Goal: Task Accomplishment & Management: Complete application form

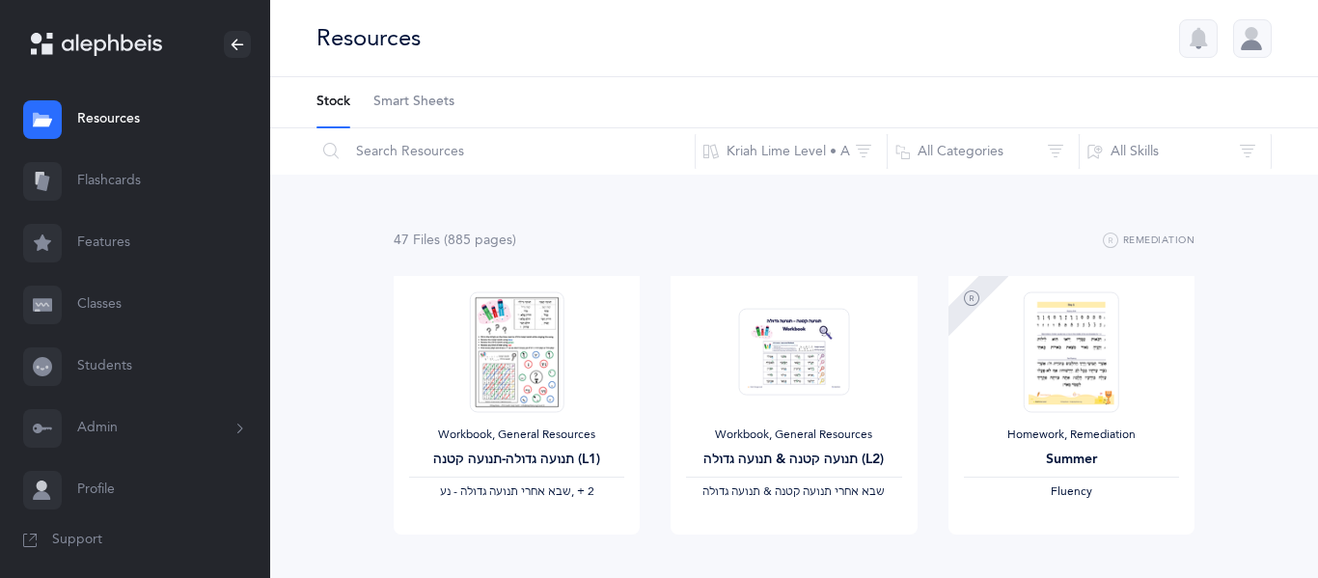
click at [50, 297] on icon at bounding box center [42, 304] width 19 height 19
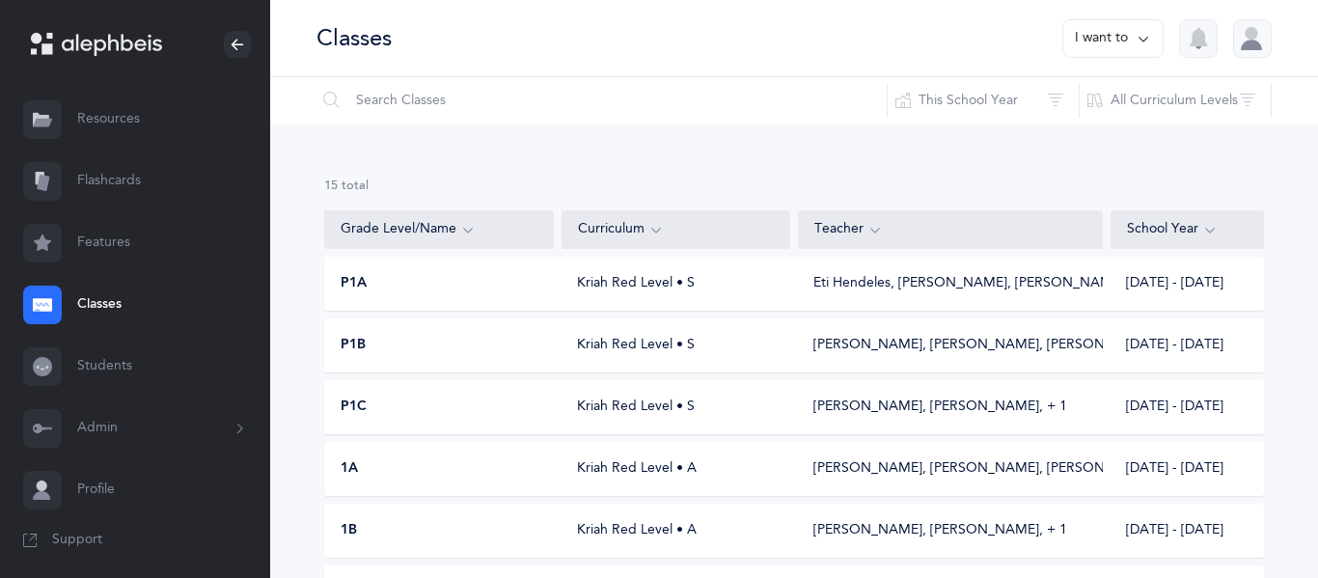
click at [90, 356] on link "Students" at bounding box center [135, 367] width 270 height 62
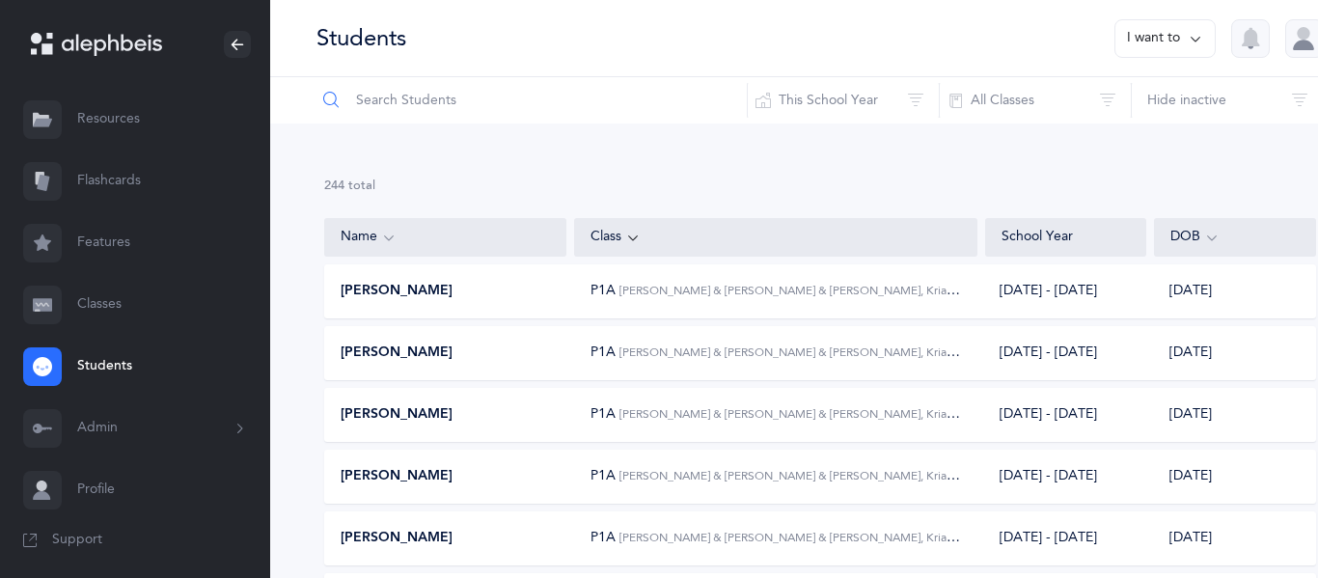
click at [459, 100] on input "text" at bounding box center [531, 100] width 432 height 46
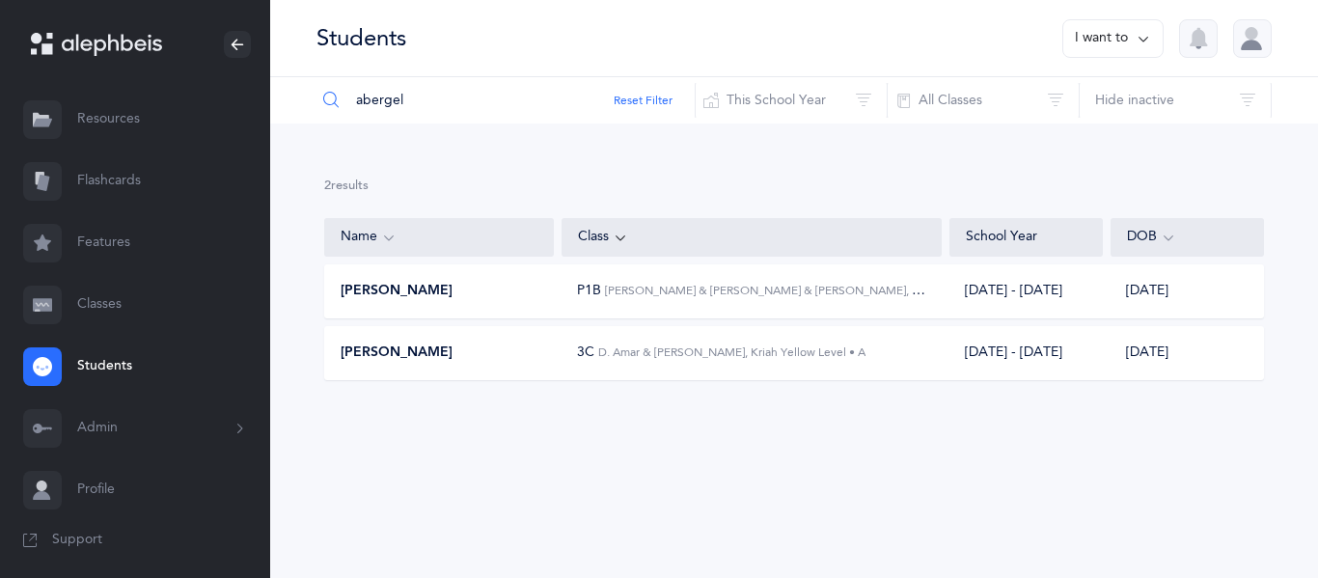
drag, startPoint x: 458, startPoint y: 106, endPoint x: 338, endPoint y: 90, distance: 121.7
click at [338, 90] on div "abergel" at bounding box center [505, 100] width 380 height 46
type input "ebrami"
click at [515, 408] on div "Lielle Ebrami" at bounding box center [439, 414] width 229 height 19
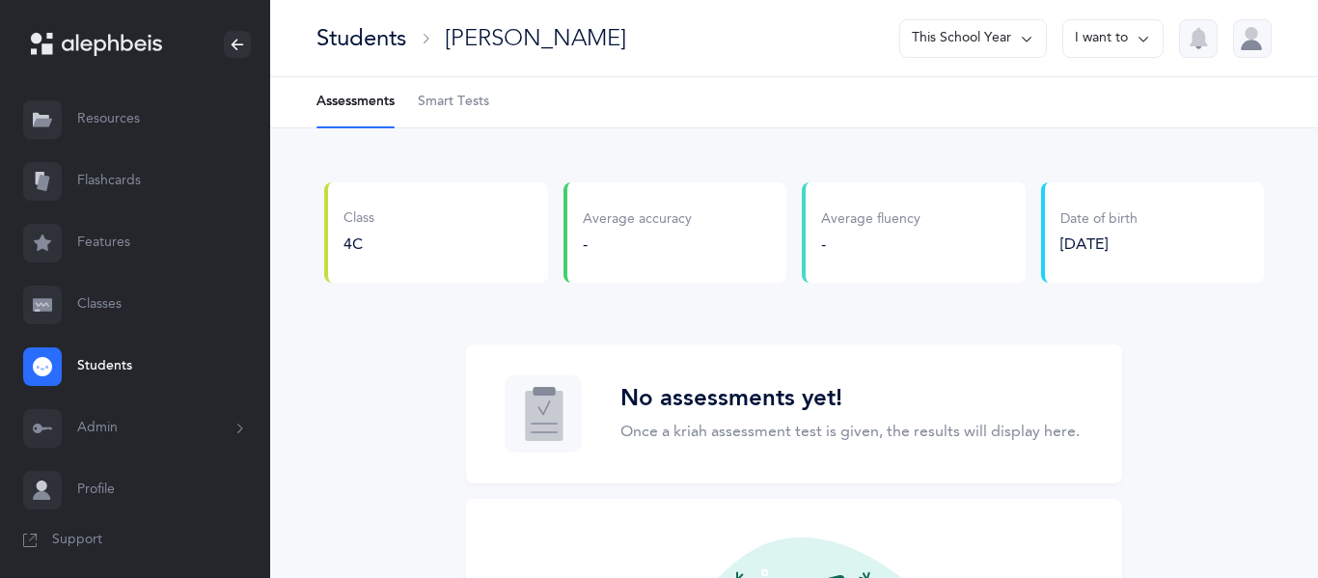
click at [969, 38] on button "This School Year" at bounding box center [973, 38] width 148 height 39
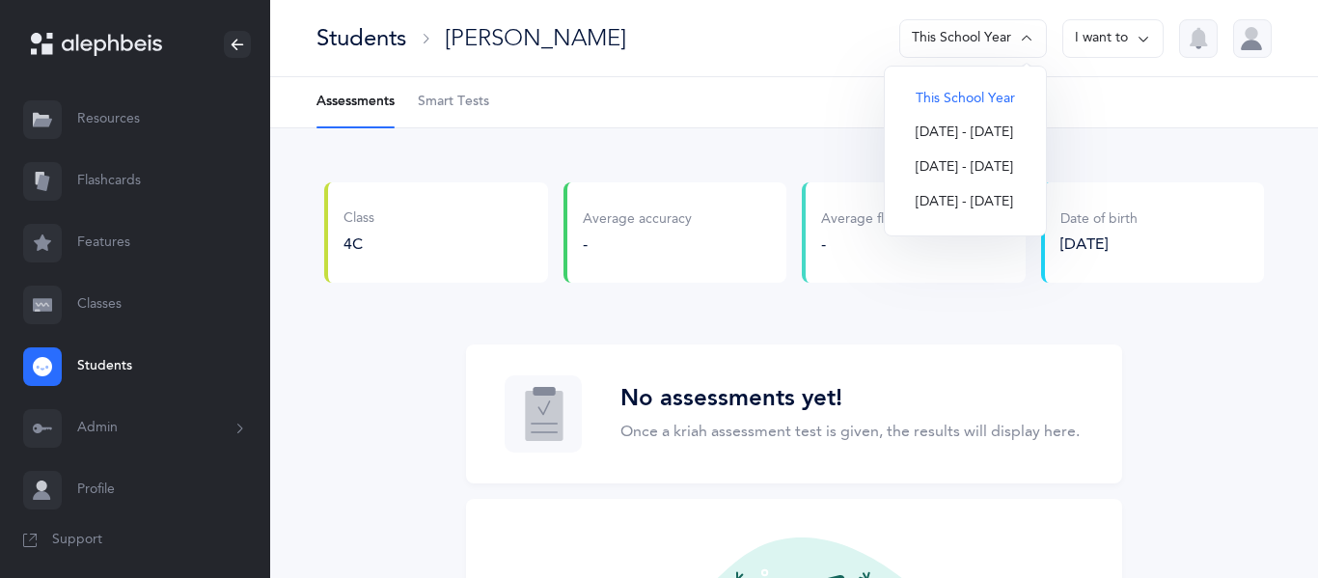
click at [950, 140] on button "[DATE] - [DATE]" at bounding box center [965, 133] width 130 height 35
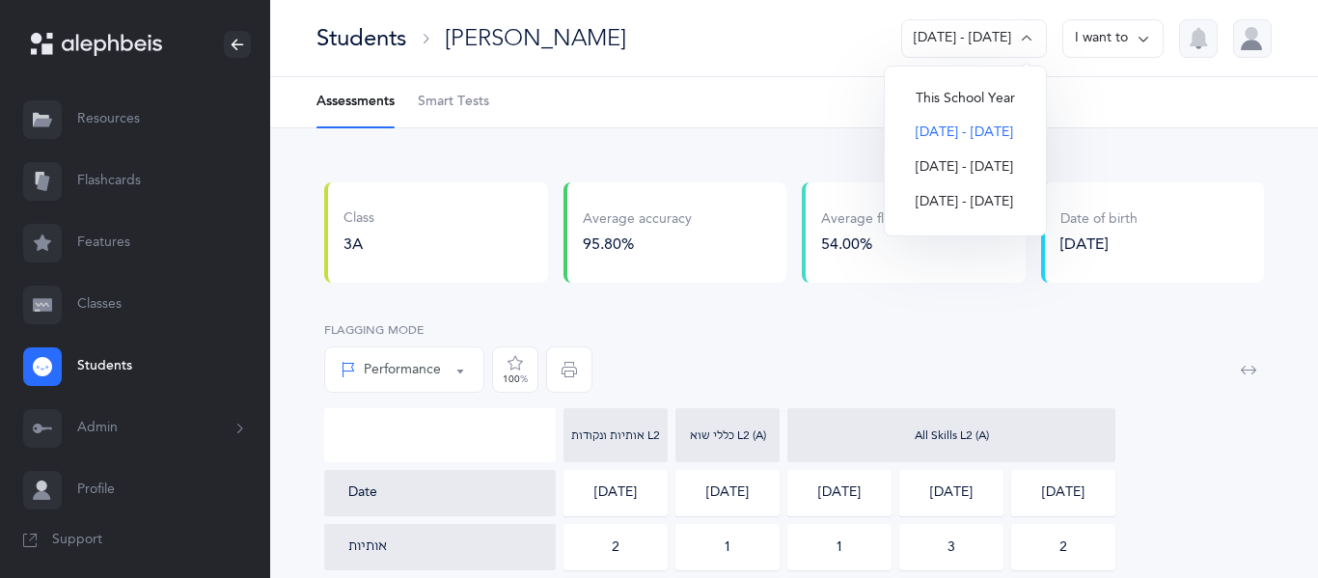
click at [403, 45] on div "Students" at bounding box center [361, 38] width 90 height 32
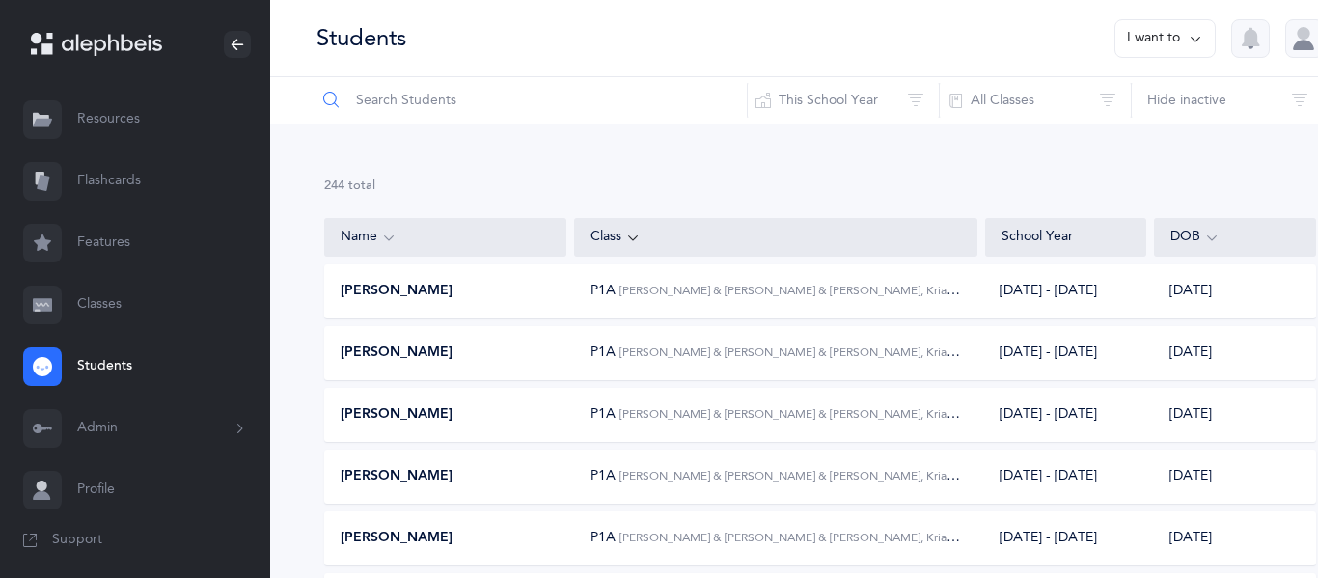
click at [535, 105] on input "text" at bounding box center [531, 100] width 432 height 46
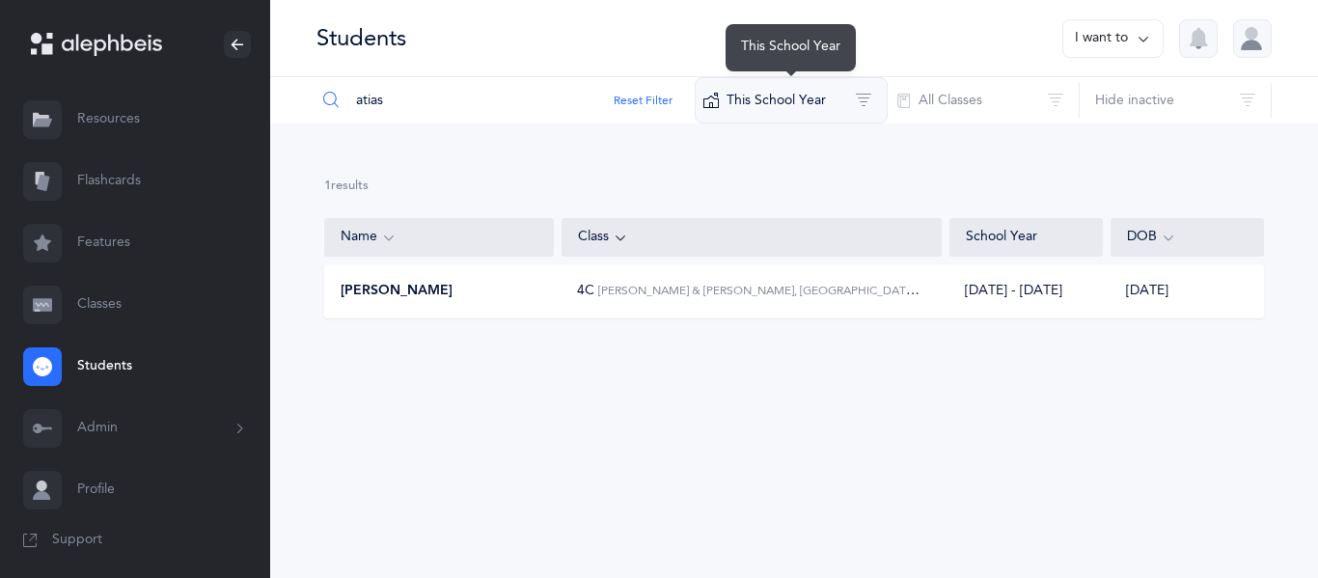
type input "atias"
click at [805, 106] on button "This School Year" at bounding box center [790, 100] width 193 height 46
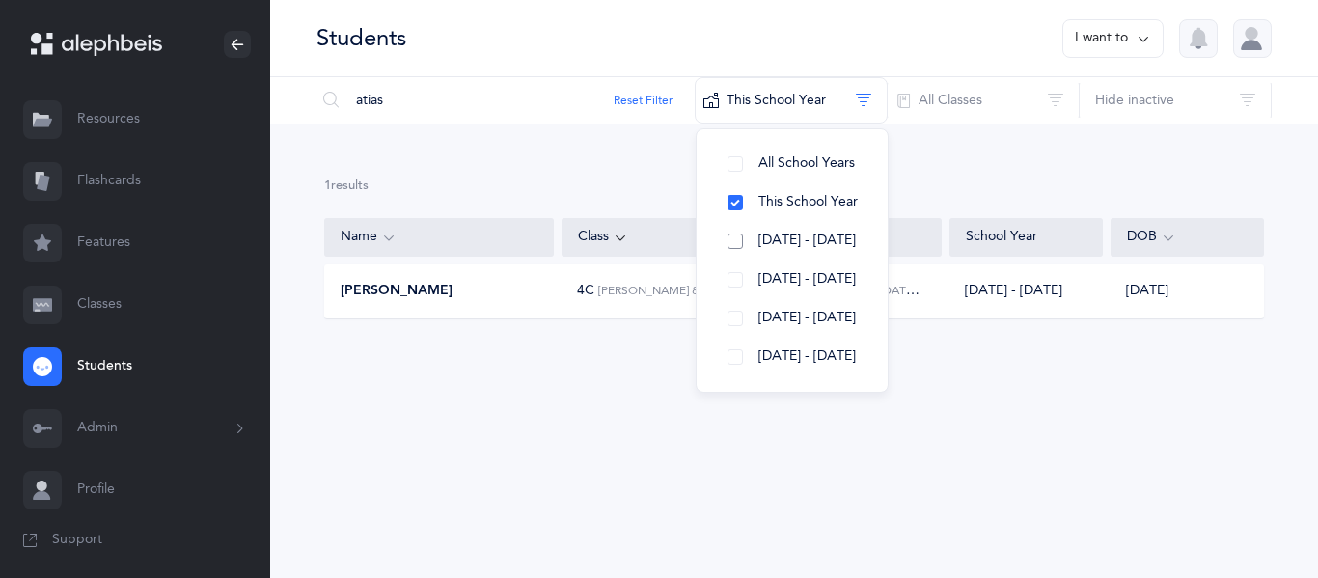
click at [760, 231] on button "[DATE] - [DATE]" at bounding box center [792, 241] width 160 height 39
click at [616, 305] on div "Emmanuelle Atias 3A, 4C 2024 - 2025‪, + 1‬ 11/20/2015" at bounding box center [793, 291] width 939 height 54
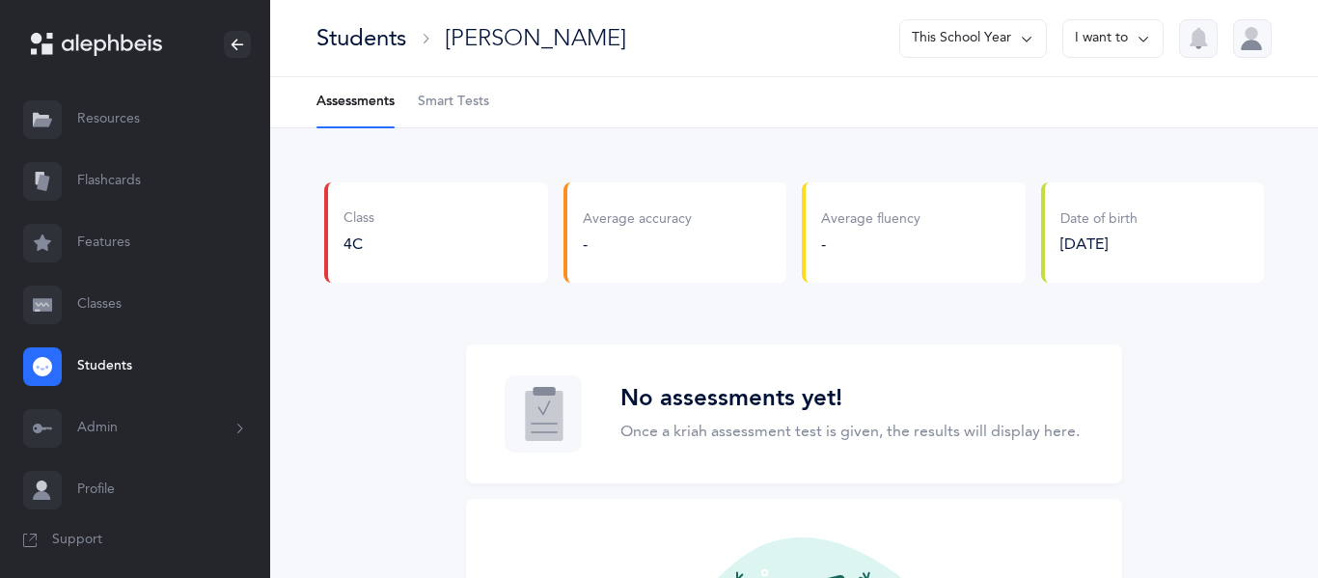
click at [973, 40] on button "This School Year" at bounding box center [973, 38] width 148 height 39
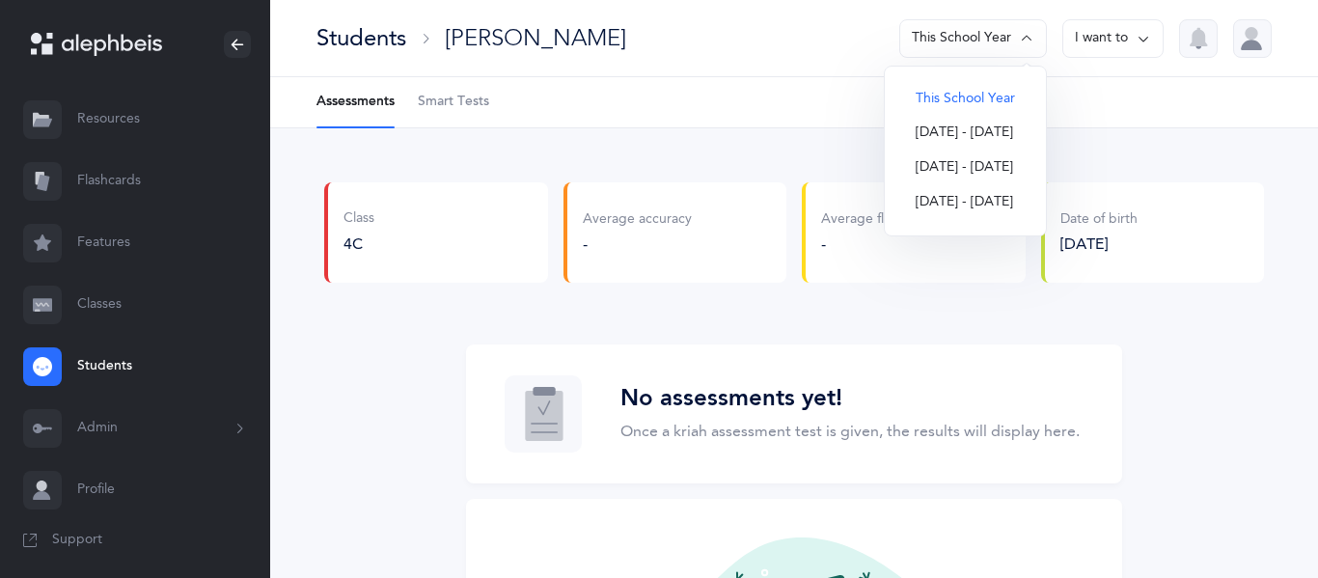
click at [939, 128] on button "[DATE] - [DATE]" at bounding box center [965, 133] width 130 height 35
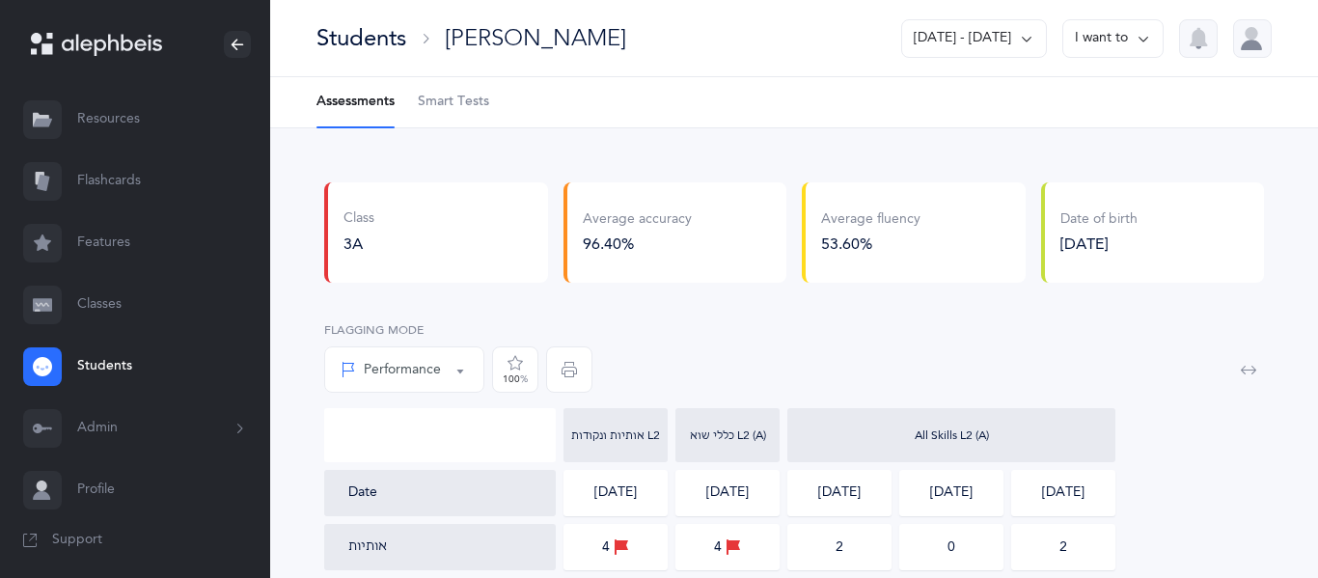
click at [74, 423] on button "Admin" at bounding box center [135, 428] width 270 height 62
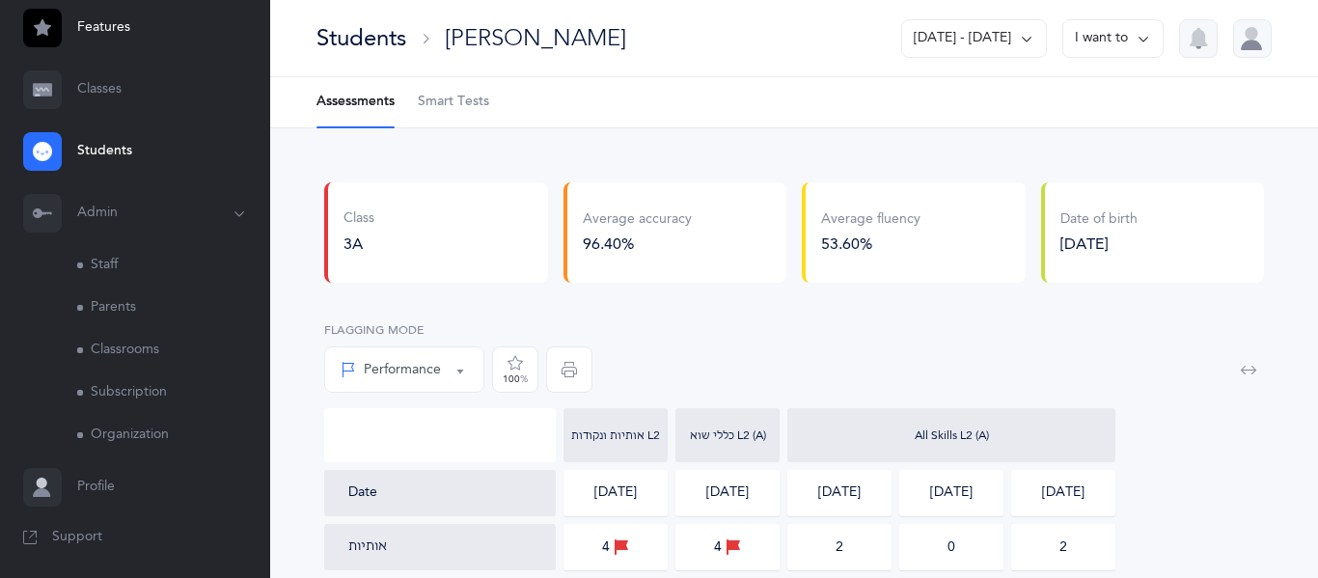
scroll to position [217, 0]
click at [116, 272] on link "Staff" at bounding box center [173, 263] width 193 height 42
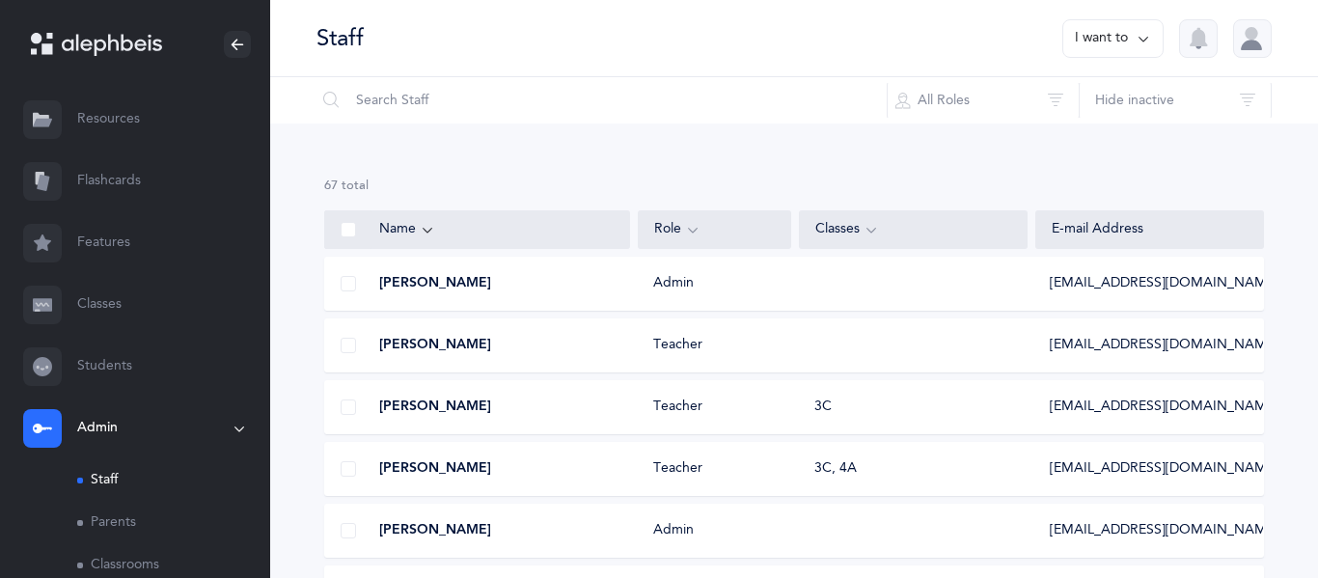
click at [1132, 39] on button "I want to" at bounding box center [1112, 38] width 101 height 39
click at [1087, 108] on button "Add staff member" at bounding box center [1075, 99] width 143 height 35
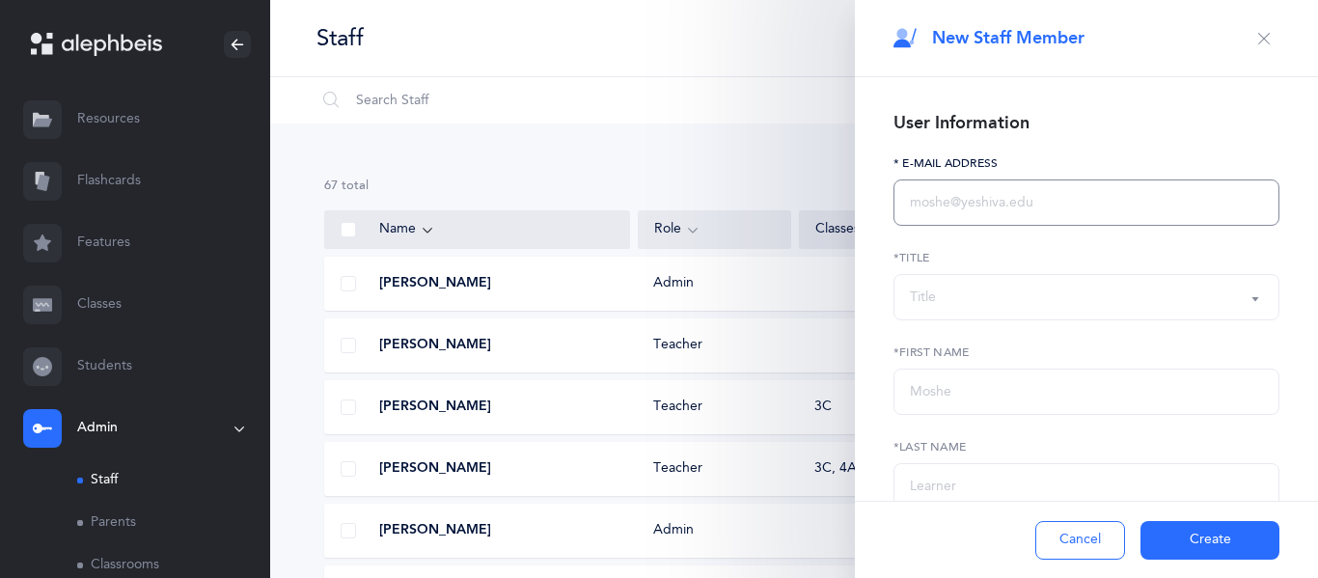
click at [1005, 221] on input "text" at bounding box center [1086, 202] width 386 height 46
type input "[EMAIL_ADDRESS][DOMAIN_NAME]"
click at [1074, 308] on div "Title" at bounding box center [1086, 297] width 353 height 33
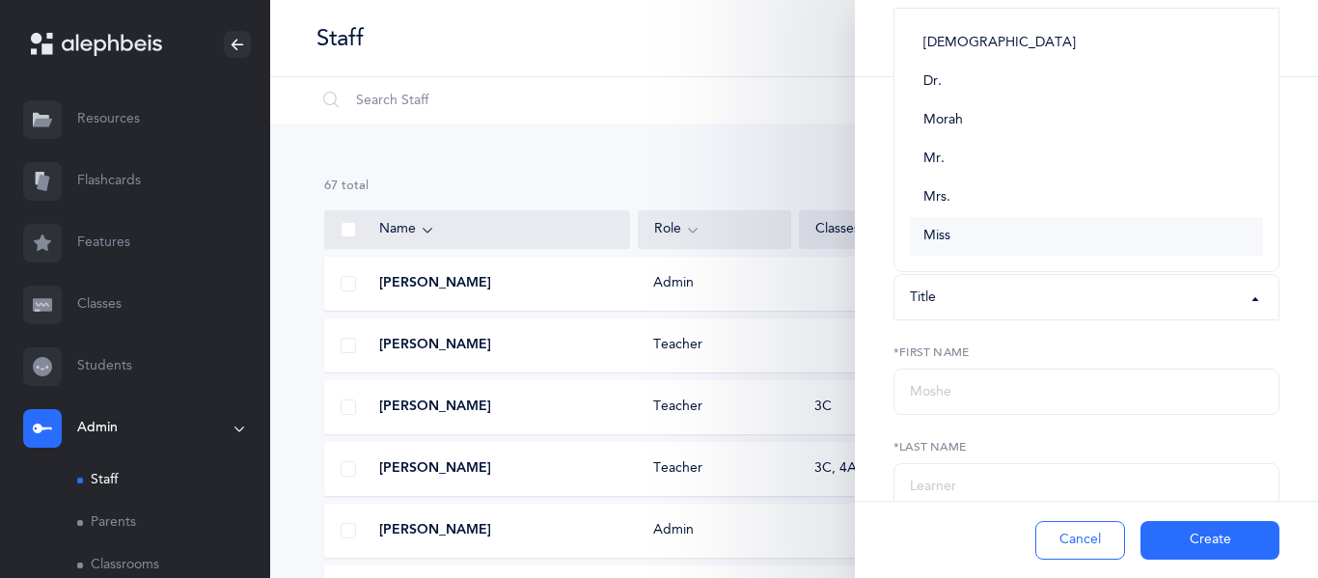
click at [984, 226] on link "Miss" at bounding box center [1086, 236] width 353 height 39
select select "5"
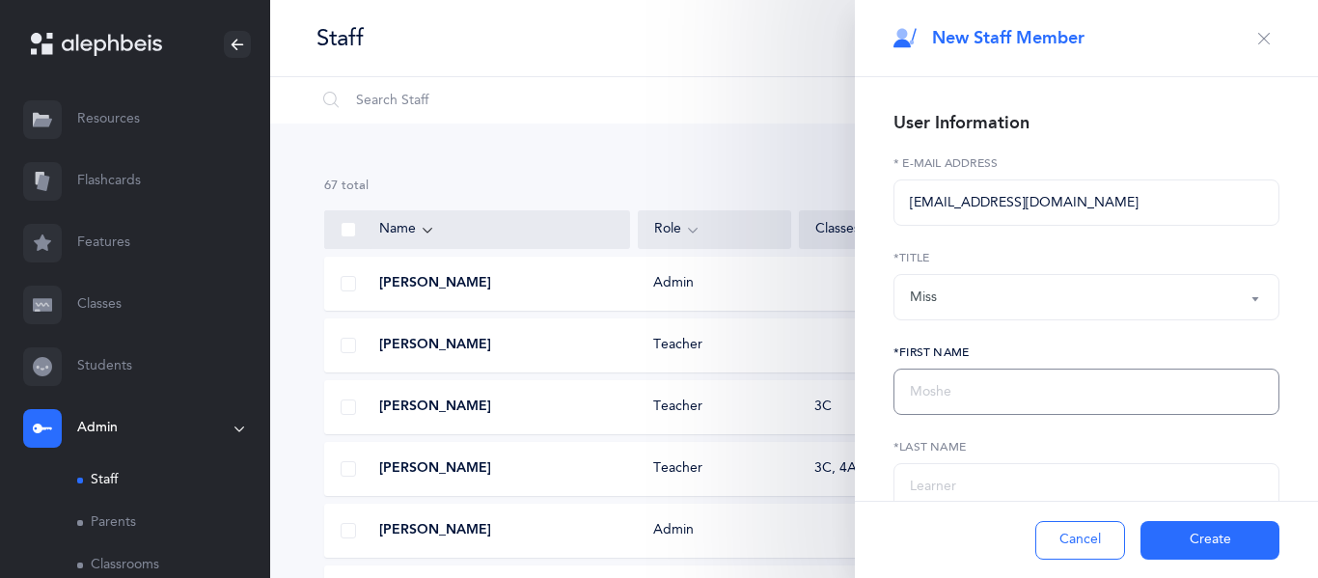
click at [923, 394] on input "text" at bounding box center [1086, 391] width 386 height 46
type input "Tirtza"
type input "Beck"
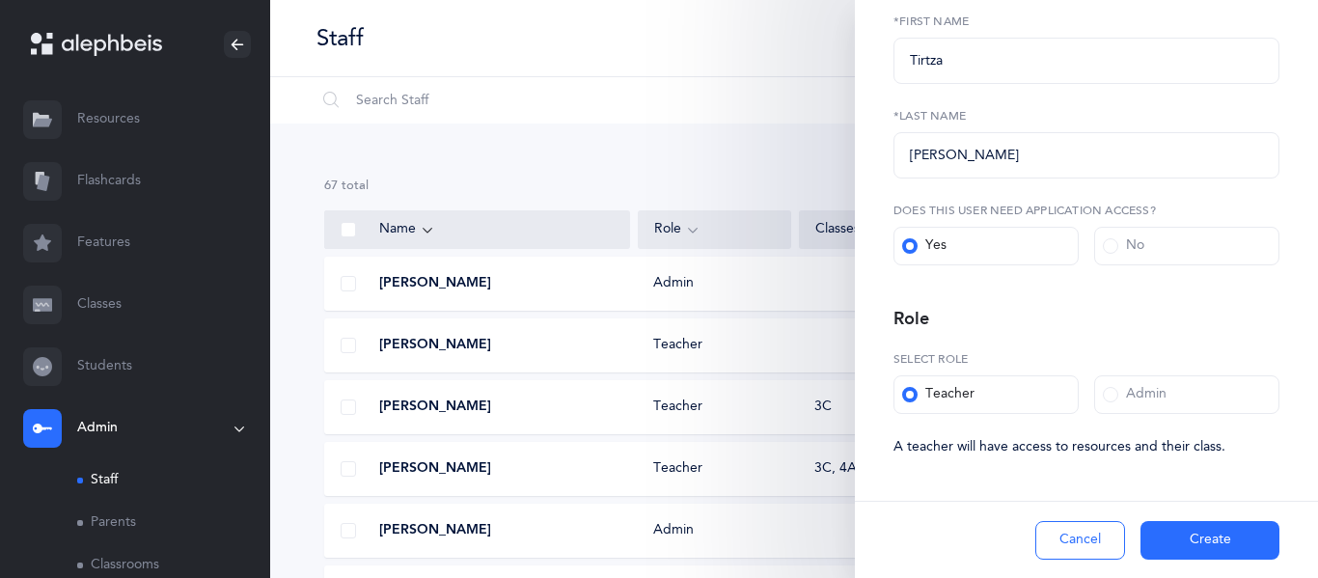
scroll to position [334, 0]
click at [1167, 546] on button "Create" at bounding box center [1209, 540] width 139 height 39
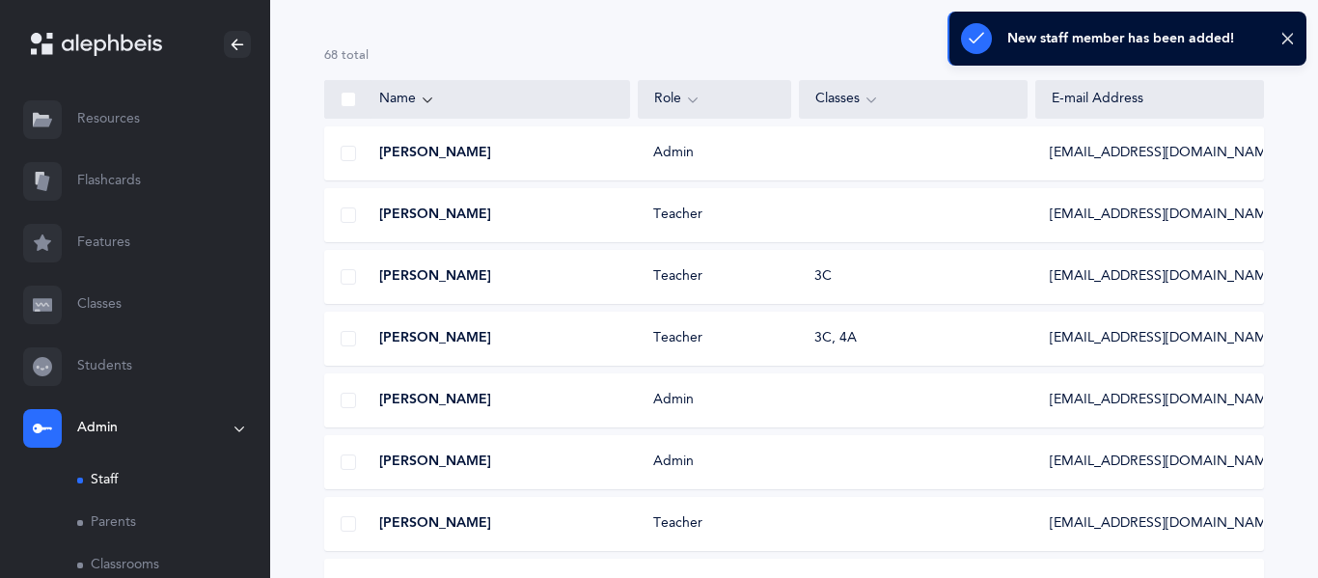
scroll to position [0, 0]
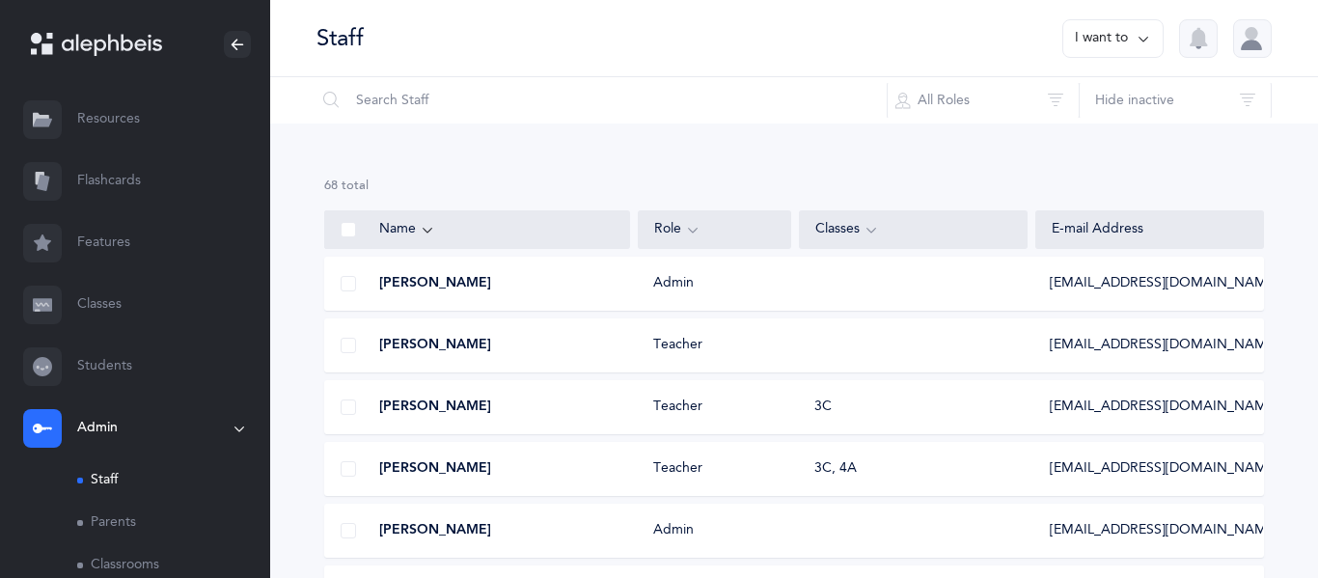
click at [1121, 36] on button "I want to" at bounding box center [1112, 38] width 101 height 39
click at [1084, 100] on button "Add staff member" at bounding box center [1075, 99] width 143 height 35
select select
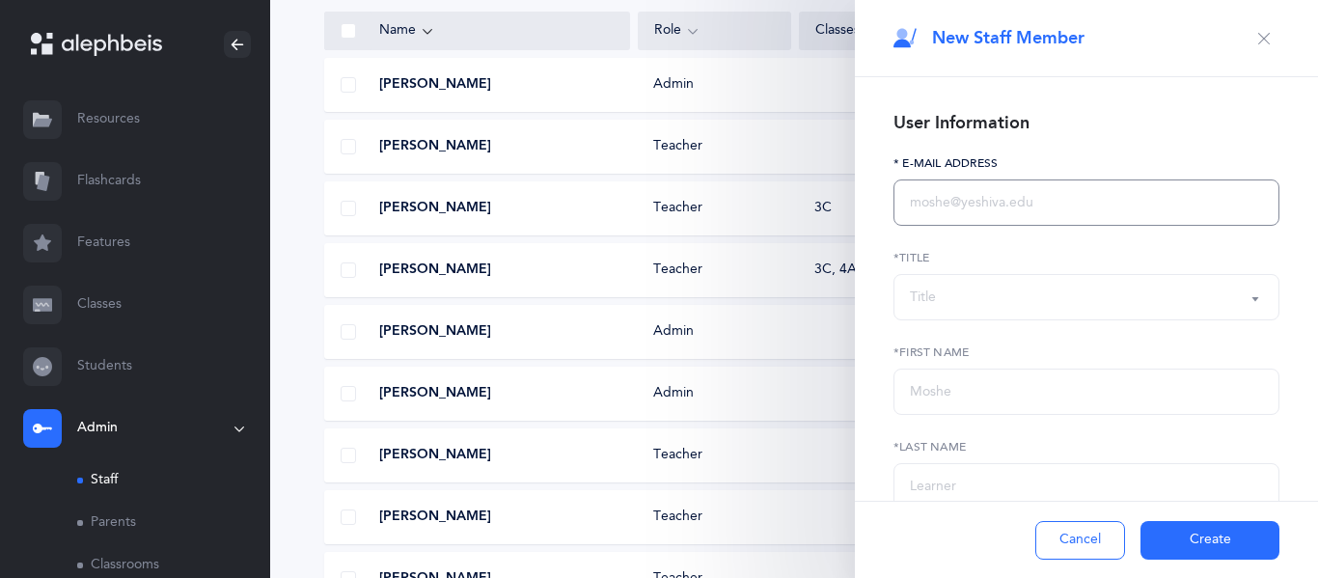
click at [981, 214] on input "text" at bounding box center [1086, 202] width 386 height 46
drag, startPoint x: 987, startPoint y: 198, endPoint x: 912, endPoint y: 208, distance: 75.0
click at [912, 208] on input "stom" at bounding box center [1086, 202] width 386 height 46
type input "s"
paste input "Shayna Tomaszewski stomaszewski@maimonidesla.com"
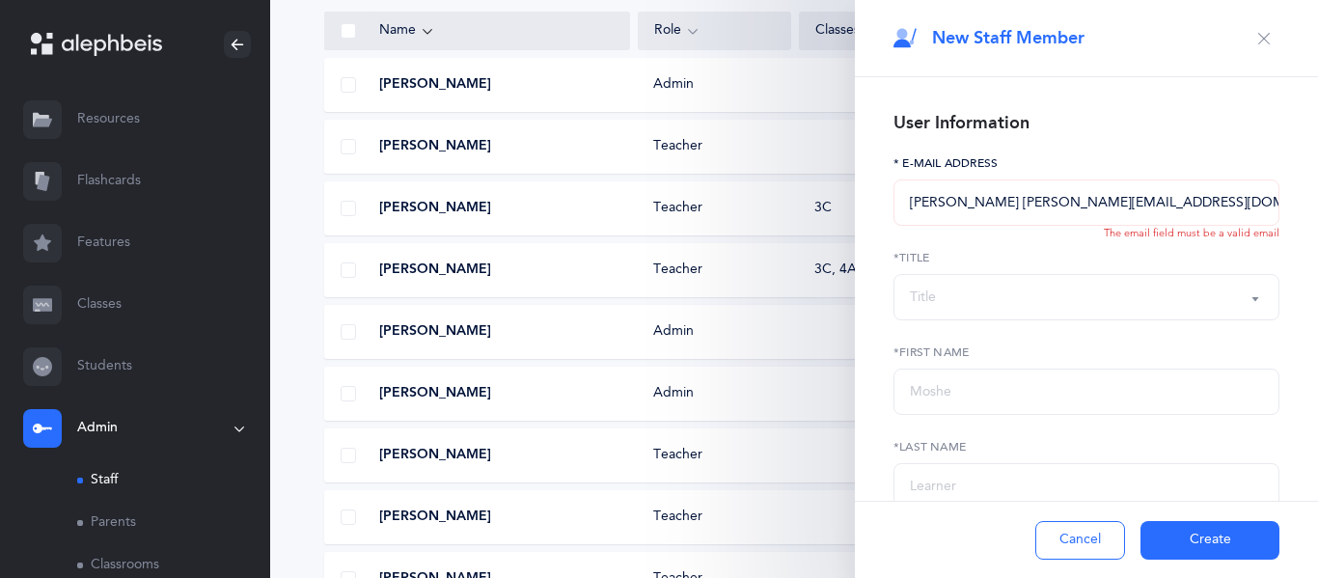
click at [1043, 205] on input "Shayna Tomaszewski stomaszewski@maimonidesla.com" at bounding box center [1086, 202] width 386 height 46
click at [1057, 197] on input "stomaszewski@maimonidesla.com" at bounding box center [1086, 202] width 386 height 46
type input "stomaszewski@maimonidesla.com"
click at [982, 294] on div "Title" at bounding box center [1086, 297] width 353 height 33
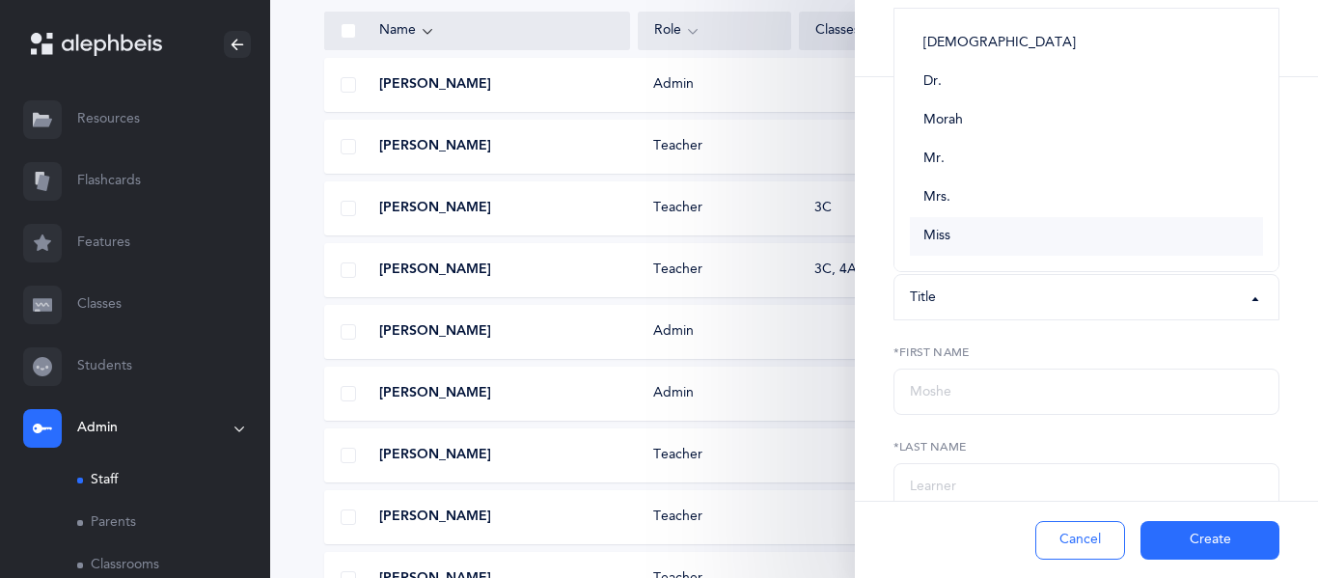
click at [951, 225] on link "Miss" at bounding box center [1086, 236] width 353 height 39
select select "5"
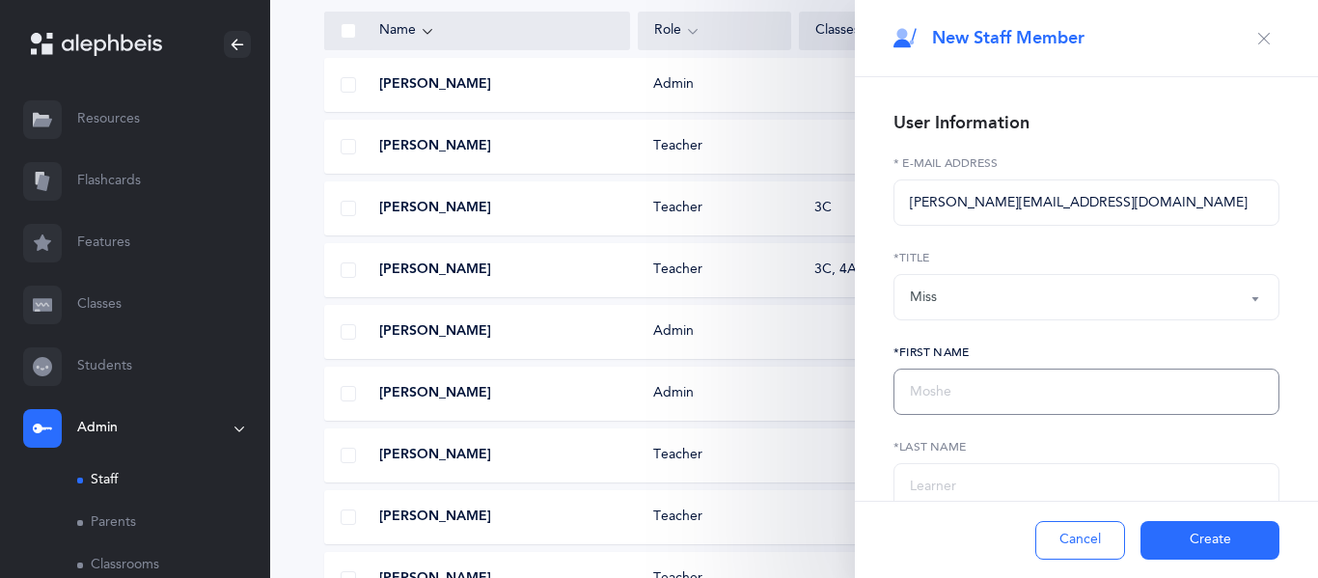
click at [945, 398] on input "text" at bounding box center [1086, 391] width 386 height 46
type input "Shayna"
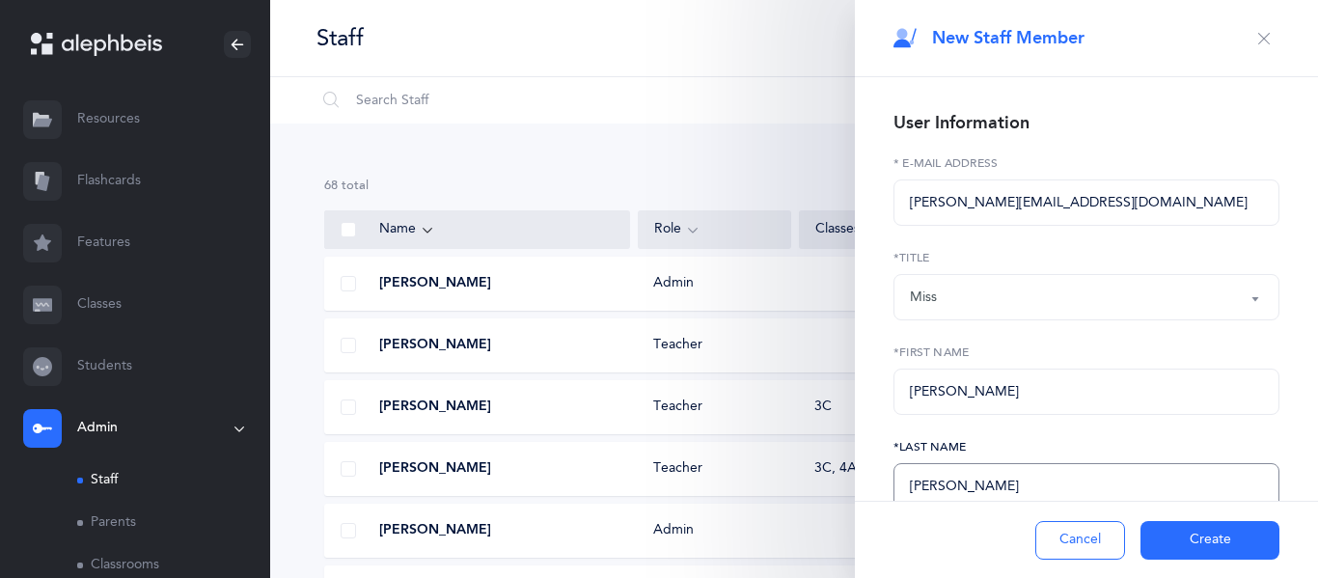
type input "Tomaszewski"
click at [1206, 536] on button "Create" at bounding box center [1209, 540] width 139 height 39
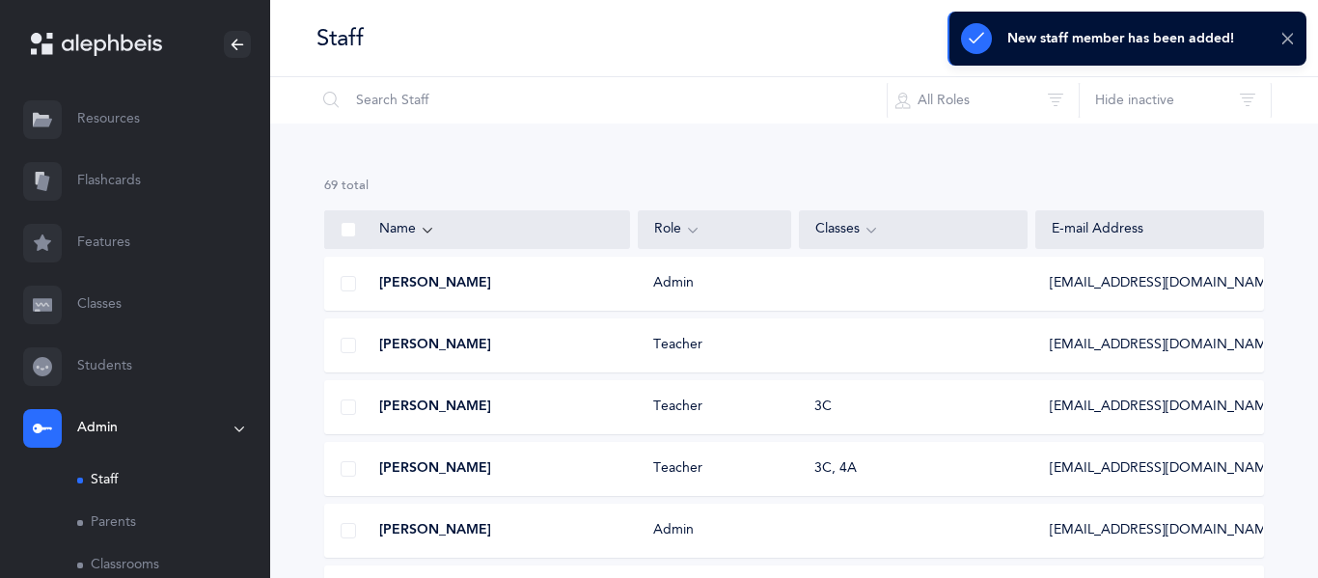
click at [1283, 45] on icon at bounding box center [1287, 39] width 14 height 16
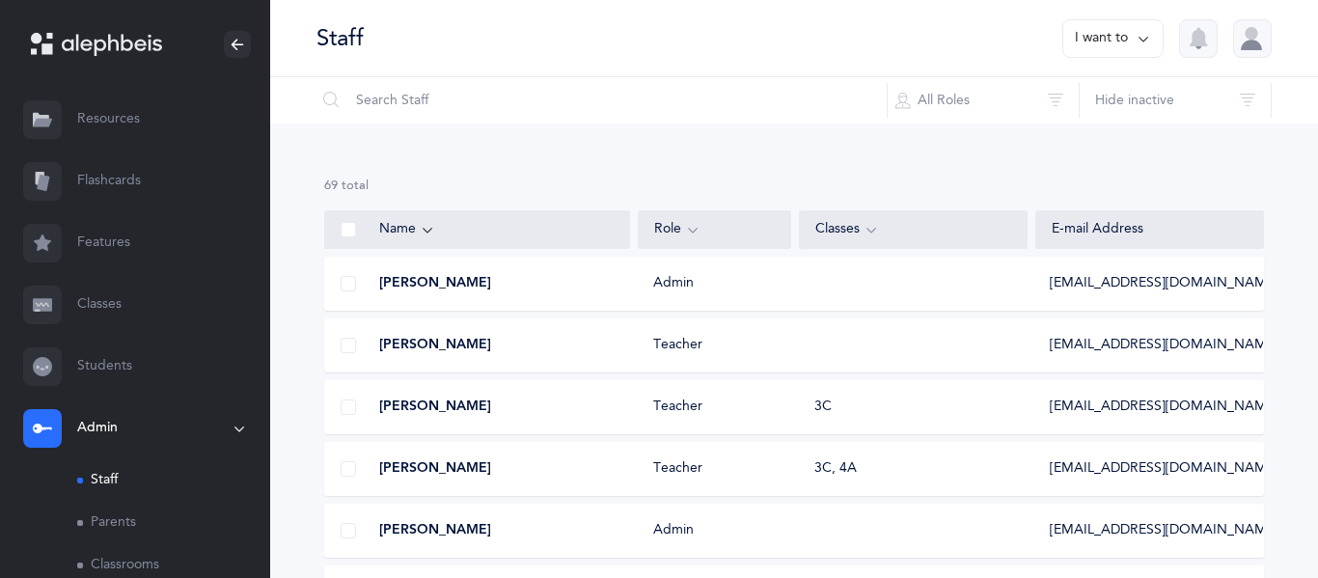
click at [1126, 31] on button "I want to" at bounding box center [1112, 38] width 101 height 39
click at [1072, 108] on button "Add staff member" at bounding box center [1075, 99] width 143 height 35
select select
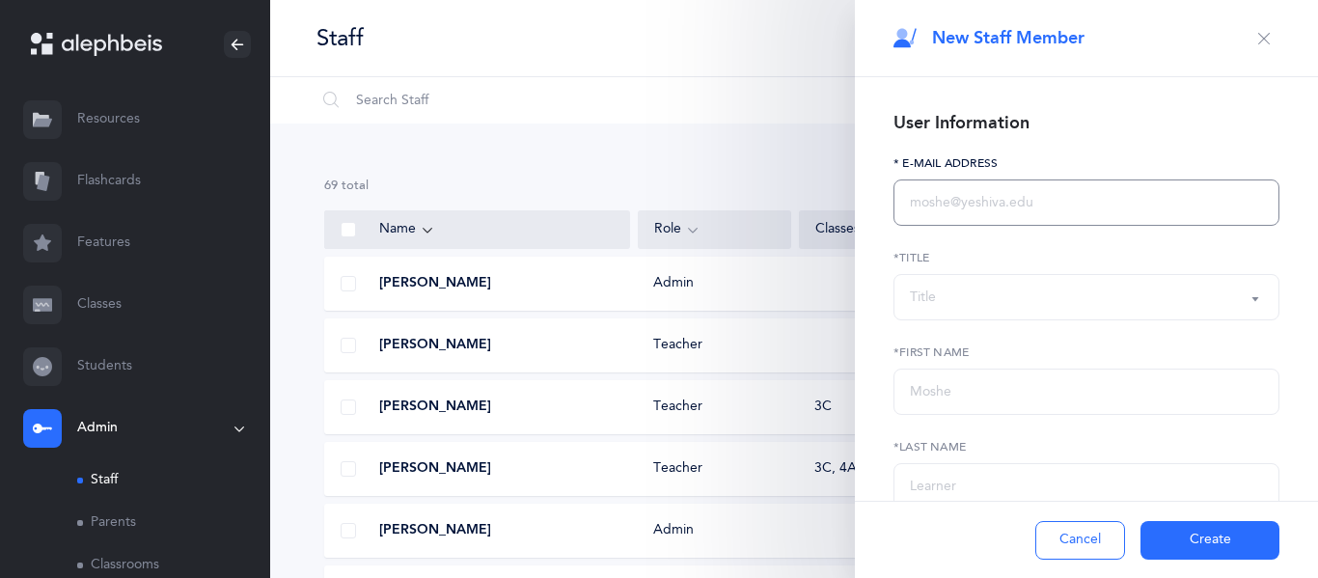
click at [1001, 187] on input "text" at bounding box center [1086, 202] width 386 height 46
type input "rperkowski@maimonidesla.com"
click at [990, 286] on div "Title" at bounding box center [1086, 297] width 353 height 33
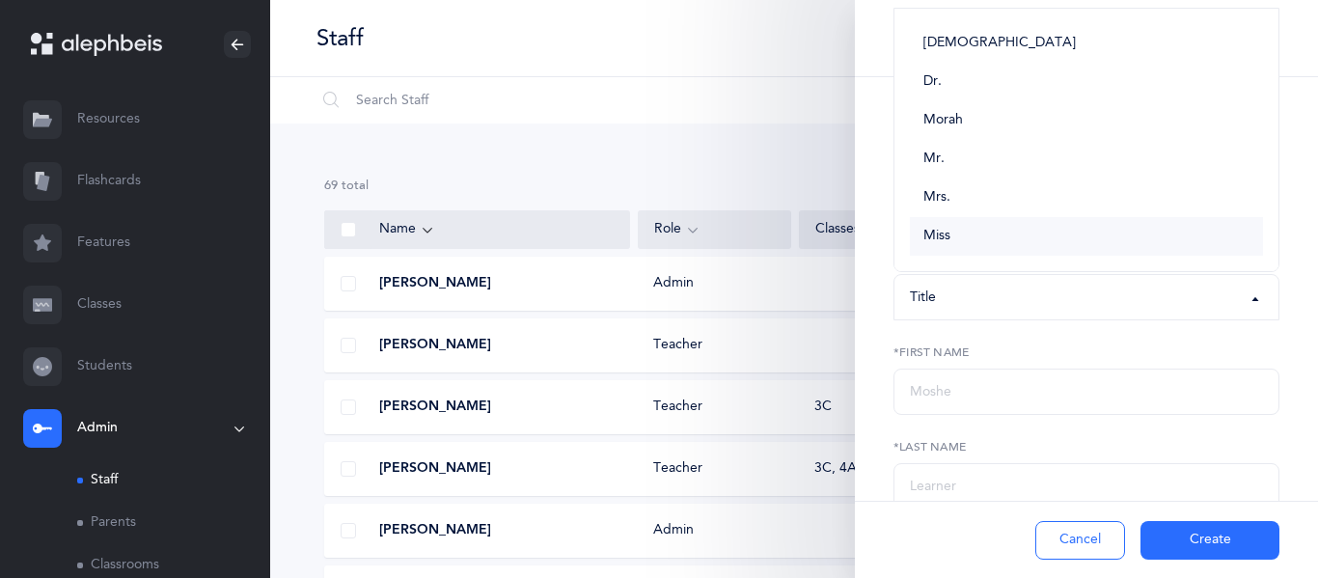
click at [981, 248] on link "Miss" at bounding box center [1086, 236] width 353 height 39
select select "5"
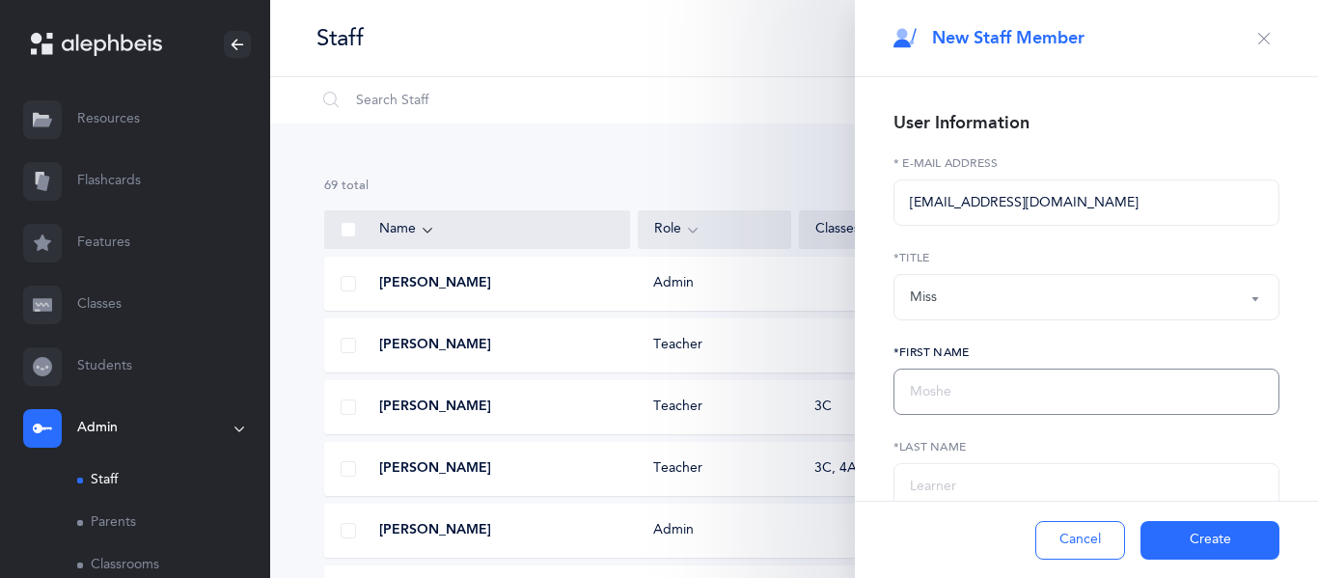
click at [938, 394] on input "text" at bounding box center [1086, 391] width 386 height 46
type input "Rivky"
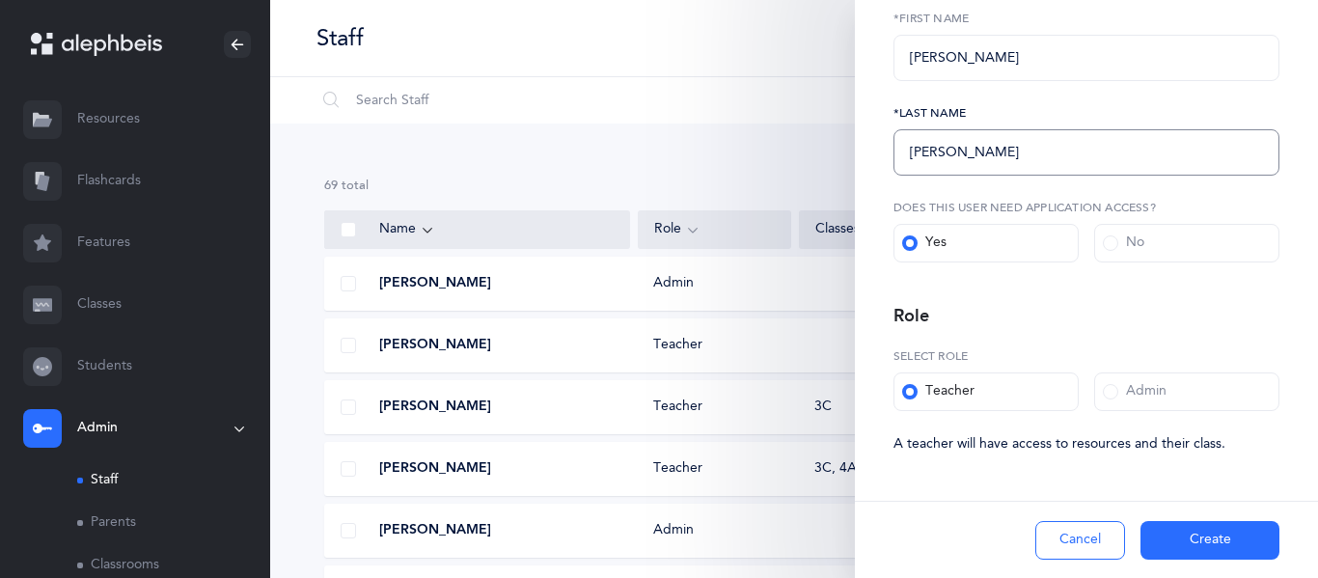
type input "Perkowski"
click at [1156, 533] on button "Create" at bounding box center [1209, 540] width 139 height 39
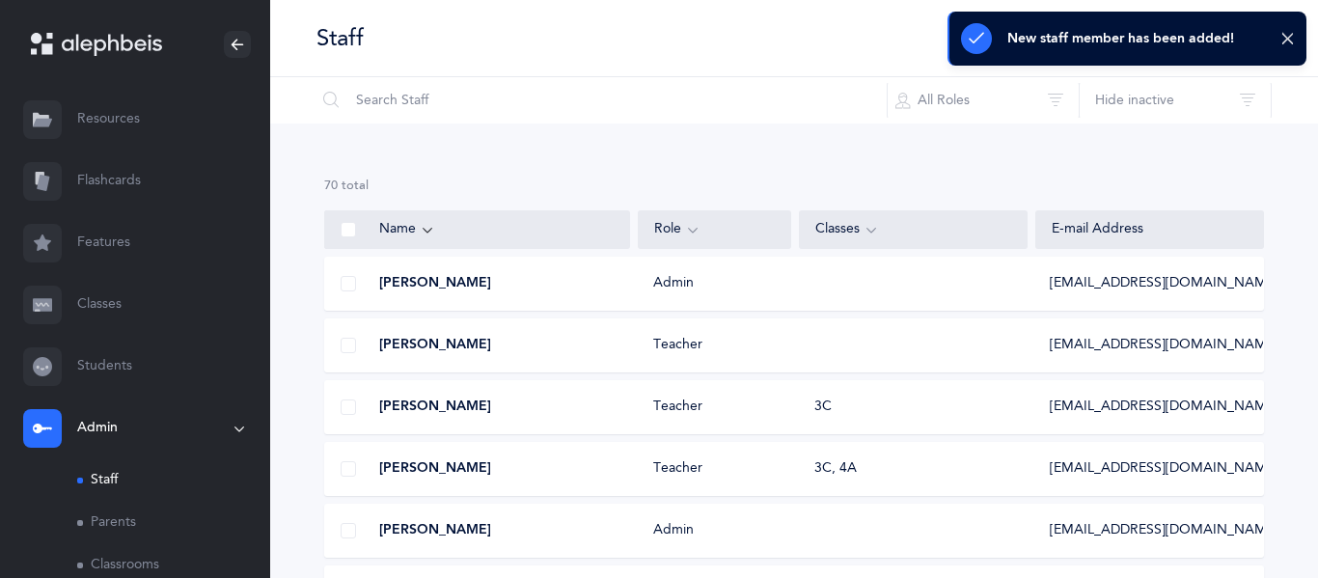
click at [1293, 50] on div "New staff member has been added!" at bounding box center [1126, 39] width 359 height 54
click at [1292, 42] on icon at bounding box center [1287, 39] width 14 height 16
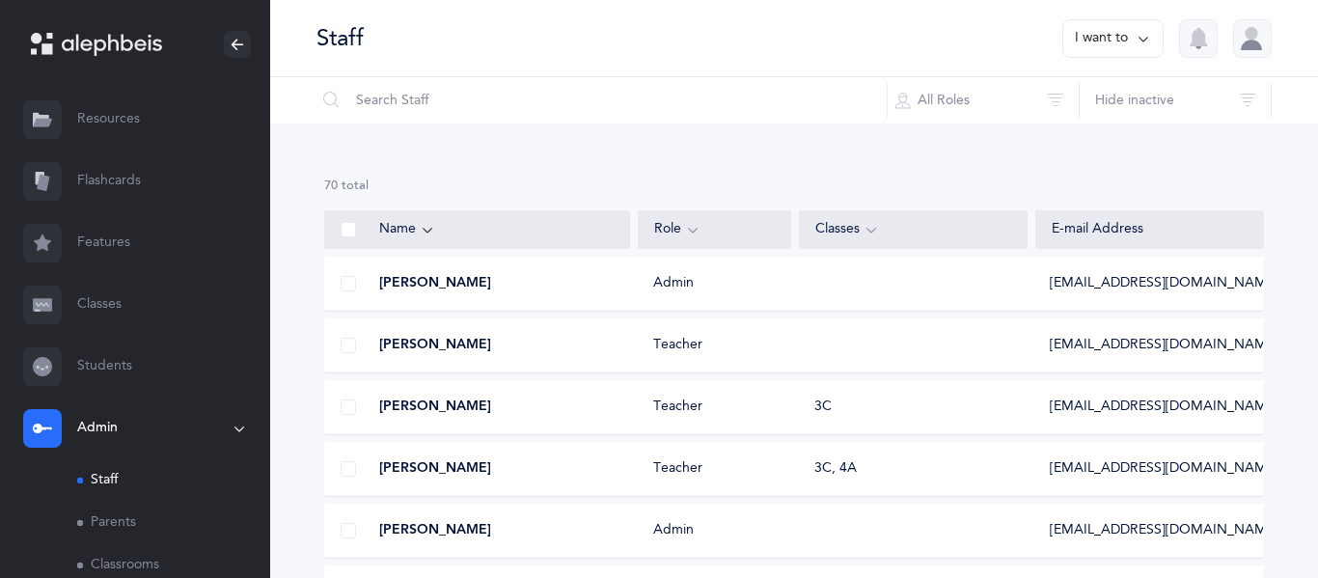
click at [1078, 53] on button "I want to" at bounding box center [1112, 38] width 101 height 39
click at [1071, 107] on button "Add staff member" at bounding box center [1075, 99] width 143 height 35
select select
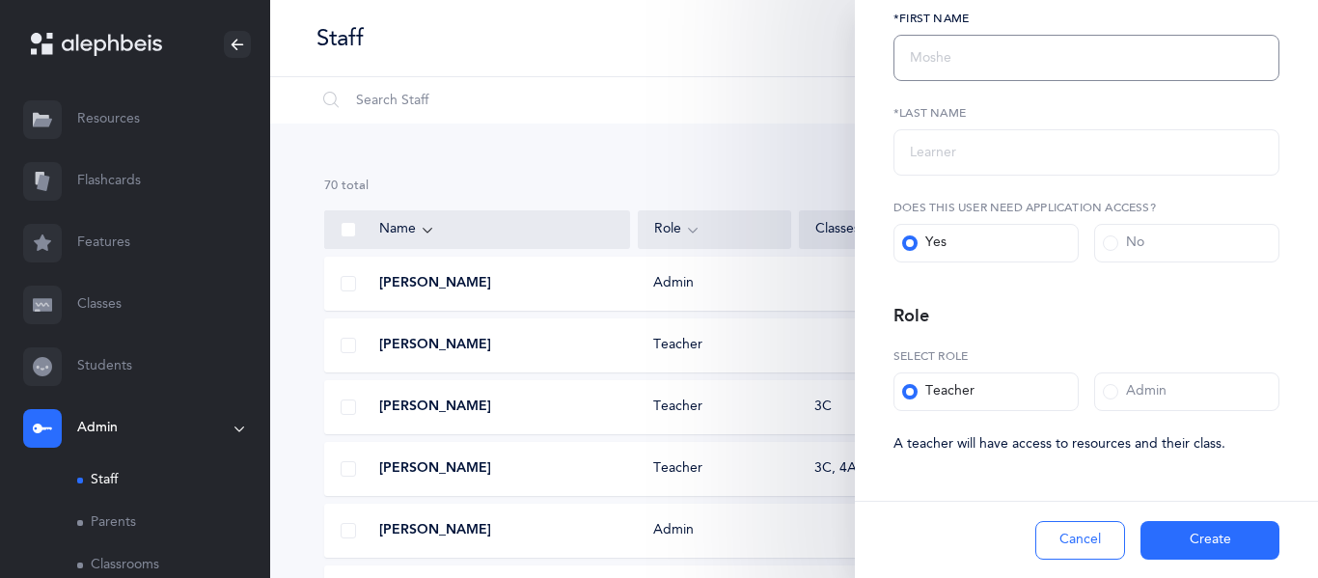
click at [970, 54] on input "text" at bounding box center [1086, 58] width 386 height 46
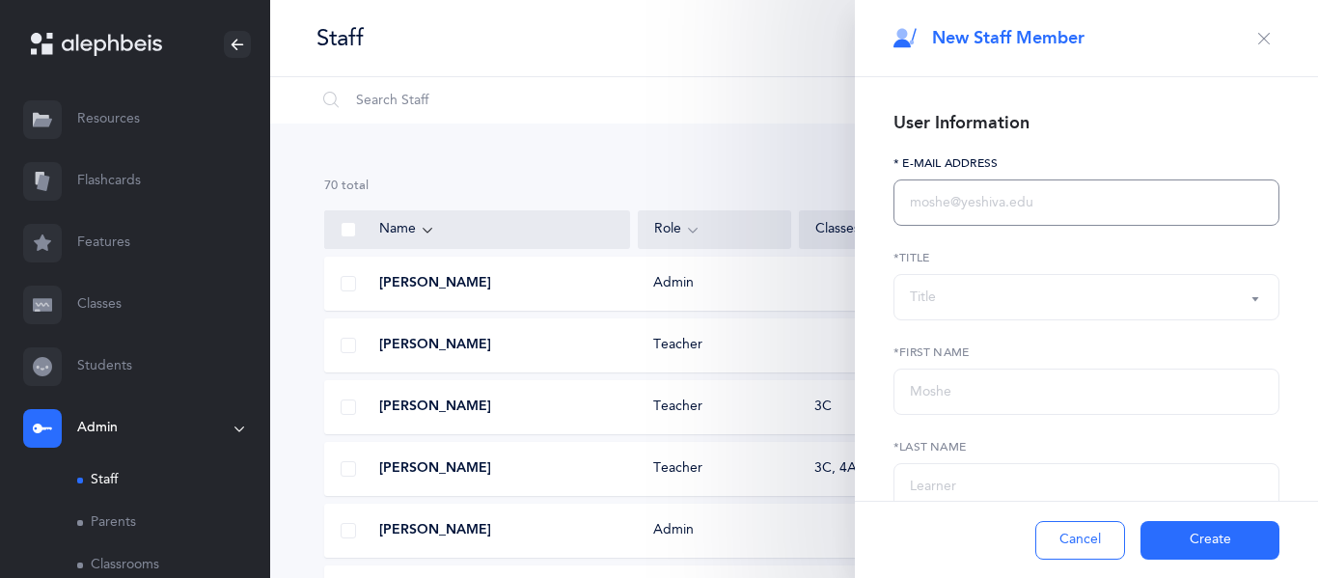
click at [950, 212] on input "text" at bounding box center [1086, 202] width 386 height 46
type input "hkupfer@maimonidesla.com"
click at [978, 276] on button "Title" at bounding box center [1086, 297] width 386 height 46
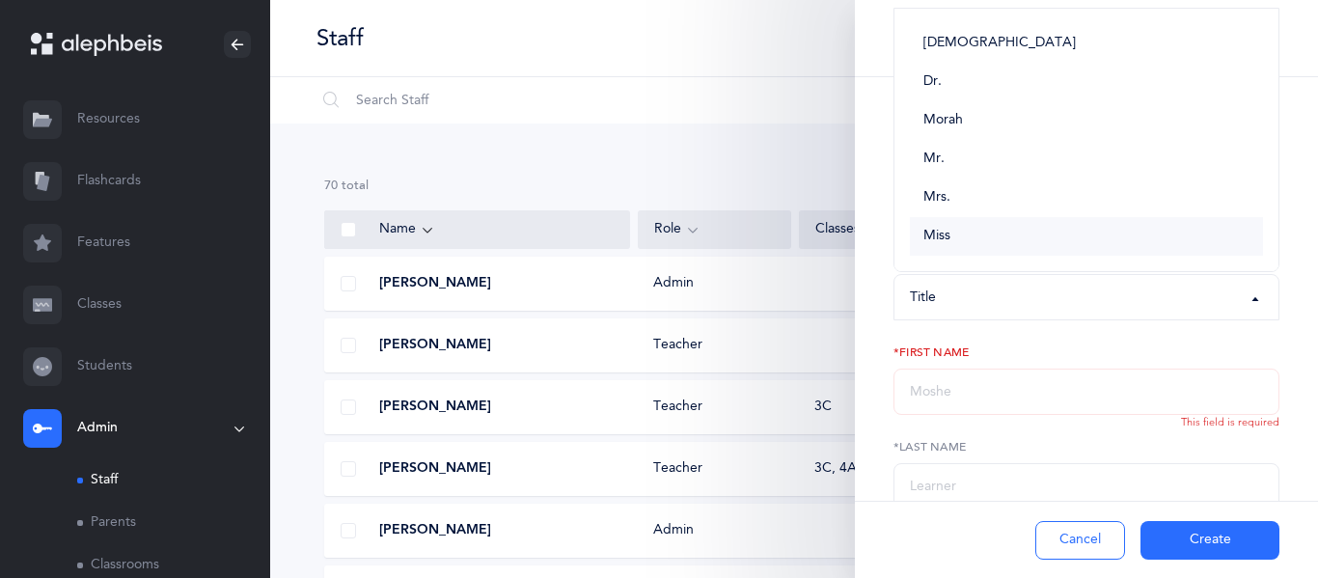
click at [973, 234] on link "Miss" at bounding box center [1086, 236] width 353 height 39
select select "5"
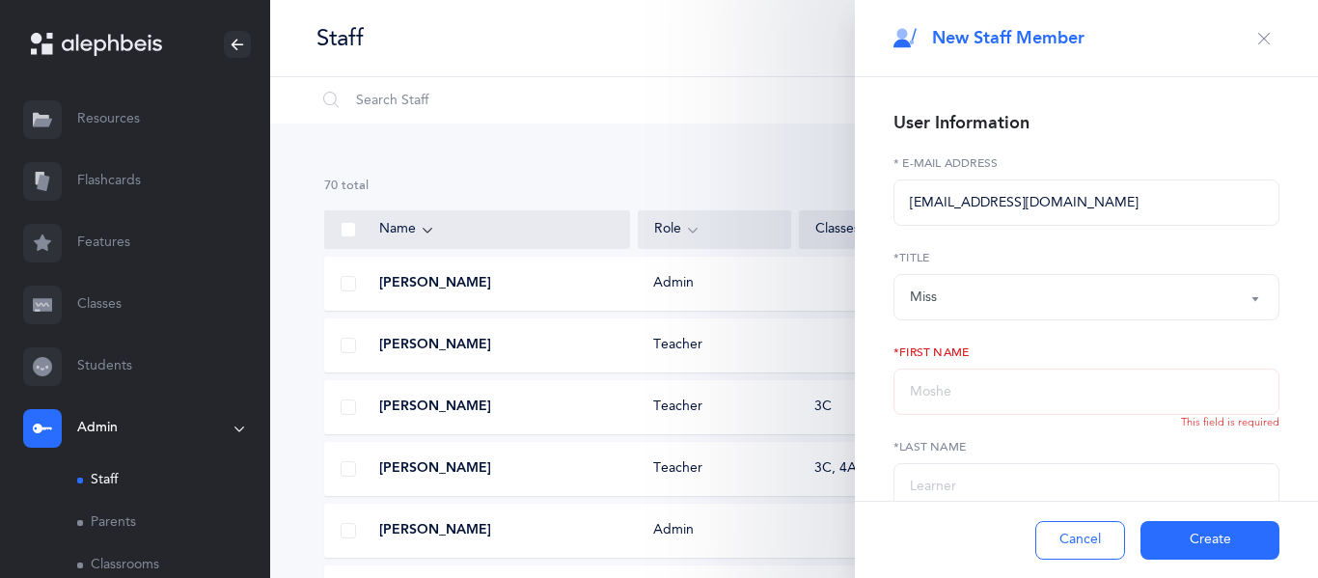
click at [940, 367] on div "*First Name This field is required" at bounding box center [1086, 378] width 386 height 71
click at [937, 378] on input "text" at bounding box center [1086, 391] width 386 height 46
type input "Hendy"
type input "Kupfer"
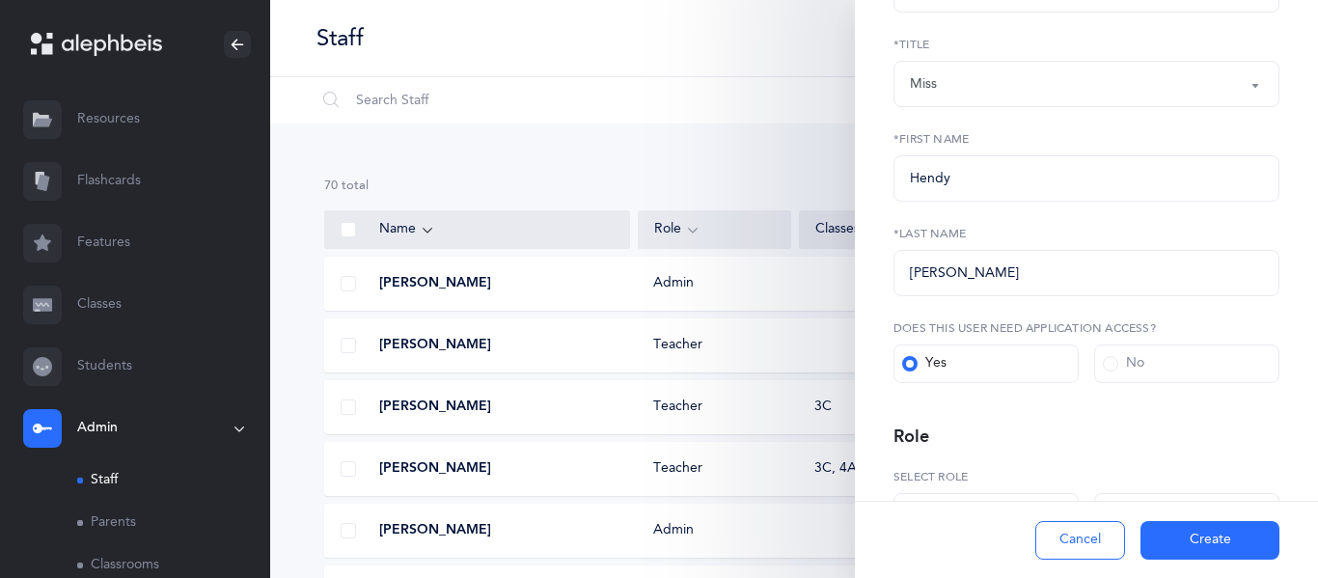
scroll to position [218, 0]
click at [1187, 535] on button "Create" at bounding box center [1209, 540] width 139 height 39
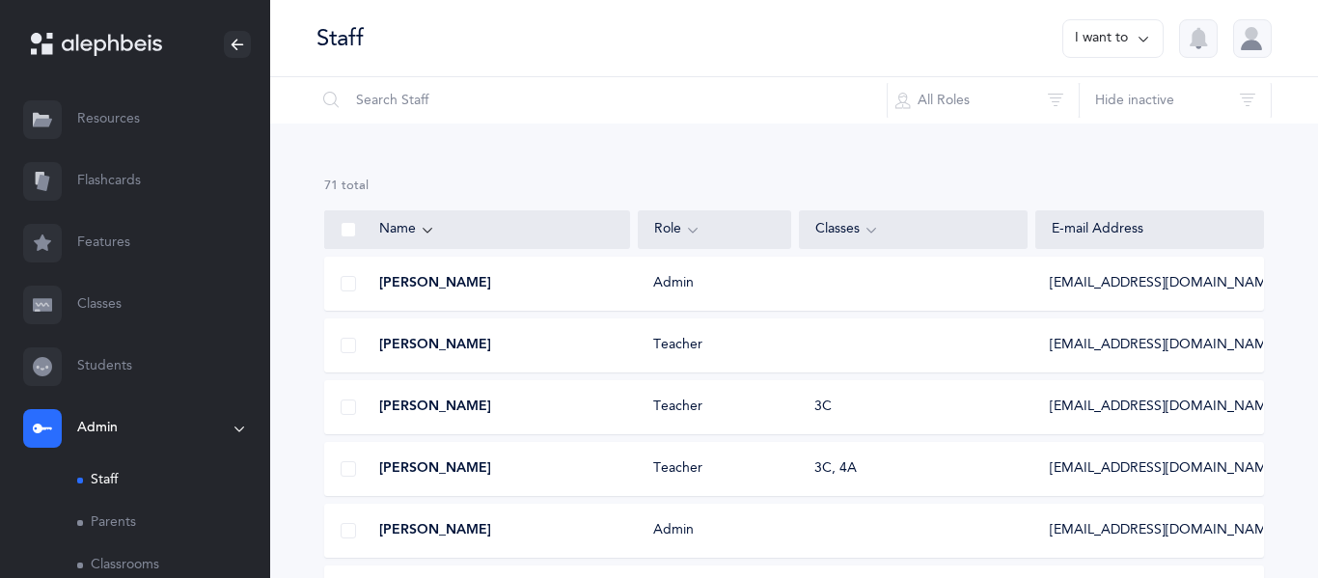
click at [1100, 37] on button "I want to" at bounding box center [1112, 38] width 101 height 39
click at [793, 206] on div "Name Role Classes E-mail Address" at bounding box center [793, 226] width 947 height 46
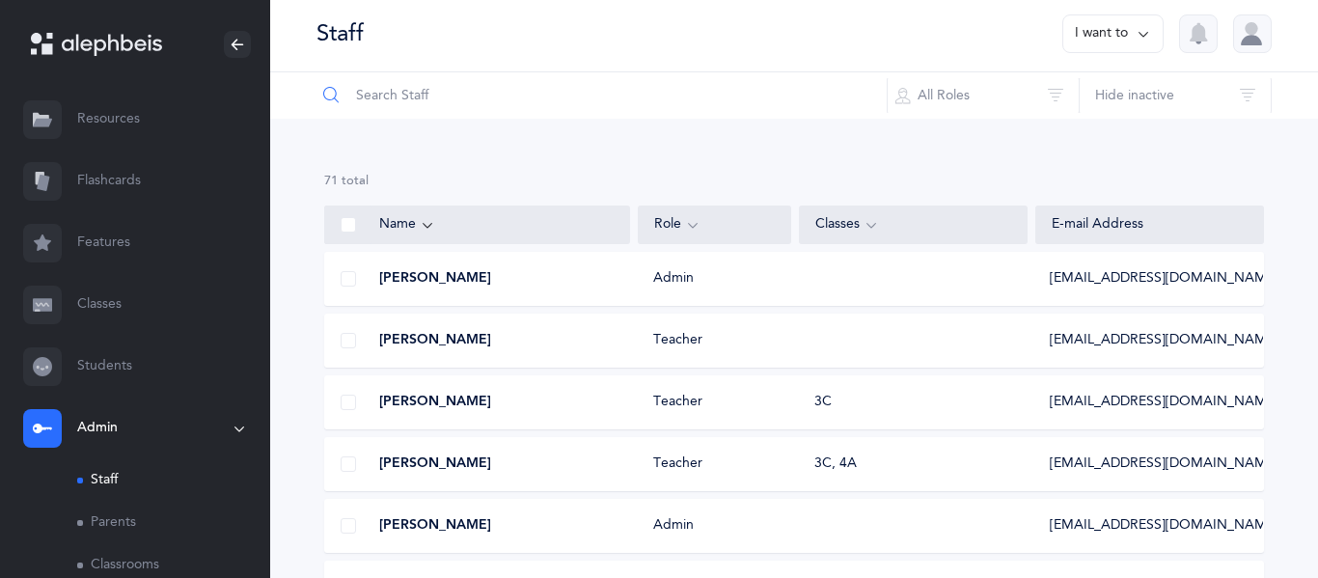
click at [551, 104] on input "text" at bounding box center [601, 95] width 572 height 46
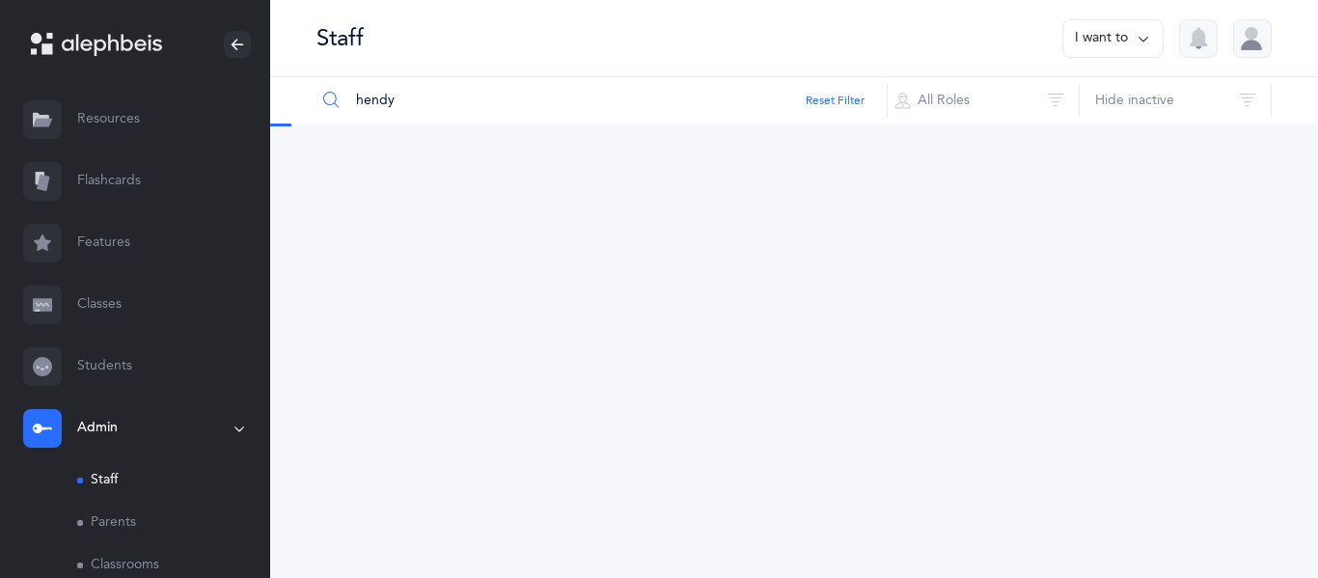
scroll to position [0, 0]
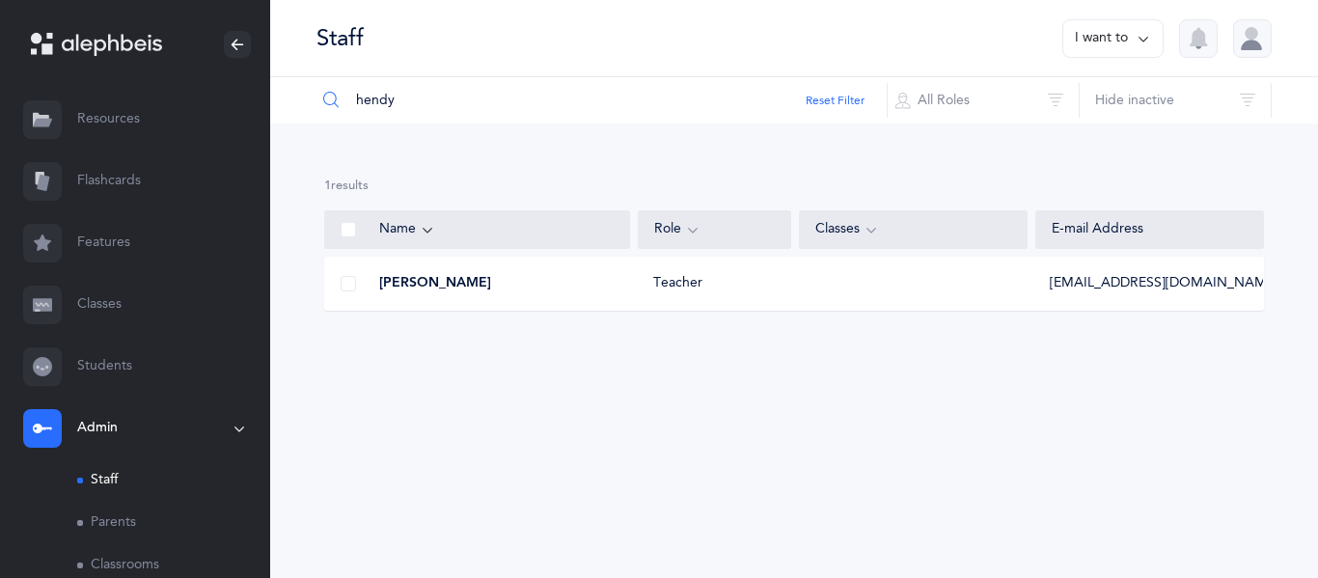
type input "hendy"
click at [543, 290] on div "Miss Hendy Kupfer" at bounding box center [477, 283] width 305 height 19
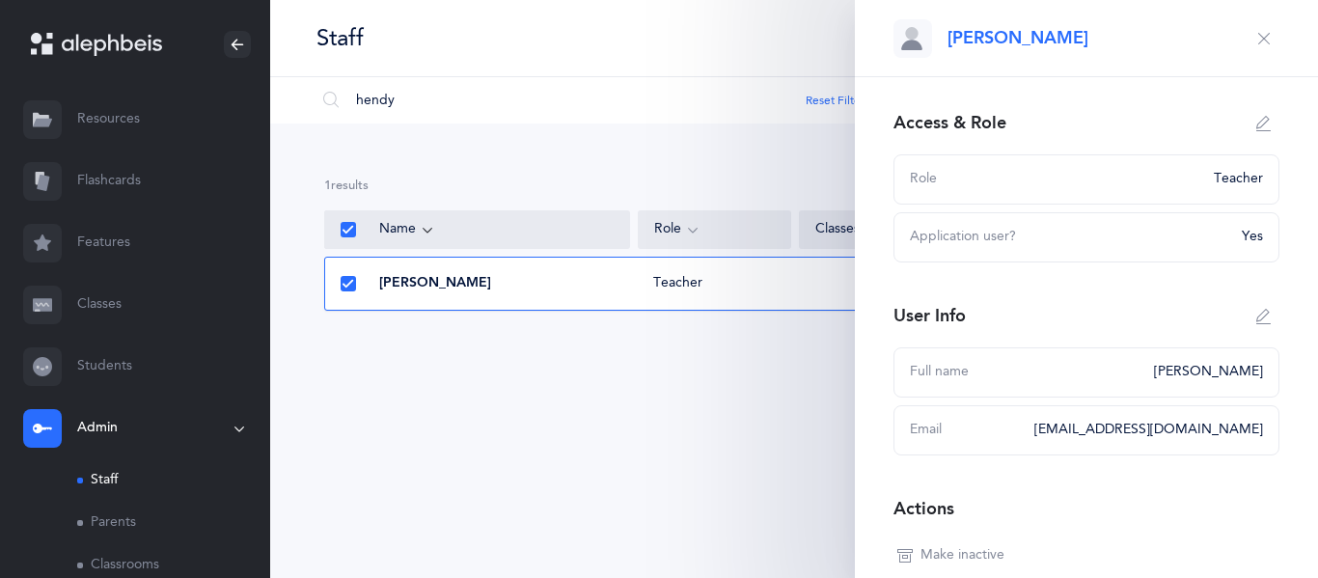
click at [1263, 122] on icon "button" at bounding box center [1263, 123] width 15 height 15
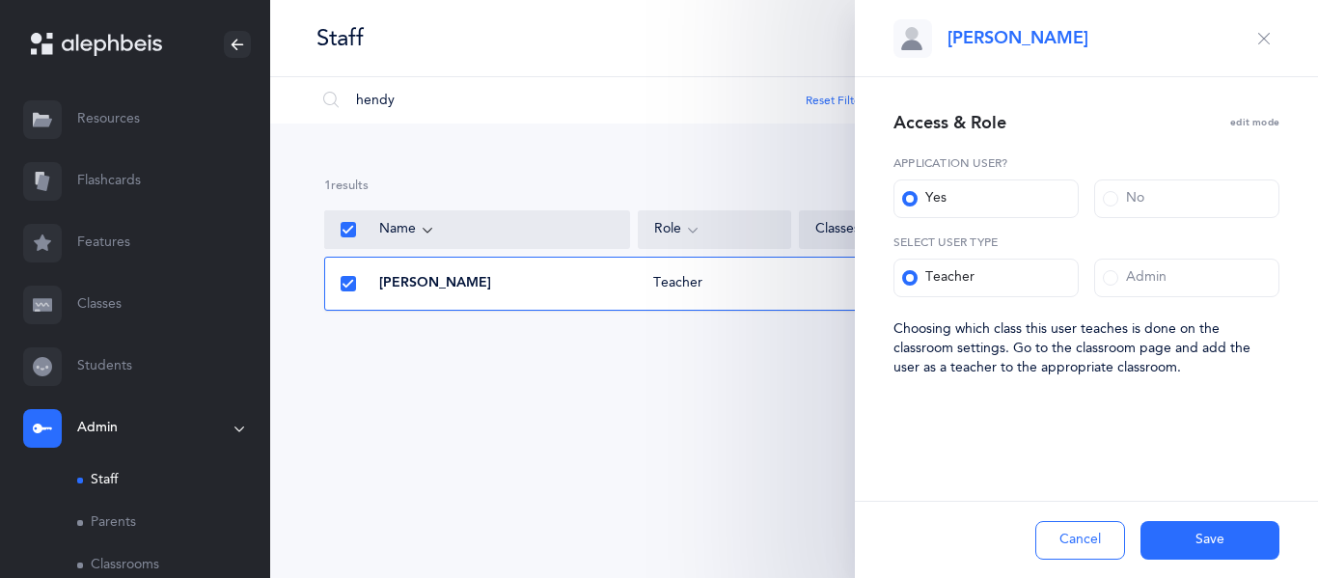
click at [1103, 544] on button "Cancel" at bounding box center [1080, 540] width 90 height 39
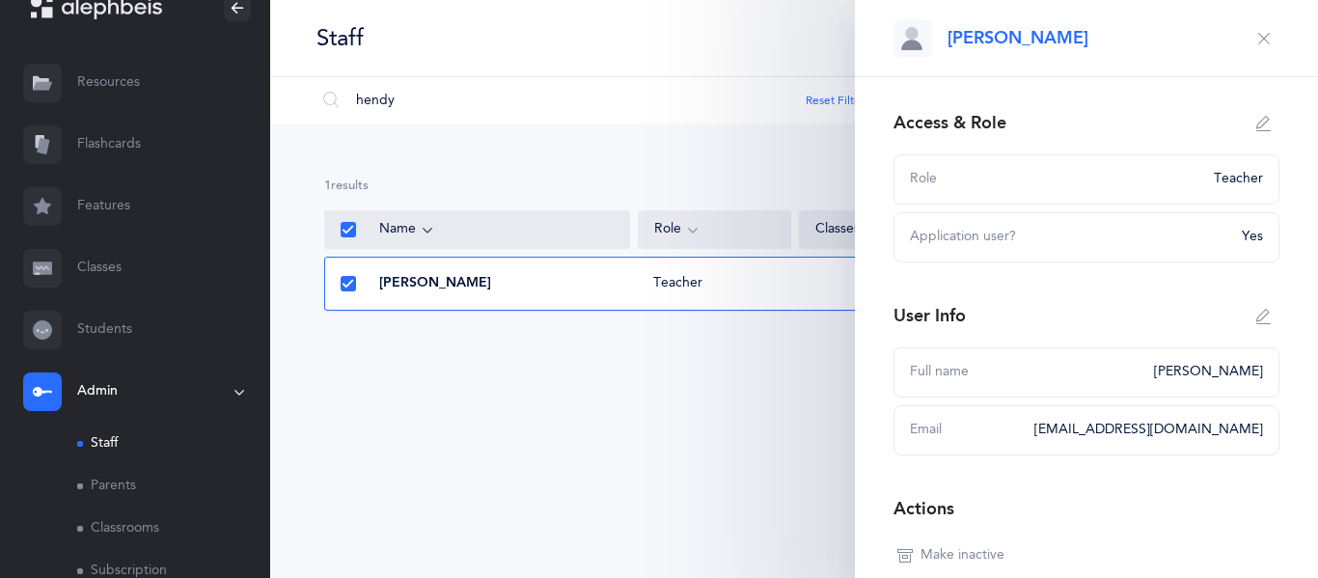
scroll to position [40, 0]
click at [124, 520] on link "Classrooms" at bounding box center [173, 525] width 193 height 42
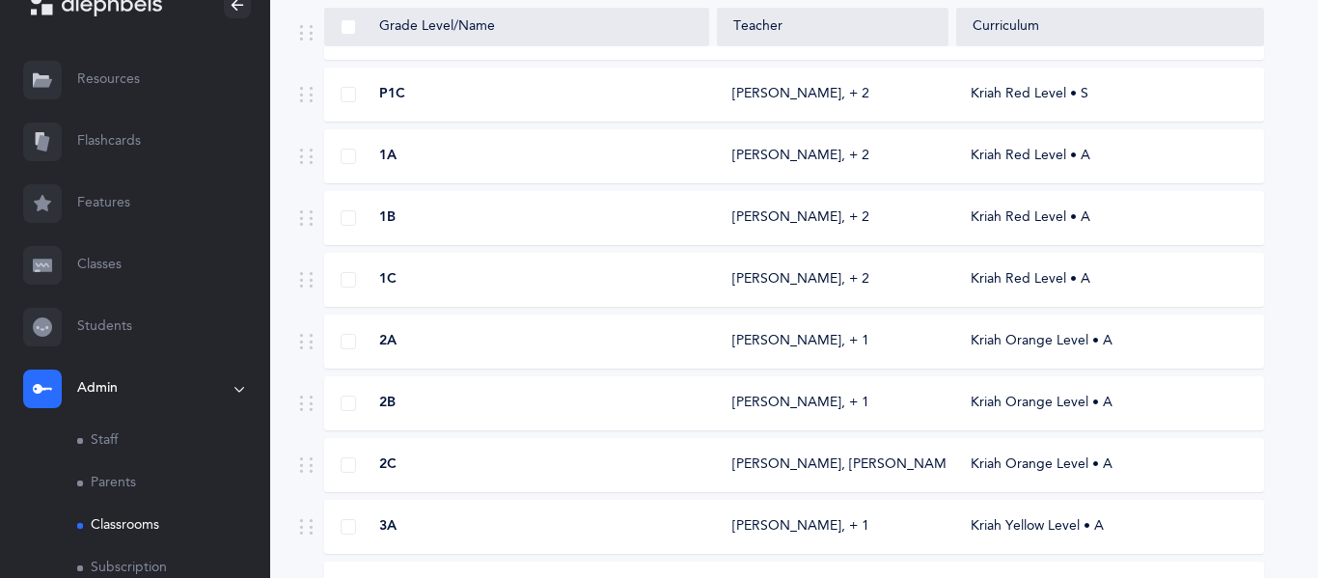
scroll to position [319, 0]
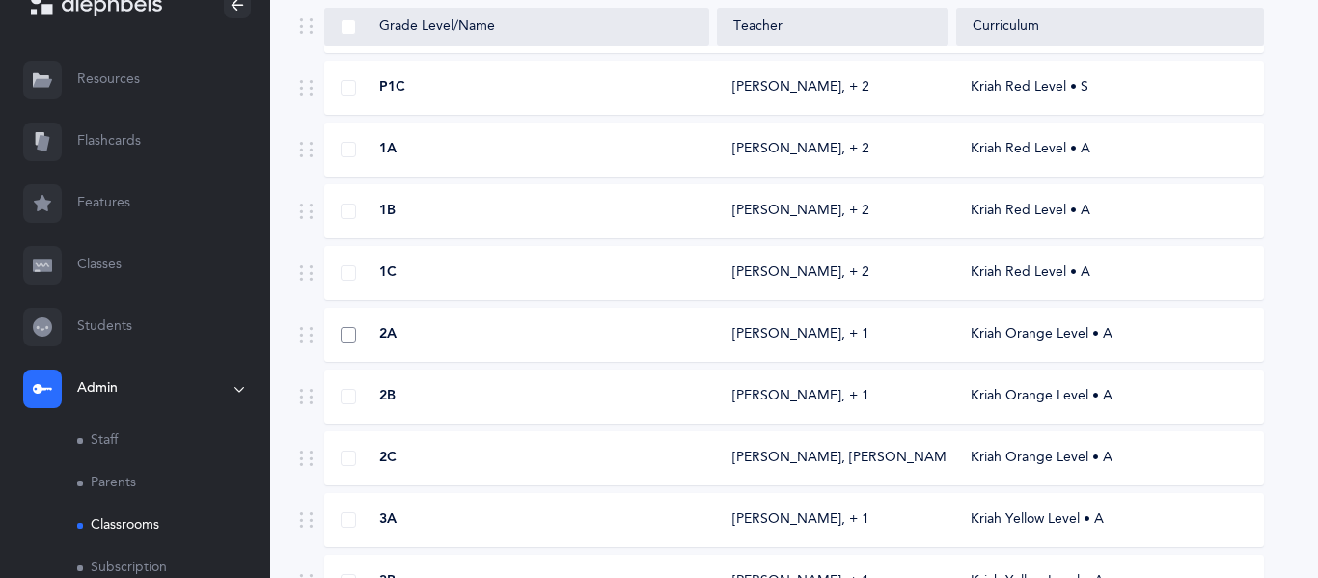
click at [349, 339] on span at bounding box center [347, 334] width 15 height 15
click at [0, 0] on input "checkbox" at bounding box center [0, 0] width 0 height 0
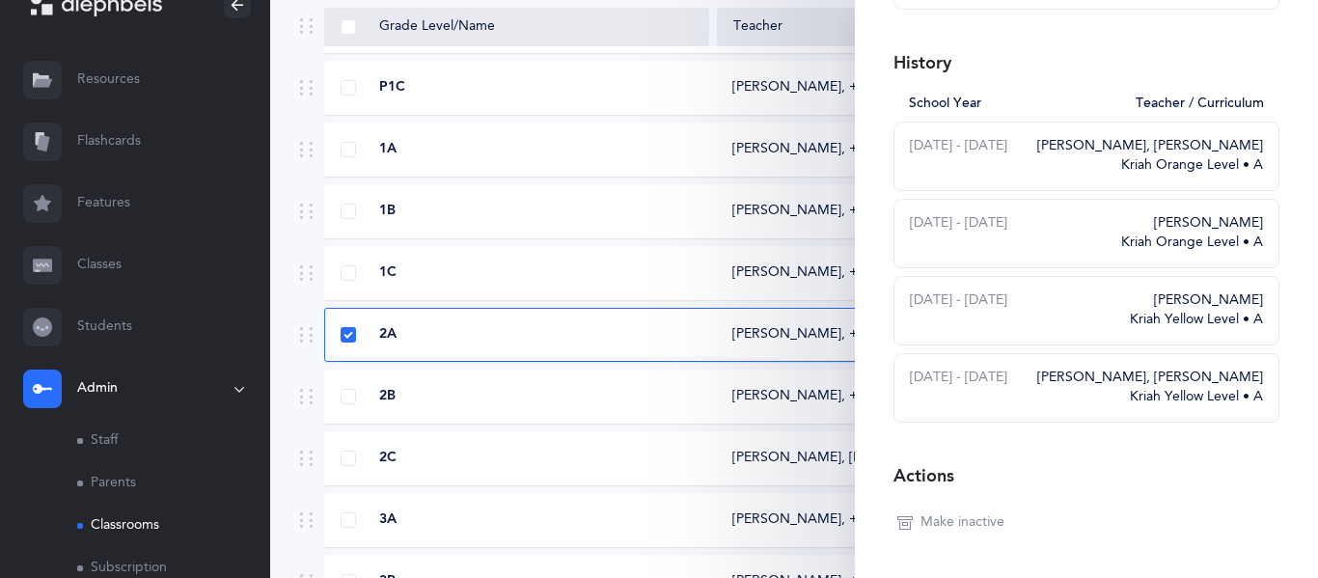
scroll to position [0, 0]
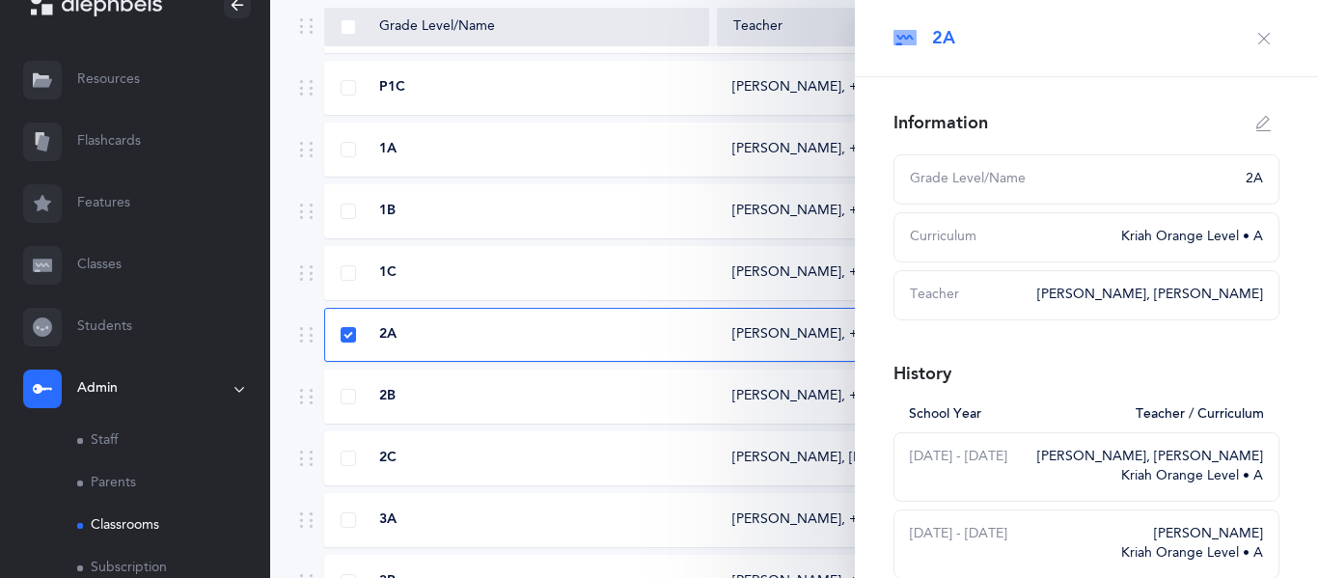
click at [1260, 124] on icon "button" at bounding box center [1263, 123] width 15 height 15
type input "2A"
select select "3"
select select "1564"
select select "2611"
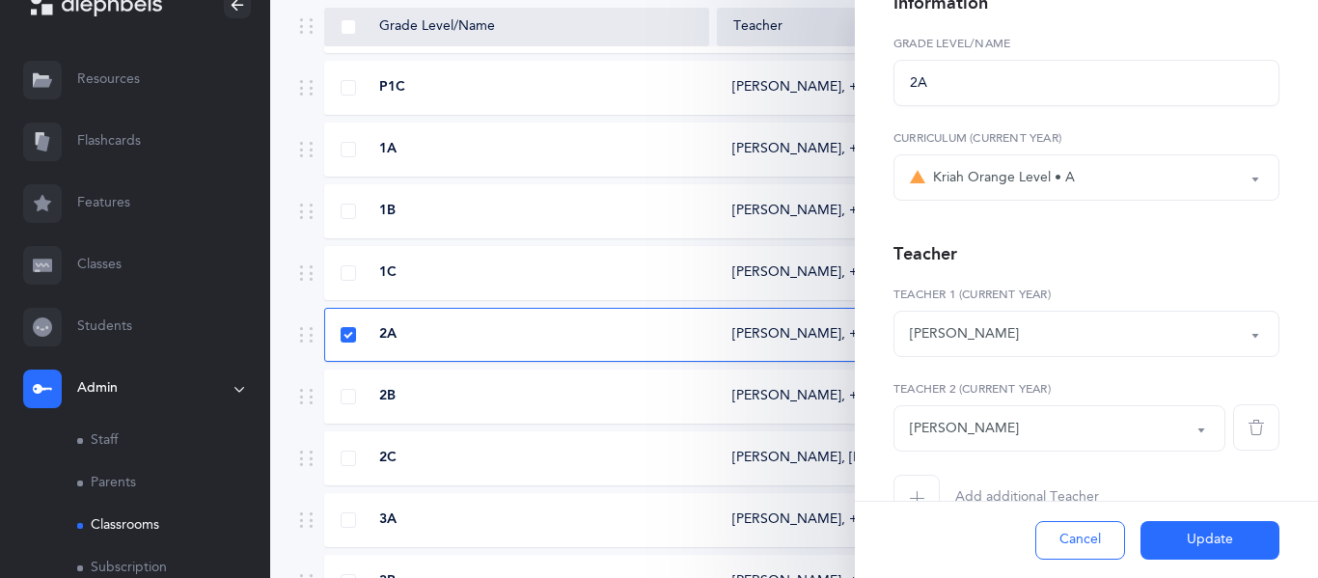
scroll to position [171, 0]
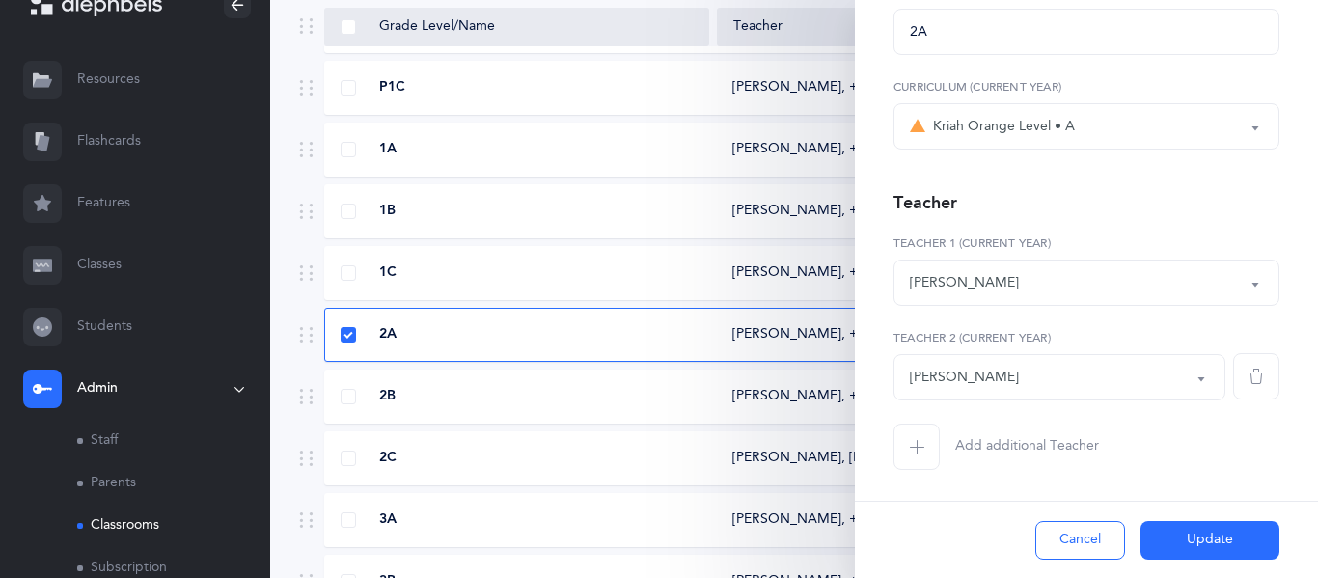
click at [909, 444] on icon "button" at bounding box center [916, 446] width 15 height 15
click at [912, 457] on div "*Choose teacher" at bounding box center [1059, 471] width 299 height 33
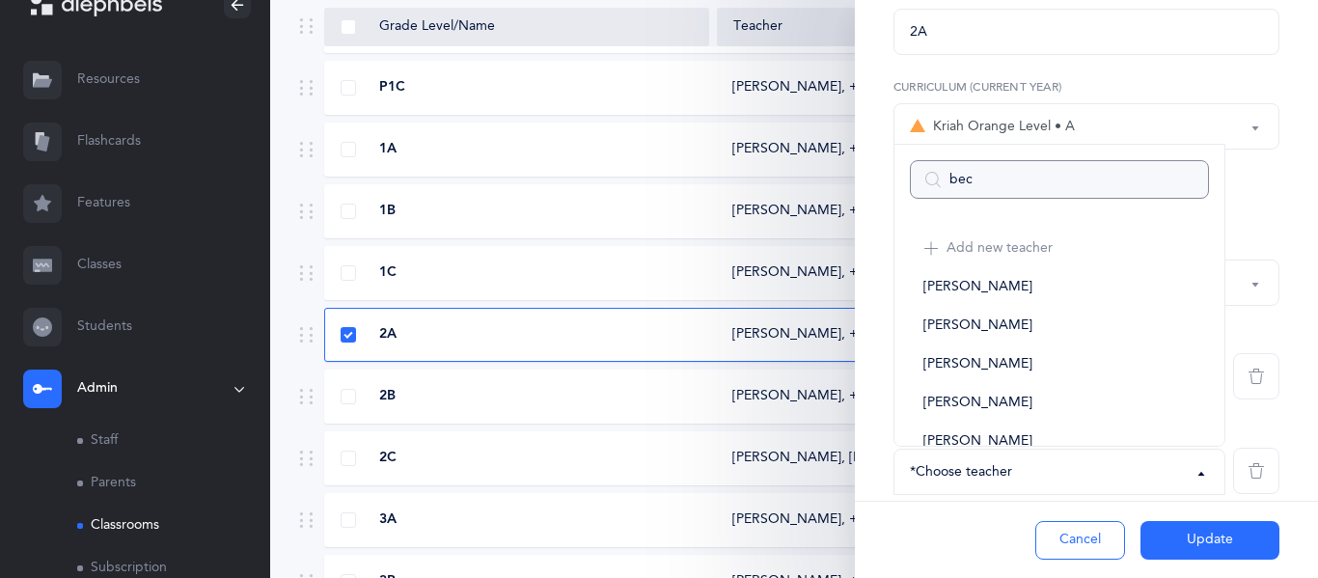
type input "beck"
select select
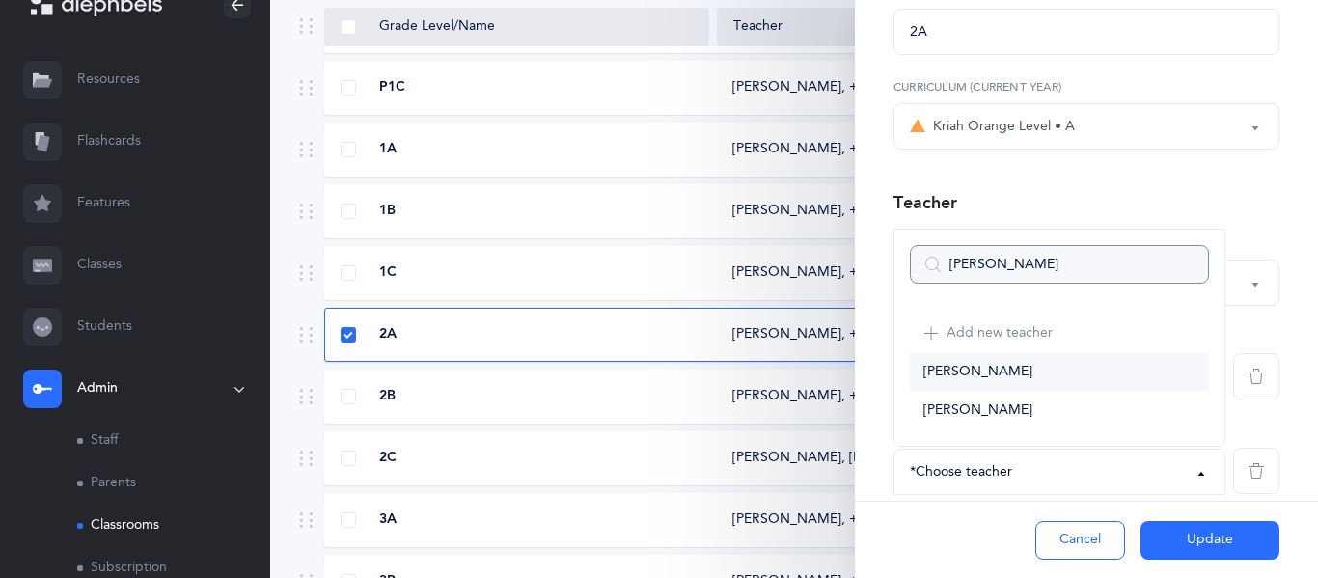
type input "beck"
click at [936, 384] on link "[PERSON_NAME]" at bounding box center [1059, 372] width 299 height 39
select select "2679"
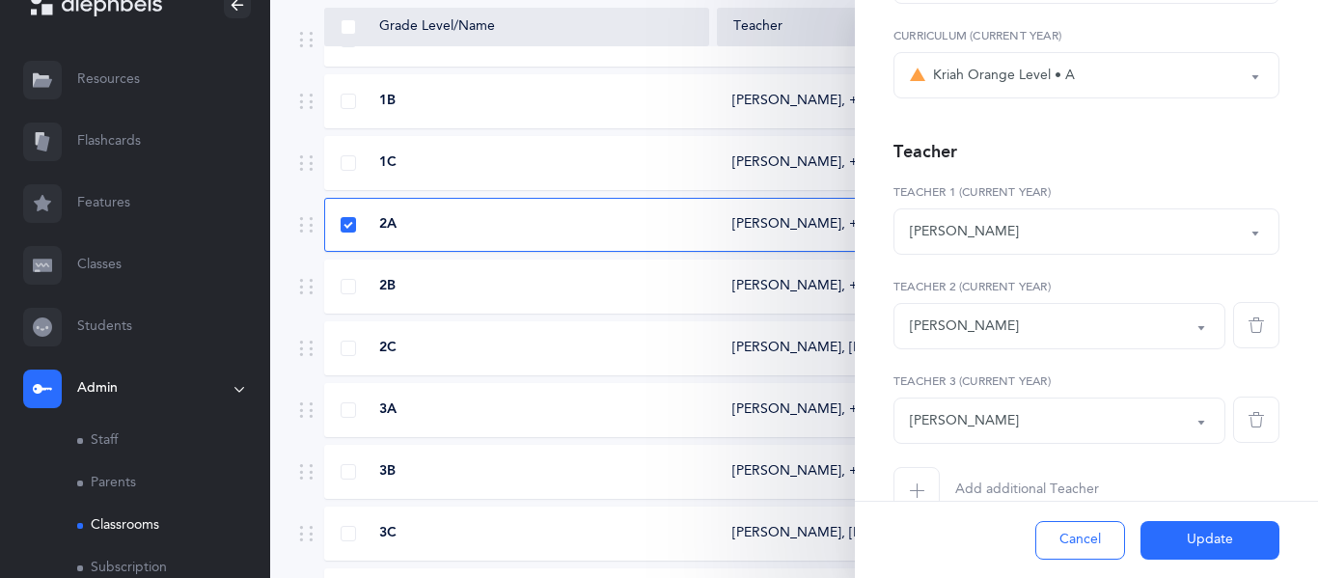
scroll to position [208, 0]
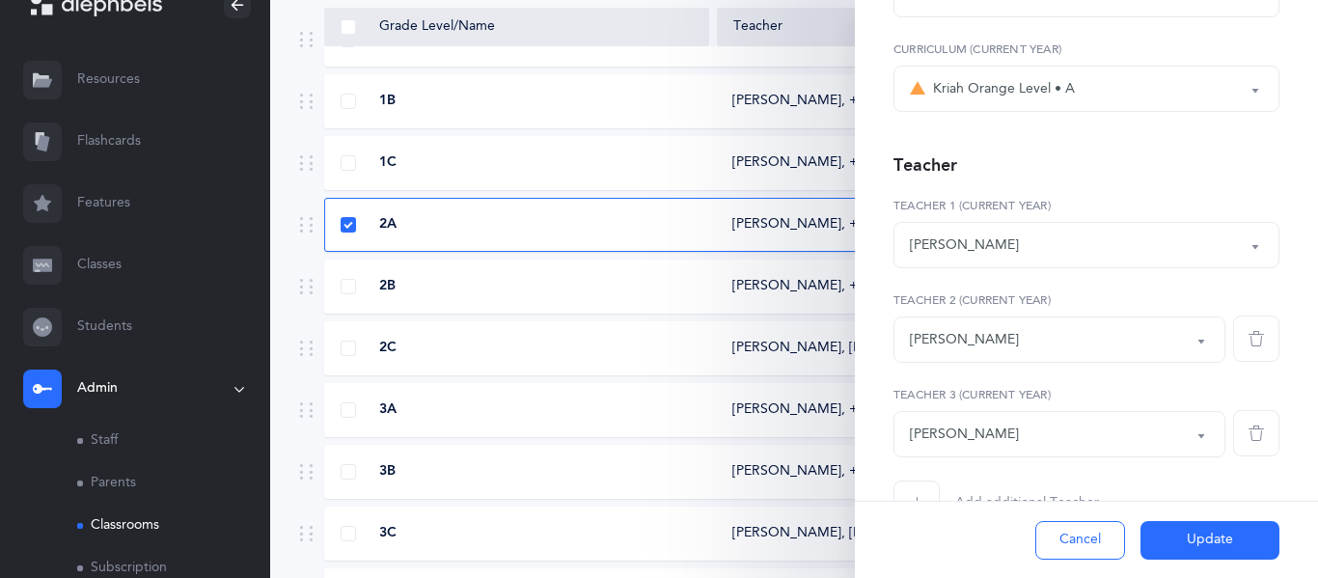
click at [1185, 534] on button "Update" at bounding box center [1209, 540] width 139 height 39
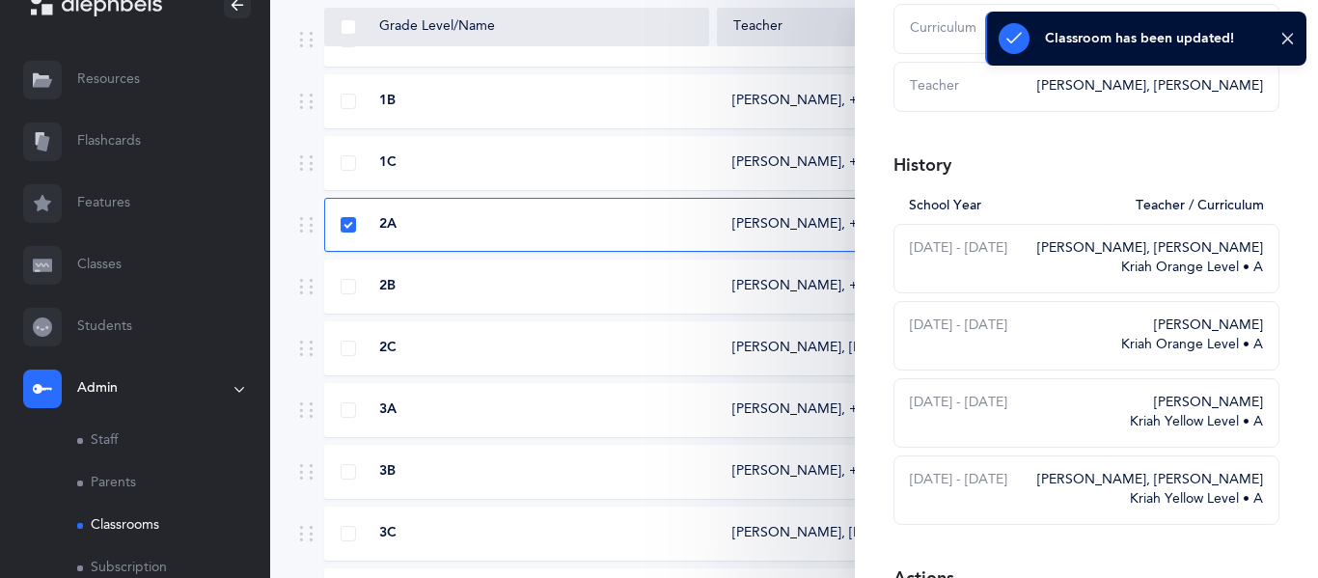
scroll to position [319, 0]
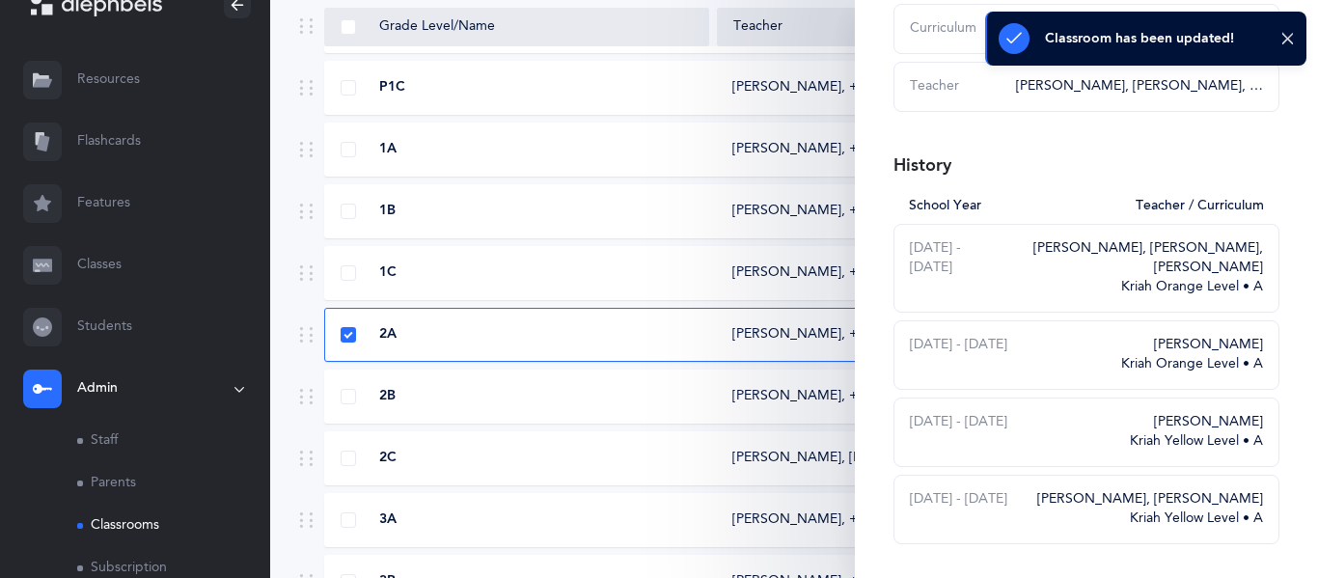
click at [287, 365] on div "16 results total Grade Level/Name Teacher Curriculum P1A Eti Hendeles‪, + 2‬ Kr…" at bounding box center [793, 403] width 1047 height 1198
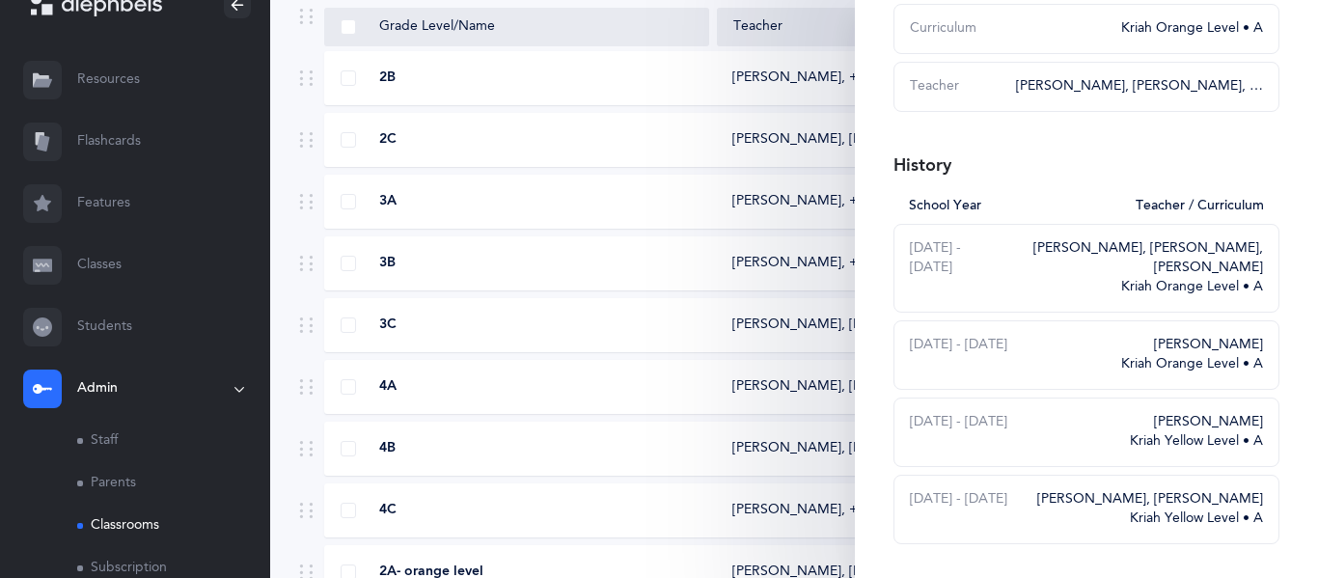
scroll to position [644, 0]
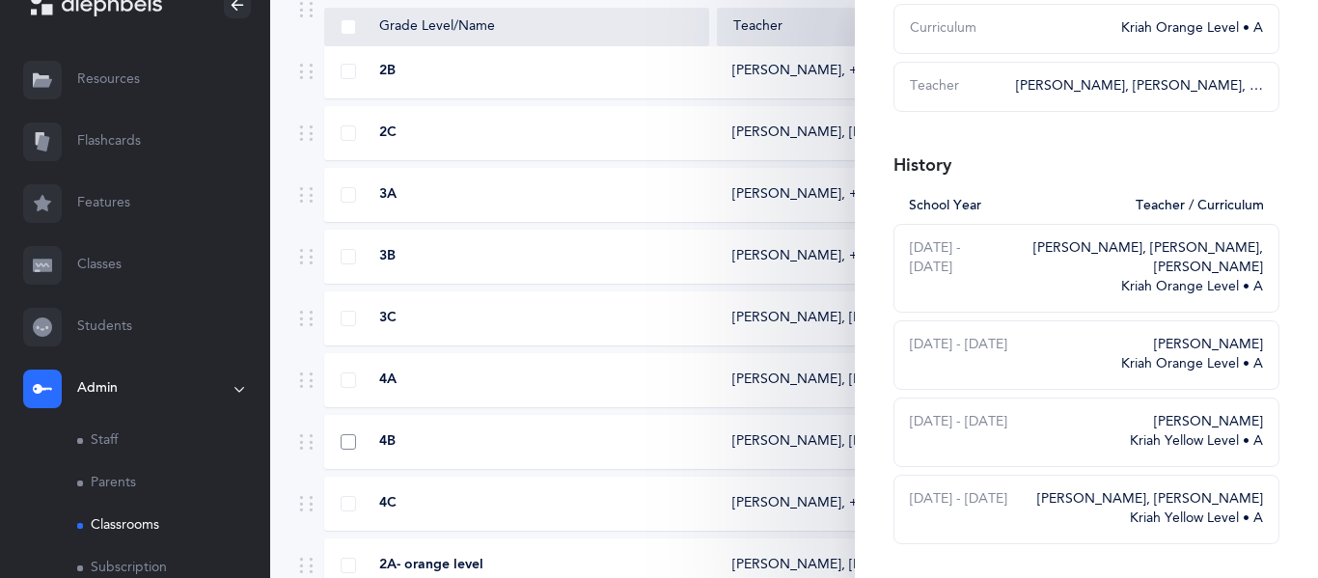
click at [349, 446] on span at bounding box center [347, 441] width 15 height 15
click at [0, 0] on input "checkbox" at bounding box center [0, 0] width 0 height 0
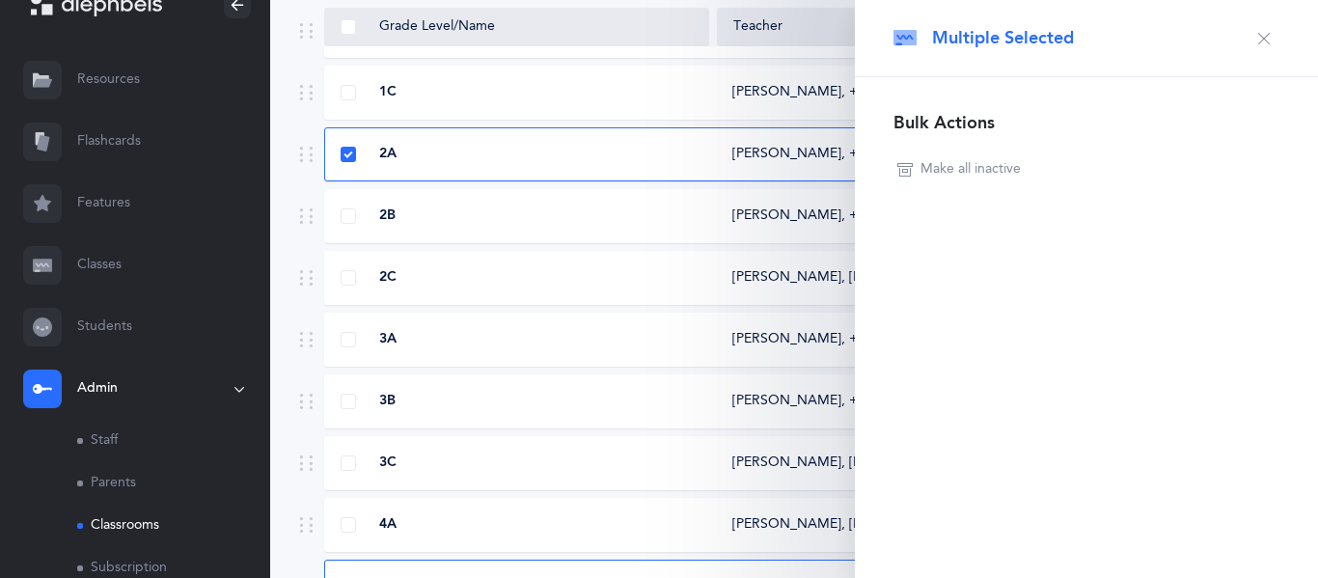
scroll to position [440, 0]
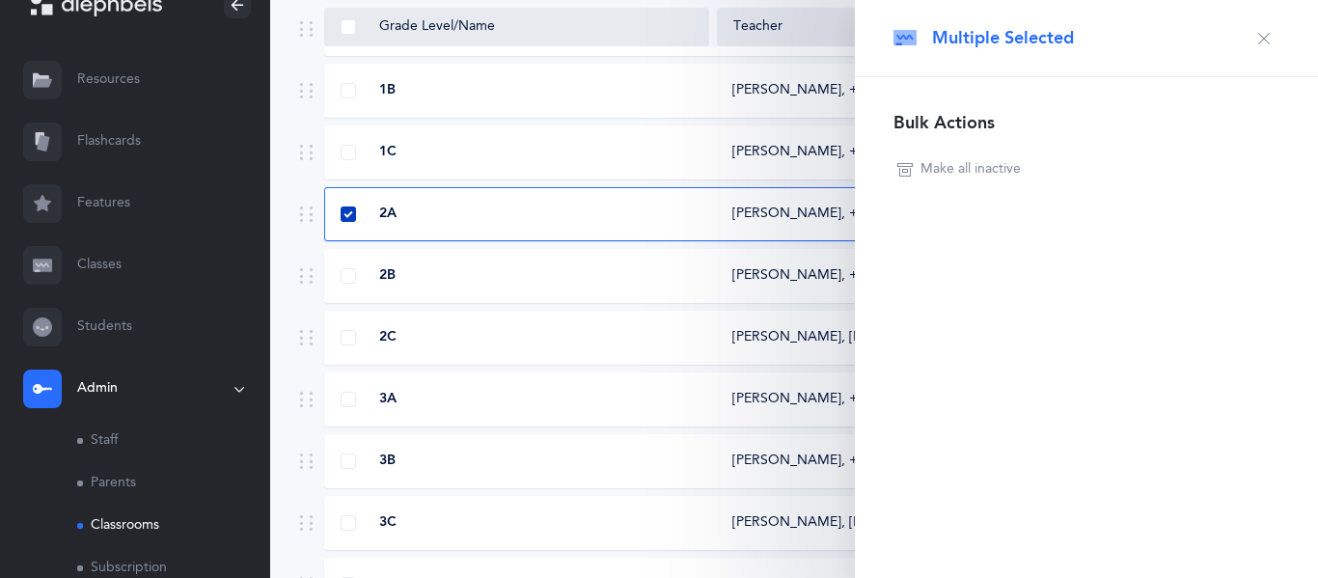
click at [343, 209] on span at bounding box center [347, 213] width 15 height 15
click at [0, 0] on input "checkbox" at bounding box center [0, 0] width 0 height 0
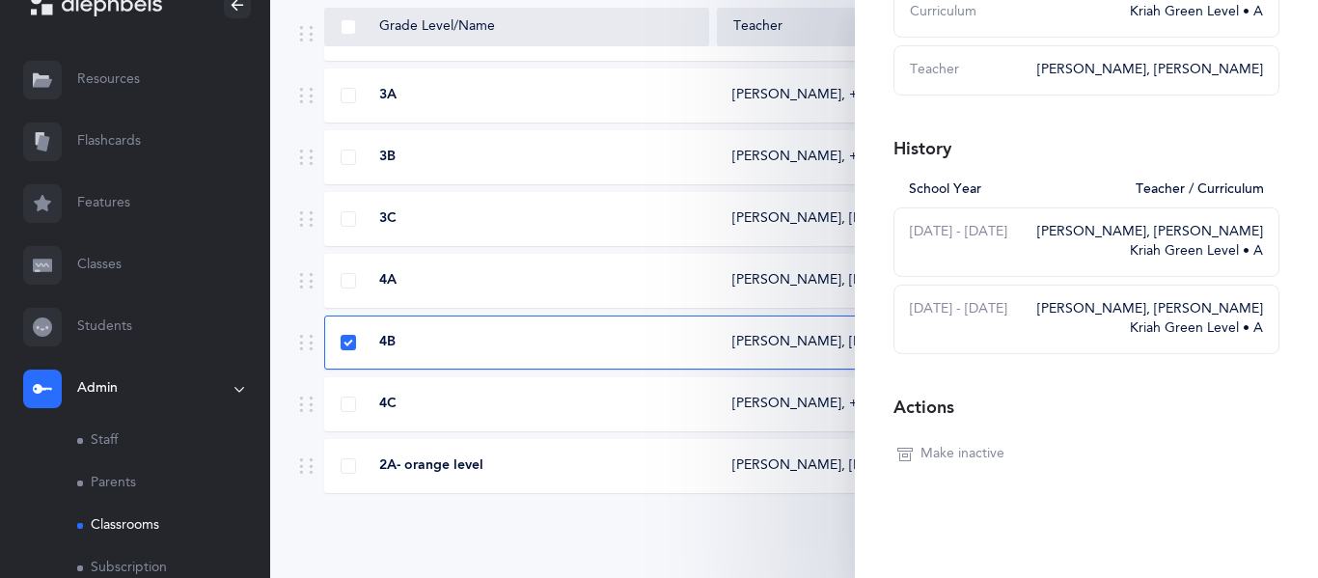
scroll to position [0, 0]
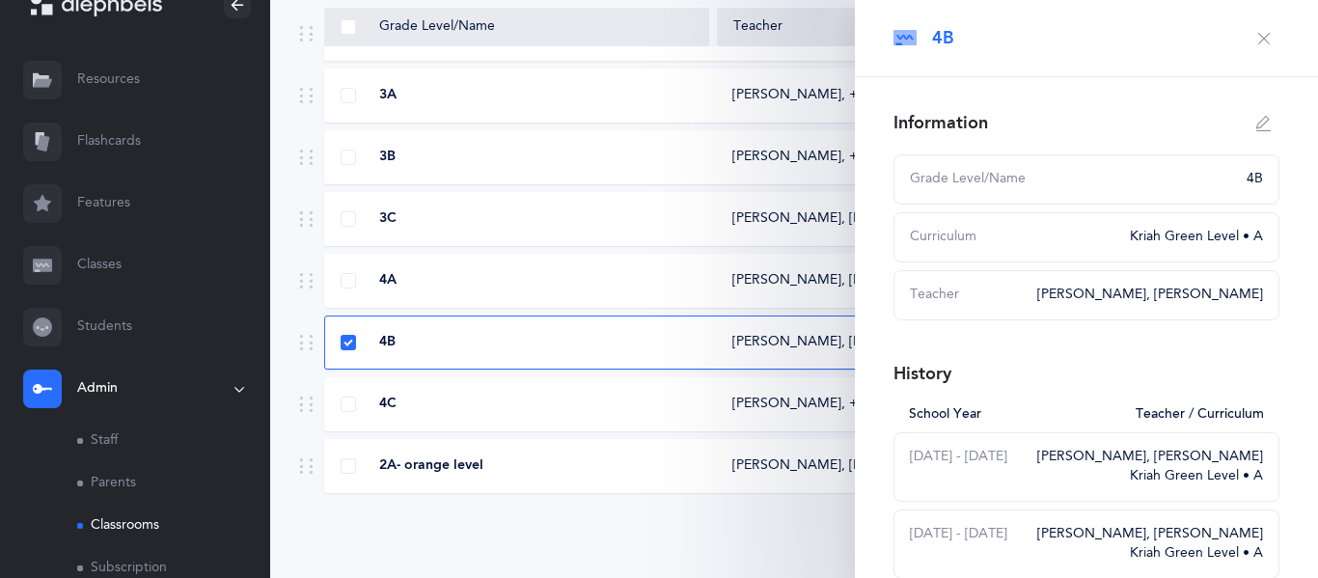
click at [1269, 129] on icon "button" at bounding box center [1263, 123] width 15 height 15
type input "4B"
select select "12"
select select "1808"
select select "2617"
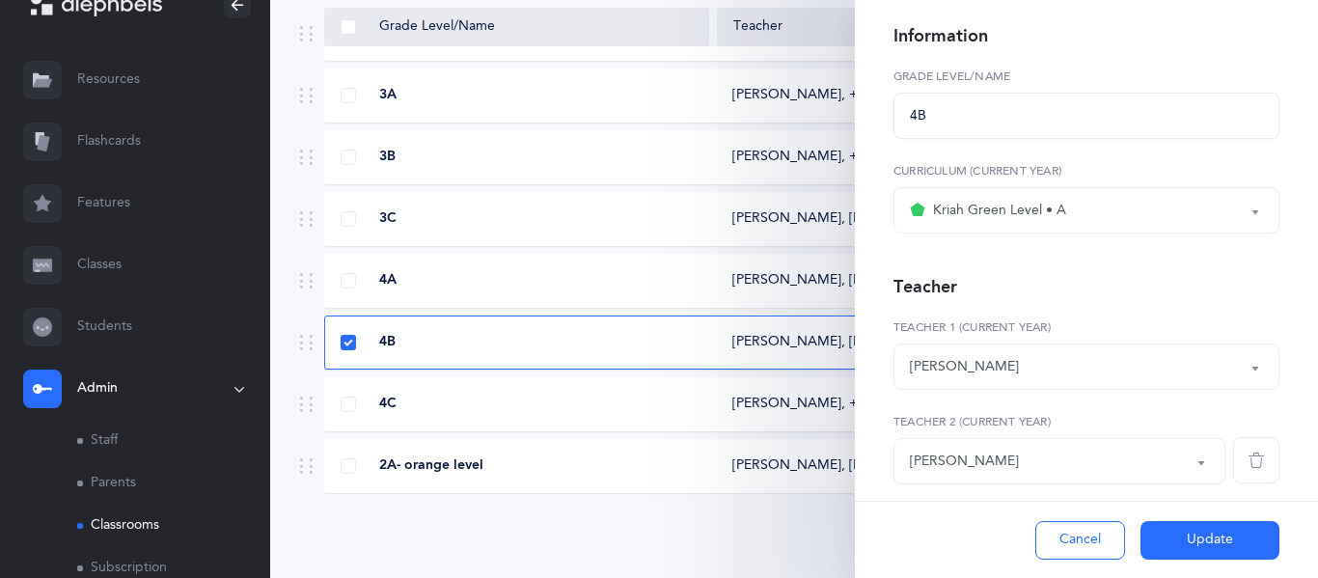
scroll to position [98, 0]
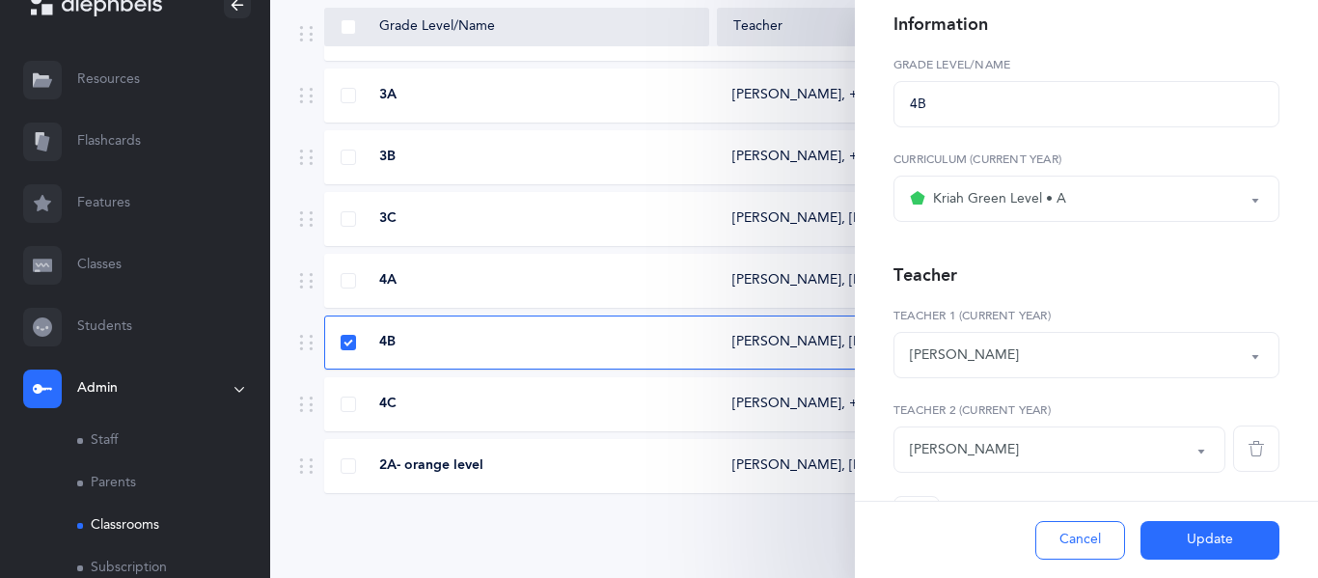
click at [1074, 184] on div "Kriah Green Level • A" at bounding box center [1086, 198] width 353 height 33
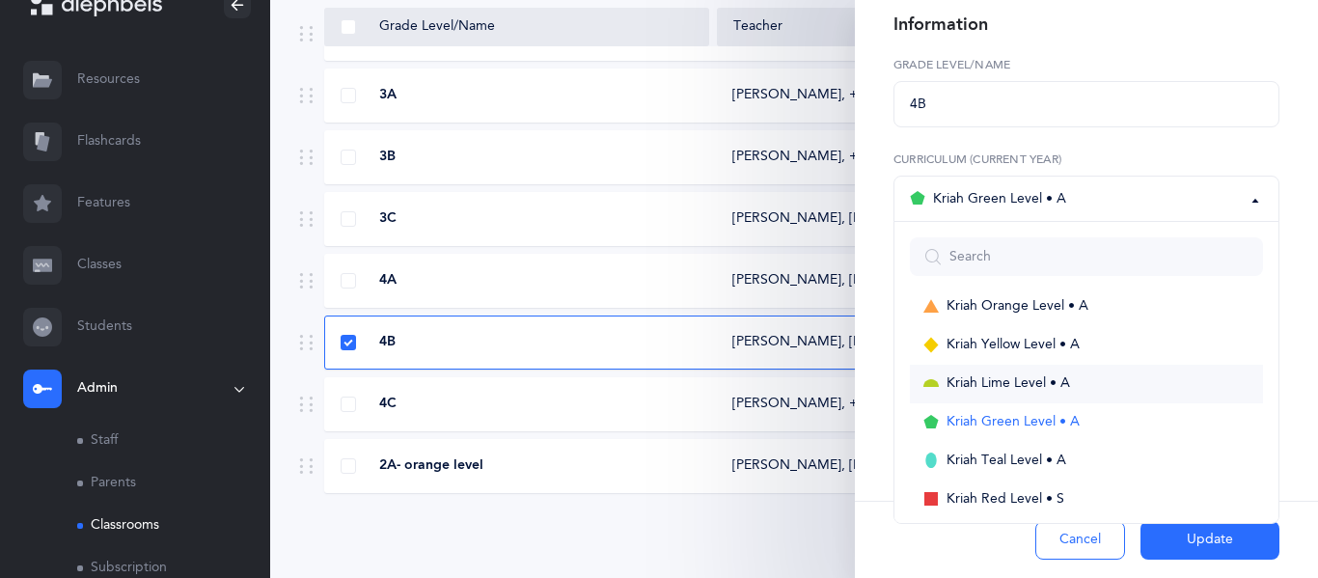
click at [987, 375] on span "Kriah Lime Level • A" at bounding box center [1007, 383] width 123 height 17
select select "10"
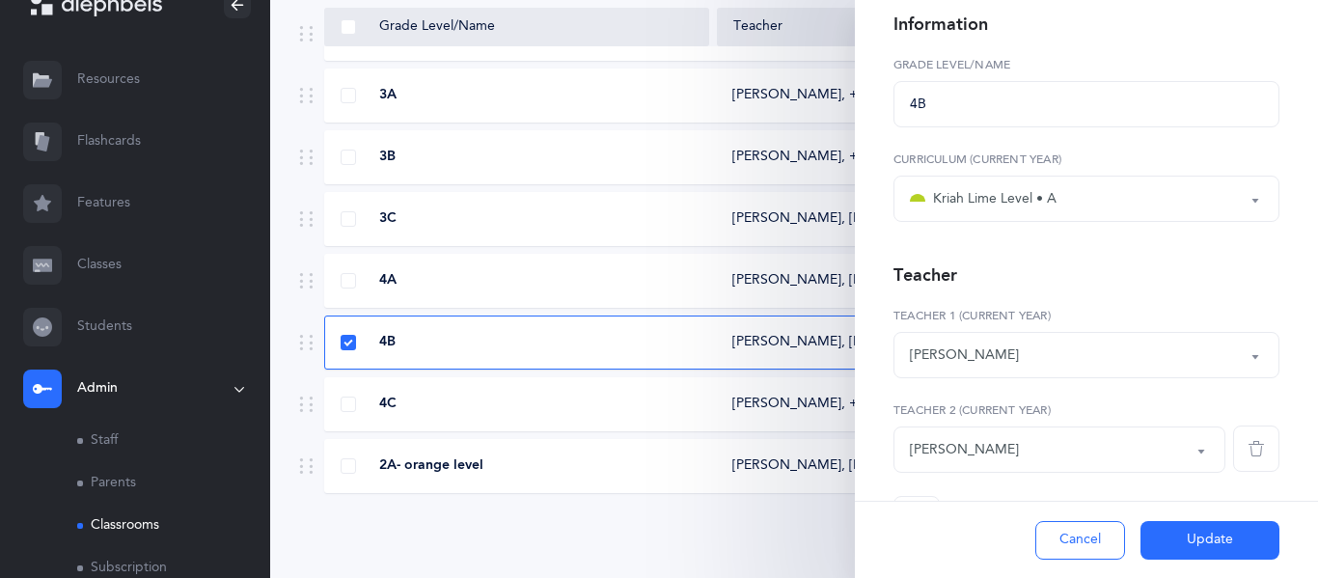
scroll to position [171, 0]
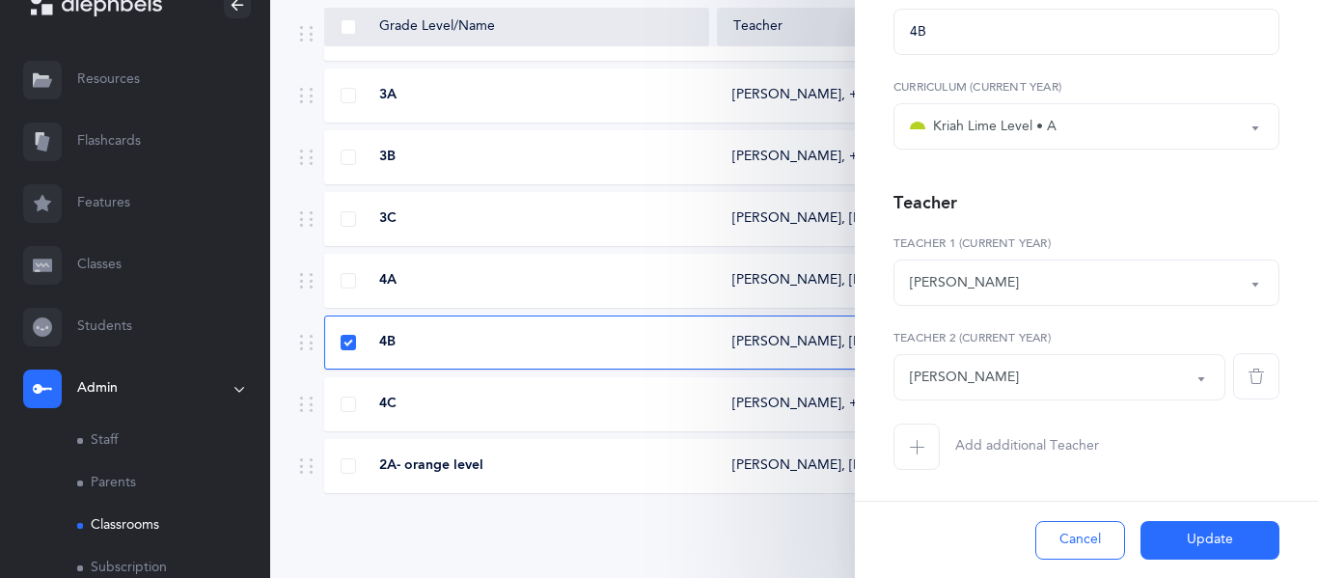
click at [914, 454] on span "button" at bounding box center [916, 446] width 46 height 46
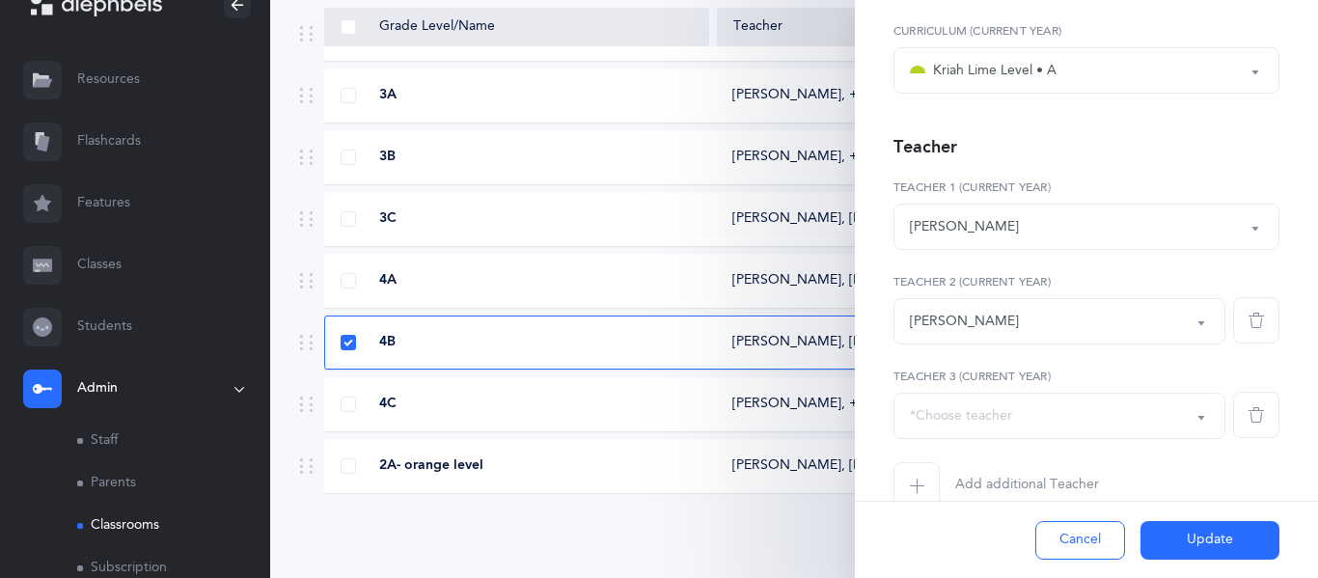
scroll to position [232, 0]
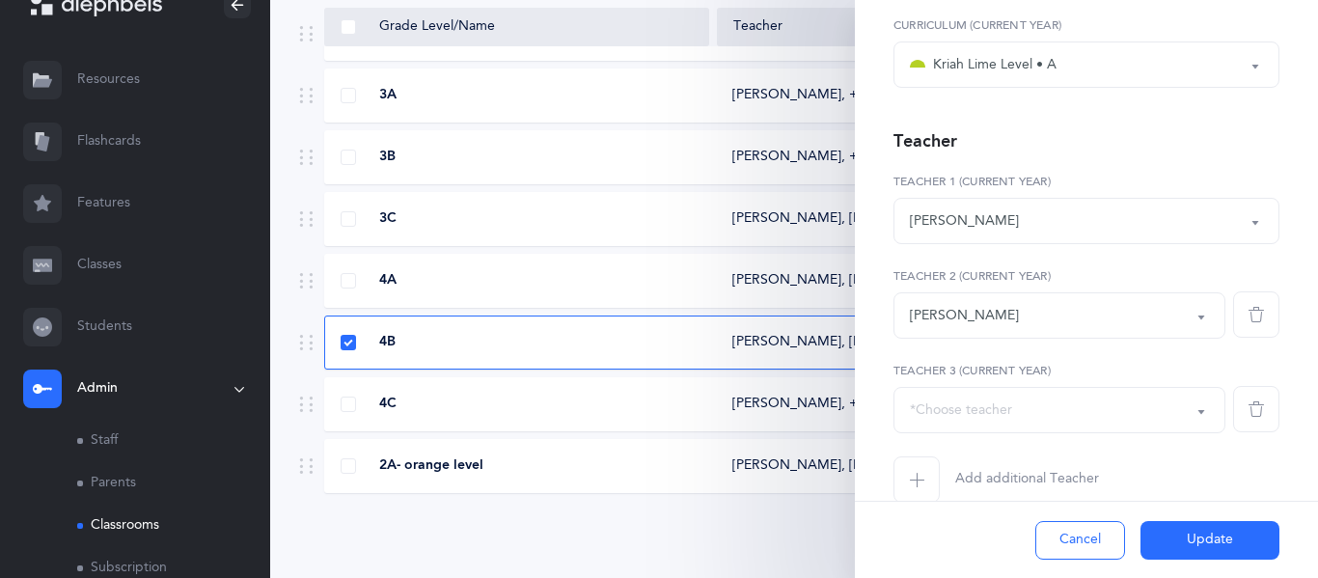
click at [949, 421] on div "*Choose teacher" at bounding box center [1059, 410] width 299 height 33
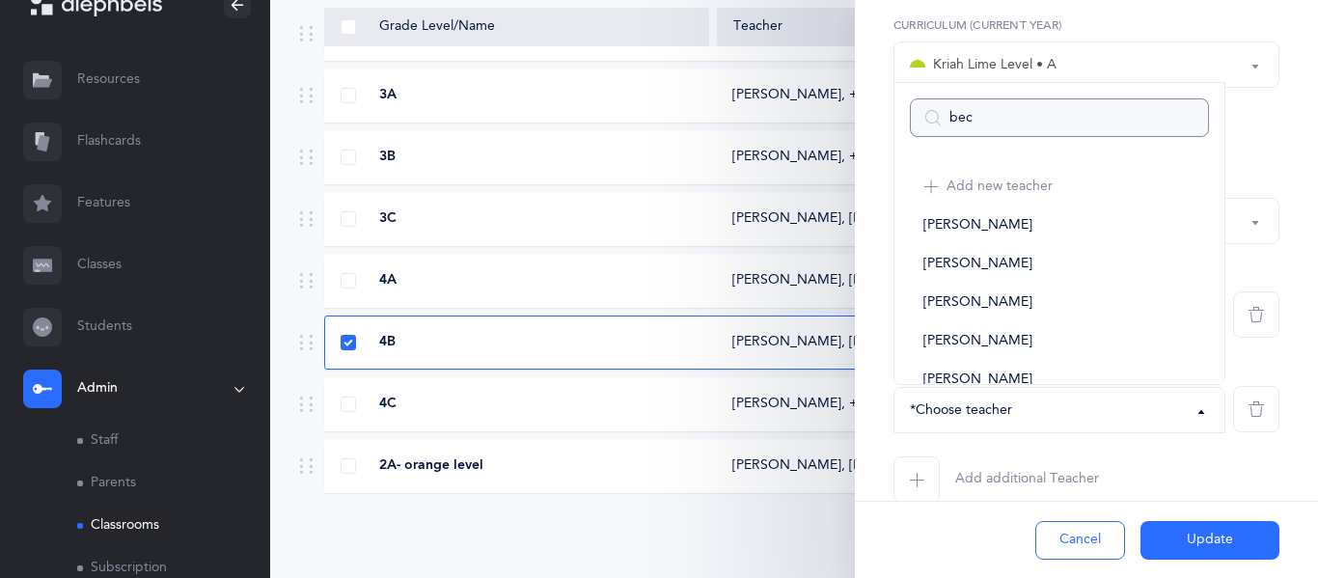
type input "beck"
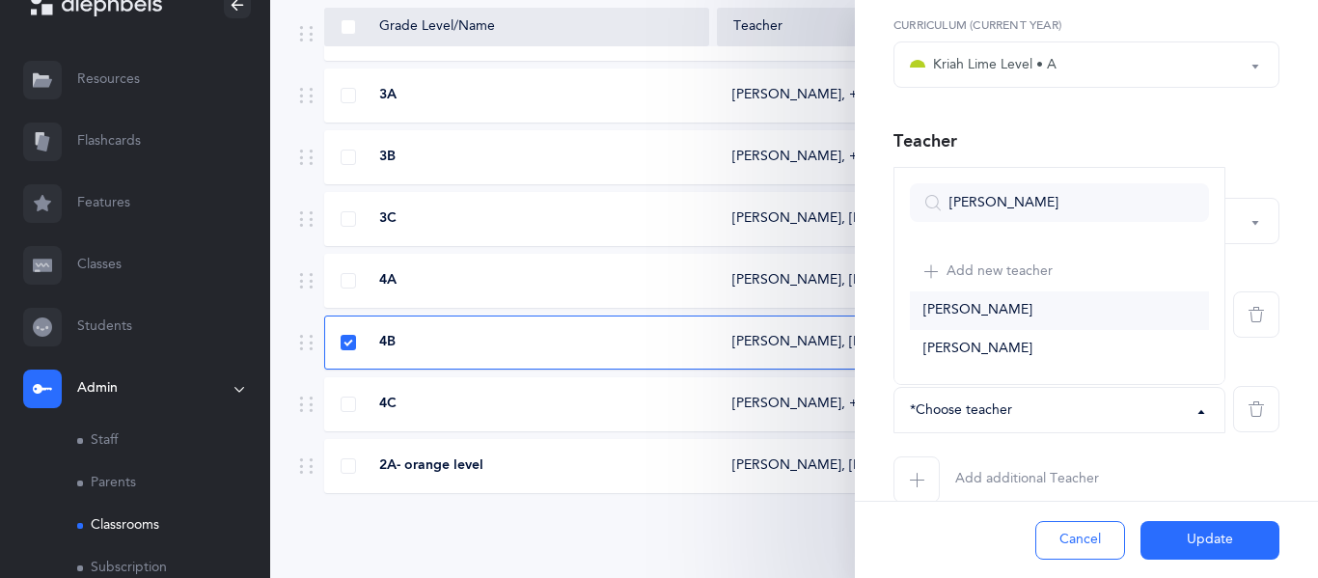
click at [996, 316] on link "[PERSON_NAME]" at bounding box center [1059, 310] width 299 height 39
select select "2679"
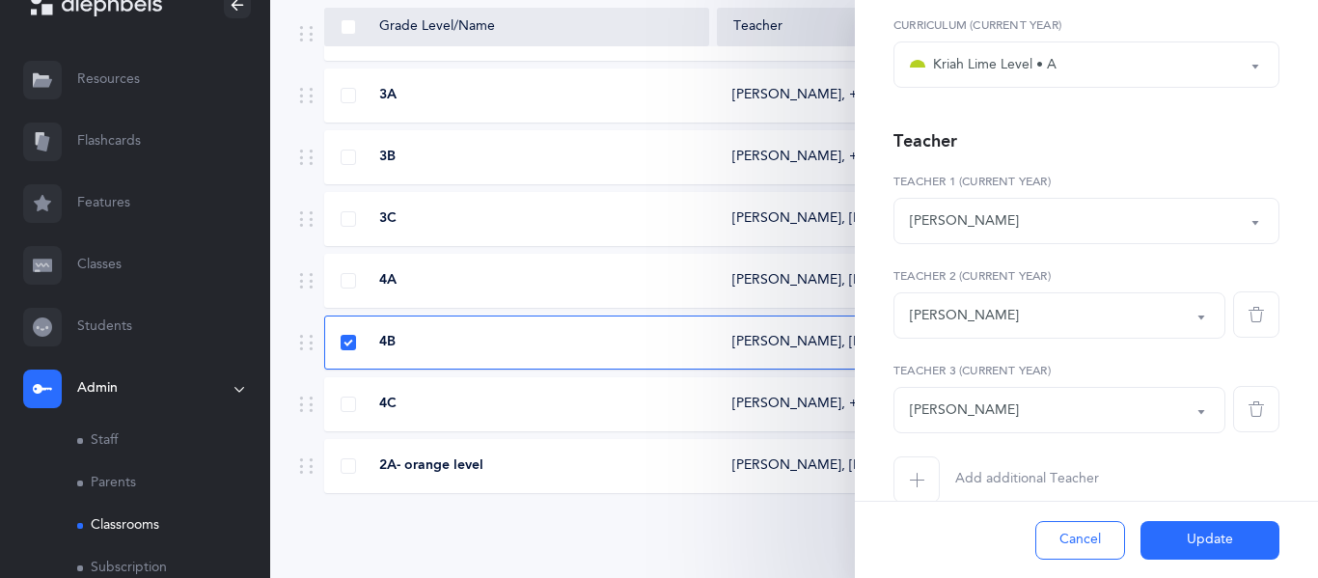
click at [1188, 552] on button "Update" at bounding box center [1209, 540] width 139 height 39
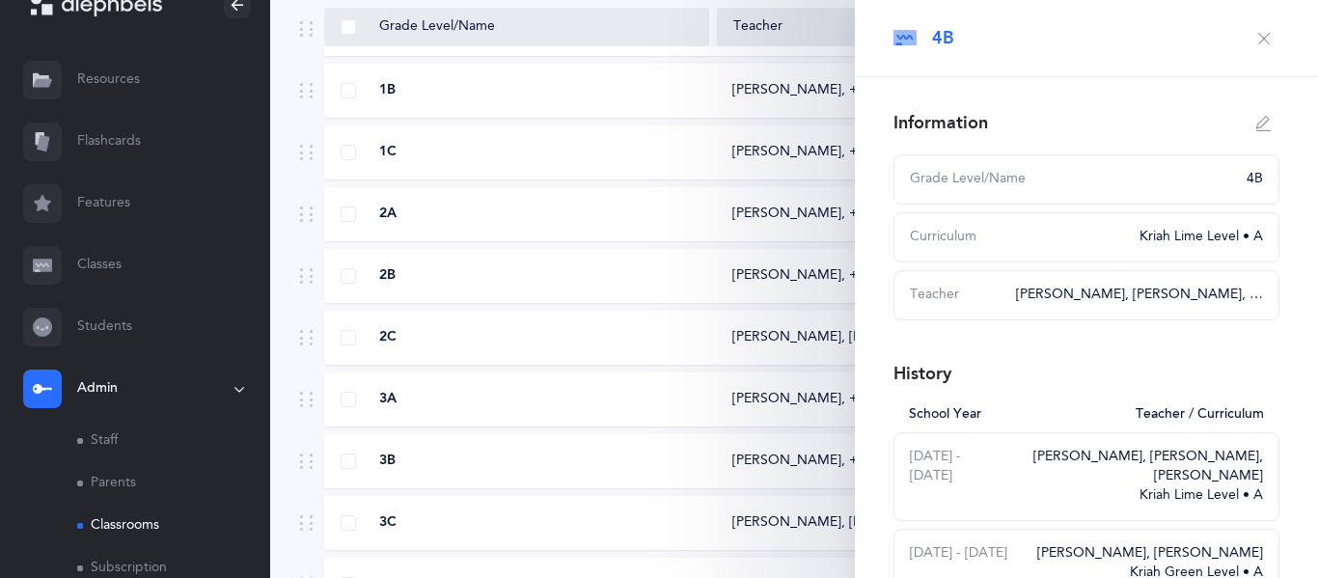
scroll to position [1, 0]
click at [1260, 34] on icon "button" at bounding box center [1263, 37] width 15 height 15
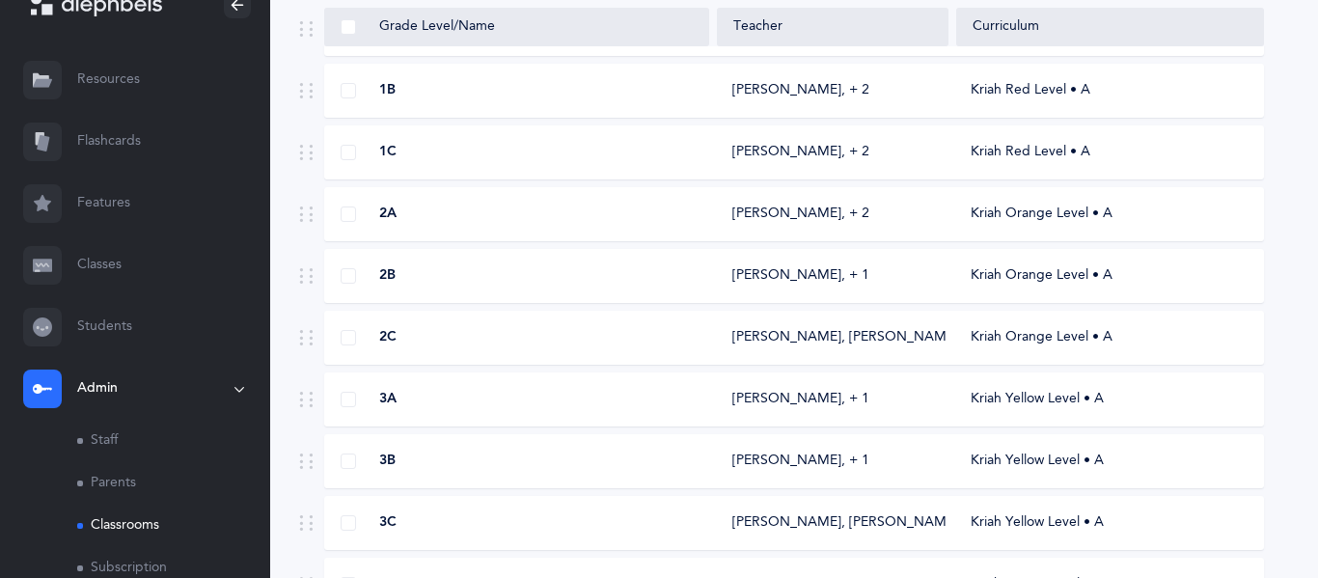
click at [412, 255] on div "2B Andi Schochet‪, + 1‬ Kriah Orange Level • A" at bounding box center [793, 276] width 939 height 54
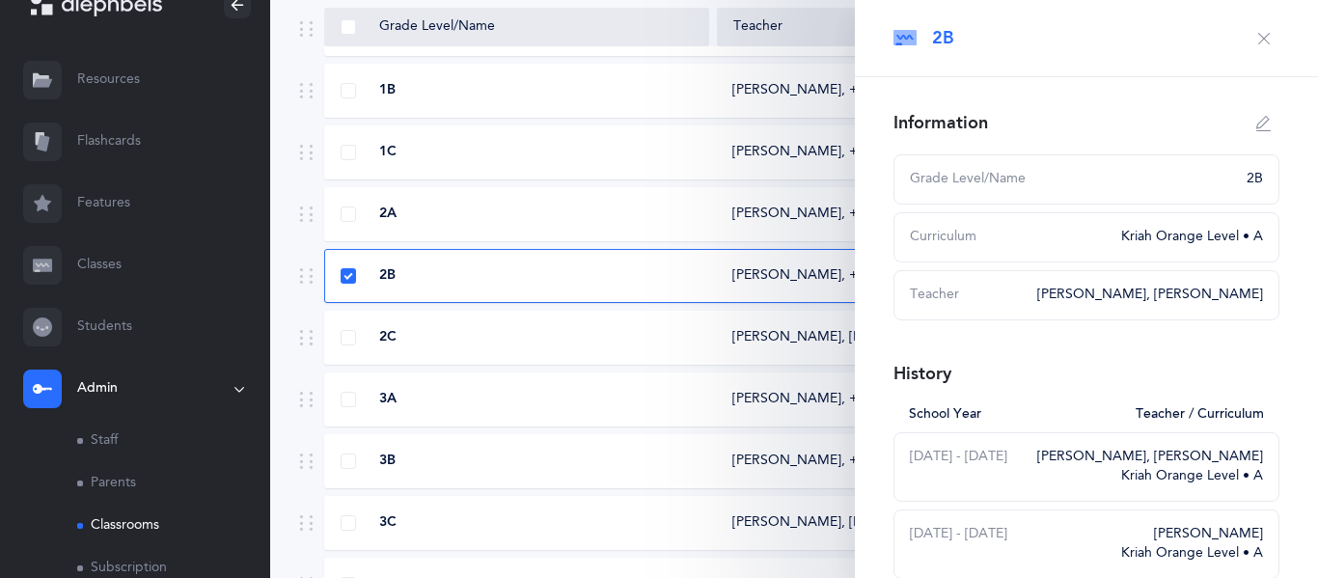
click at [1256, 119] on icon "button" at bounding box center [1263, 123] width 15 height 15
type input "2B"
select select "3"
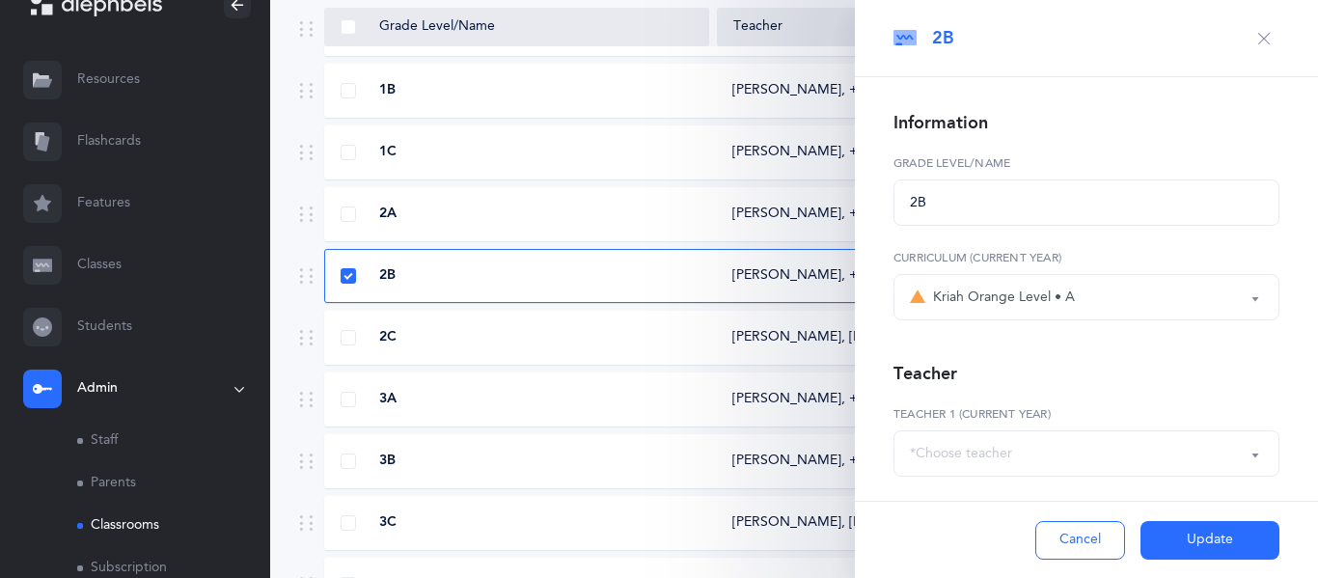
scroll to position [171, 0]
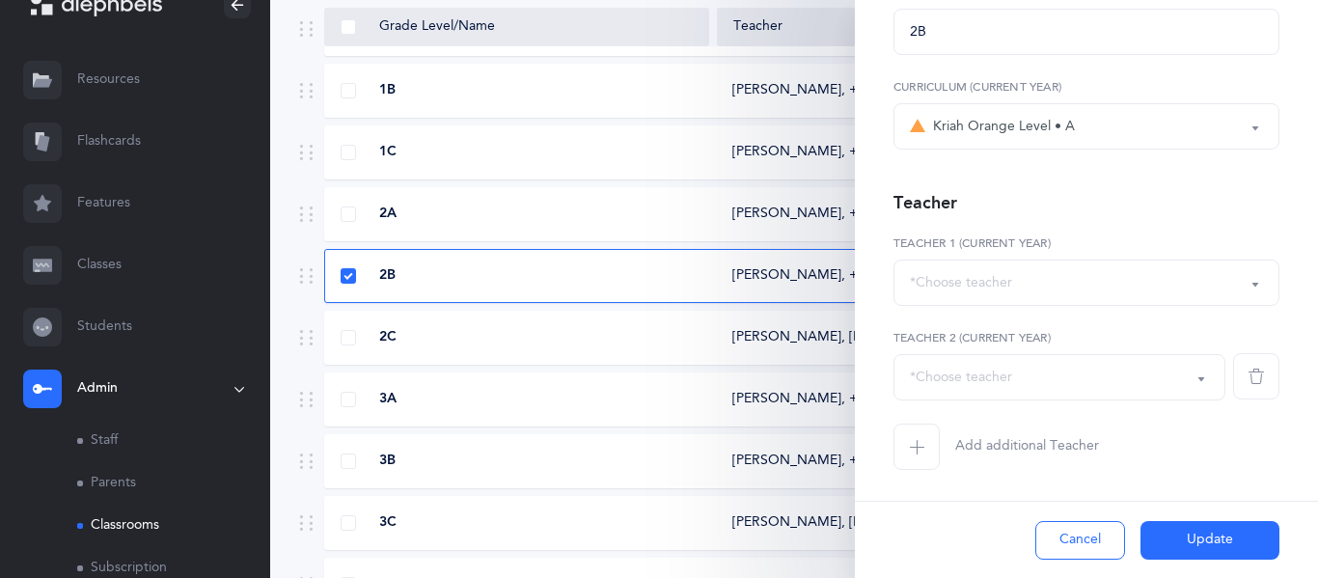
click at [1021, 292] on div "*Choose teacher" at bounding box center [1086, 282] width 353 height 33
click at [1004, 339] on span "Add new teacher" at bounding box center [999, 340] width 106 height 17
select select "-1"
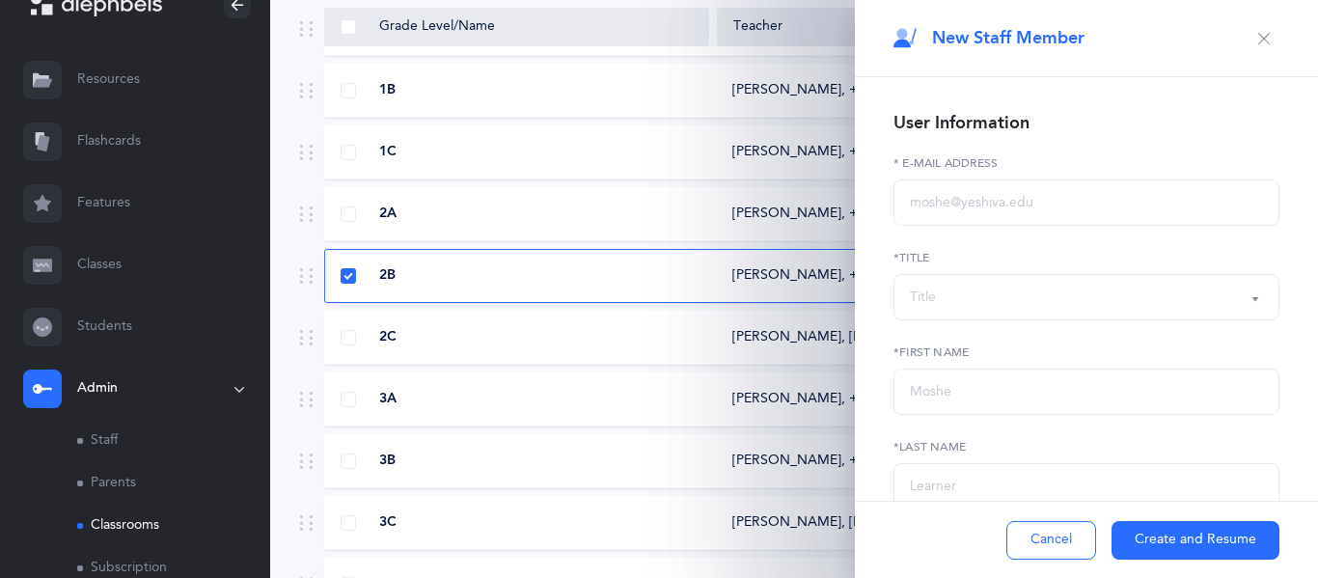
click at [1263, 39] on icon "button" at bounding box center [1263, 38] width 15 height 15
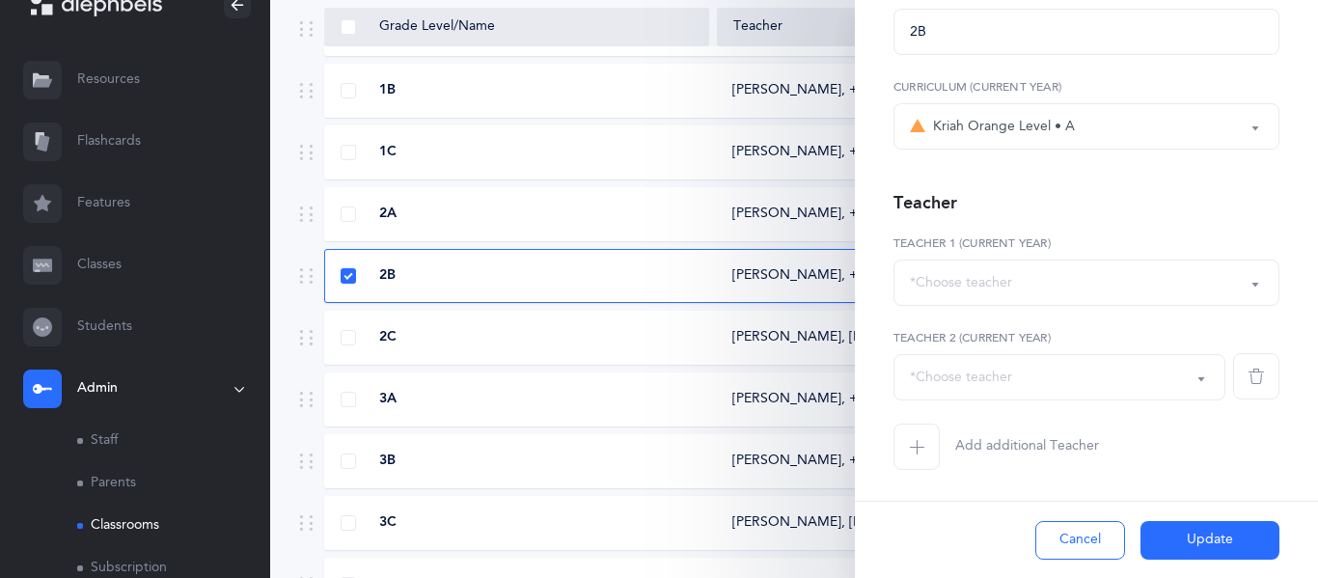
click at [975, 287] on div "*Choose teacher" at bounding box center [961, 283] width 102 height 20
click at [1069, 546] on button "Cancel" at bounding box center [1080, 540] width 90 height 39
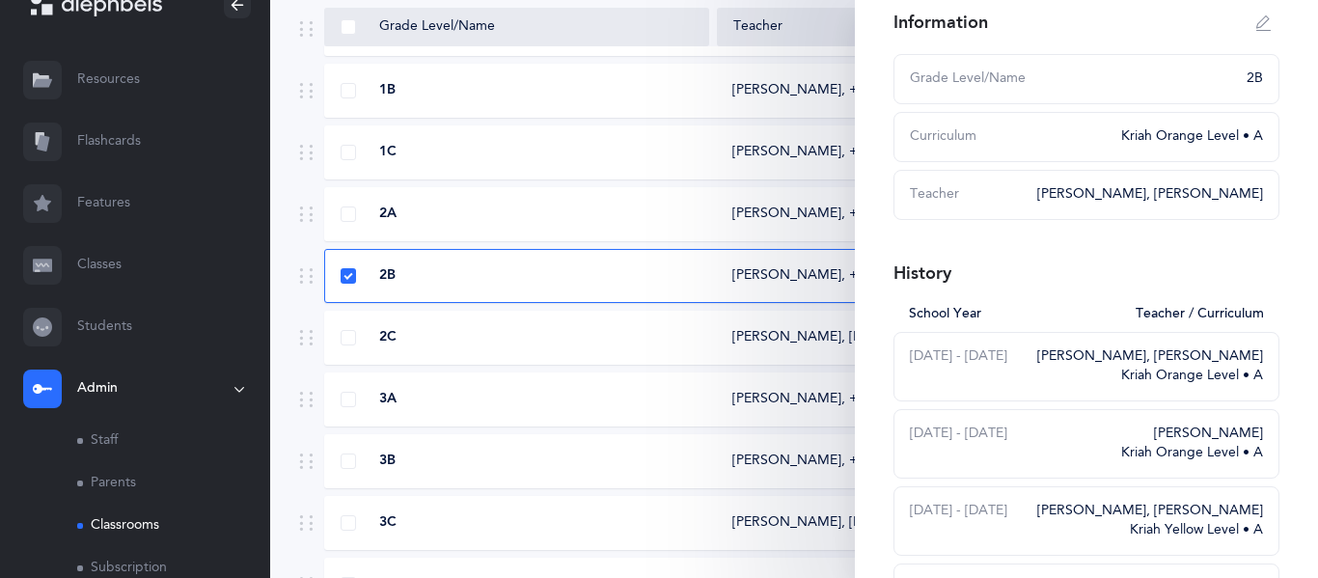
scroll to position [108, 0]
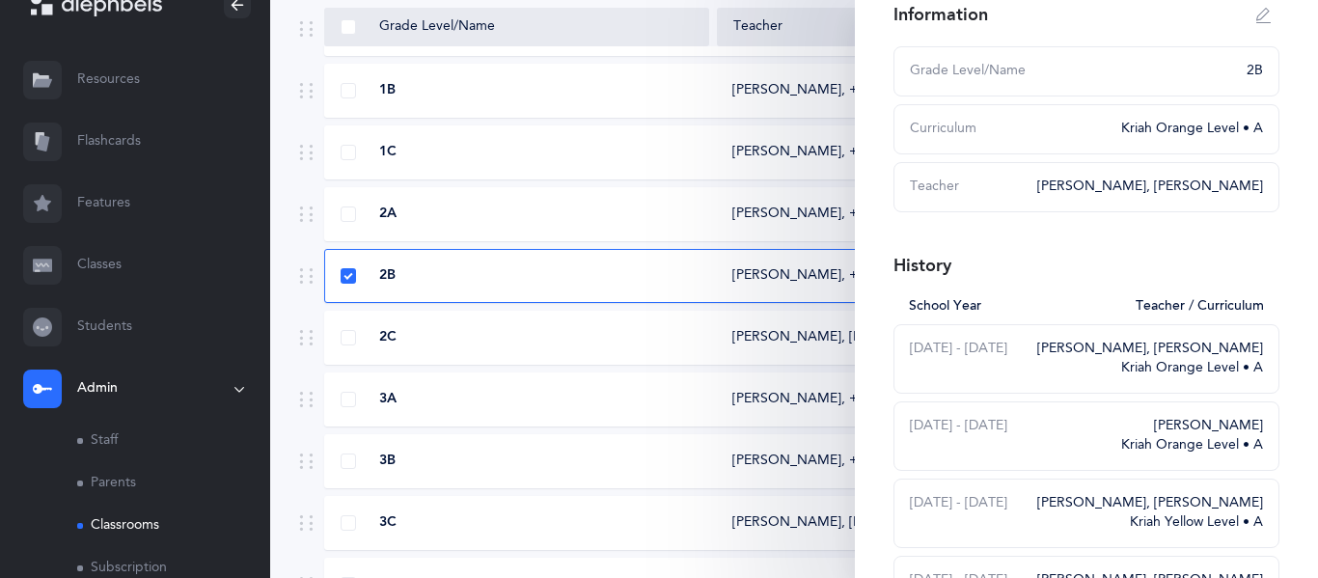
click at [1067, 348] on div "[PERSON_NAME], [PERSON_NAME]" at bounding box center [1150, 349] width 226 height 19
click at [1099, 353] on div "[PERSON_NAME], [PERSON_NAME]" at bounding box center [1150, 349] width 226 height 19
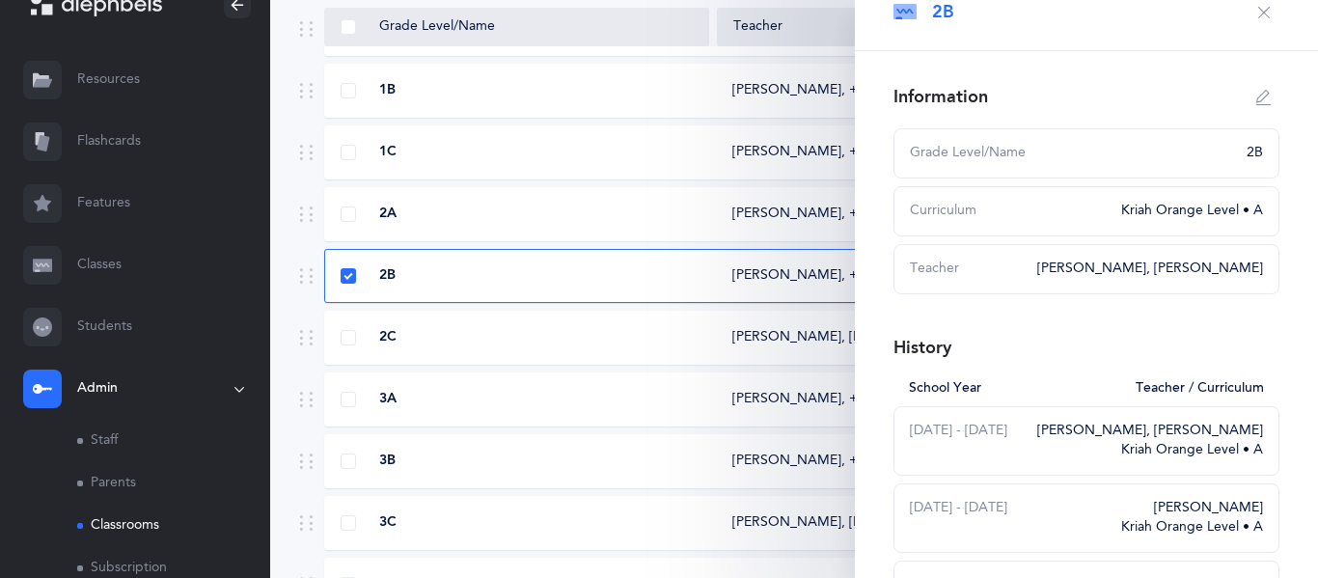
scroll to position [0, 0]
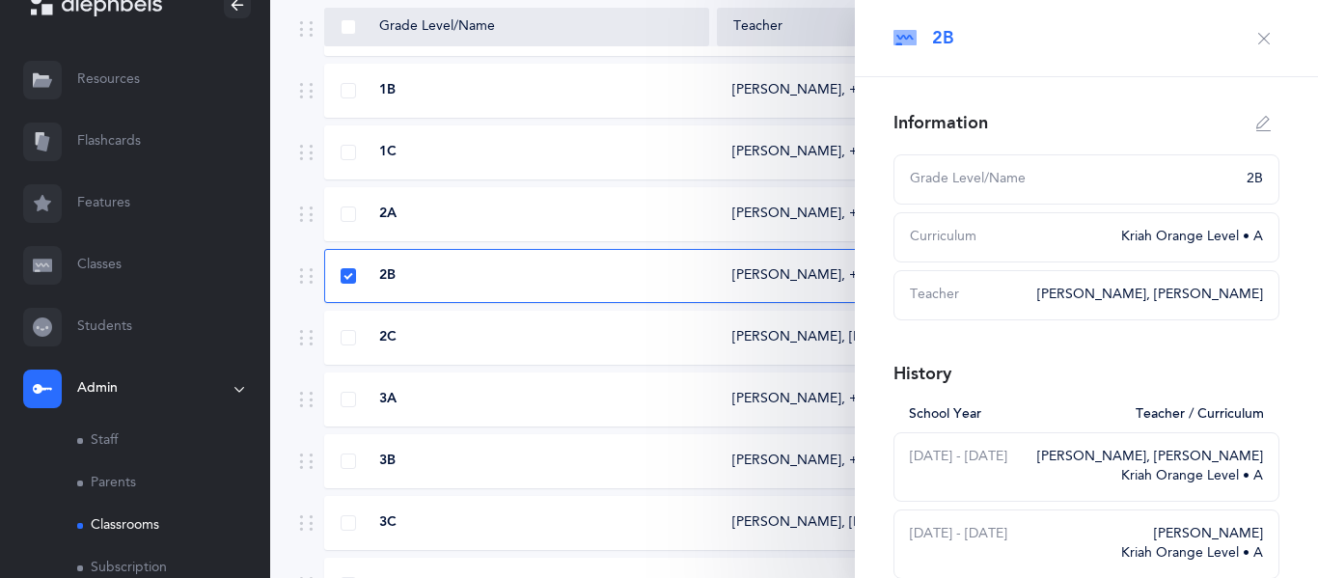
click at [1266, 122] on icon "button" at bounding box center [1263, 123] width 15 height 15
type input "2B"
select select "3"
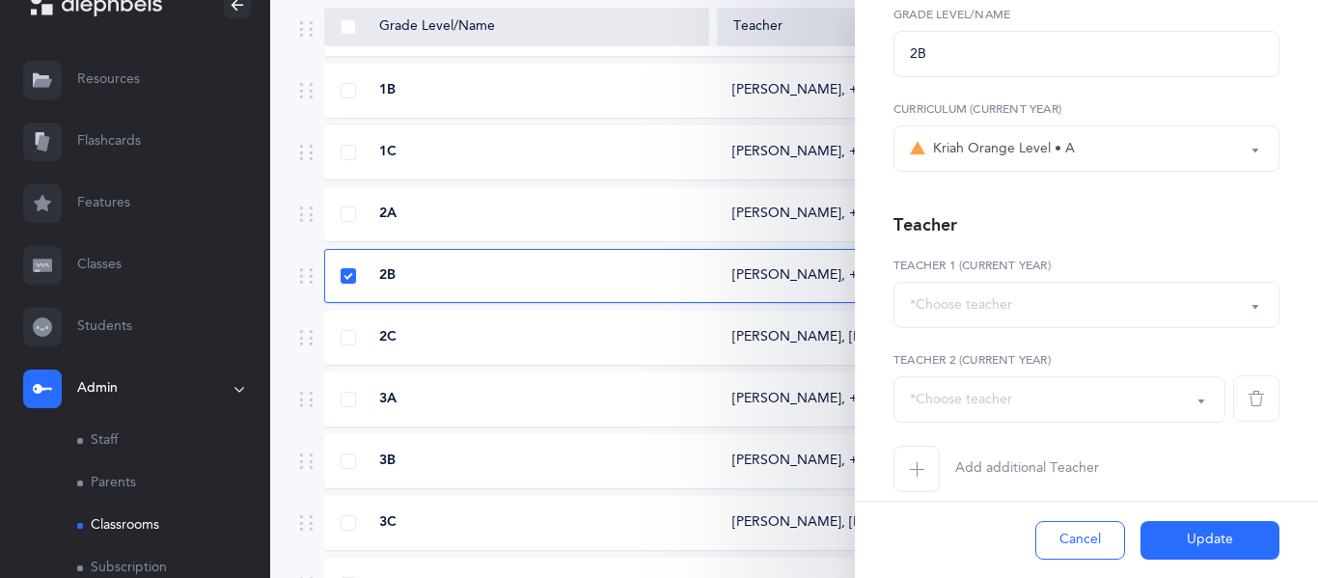
scroll to position [171, 0]
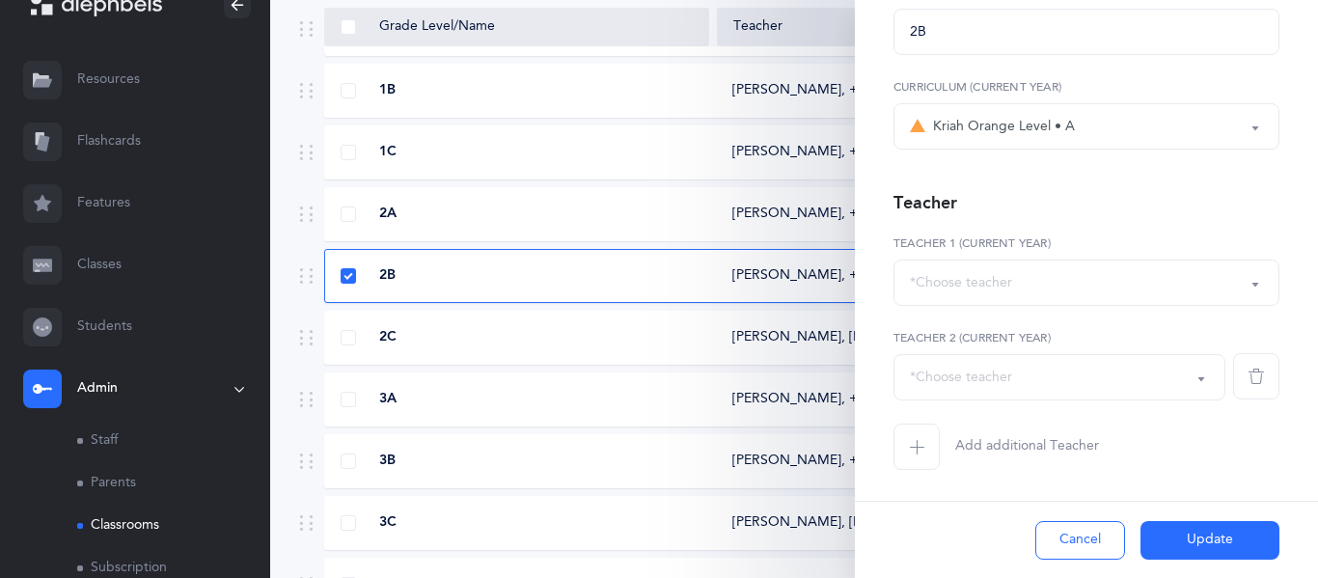
click at [911, 449] on icon "button" at bounding box center [916, 446] width 15 height 15
click at [937, 476] on div "*Choose teacher" at bounding box center [961, 472] width 102 height 20
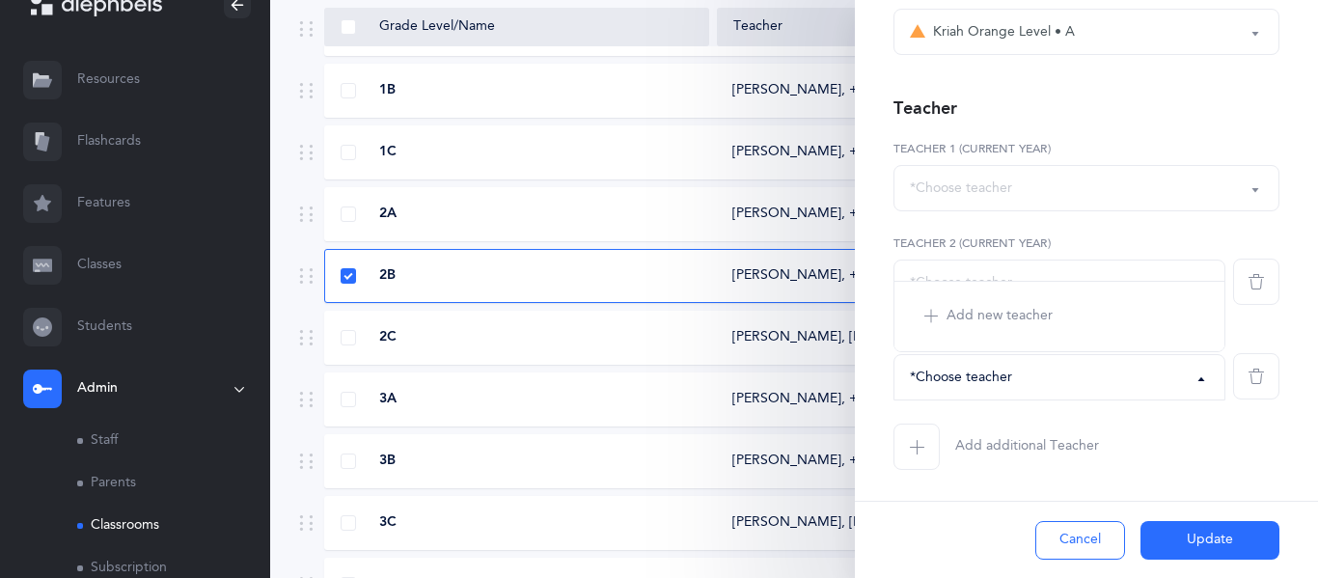
click at [982, 387] on div "*Choose teacher" at bounding box center [961, 377] width 102 height 20
click at [998, 370] on div "*Choose teacher" at bounding box center [961, 377] width 102 height 20
click at [982, 518] on div "Cancel Update" at bounding box center [1086, 539] width 463 height 77
click at [1092, 198] on div "*Choose teacher" at bounding box center [1086, 188] width 353 height 33
click at [1257, 191] on button "*Choose teacher" at bounding box center [1086, 188] width 386 height 46
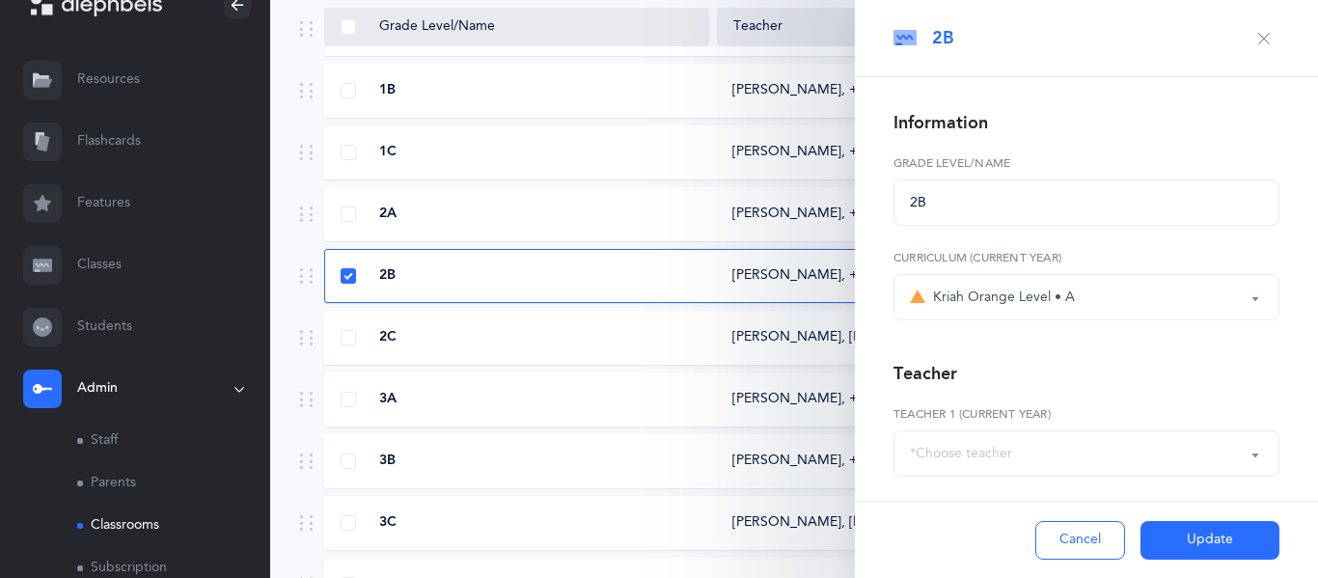
scroll to position [1, 0]
click at [941, 194] on input "2B" at bounding box center [1086, 201] width 386 height 46
click at [992, 301] on div "Kriah Orange Level • A" at bounding box center [992, 296] width 165 height 23
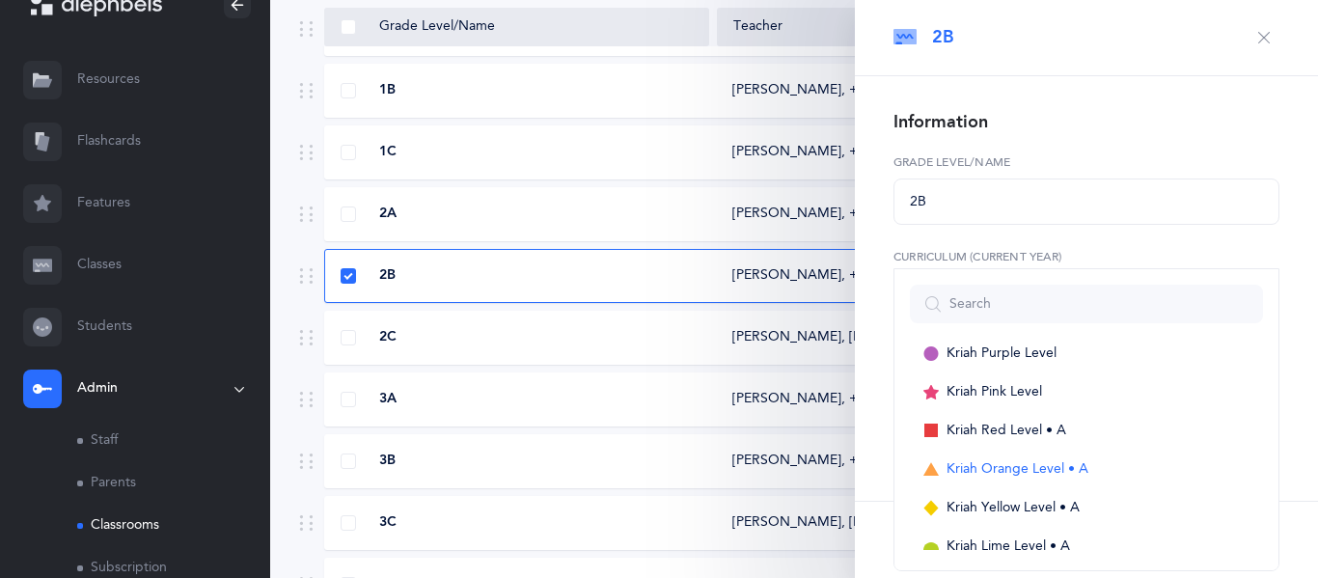
click at [1250, 43] on button "button" at bounding box center [1263, 37] width 31 height 31
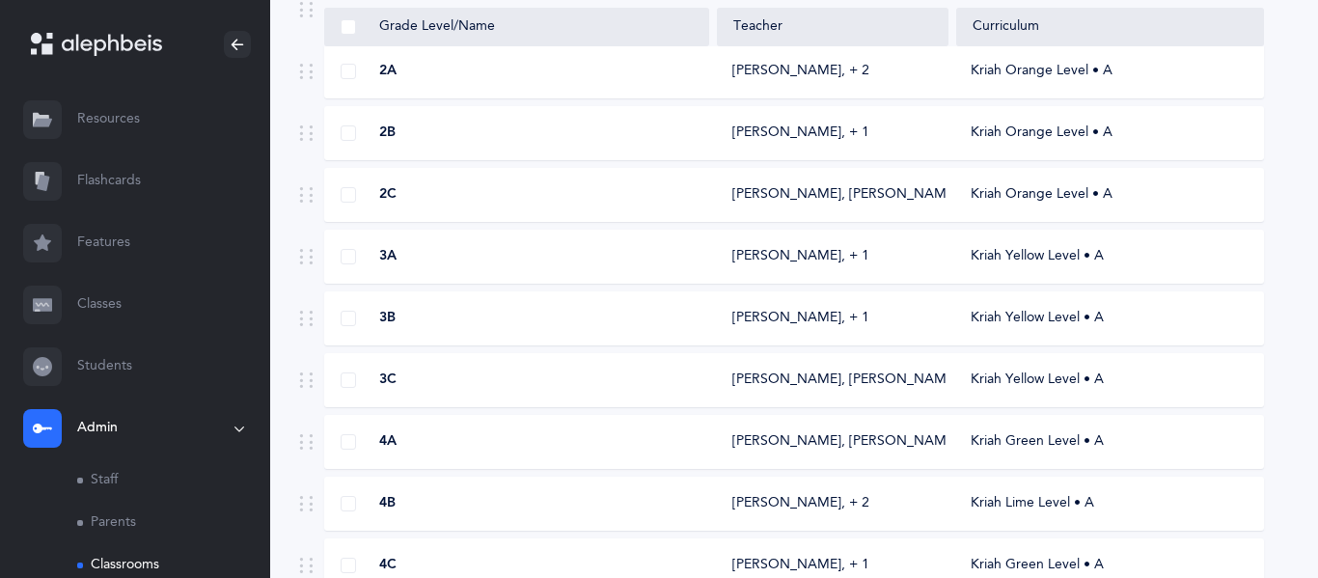
scroll to position [590, 0]
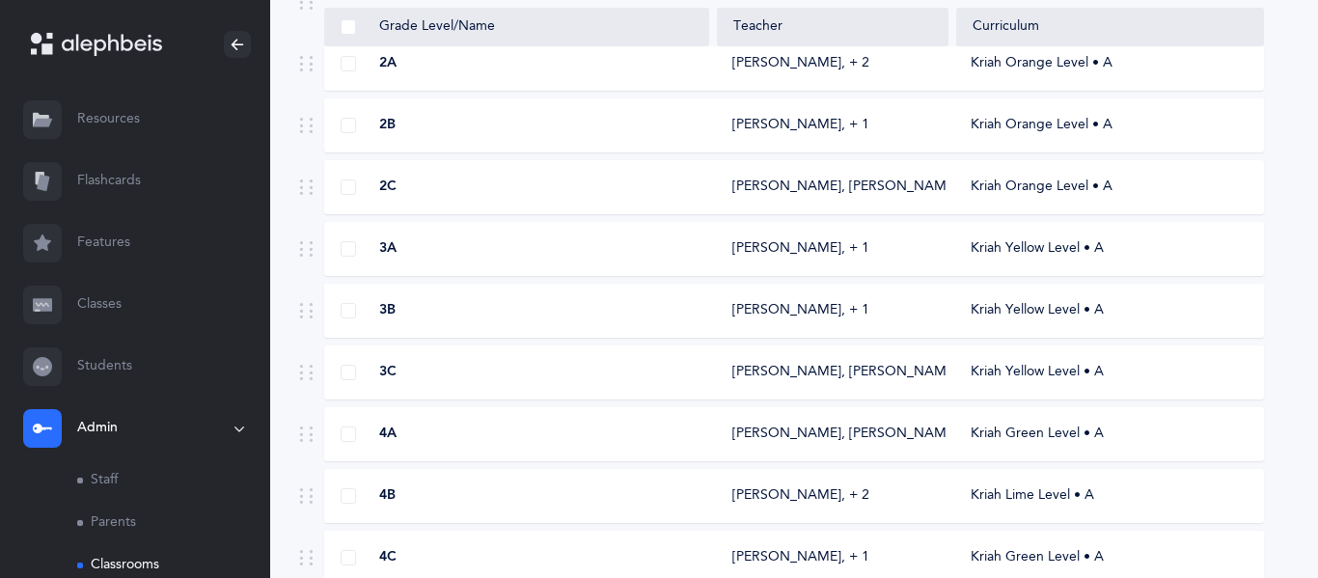
click at [573, 386] on div "3C [PERSON_NAME], [PERSON_NAME] Yellow Level • A" at bounding box center [793, 372] width 939 height 54
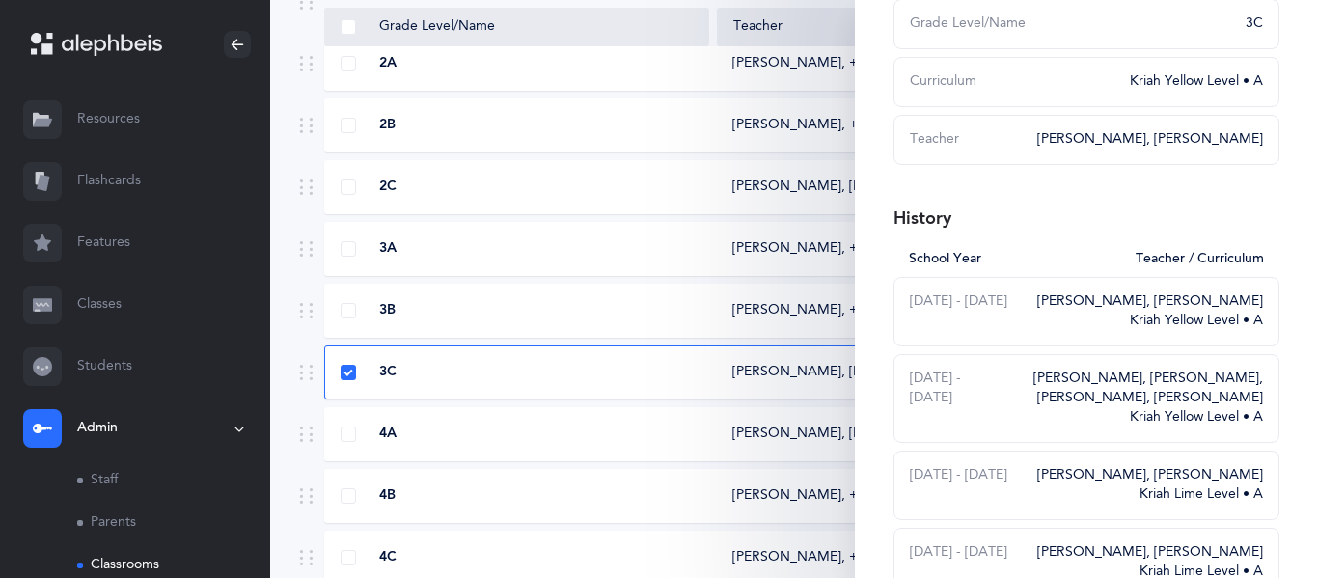
scroll to position [0, 0]
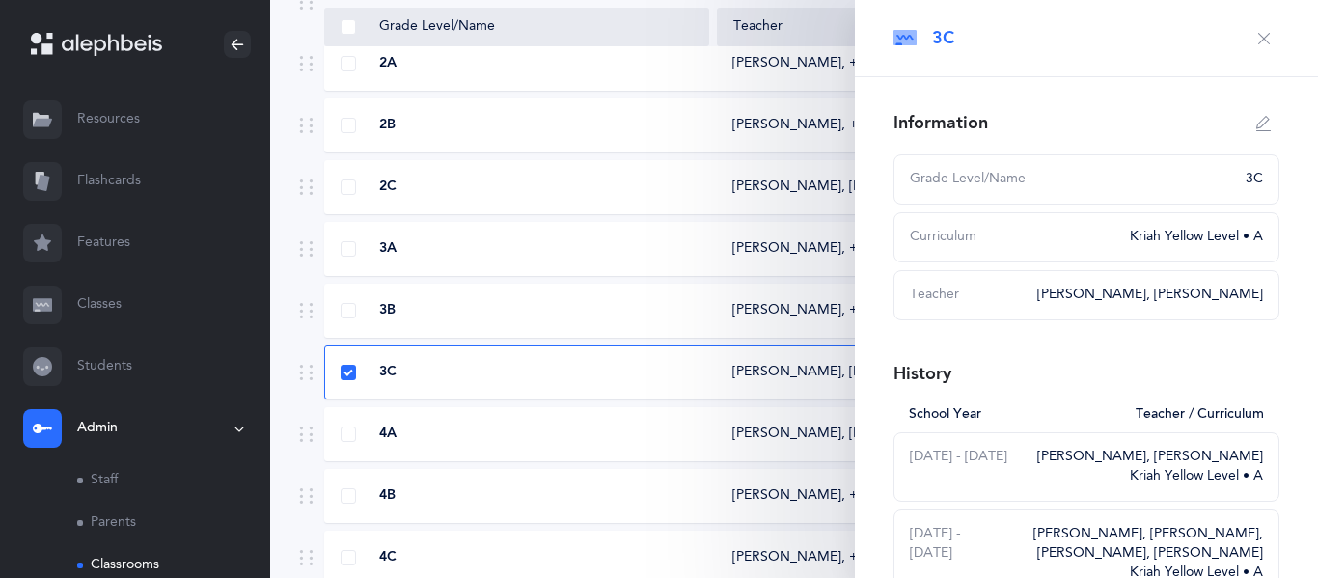
click at [1261, 114] on button "button" at bounding box center [1263, 123] width 31 height 31
type input "3C"
select select "11"
select select "1606"
select select "2615"
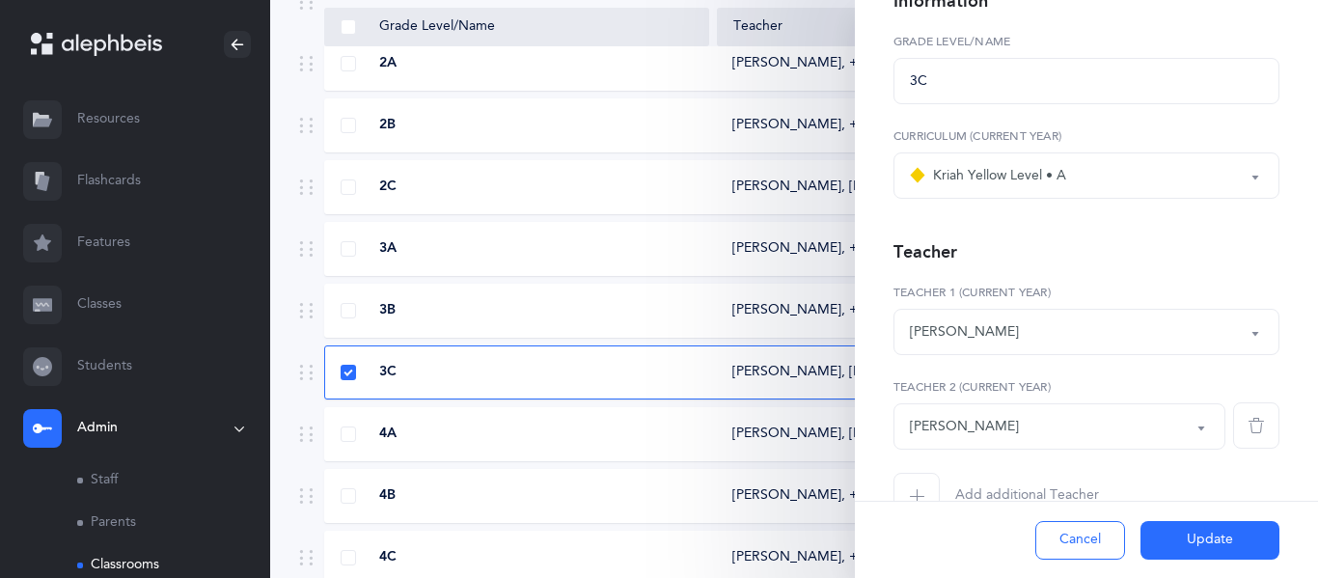
scroll to position [171, 0]
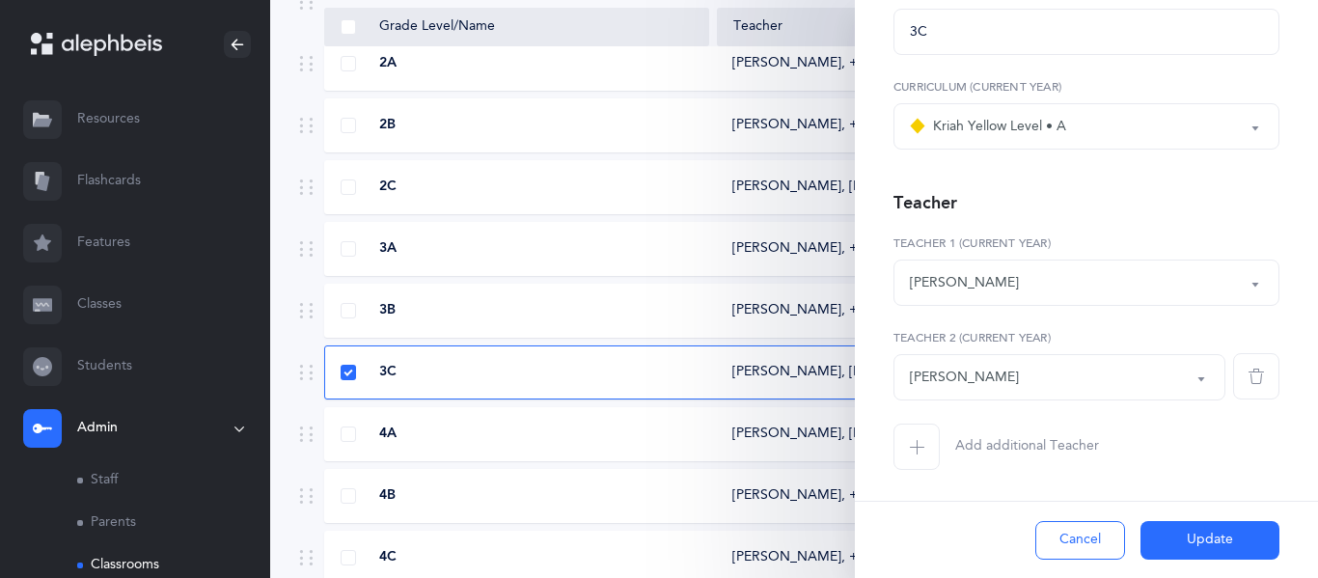
click at [937, 442] on span "button" at bounding box center [916, 446] width 46 height 46
click at [936, 462] on div "*Choose teacher" at bounding box center [961, 472] width 102 height 20
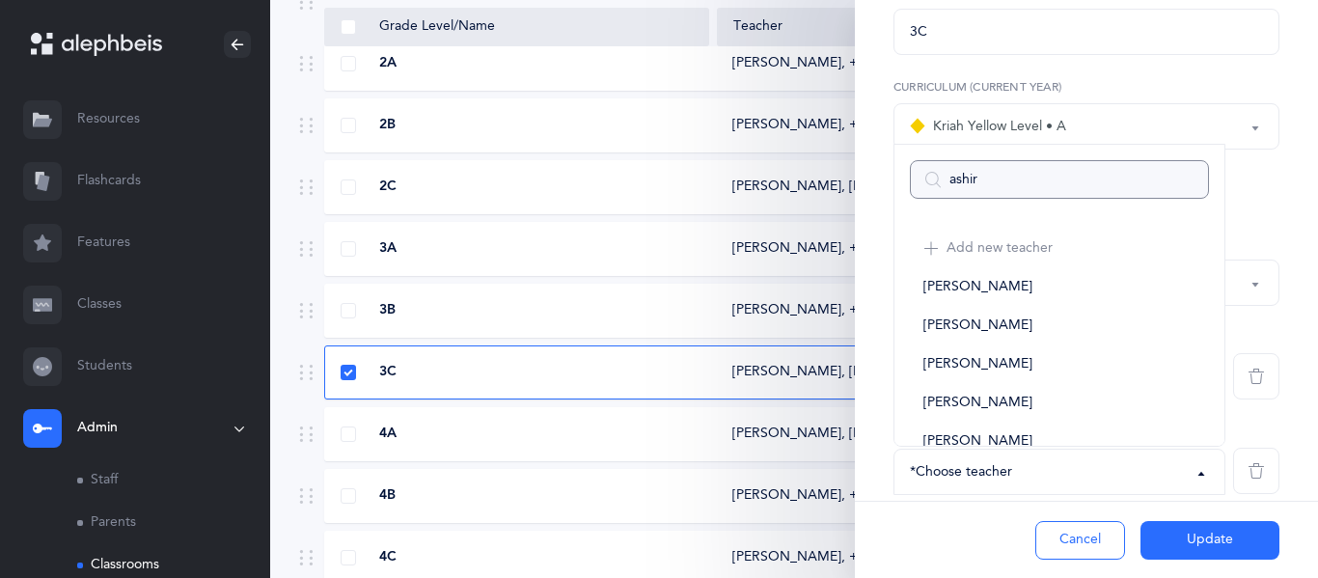
type input "ashira"
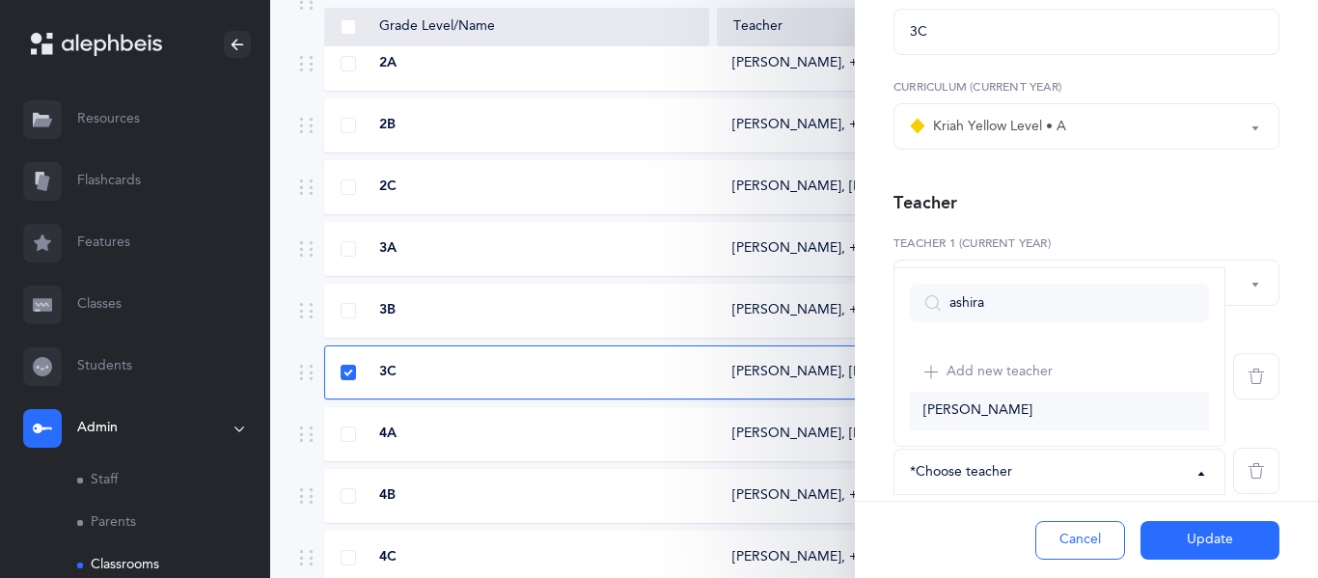
click at [1031, 427] on link "[PERSON_NAME]" at bounding box center [1059, 411] width 299 height 39
select select "2252"
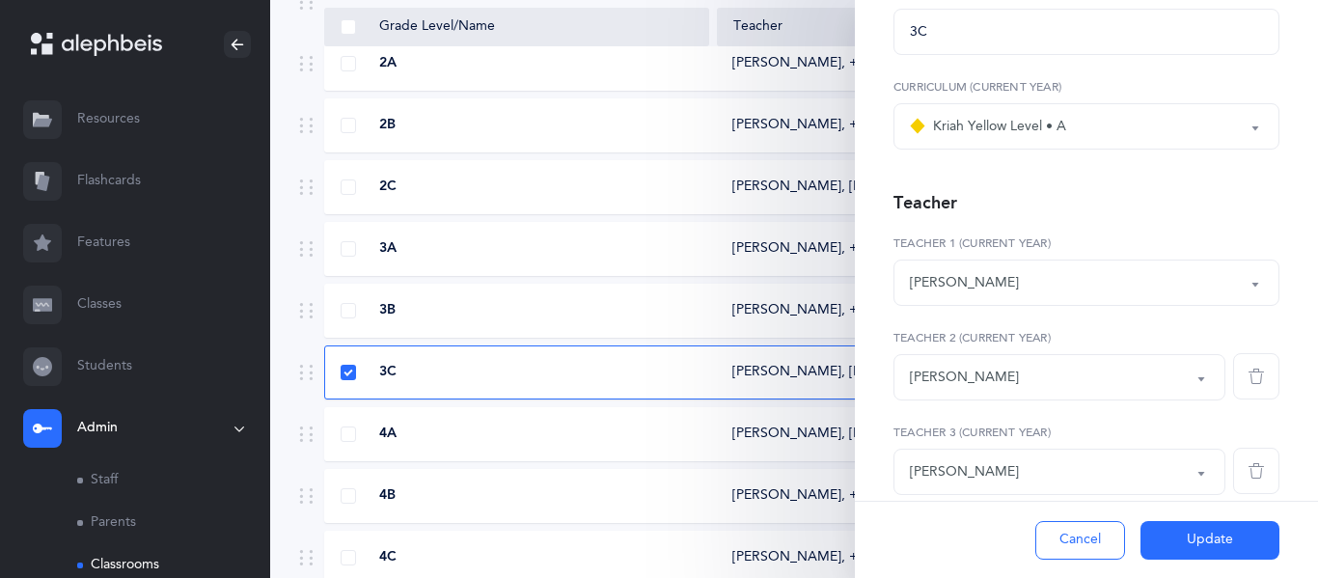
click at [1153, 549] on button "Update" at bounding box center [1209, 540] width 139 height 39
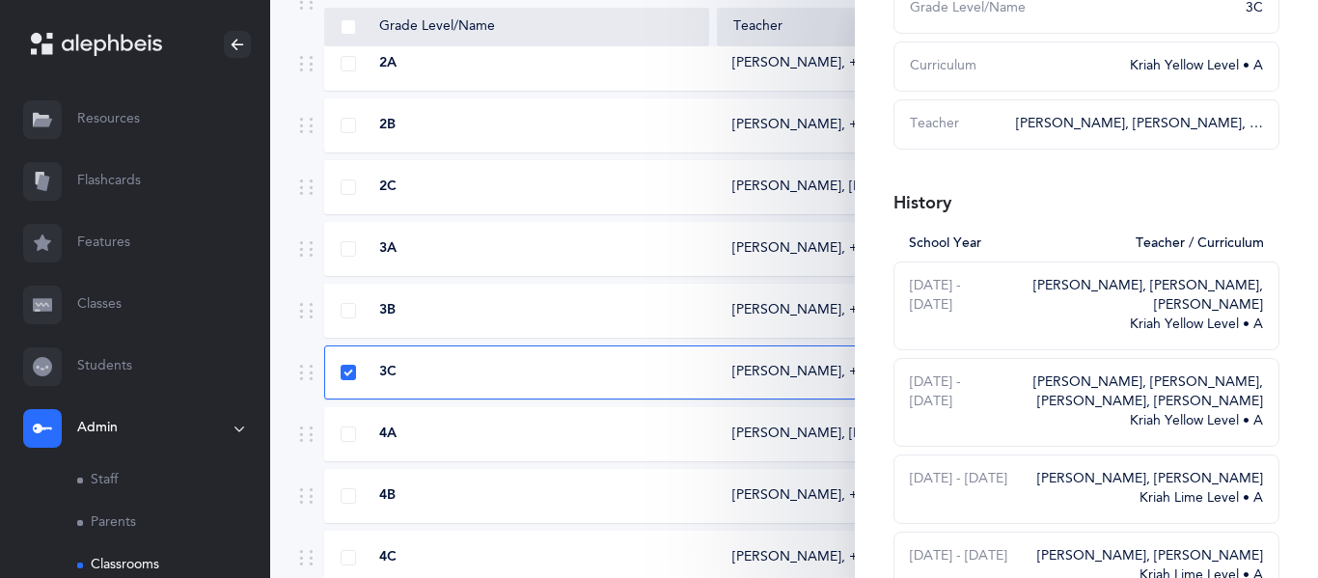
scroll to position [0, 0]
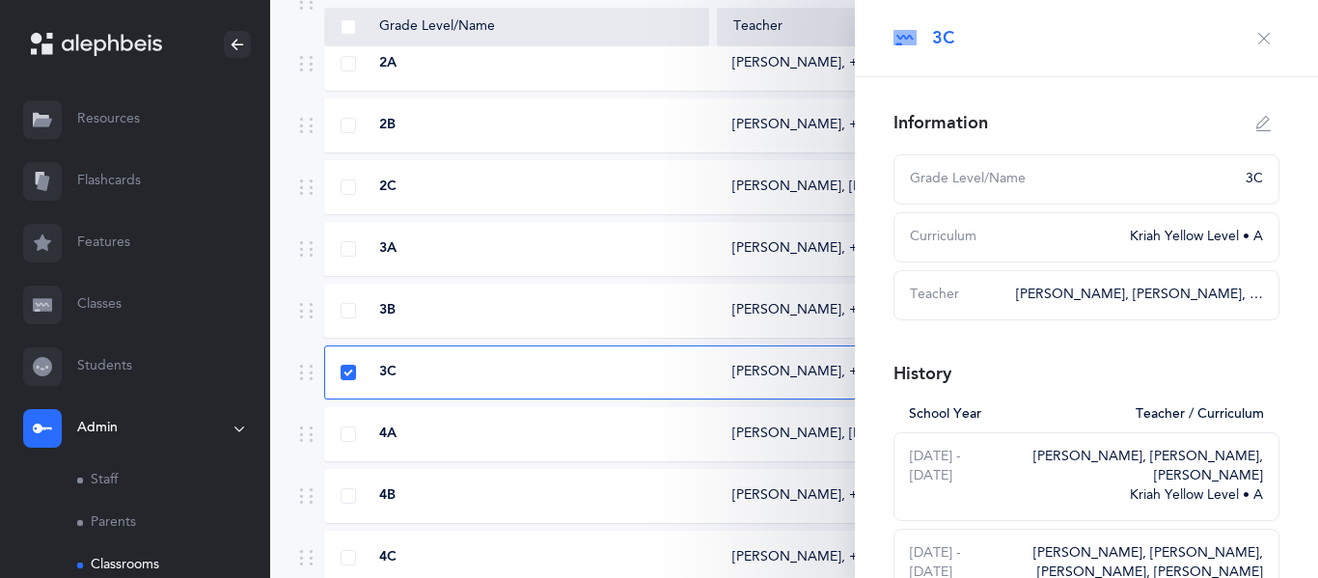
click at [1251, 45] on button "button" at bounding box center [1263, 38] width 31 height 31
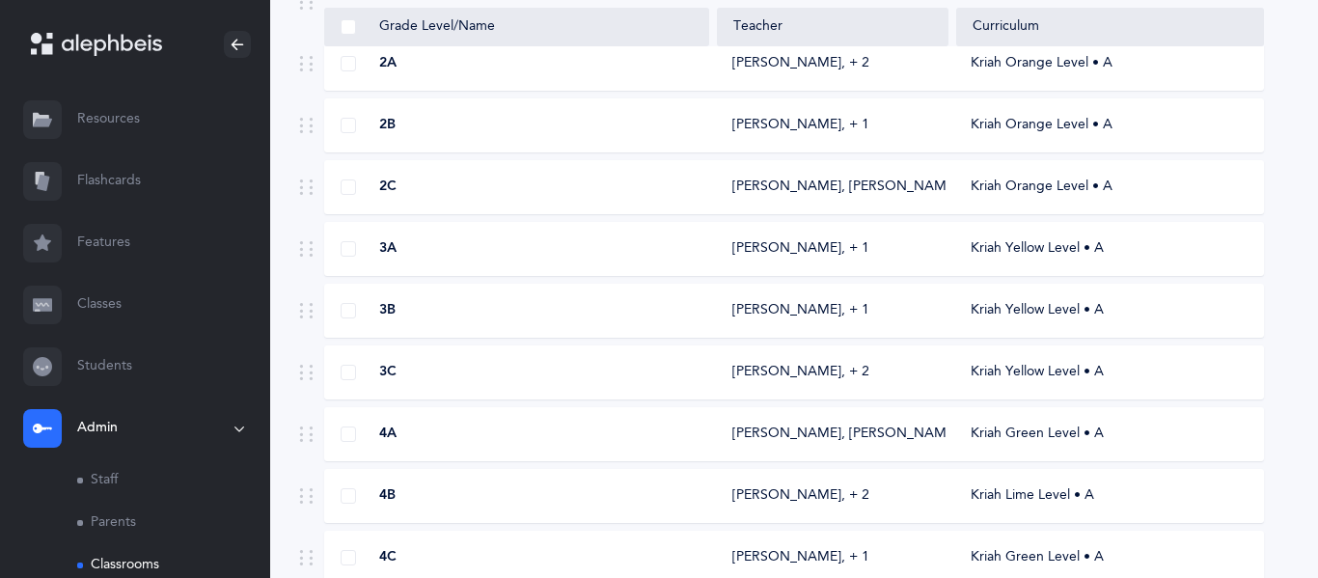
click at [617, 133] on div "2B" at bounding box center [517, 125] width 384 height 19
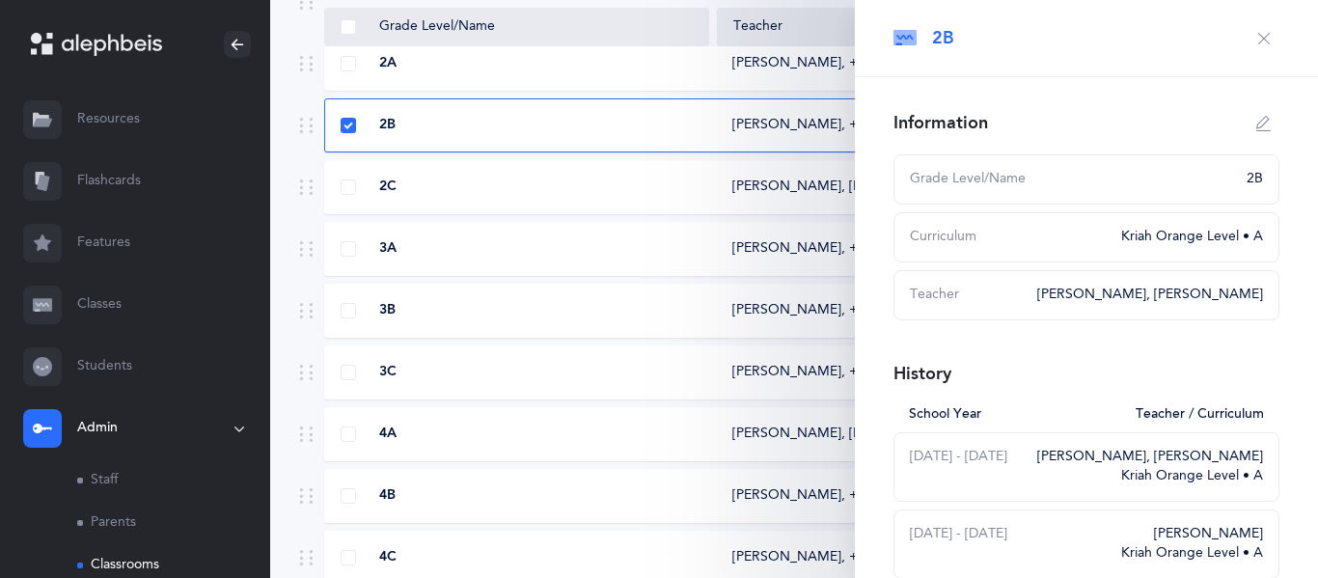
select select
click at [1265, 116] on icon "button" at bounding box center [1263, 123] width 15 height 15
type input "2B"
select select "3"
select select "1564"
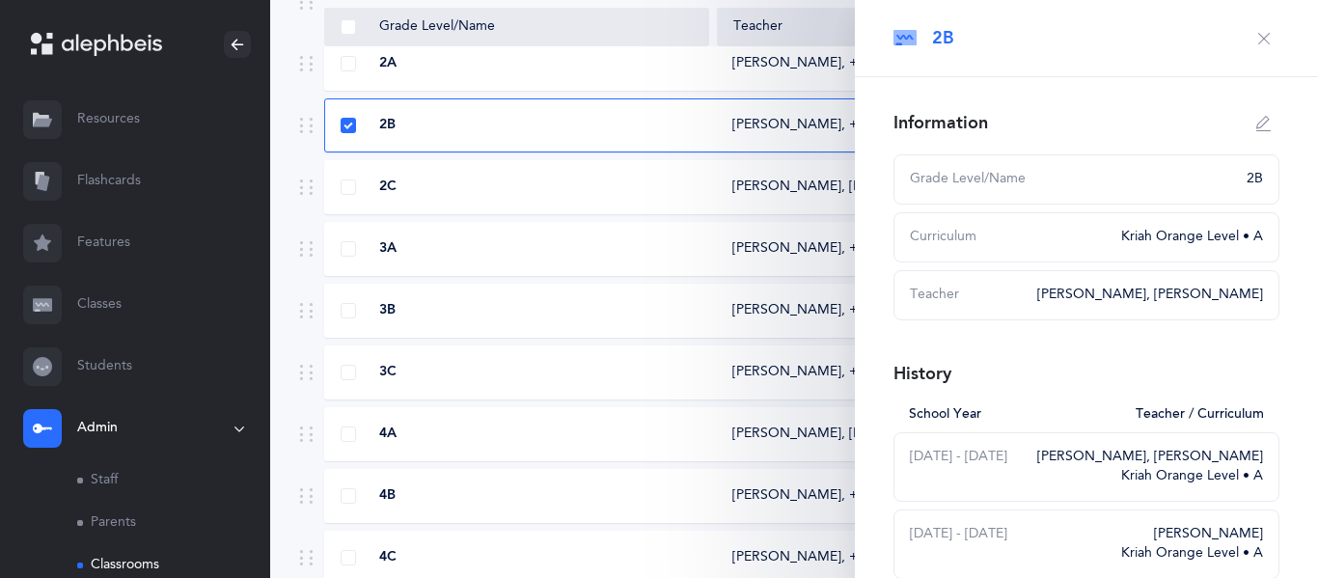
select select "2611"
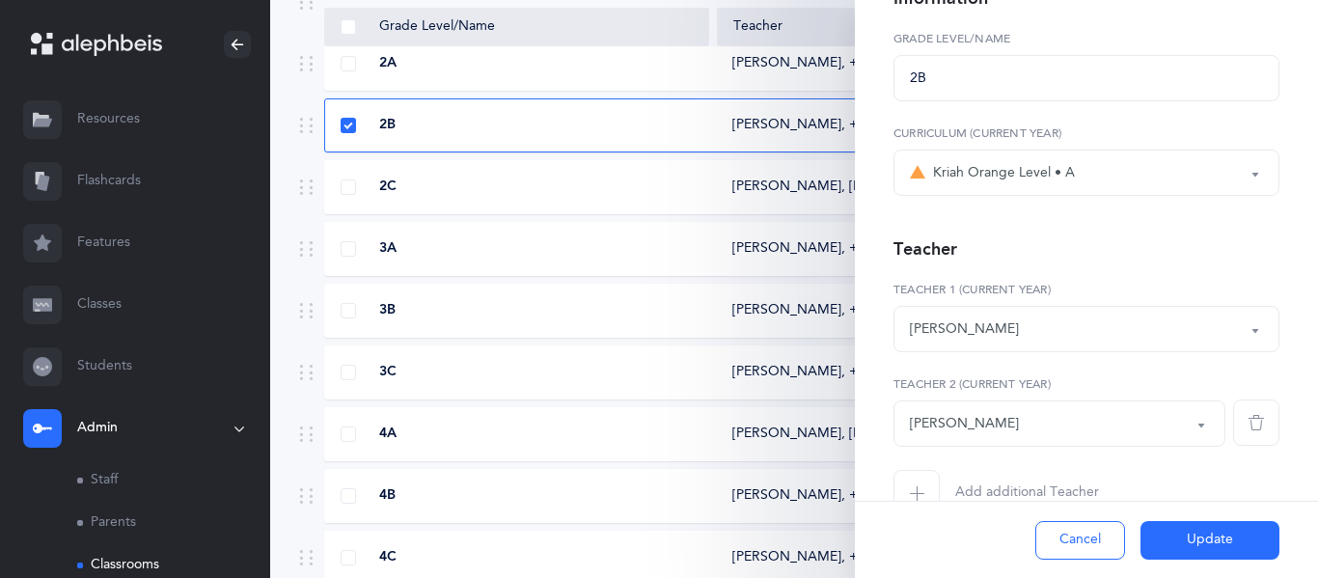
scroll to position [171, 0]
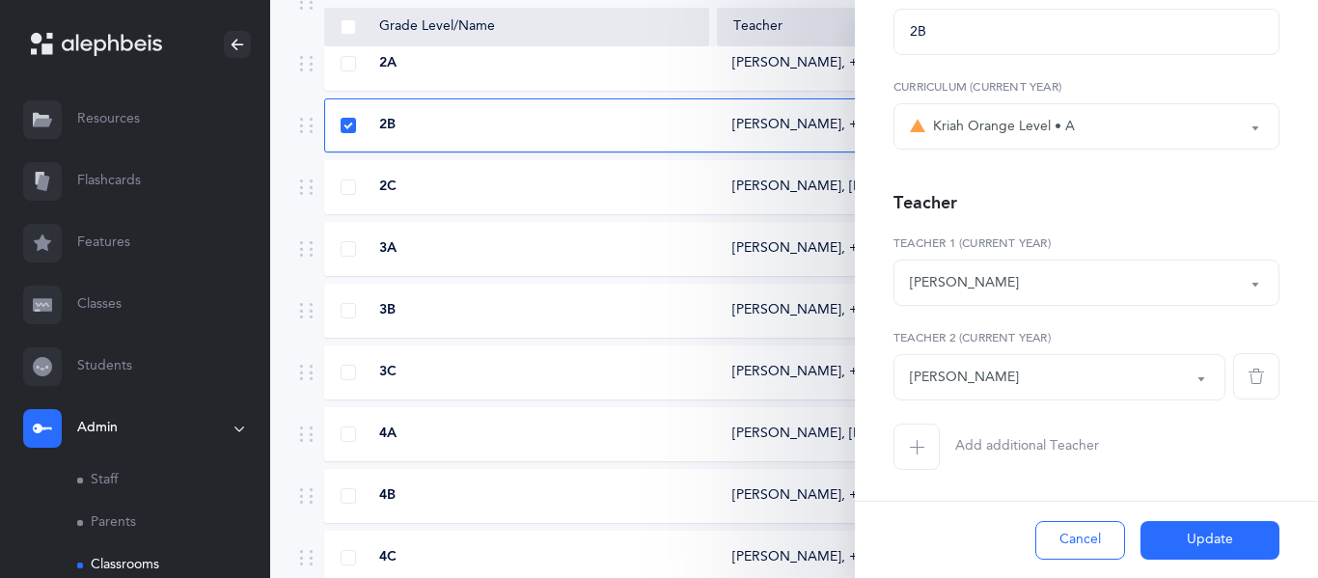
click at [928, 440] on span "button" at bounding box center [916, 446] width 46 height 46
click at [926, 462] on div "*Choose teacher" at bounding box center [961, 472] width 102 height 20
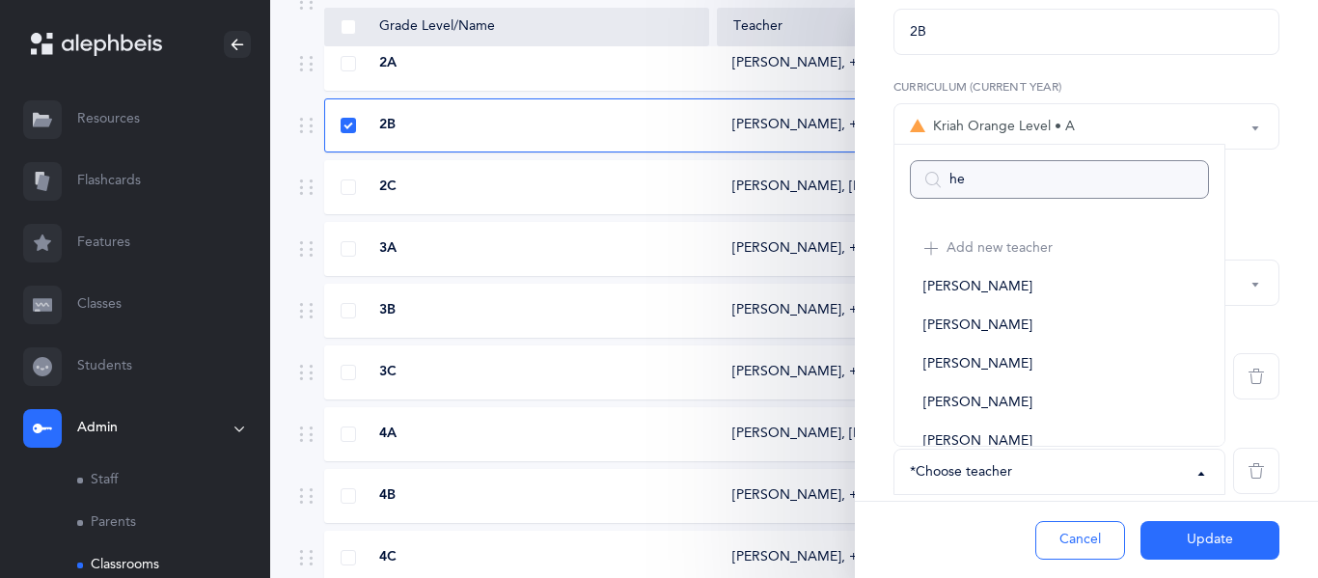
type input "hen"
select select
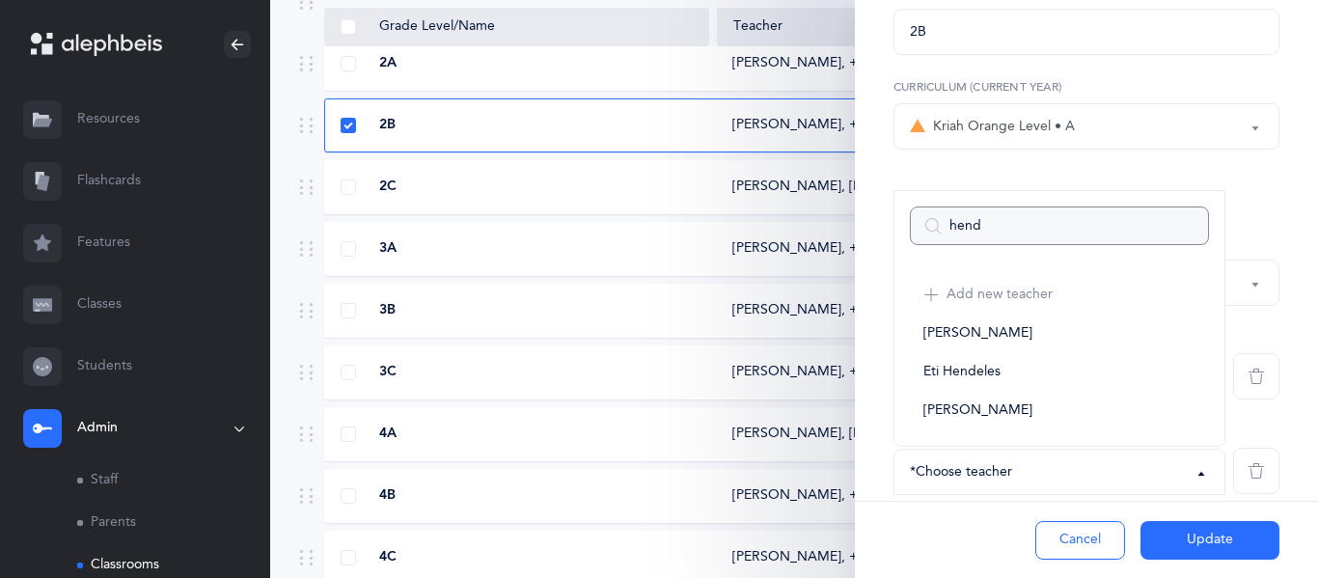
type input "hendy"
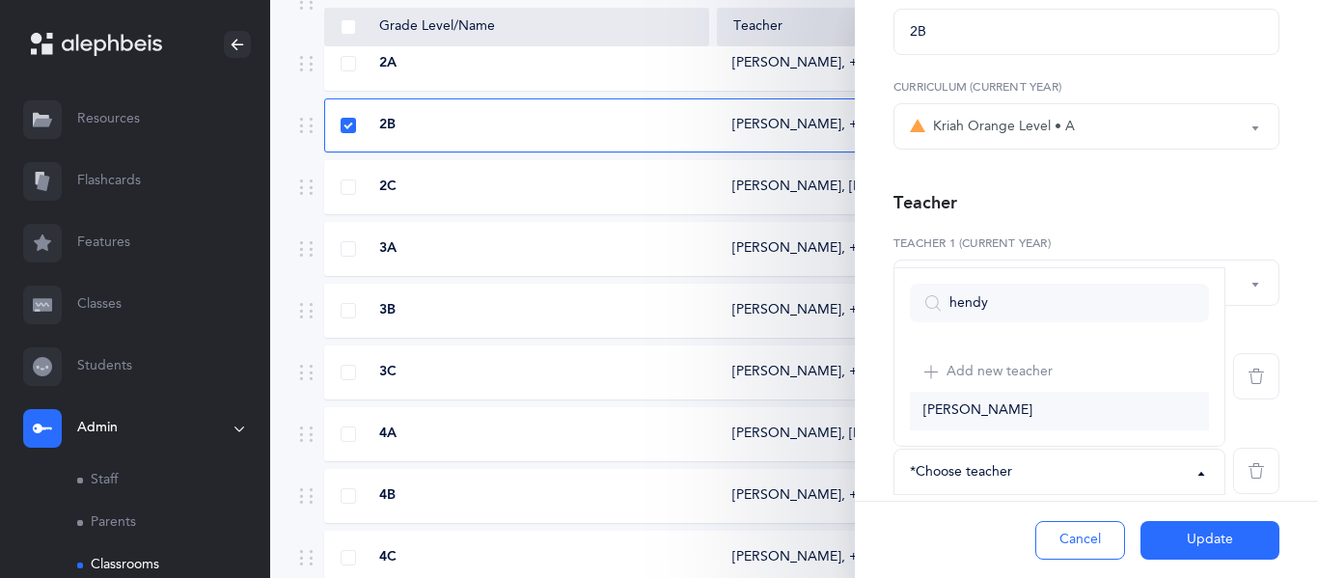
click at [1007, 415] on link "[PERSON_NAME]" at bounding box center [1059, 411] width 299 height 39
select select "2682"
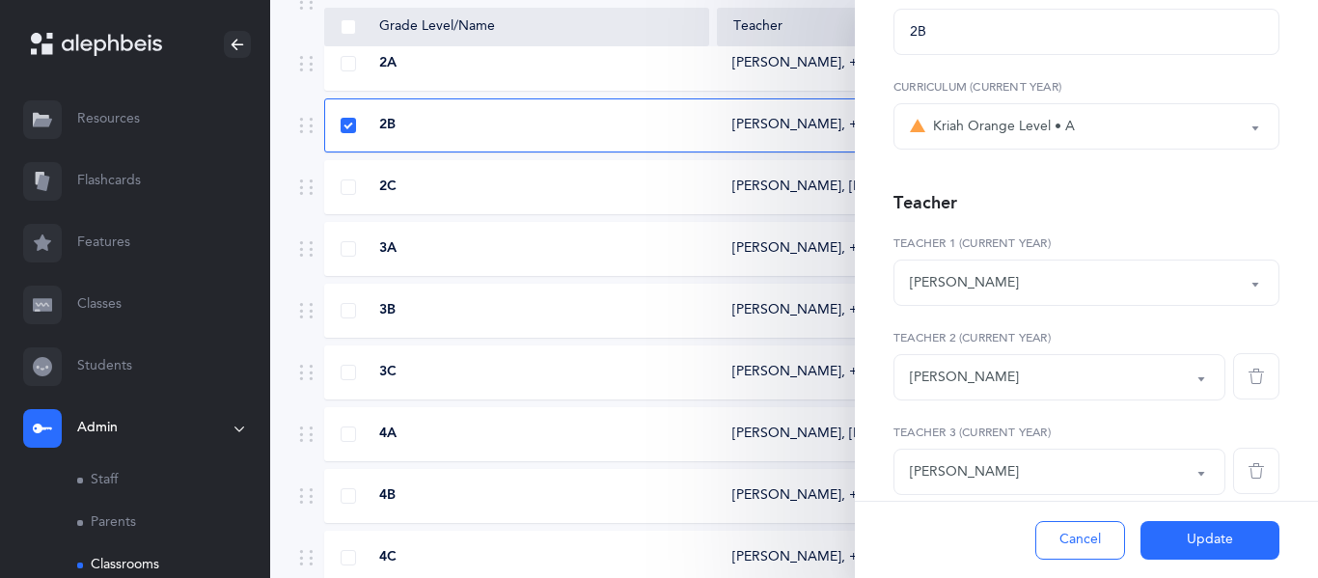
click at [1213, 548] on button "Update" at bounding box center [1209, 540] width 139 height 39
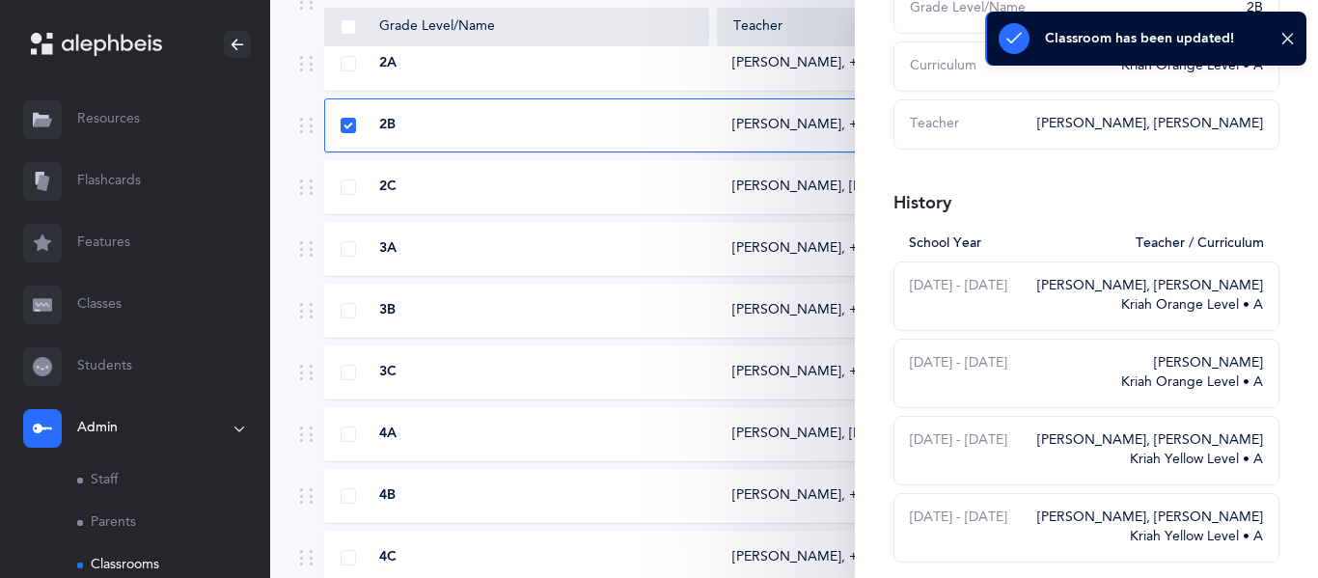
scroll to position [0, 0]
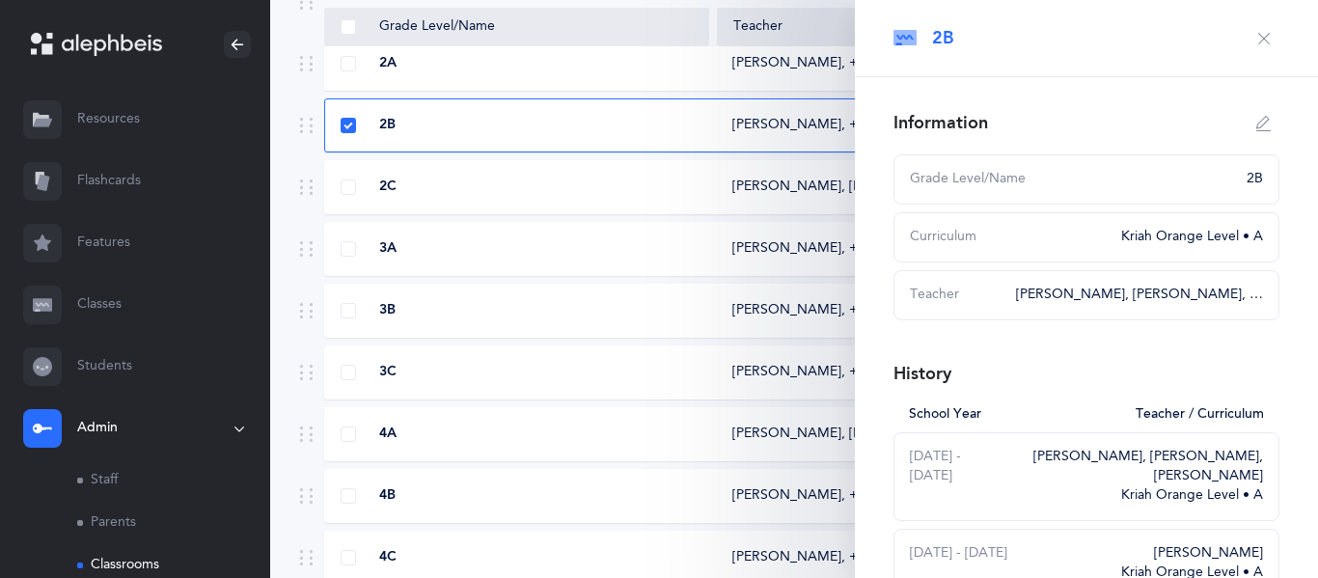
click at [452, 193] on div "2C" at bounding box center [517, 186] width 384 height 19
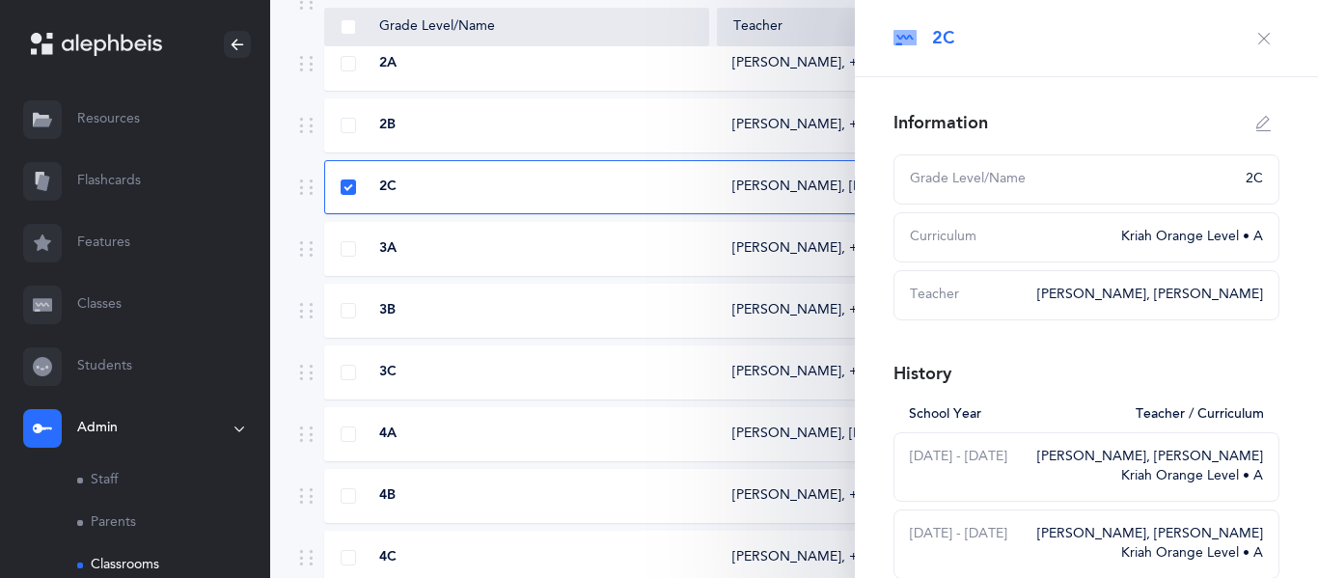
click at [1257, 123] on icon "button" at bounding box center [1263, 123] width 15 height 15
type input "2C"
select select "3"
select select "881"
select select "2612"
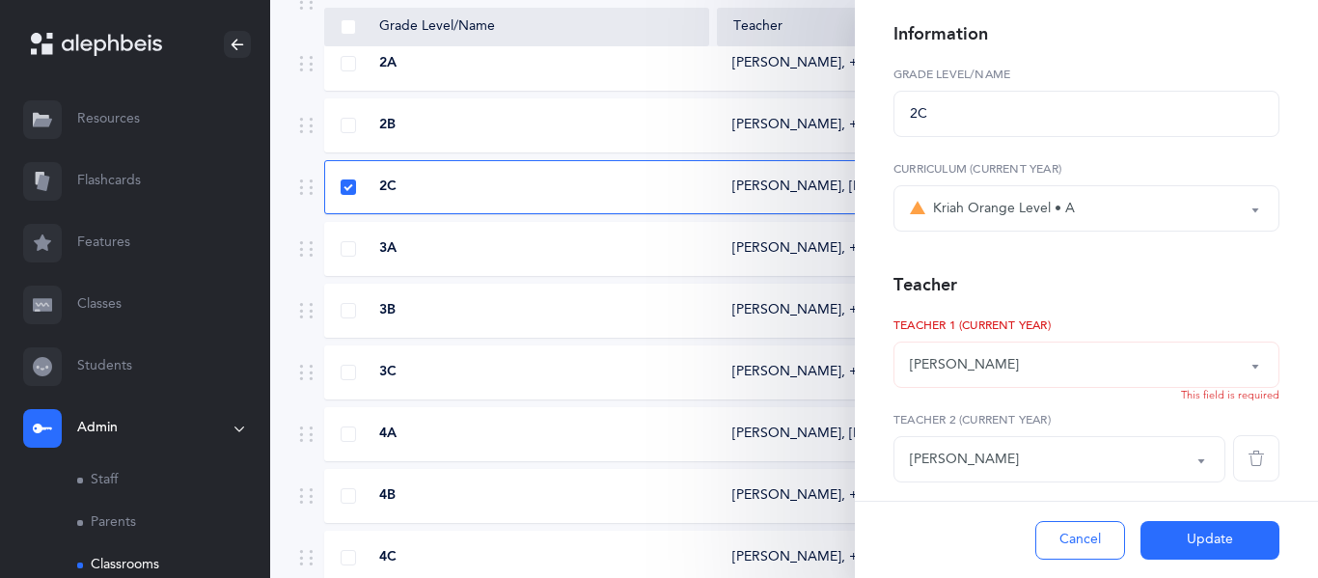
scroll to position [171, 0]
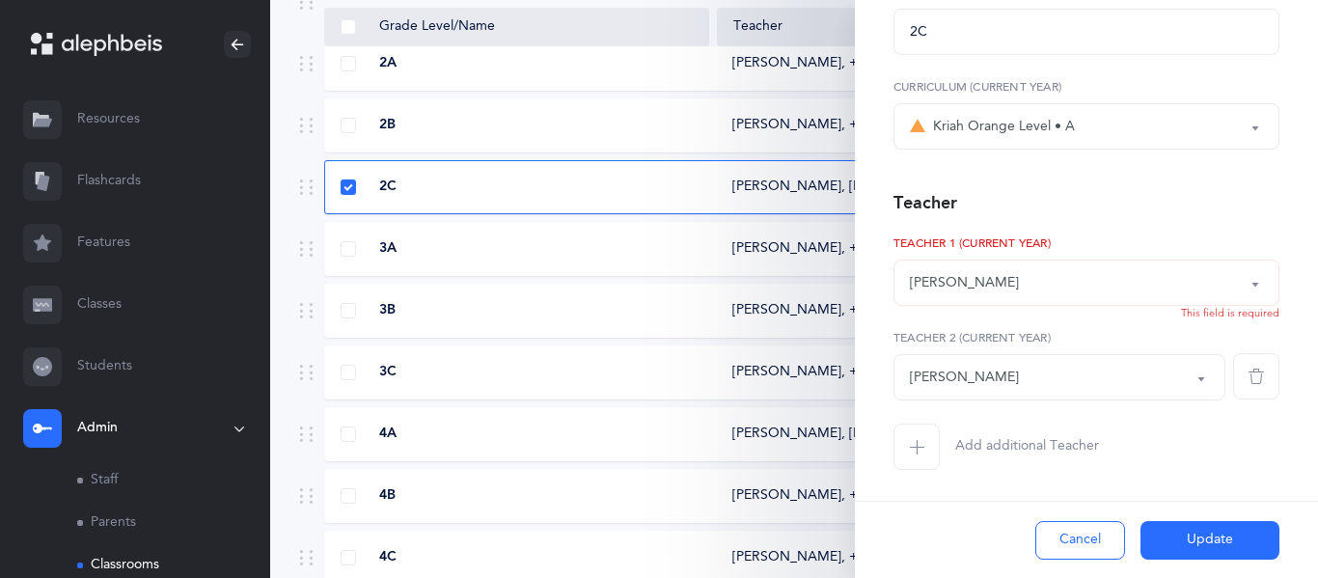
click at [921, 436] on span "button" at bounding box center [916, 446] width 46 height 46
click at [923, 462] on div "*Choose teacher" at bounding box center [961, 472] width 102 height 20
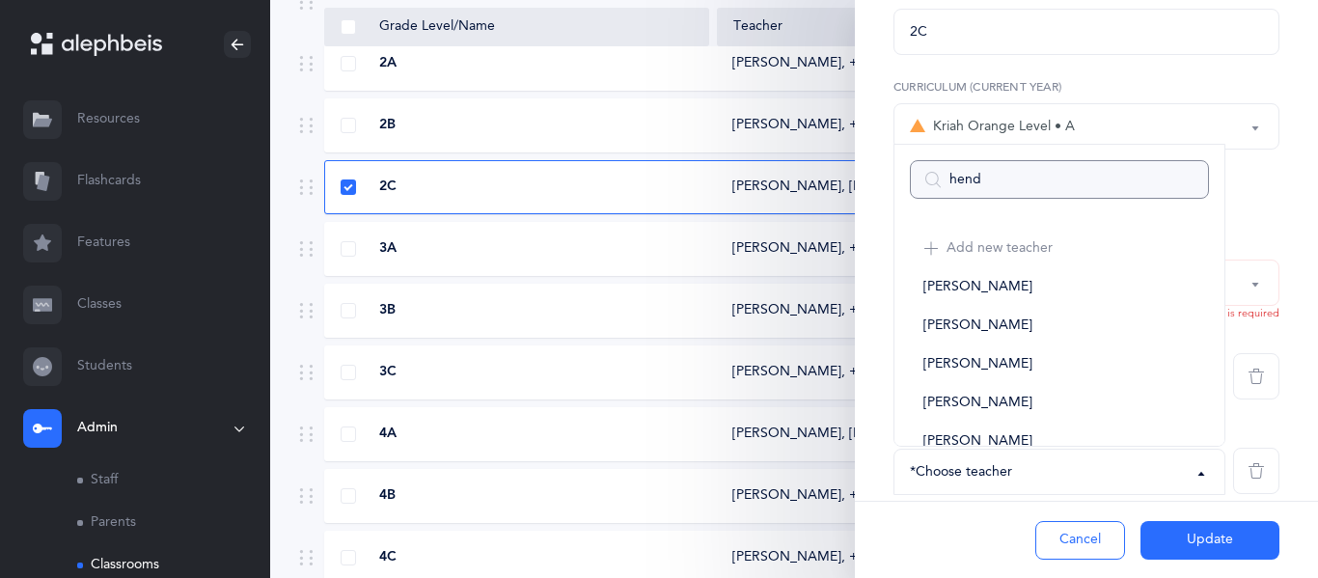
type input "hendy"
select select
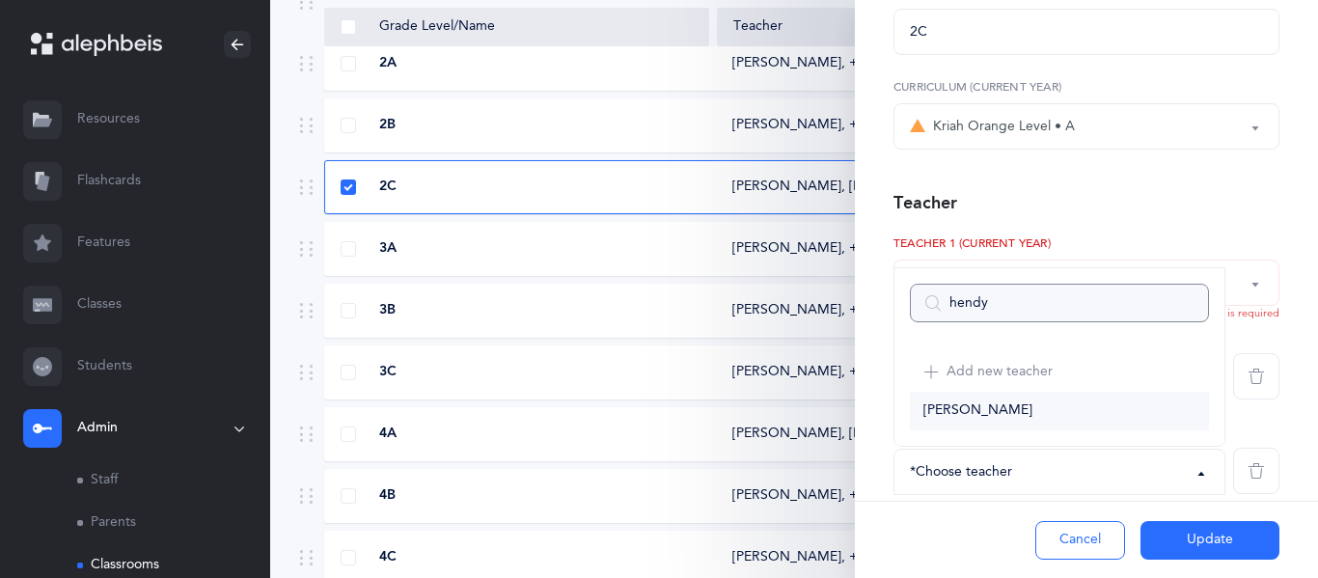
type input "hendy"
click at [984, 415] on span "[PERSON_NAME]" at bounding box center [977, 410] width 109 height 17
select select "2682"
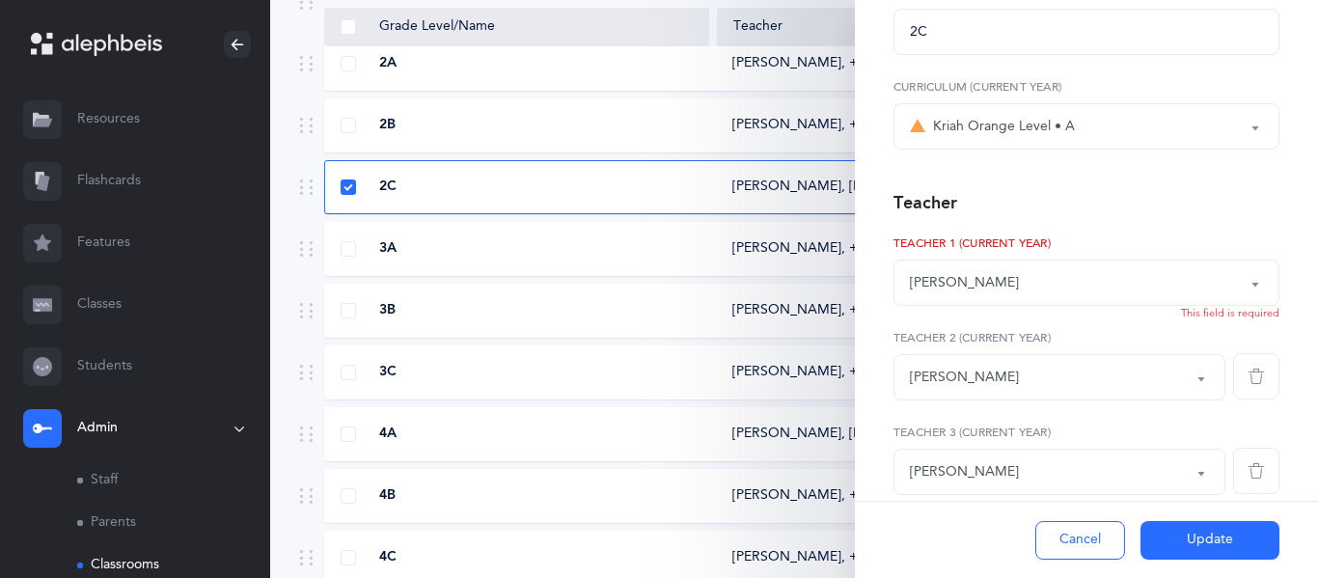
scroll to position [265, 0]
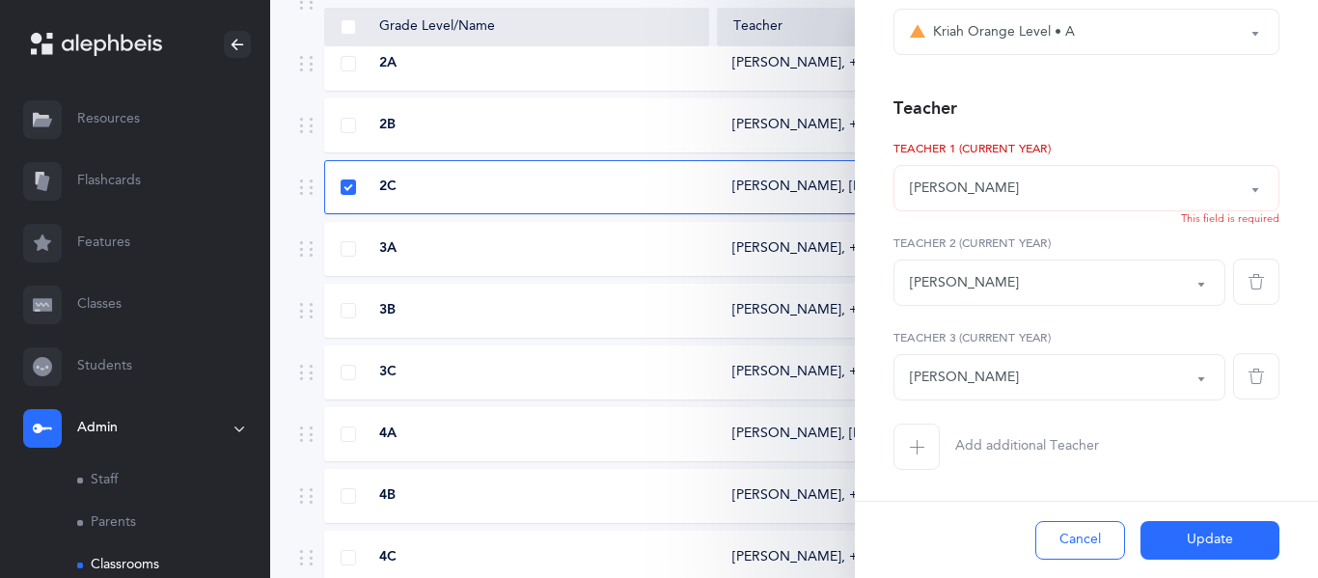
click at [1174, 546] on button "Update" at bounding box center [1209, 540] width 139 height 39
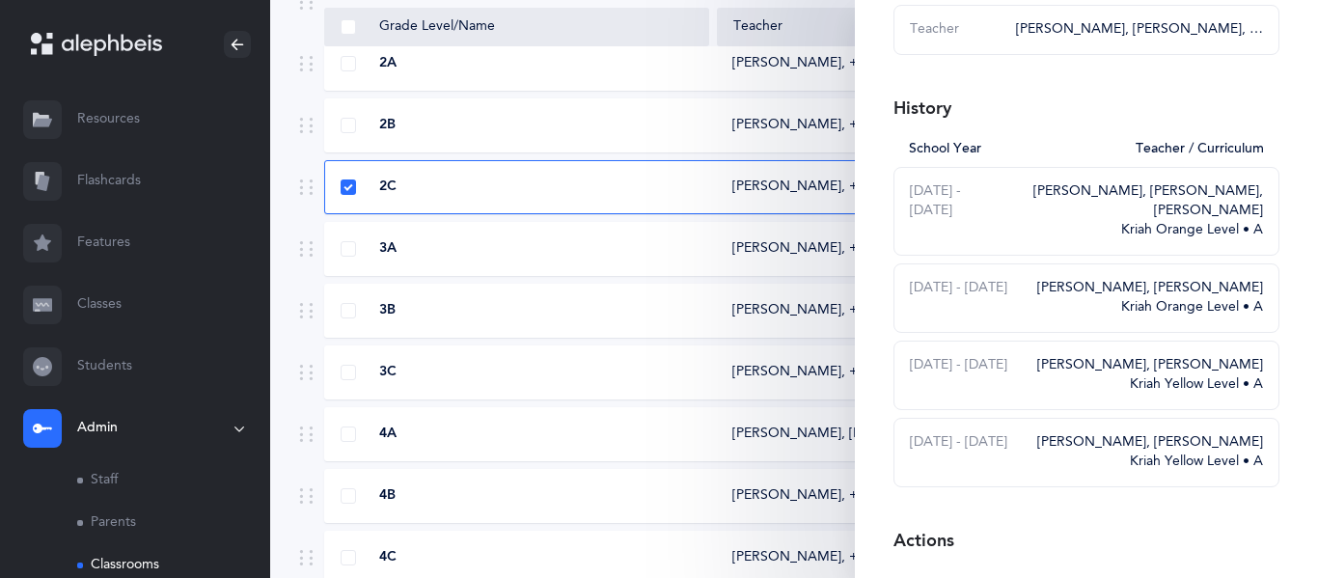
click at [484, 233] on div "3A [PERSON_NAME]‪, + 1‬ Kriah Yellow Level • A" at bounding box center [793, 249] width 939 height 54
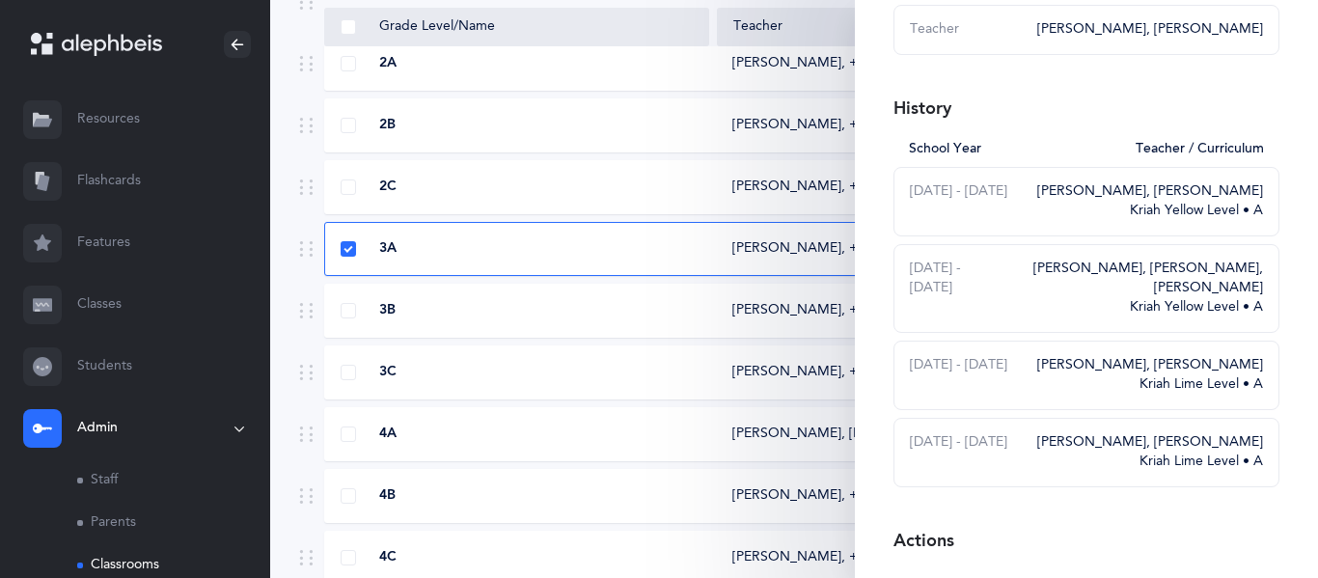
scroll to position [0, 0]
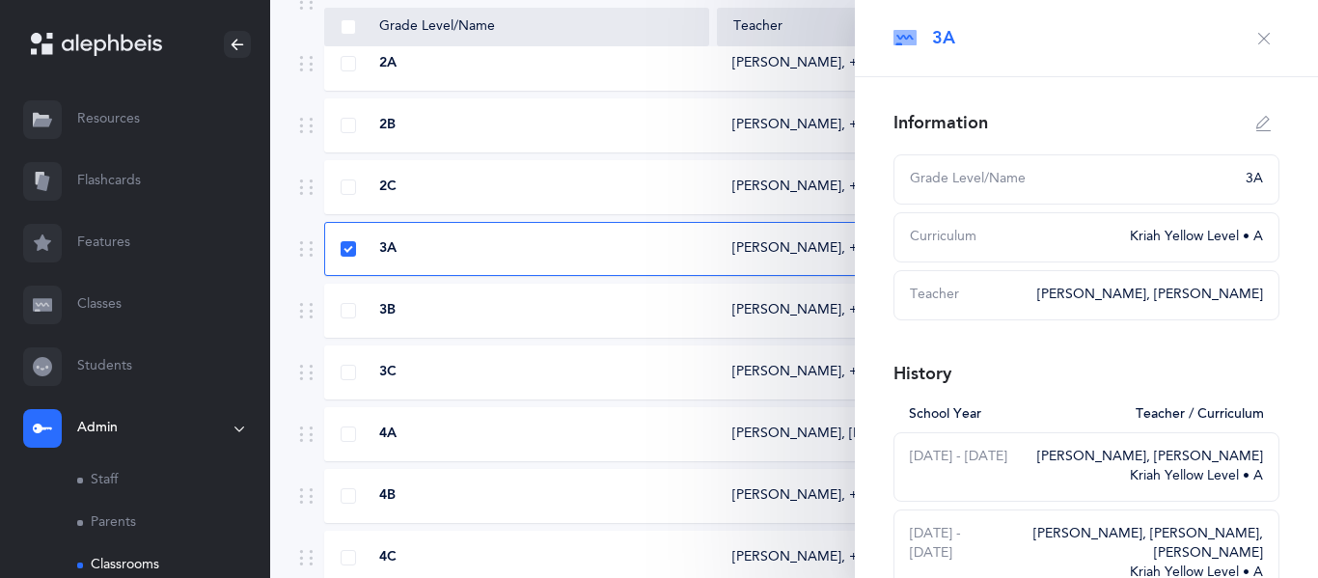
click at [1271, 122] on button "button" at bounding box center [1263, 123] width 31 height 31
type input "3A"
select select "11"
select select "1604"
select select "2613"
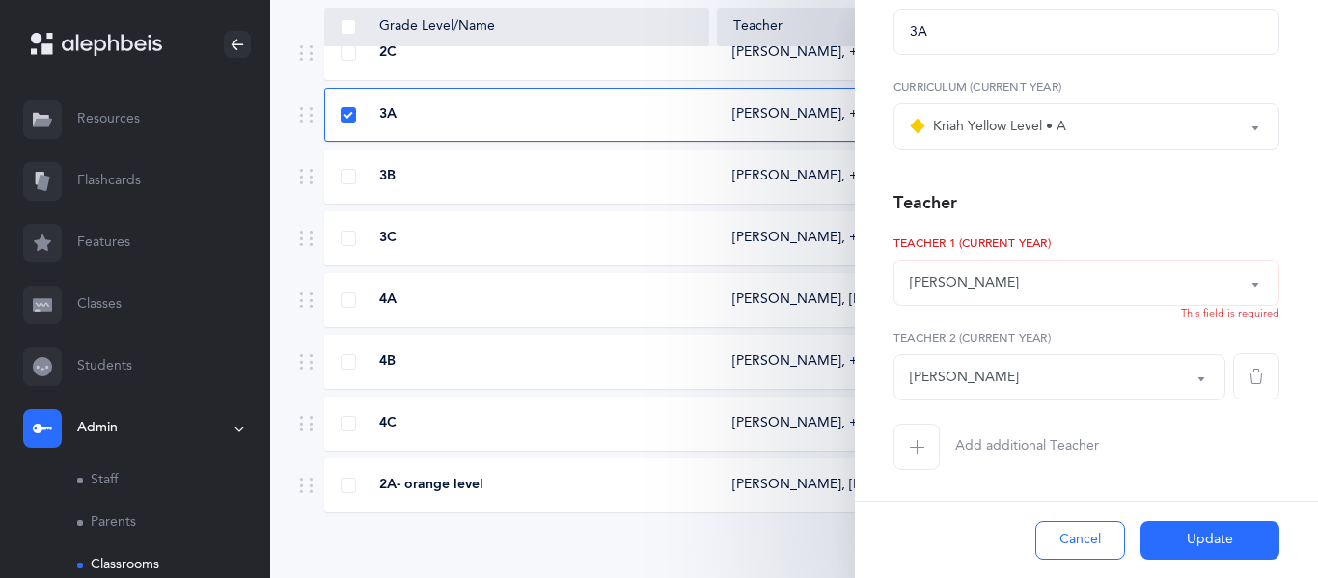
scroll to position [744, 0]
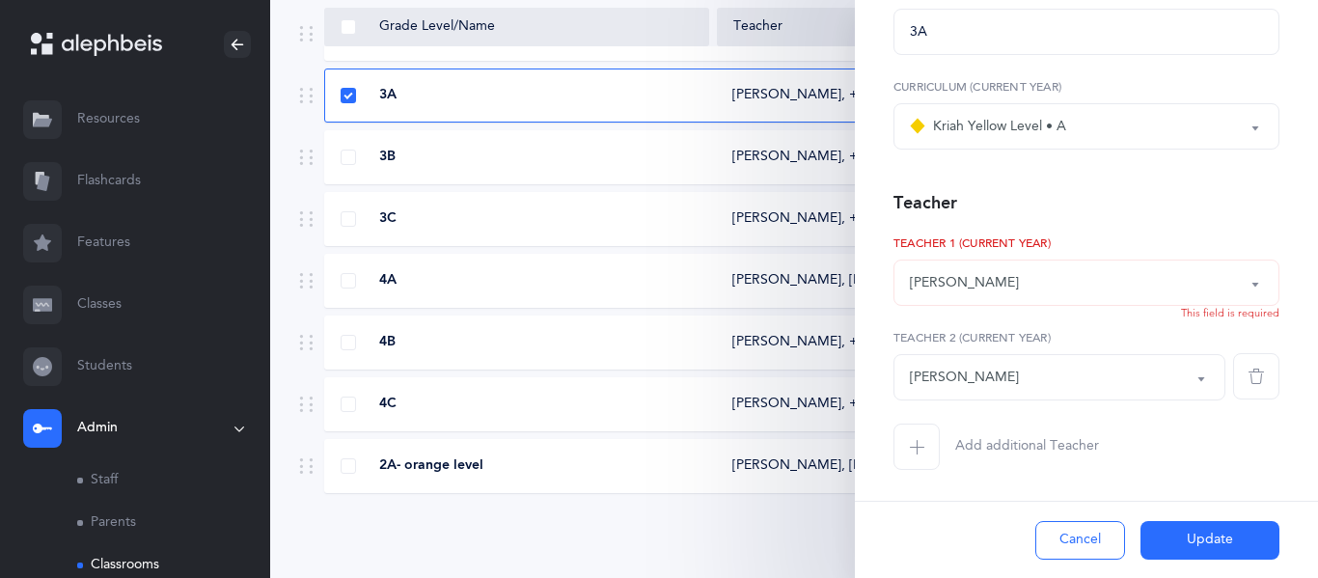
click at [923, 453] on icon "button" at bounding box center [916, 446] width 15 height 15
click at [1044, 460] on div "*Choose teacher" at bounding box center [1059, 471] width 299 height 33
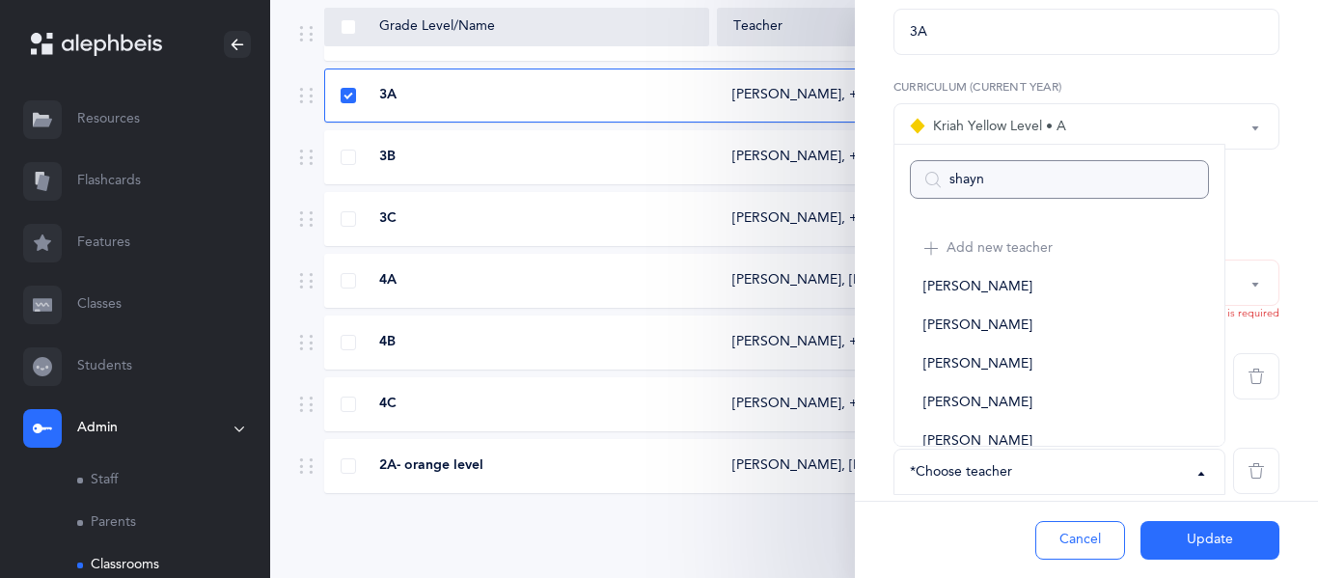
type input "[PERSON_NAME]"
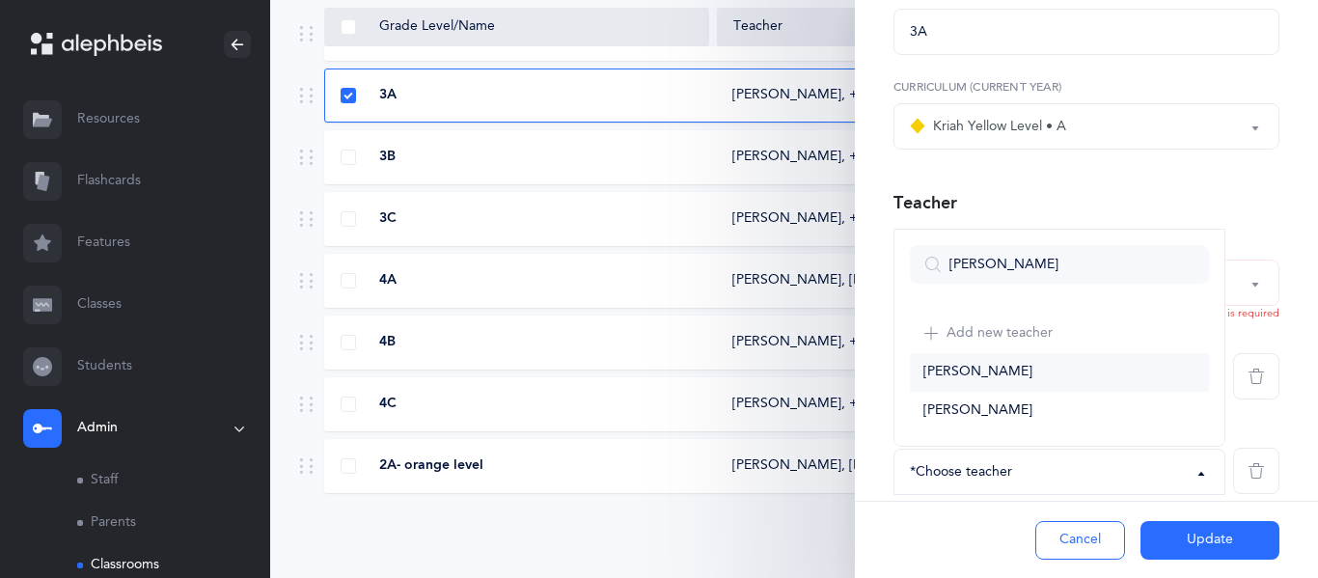
click at [992, 372] on span "[PERSON_NAME]" at bounding box center [977, 372] width 109 height 17
select select "2680"
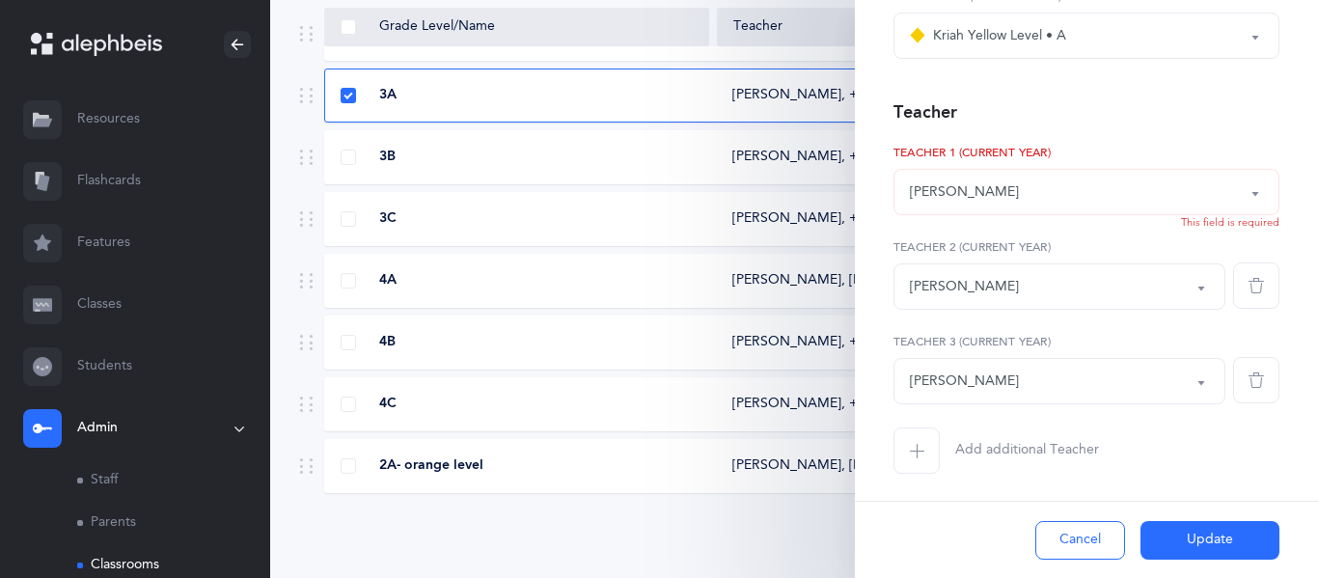
scroll to position [265, 0]
click at [1199, 540] on button "Update" at bounding box center [1209, 540] width 139 height 39
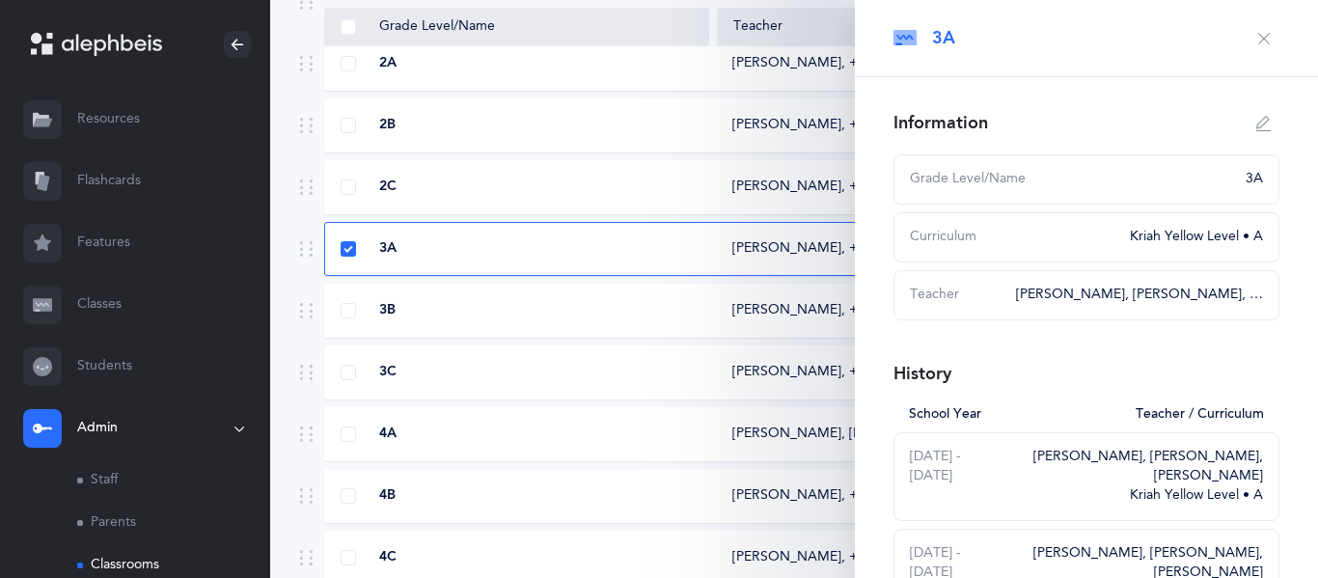
scroll to position [3, 0]
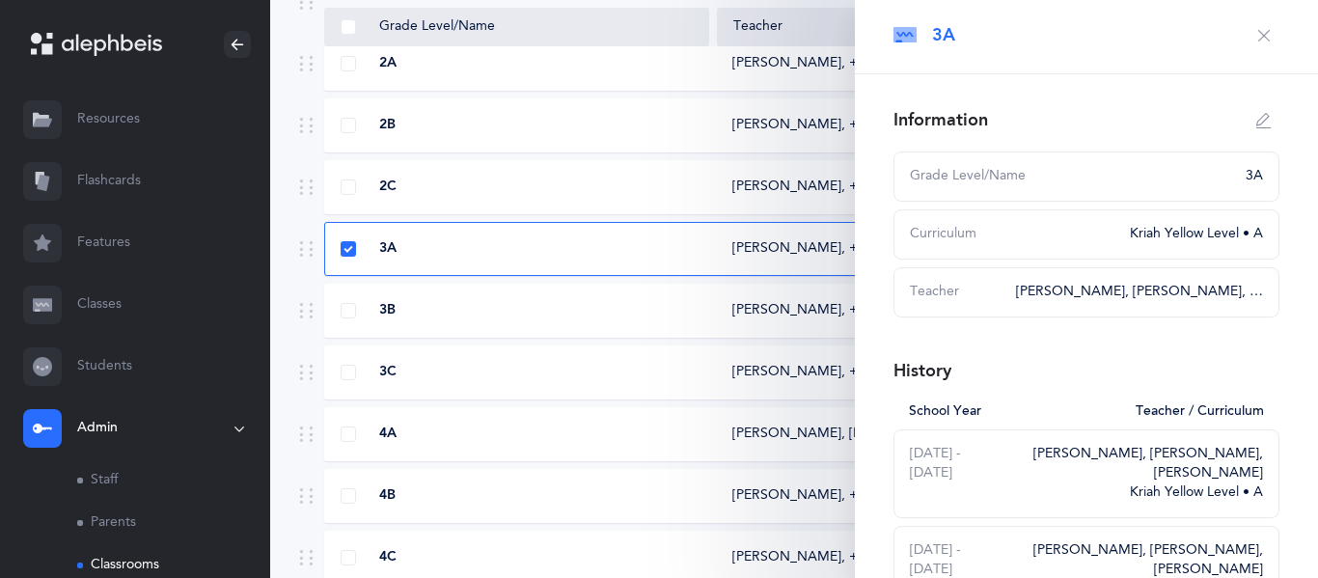
click at [398, 316] on div "3B" at bounding box center [517, 310] width 384 height 19
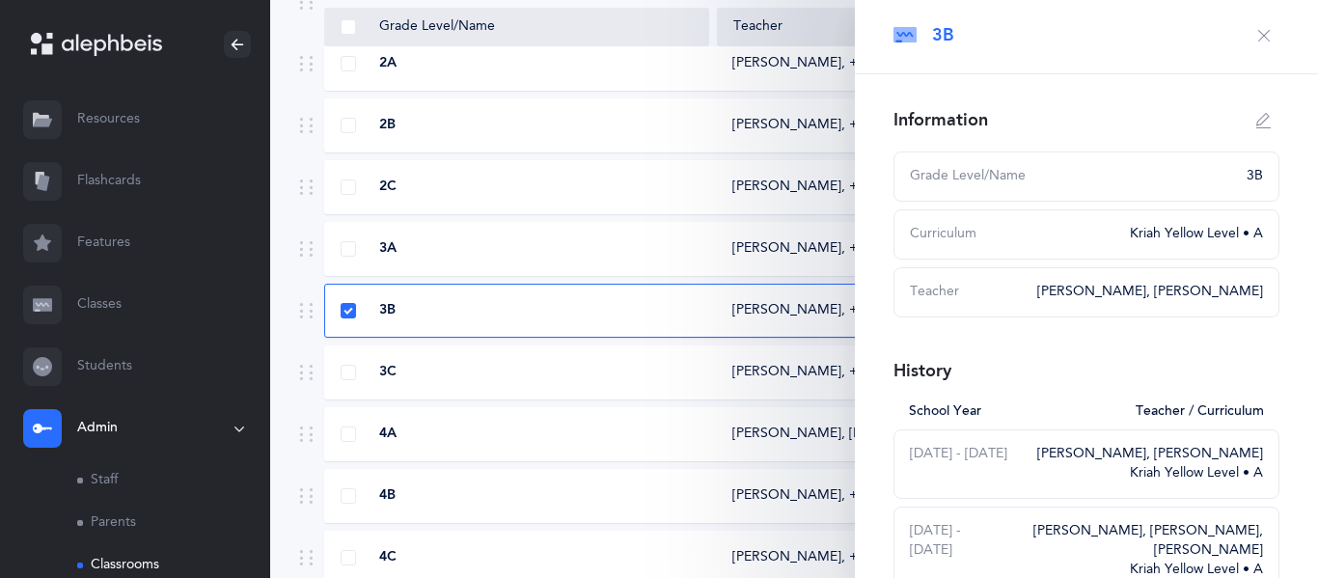
click at [1275, 121] on button "button" at bounding box center [1263, 120] width 31 height 31
type input "3B"
select select "11"
select select "1604"
select select "2614"
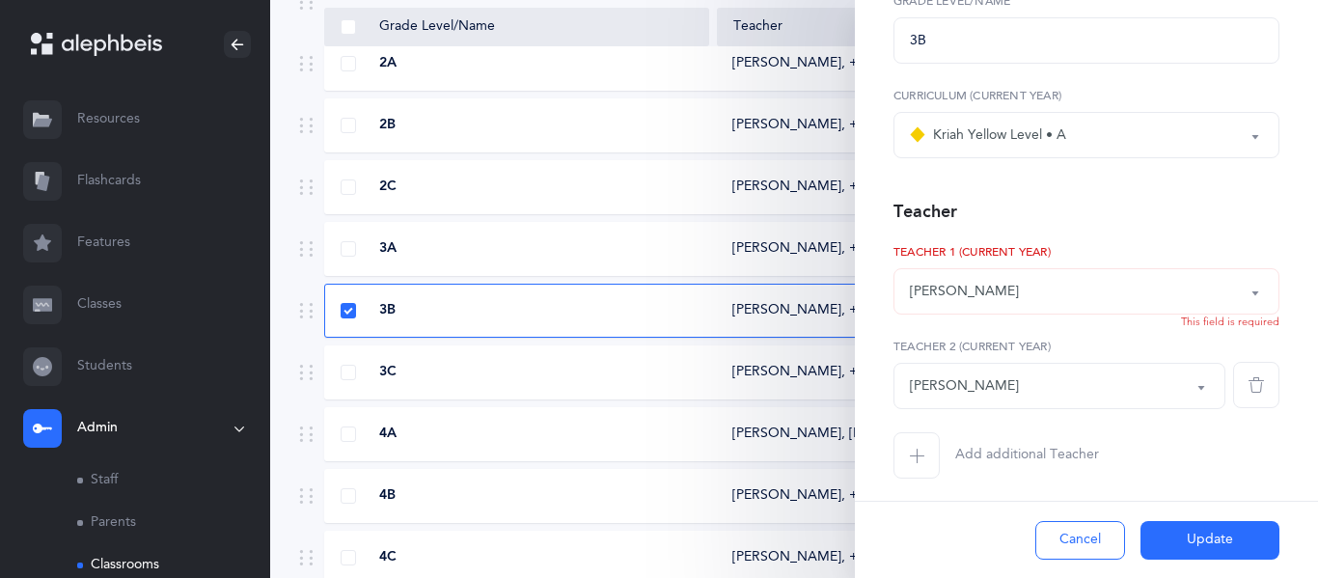
scroll to position [171, 0]
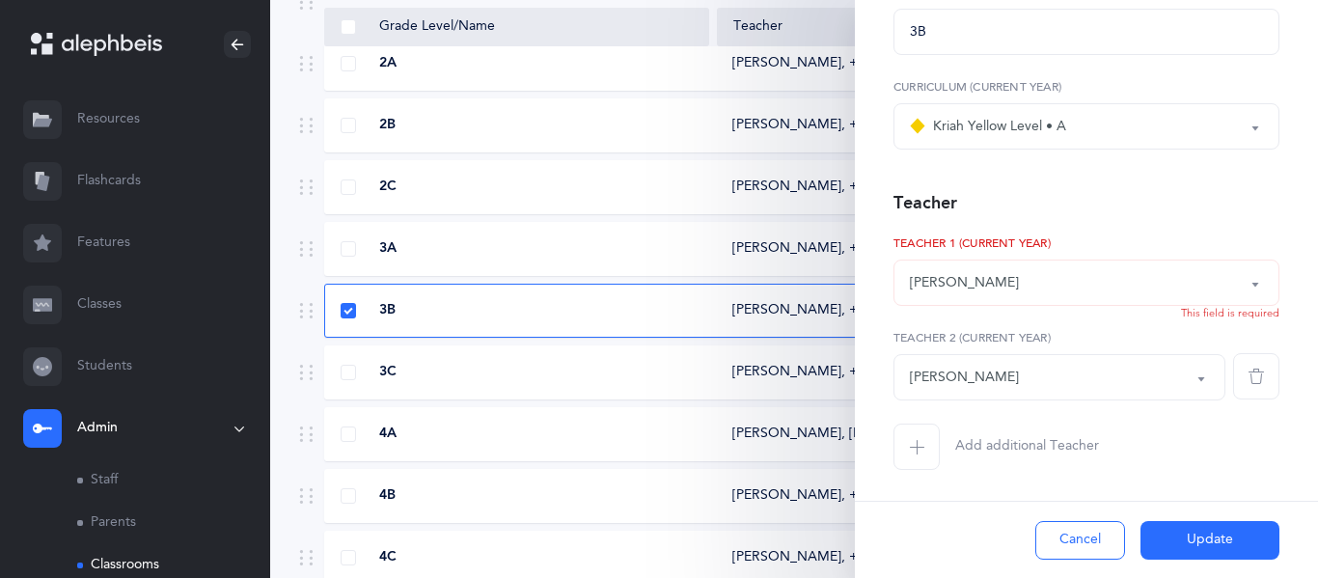
click at [934, 432] on span "button" at bounding box center [916, 446] width 46 height 46
click at [931, 459] on div "*Choose teacher" at bounding box center [1059, 471] width 299 height 33
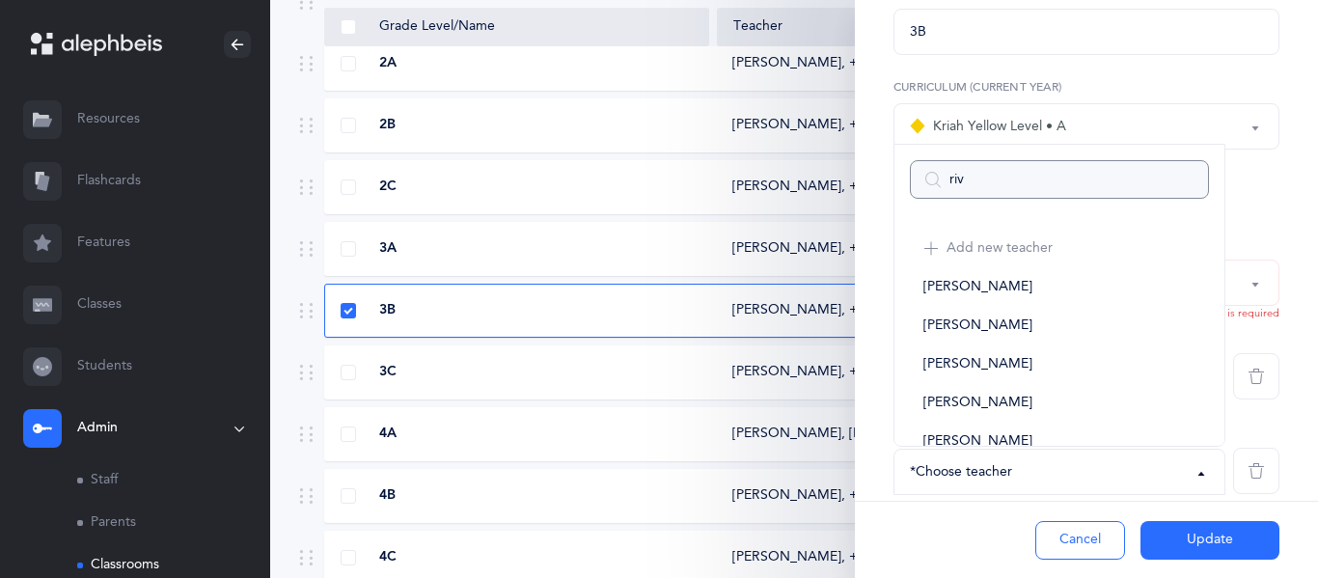
type input "rivk"
select select
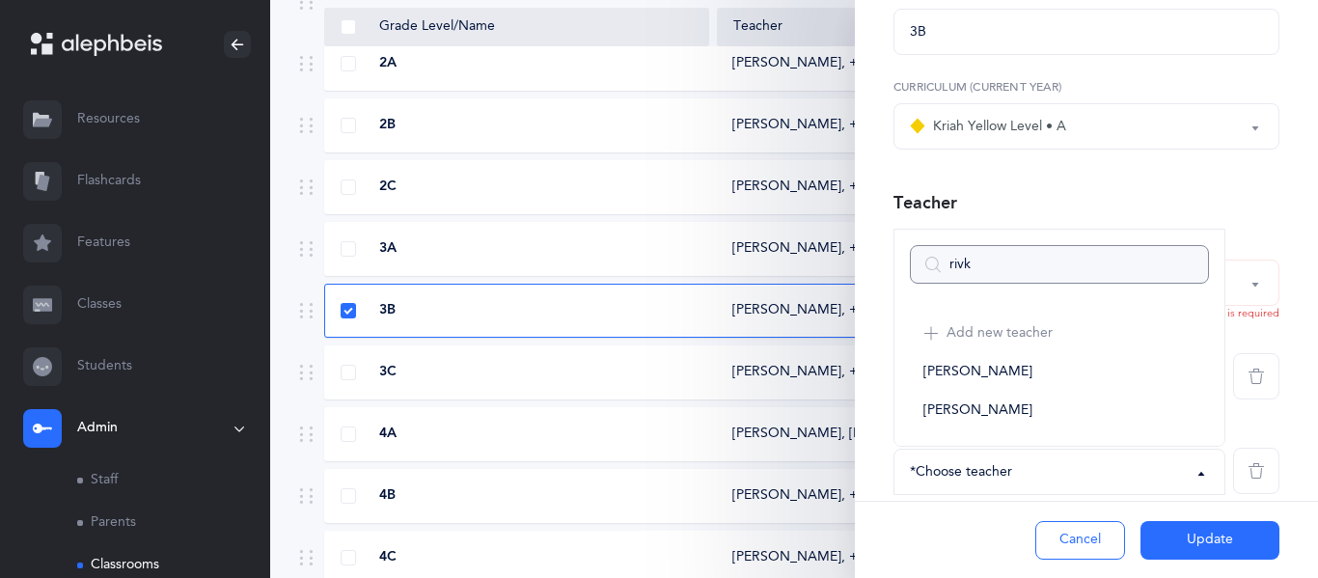
type input "[PERSON_NAME]"
click at [1006, 367] on span "[PERSON_NAME]" at bounding box center [977, 372] width 109 height 17
select select "2681"
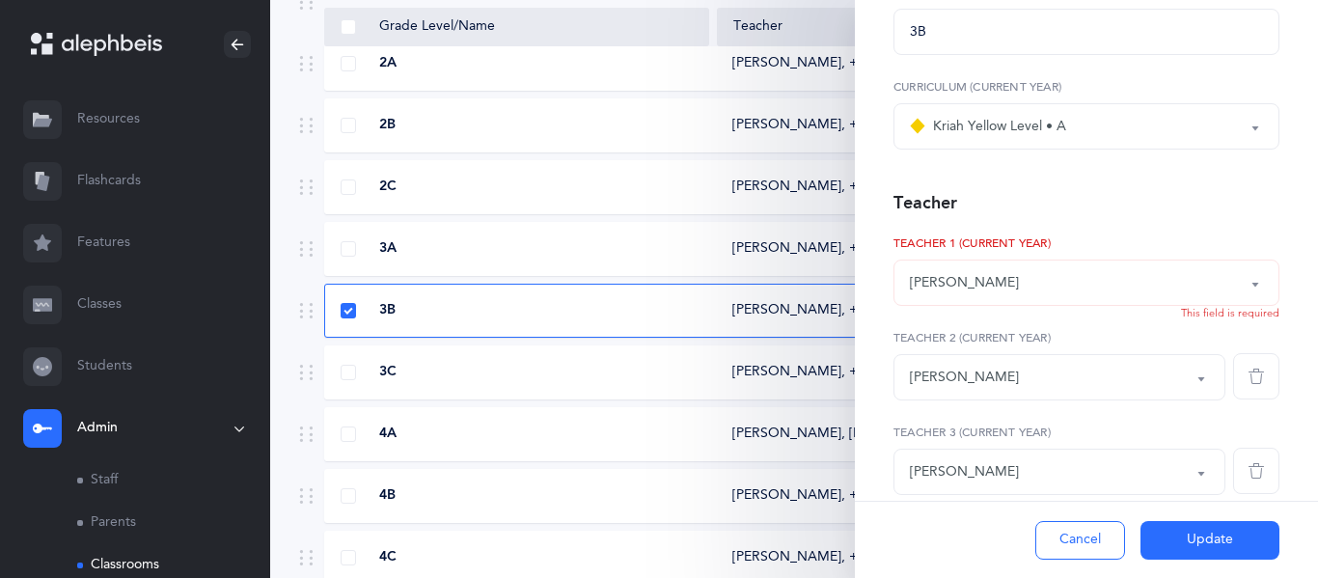
click at [486, 77] on div "2A [PERSON_NAME]‪, + 2‬ Kriah Orange Level • A" at bounding box center [793, 64] width 939 height 54
select select
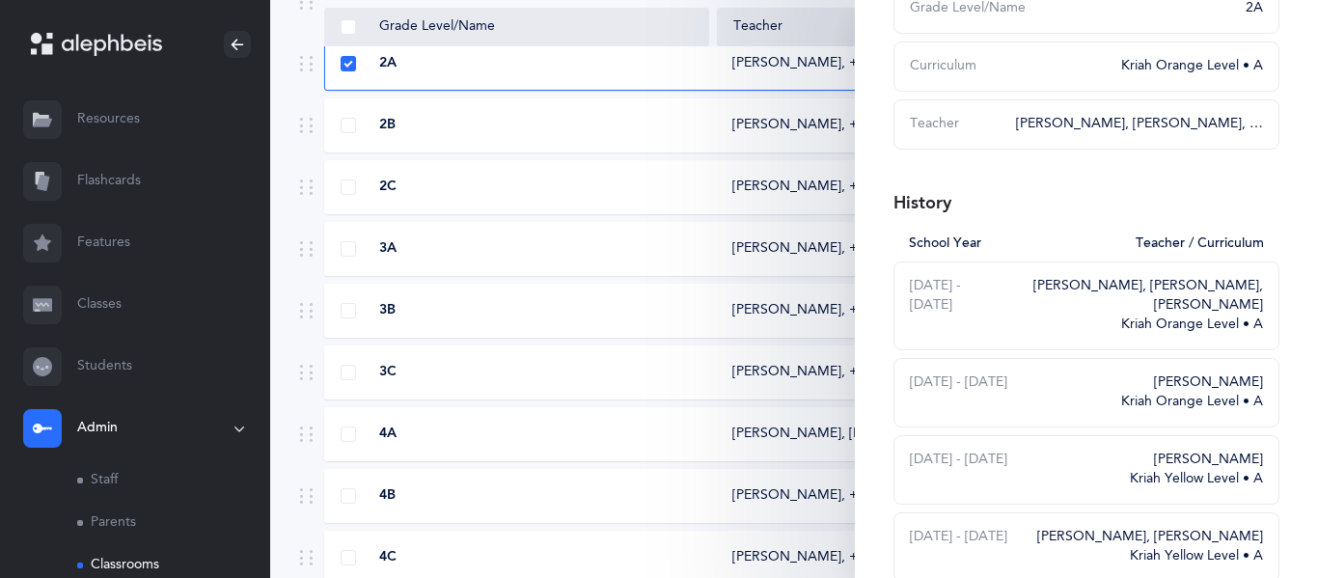
scroll to position [0, 0]
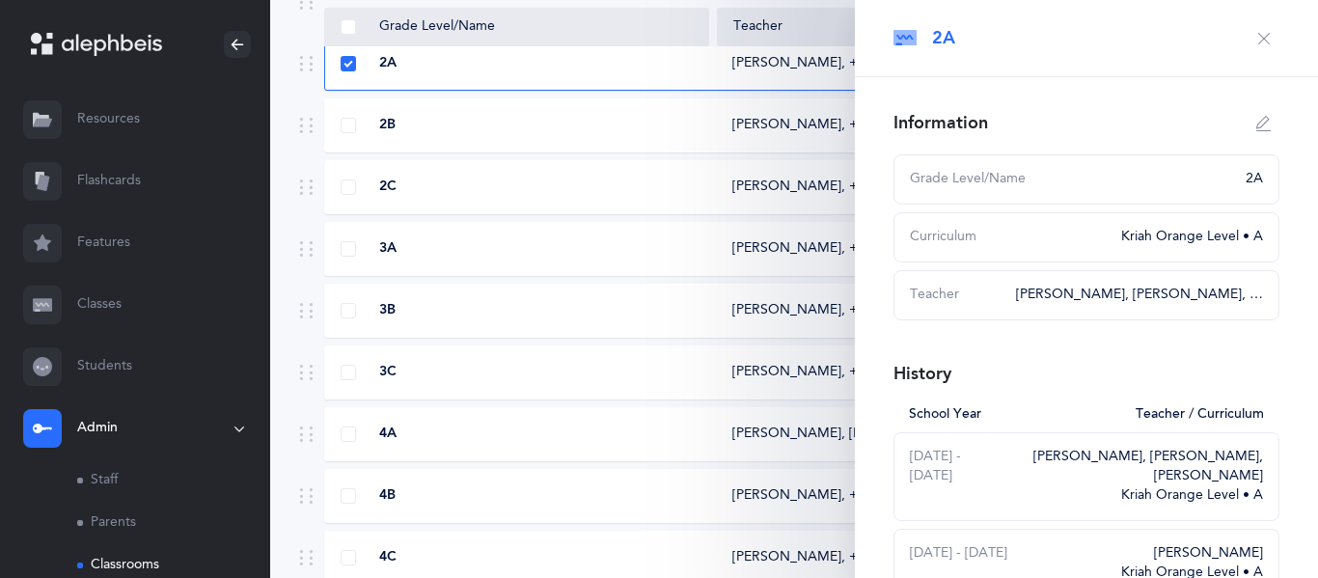
click at [1277, 118] on button "button" at bounding box center [1263, 123] width 31 height 31
type input "2A"
select select "3"
select select "1564"
select select "2611"
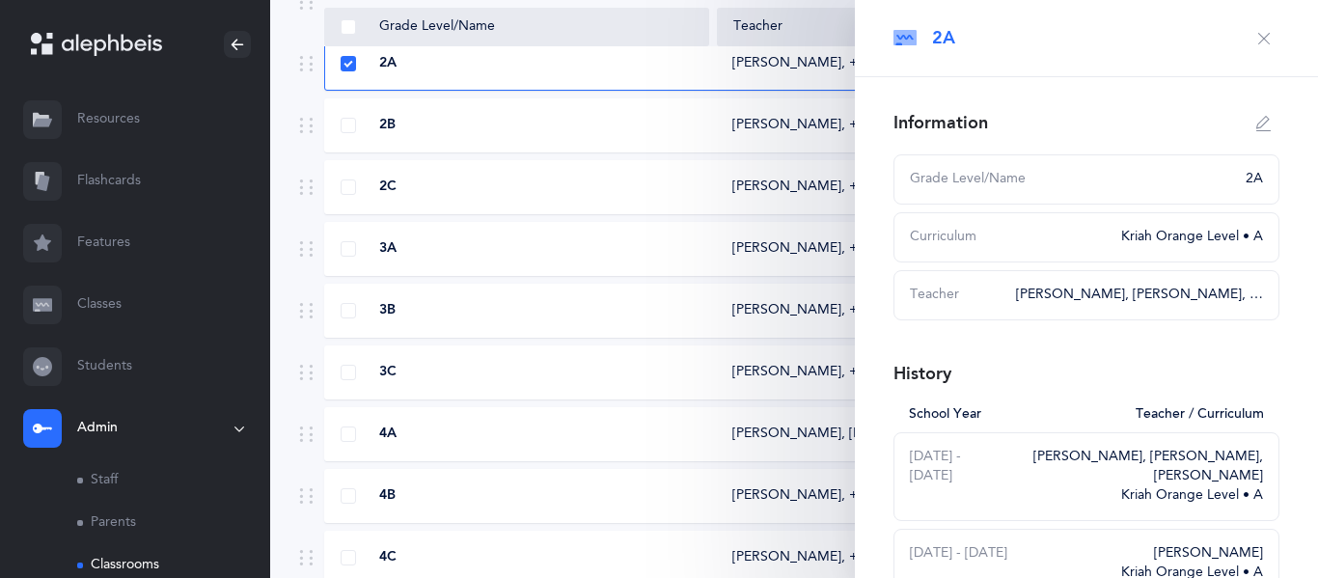
select select "2679"
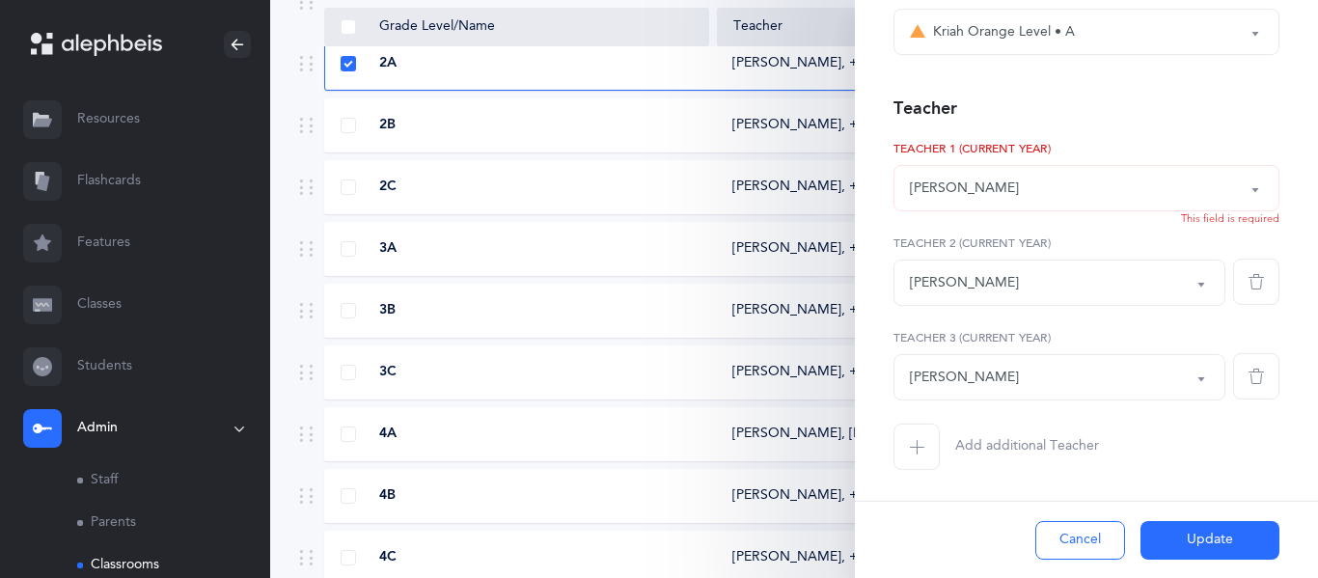
scroll to position [259, 0]
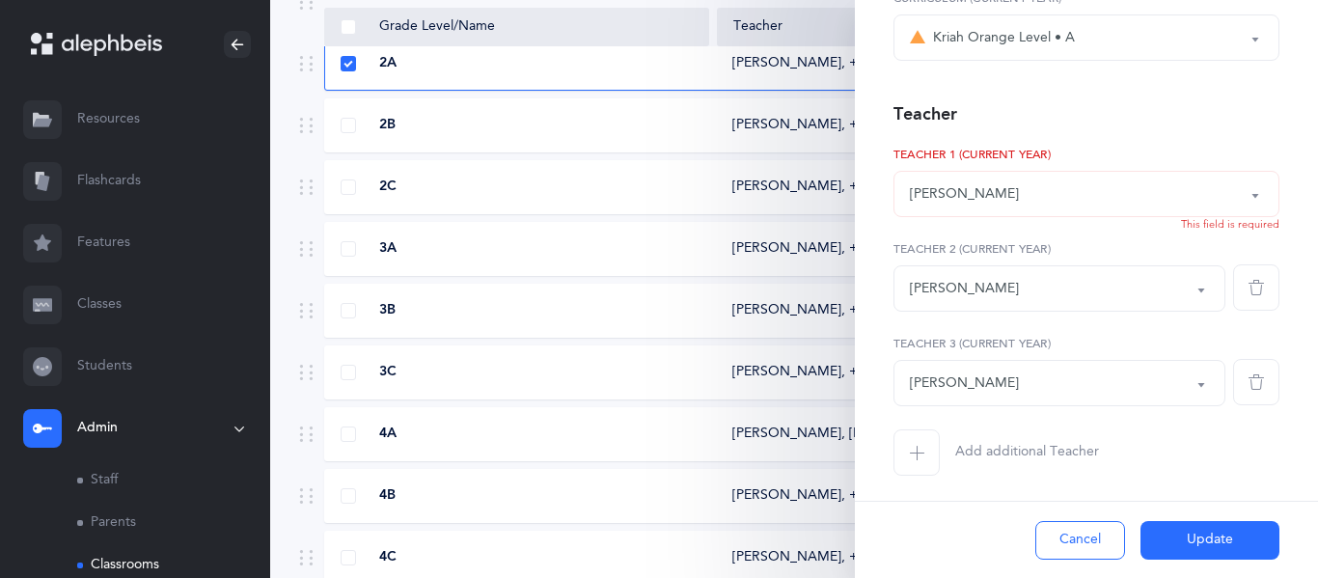
click at [914, 475] on span "button" at bounding box center [916, 452] width 46 height 46
click at [940, 483] on div "*Choose teacher" at bounding box center [961, 478] width 102 height 20
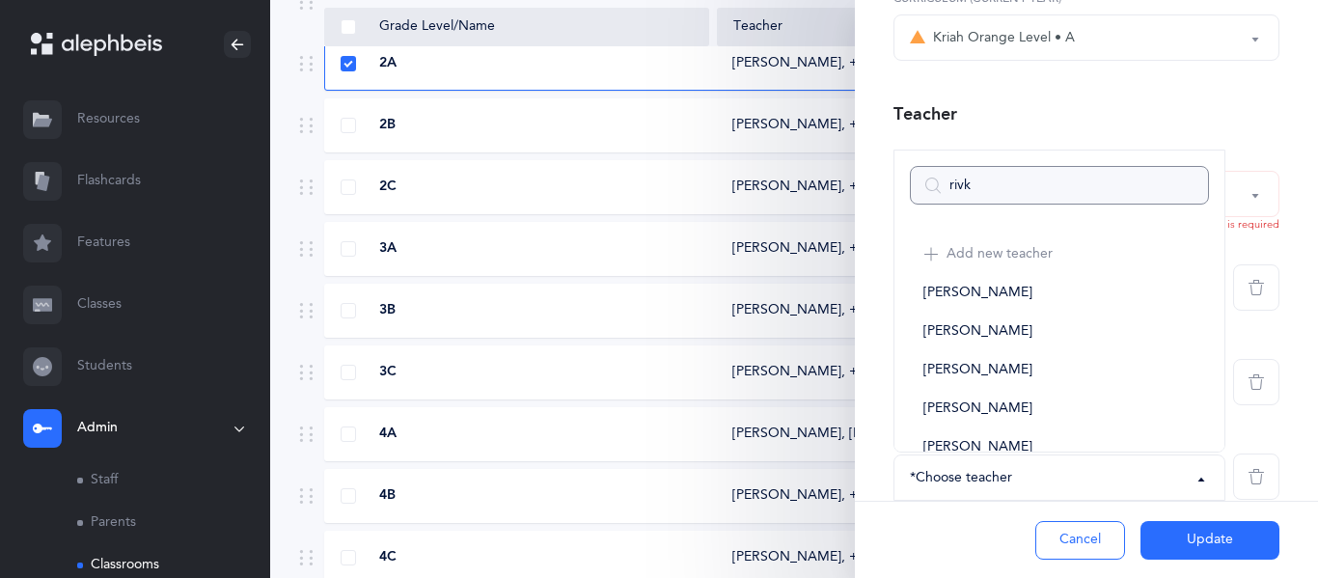
type input "[PERSON_NAME]"
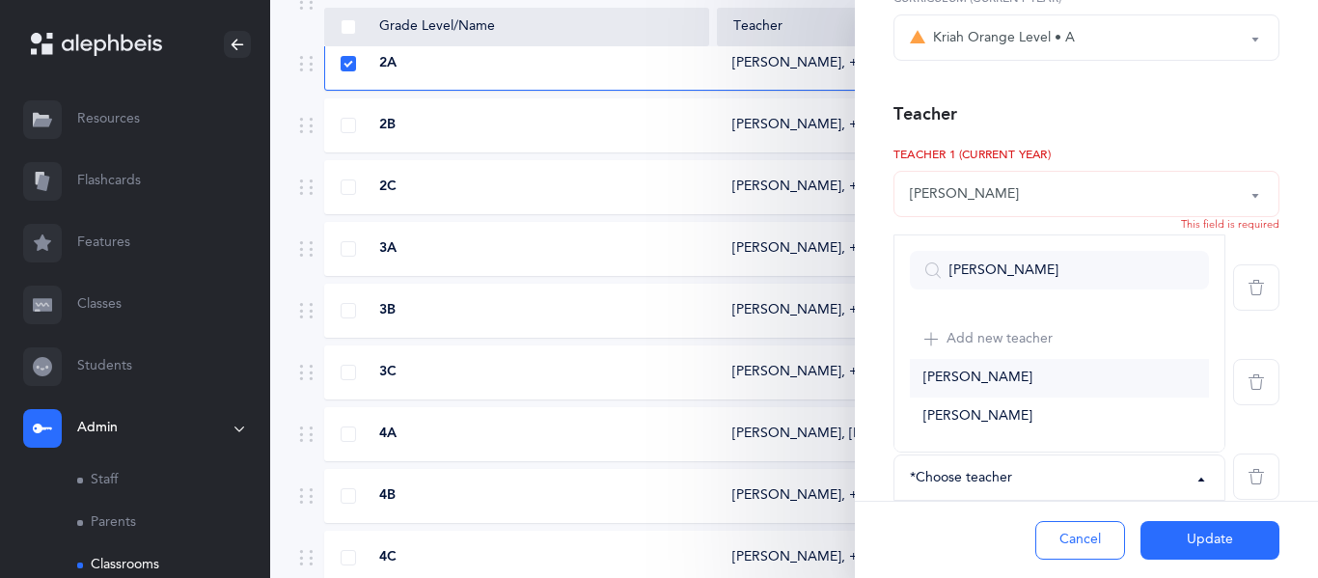
click at [976, 376] on span "[PERSON_NAME]" at bounding box center [977, 377] width 109 height 17
select select "2681"
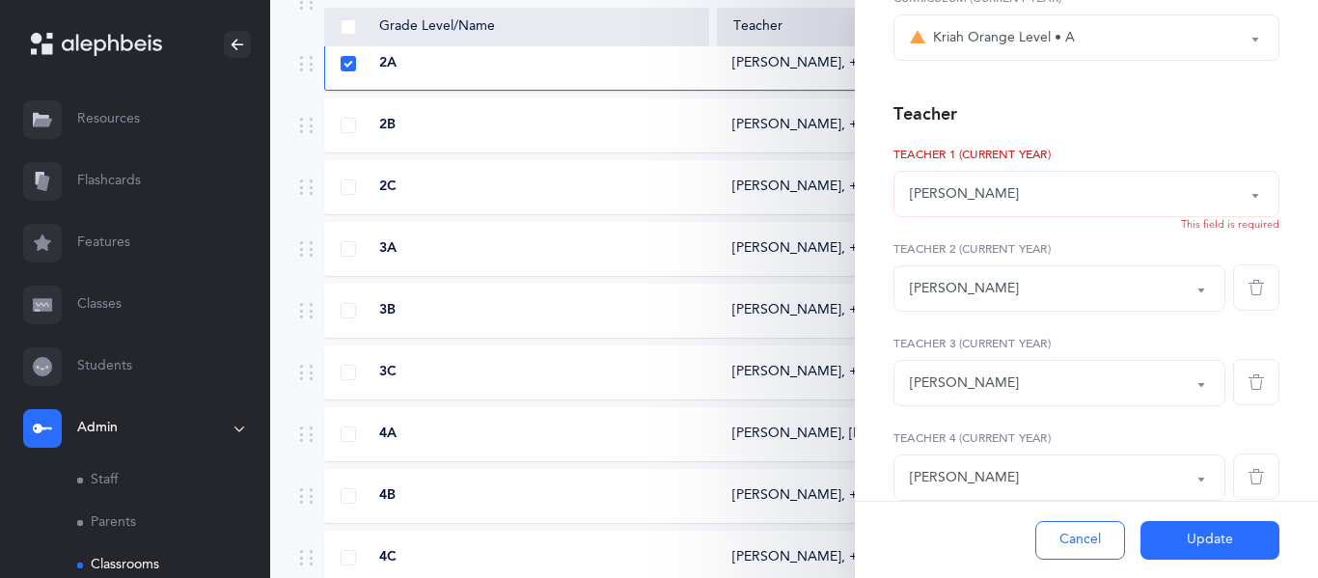
click at [1146, 532] on button "Update" at bounding box center [1209, 540] width 139 height 39
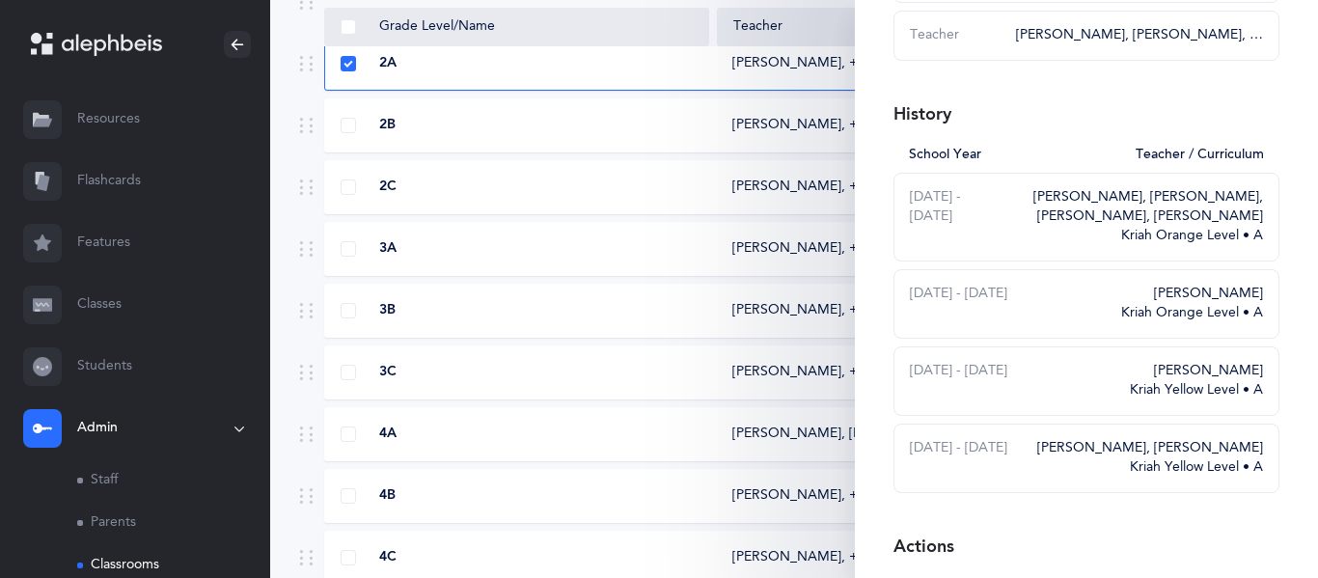
click at [516, 429] on div "4A" at bounding box center [517, 433] width 384 height 19
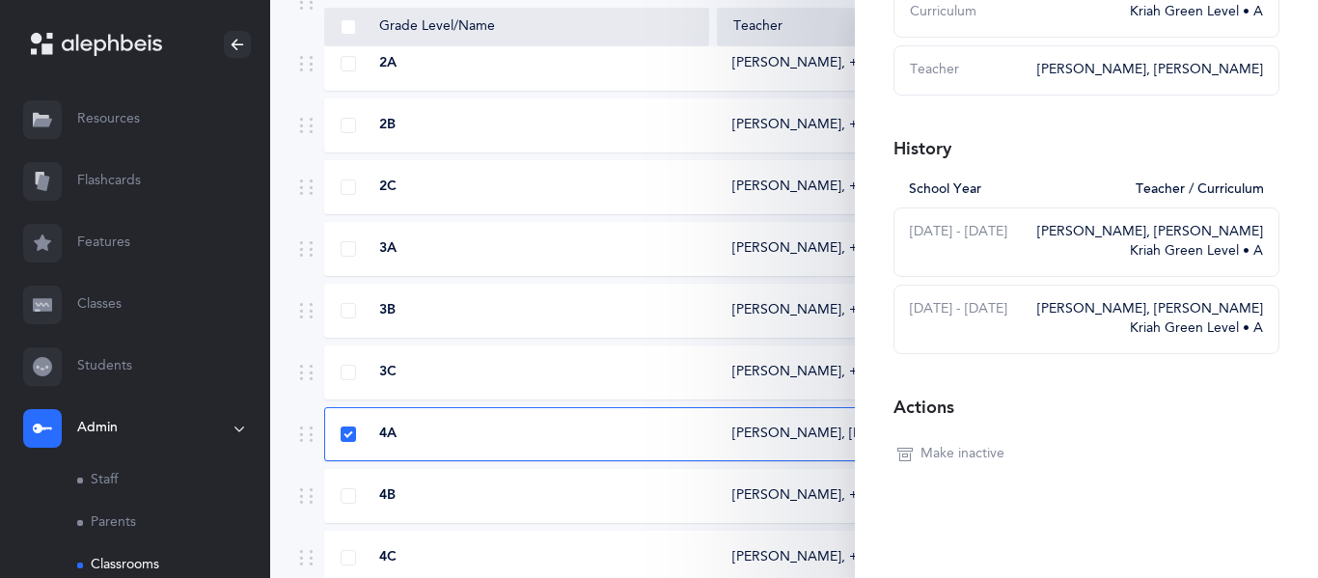
scroll to position [0, 0]
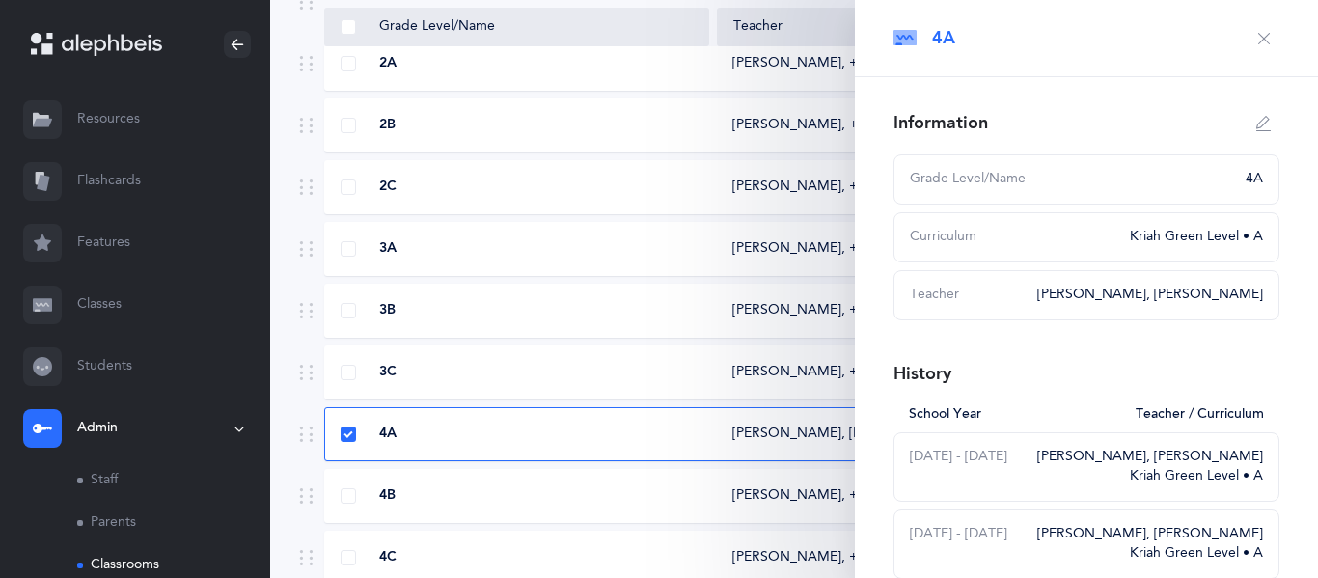
click at [1263, 112] on button "button" at bounding box center [1263, 123] width 31 height 31
type input "4A"
select select "12"
select select "1606"
select select "1809"
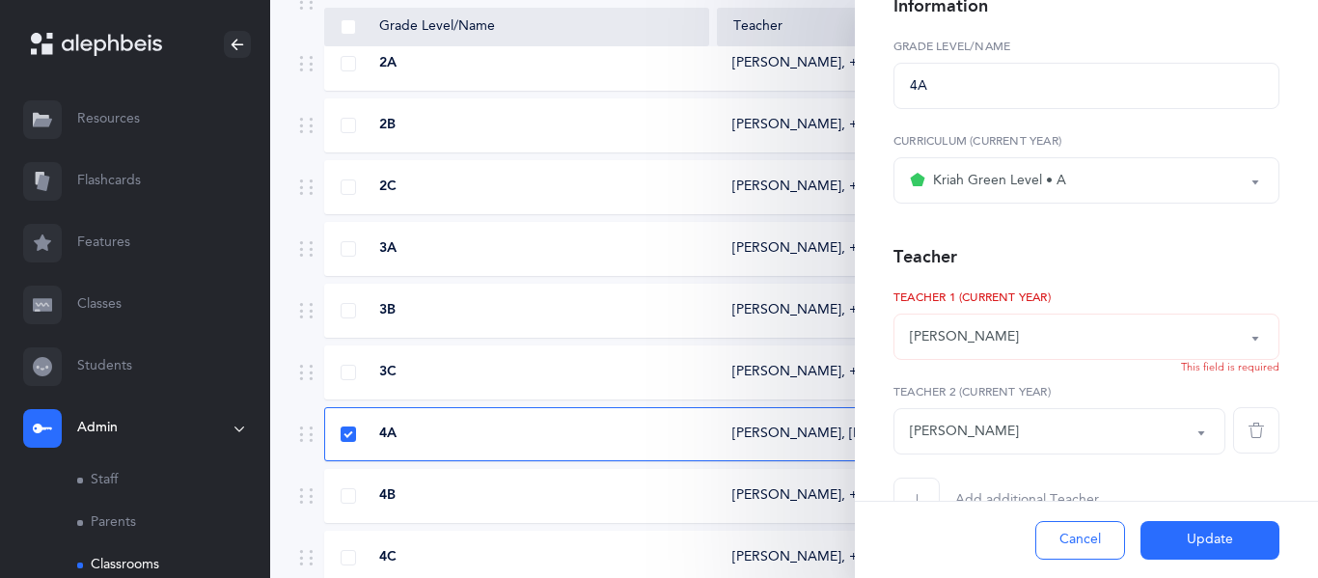
scroll to position [37, 0]
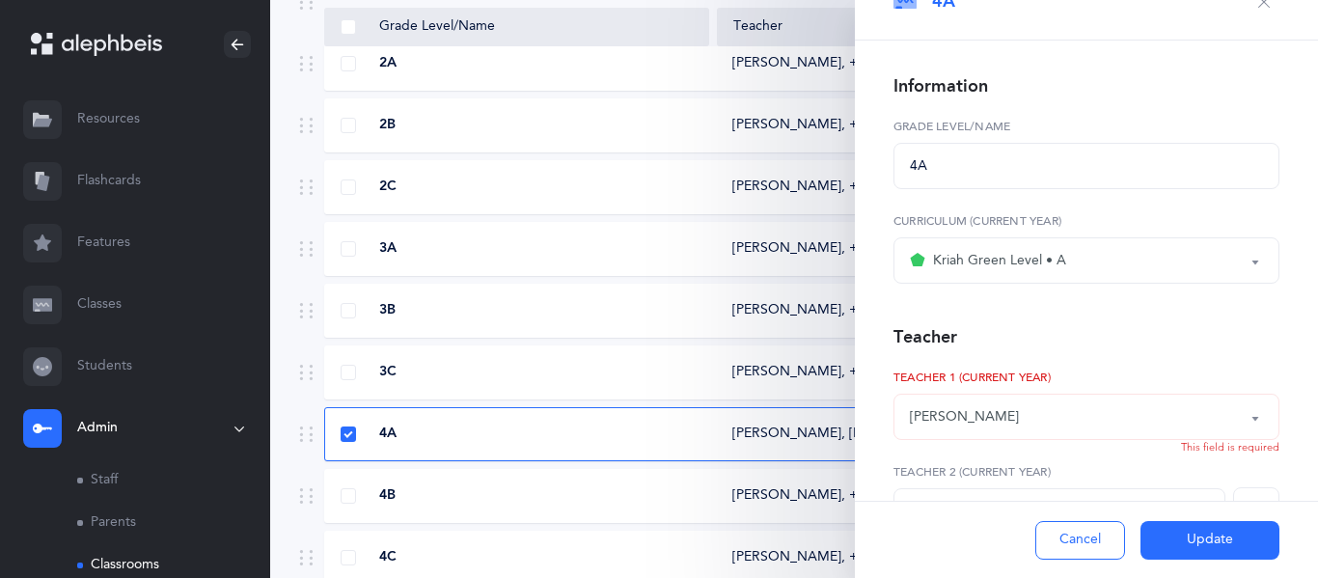
click at [1101, 267] on div "Kriah Green Level • A" at bounding box center [1086, 260] width 353 height 33
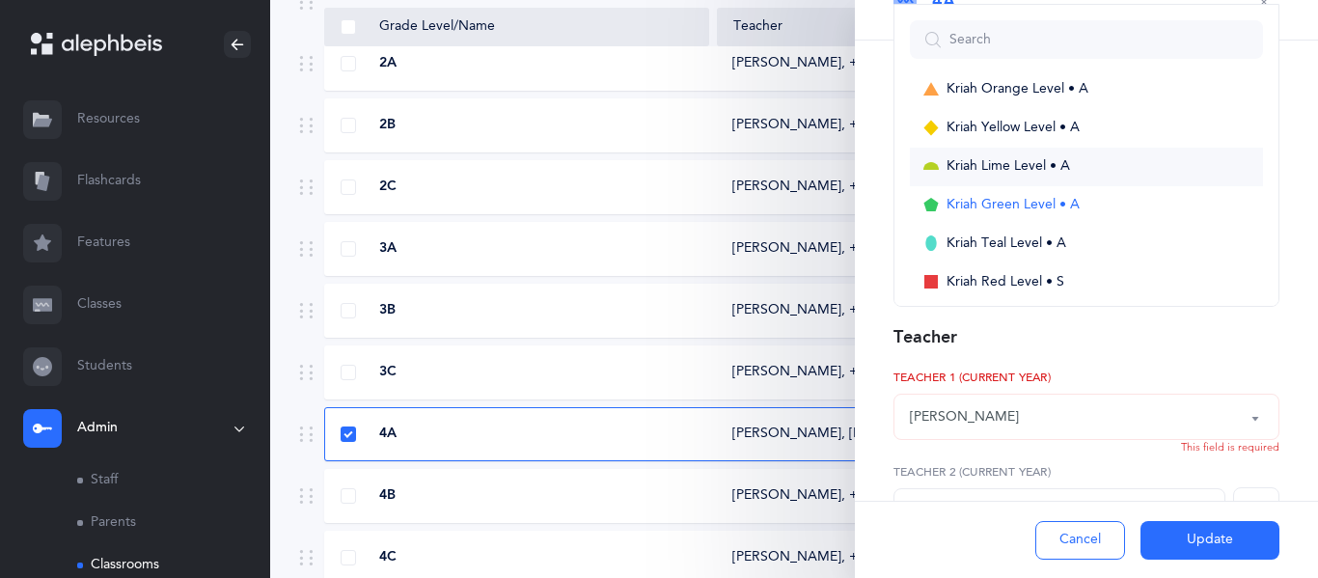
click at [1136, 168] on link "Kriah Lime Level • A" at bounding box center [1086, 167] width 353 height 39
select select "10"
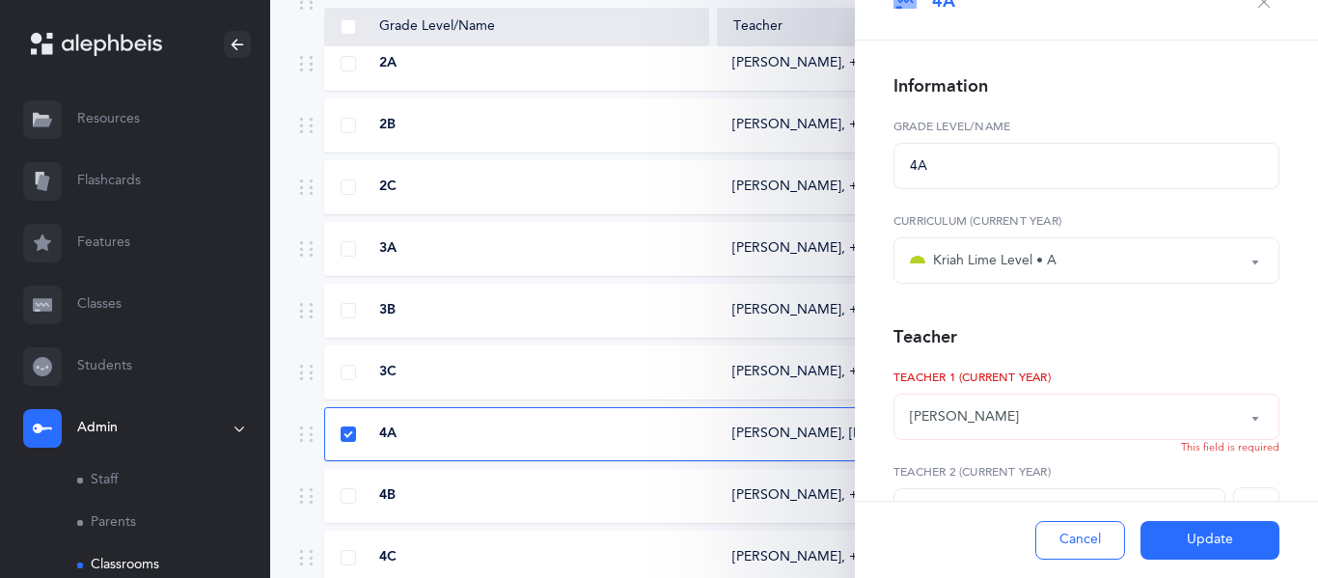
scroll to position [171, 0]
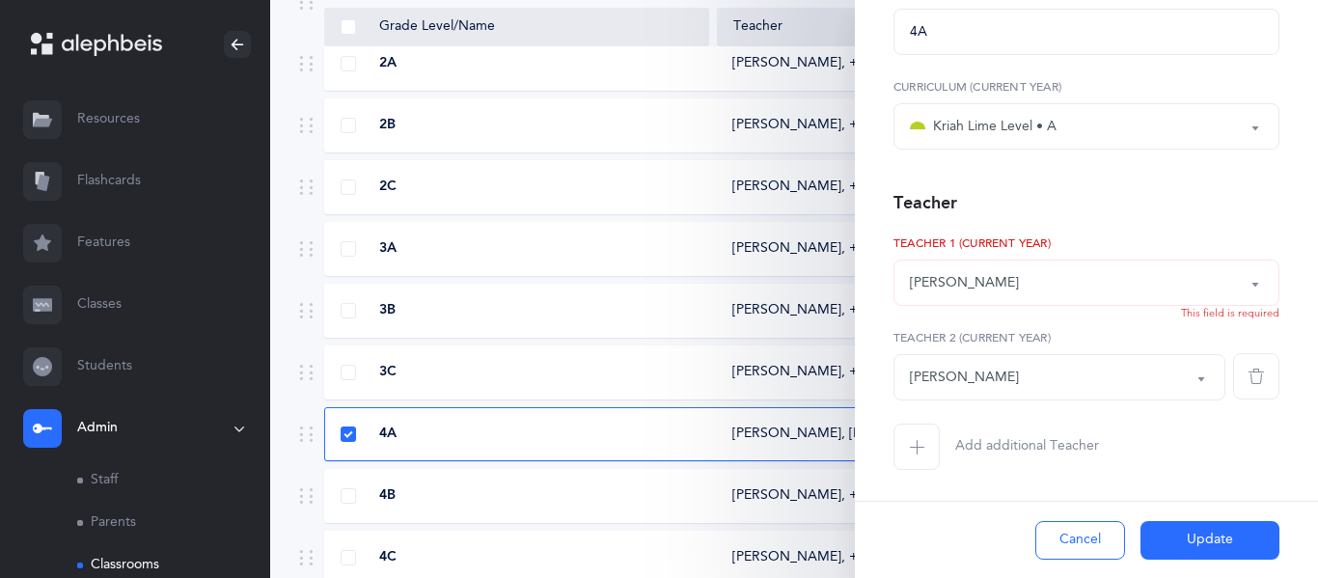
click at [1257, 366] on span "button" at bounding box center [1256, 376] width 46 height 46
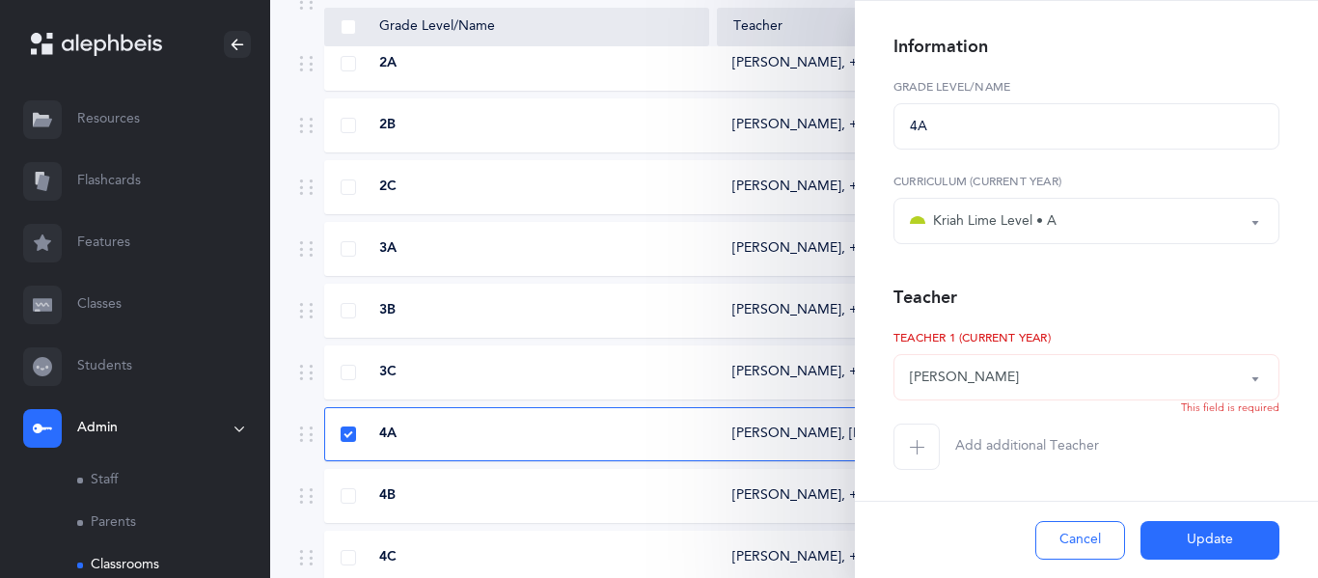
scroll to position [744, 0]
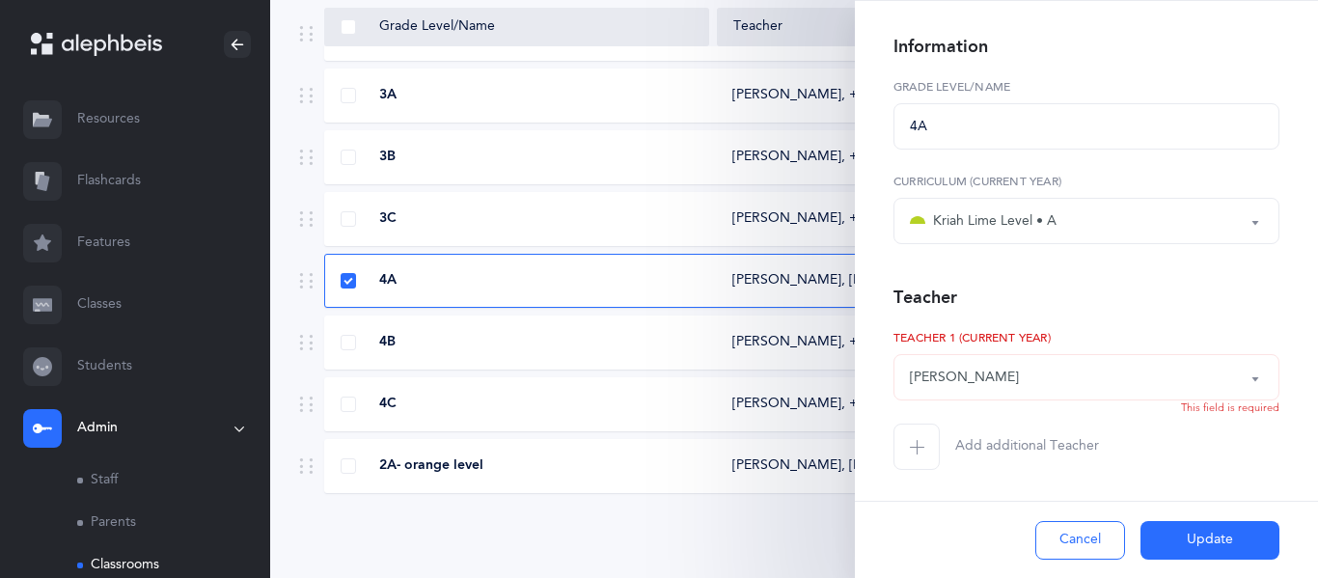
click at [920, 439] on icon "button" at bounding box center [916, 446] width 15 height 15
click at [921, 466] on div "*Choose teacher" at bounding box center [961, 472] width 102 height 20
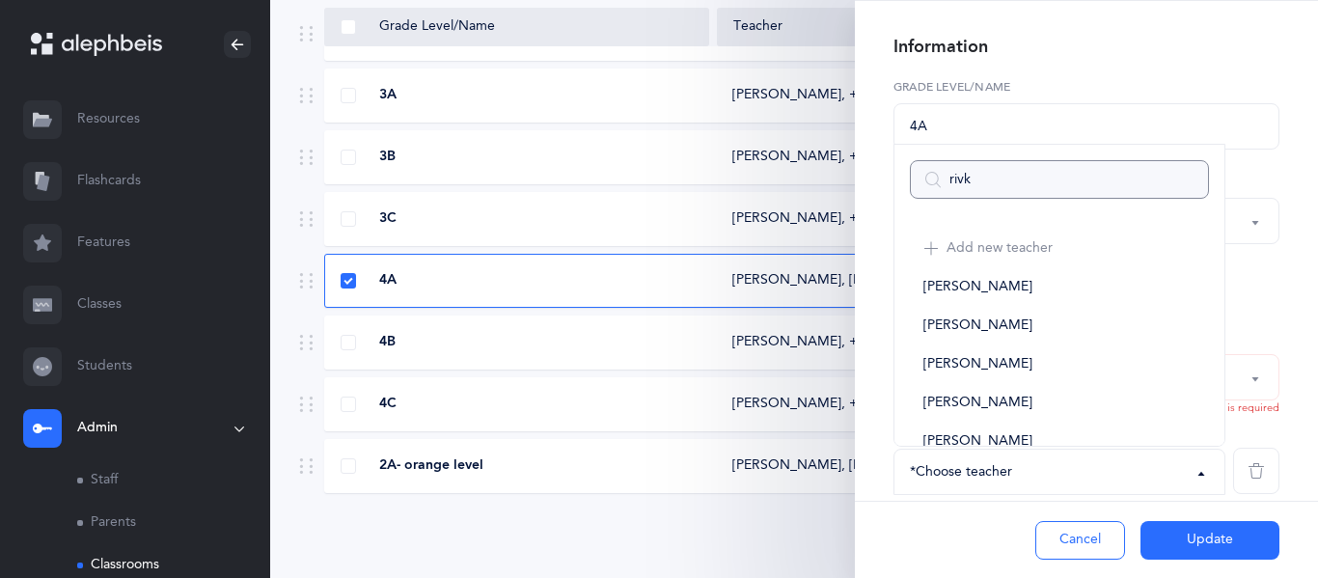
type input "[PERSON_NAME]"
select select
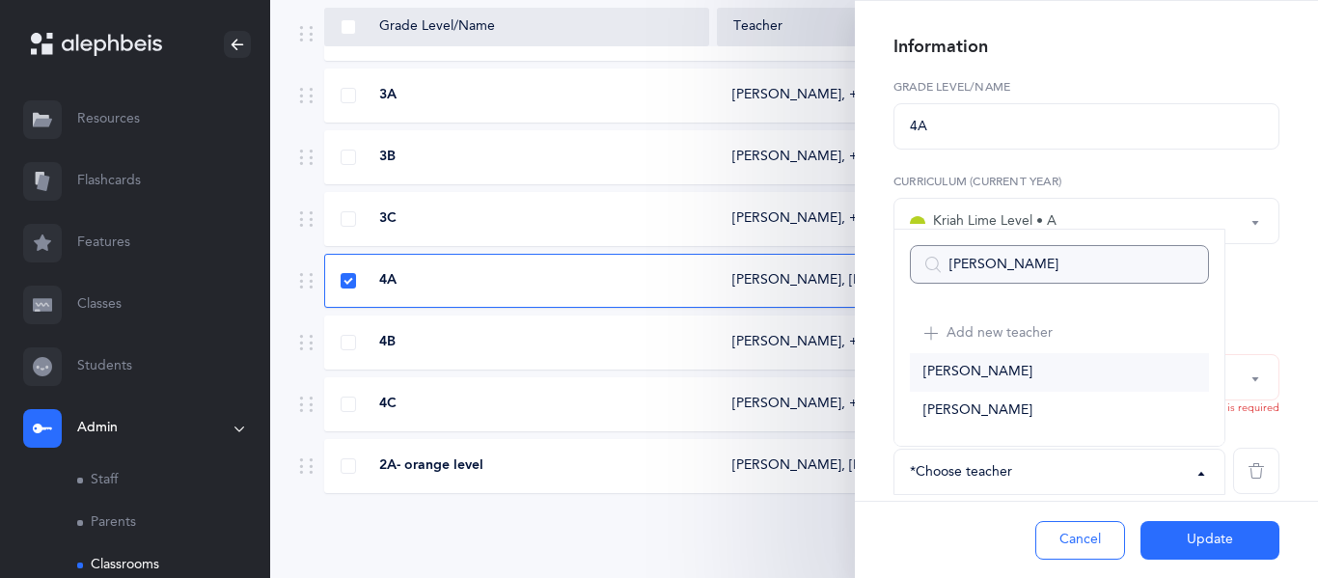
type input "[PERSON_NAME]"
click at [1023, 377] on link "[PERSON_NAME]" at bounding box center [1059, 372] width 299 height 39
select select "2681"
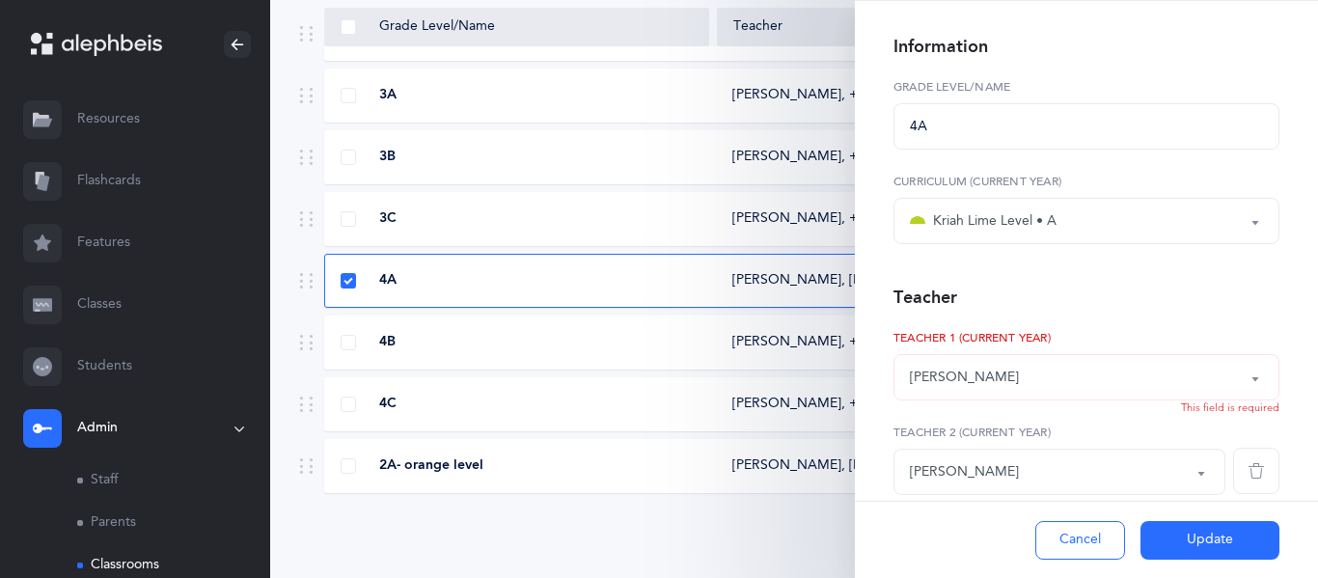
scroll to position [171, 0]
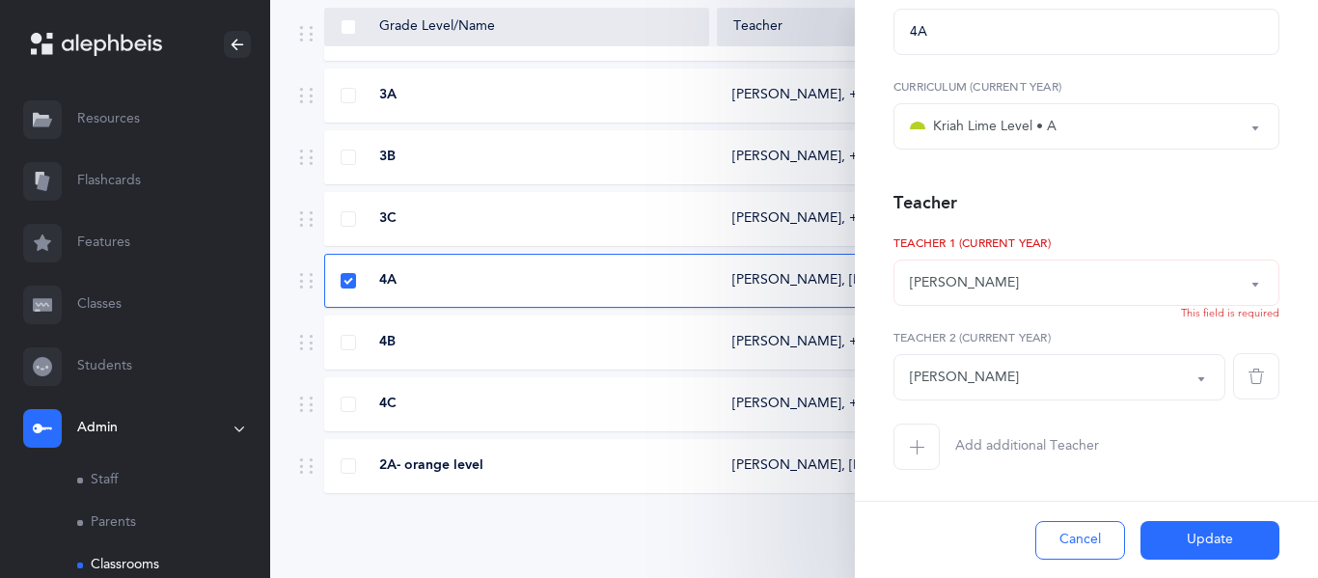
click at [1168, 532] on button "Update" at bounding box center [1209, 540] width 139 height 39
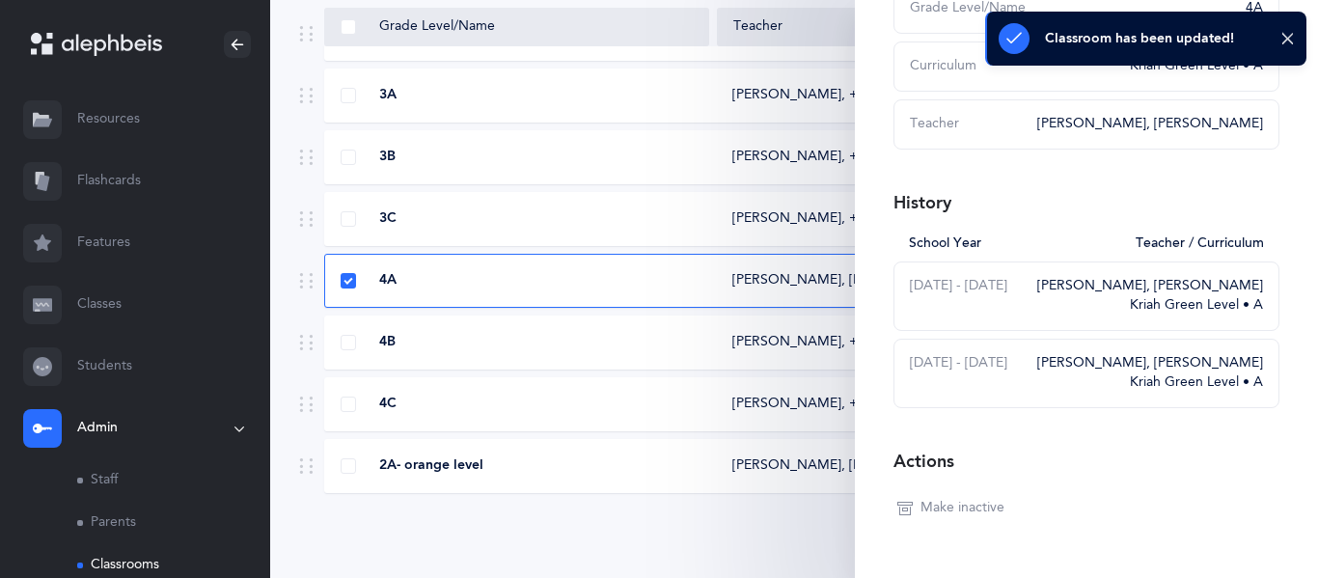
scroll to position [590, 0]
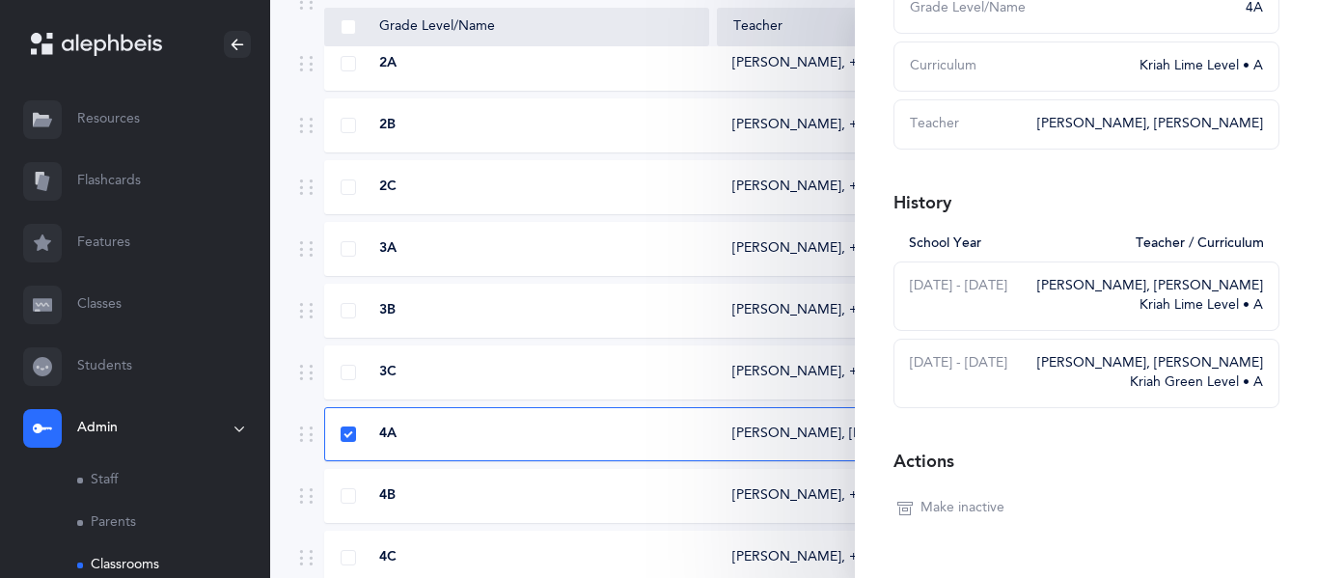
click at [102, 313] on link "Classes" at bounding box center [135, 305] width 270 height 62
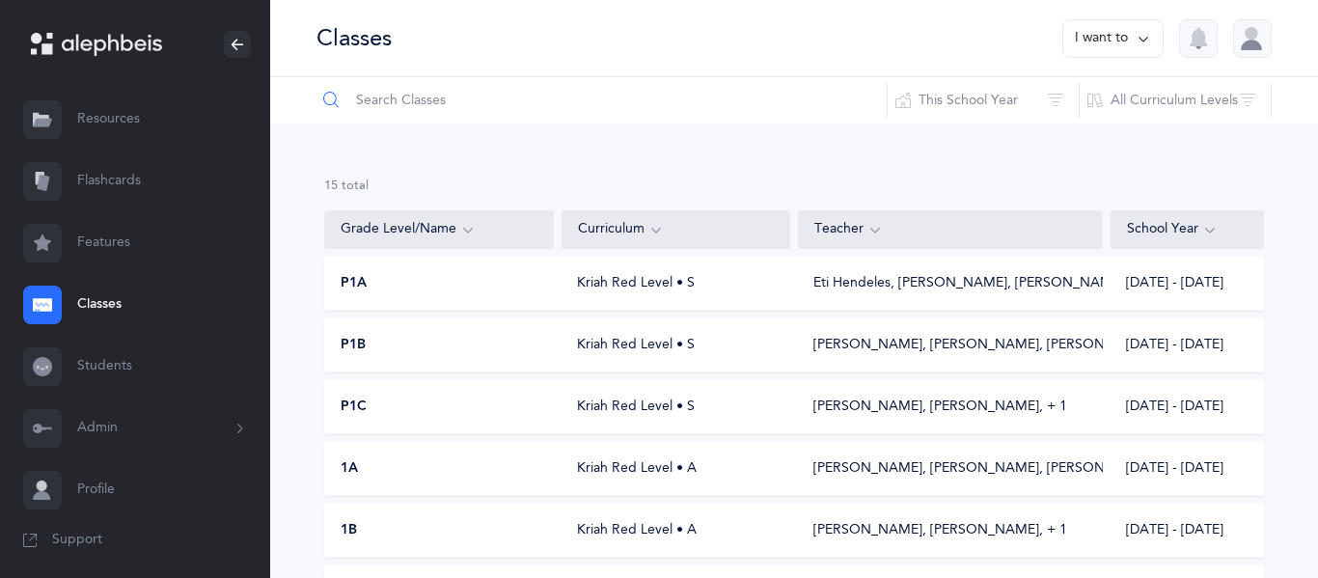
click at [437, 111] on input "text" at bounding box center [601, 100] width 572 height 46
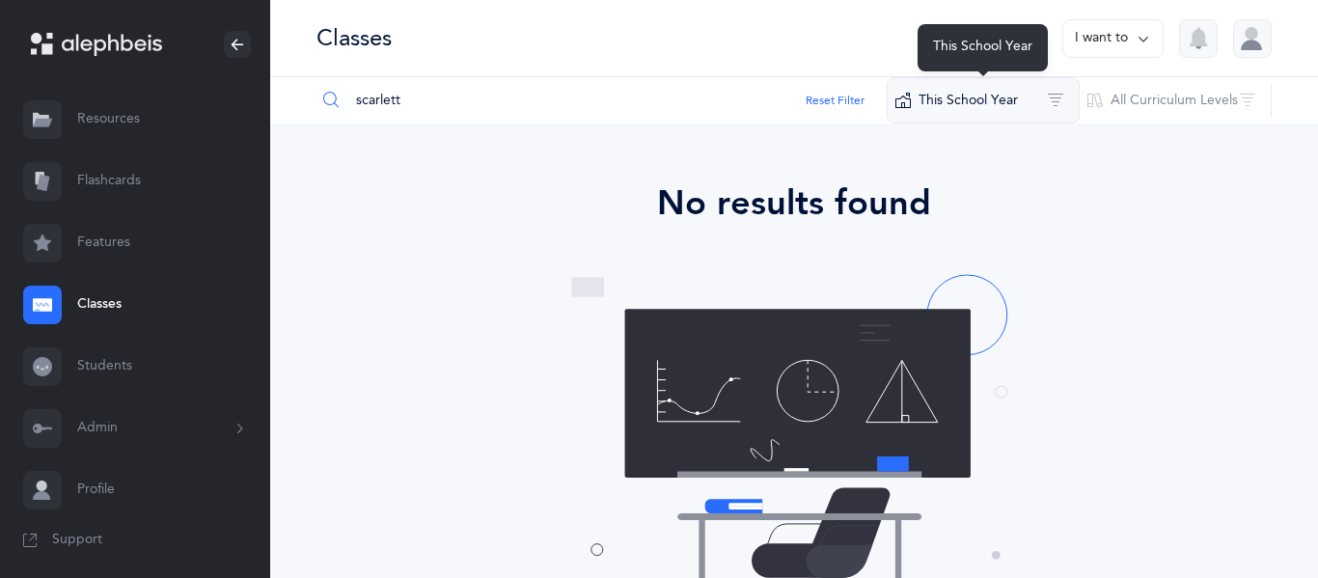
type input "scarlett"
click at [916, 116] on button "This School Year" at bounding box center [982, 100] width 193 height 46
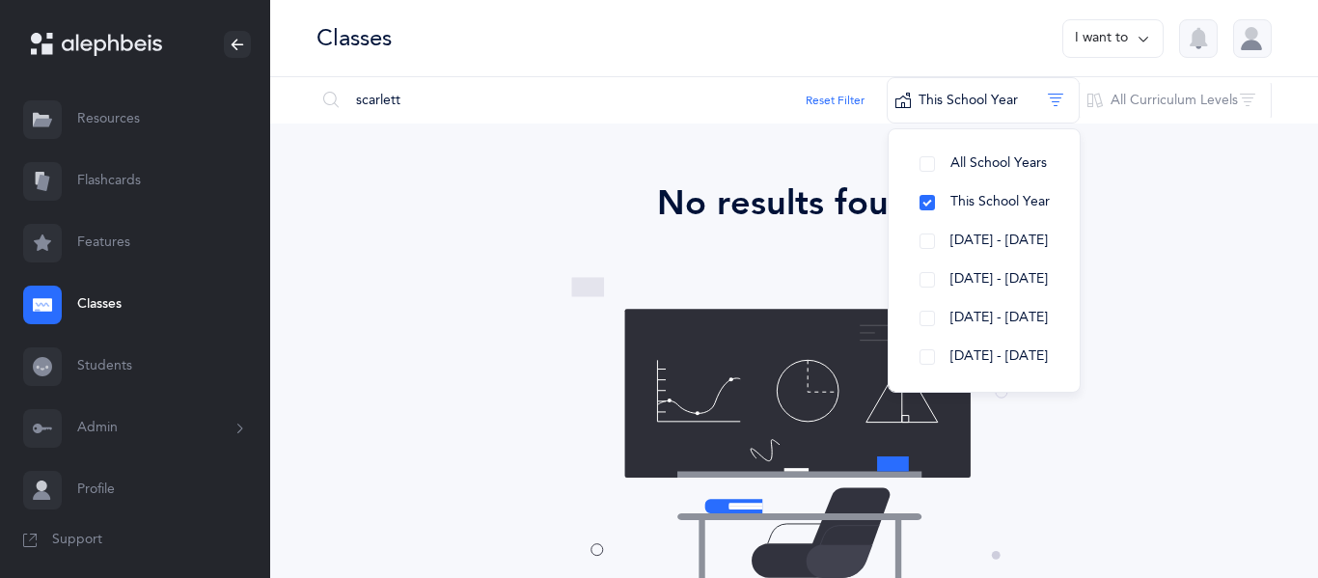
click at [81, 349] on link "Students" at bounding box center [135, 367] width 270 height 62
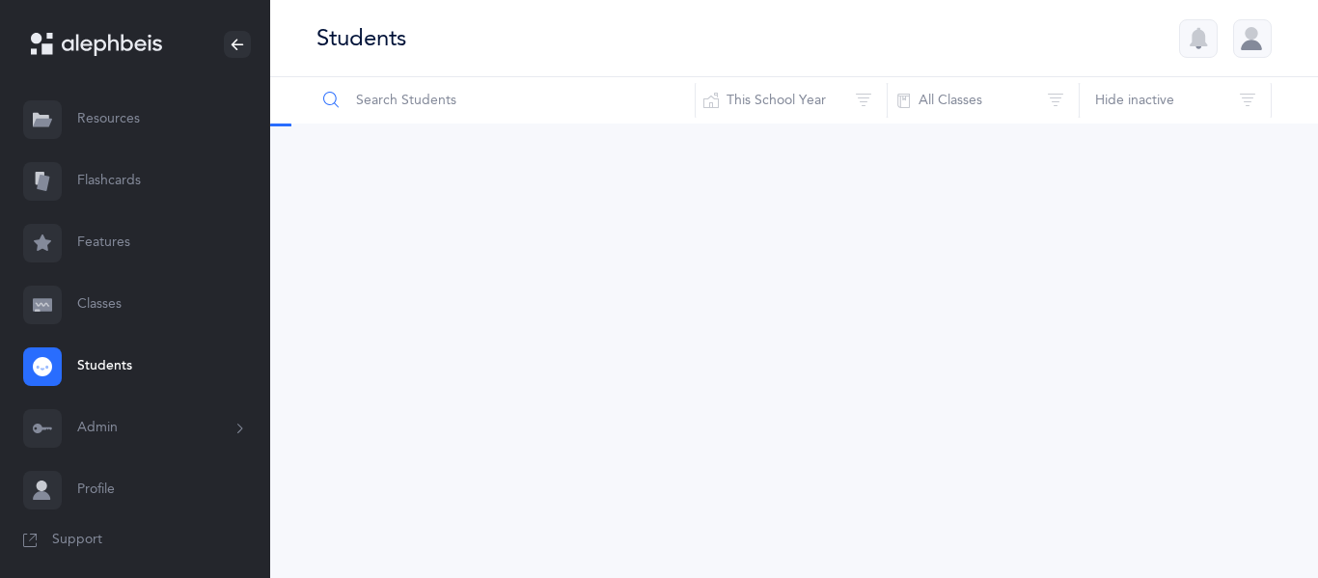
click at [555, 110] on input "text" at bounding box center [505, 100] width 380 height 46
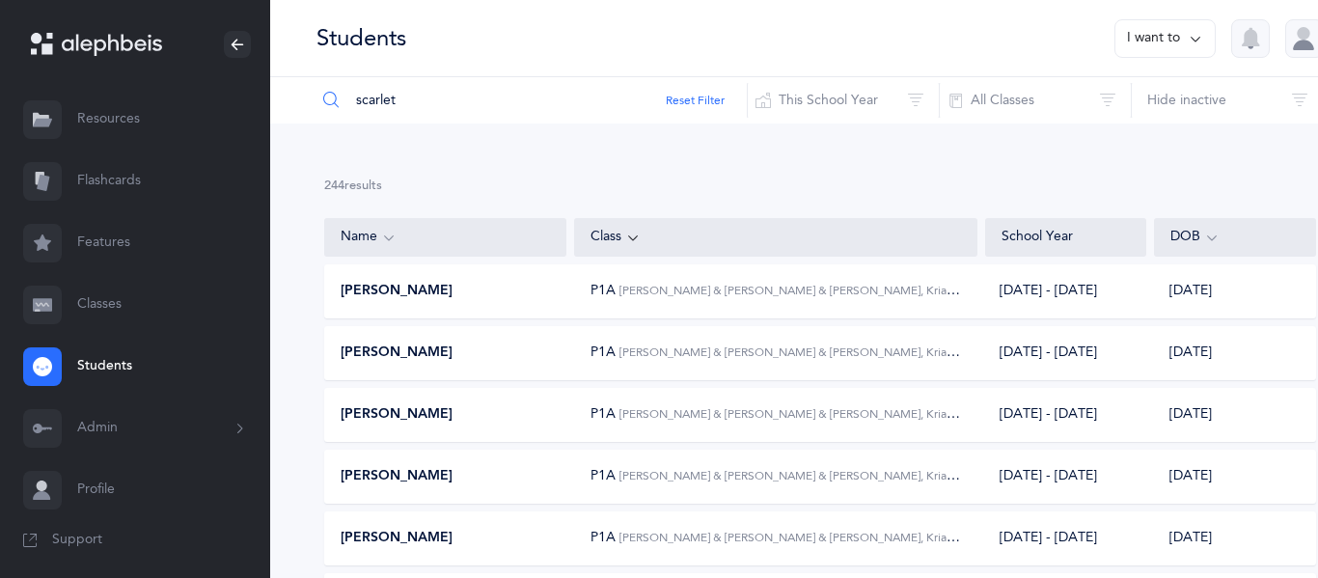
type input "scarlett"
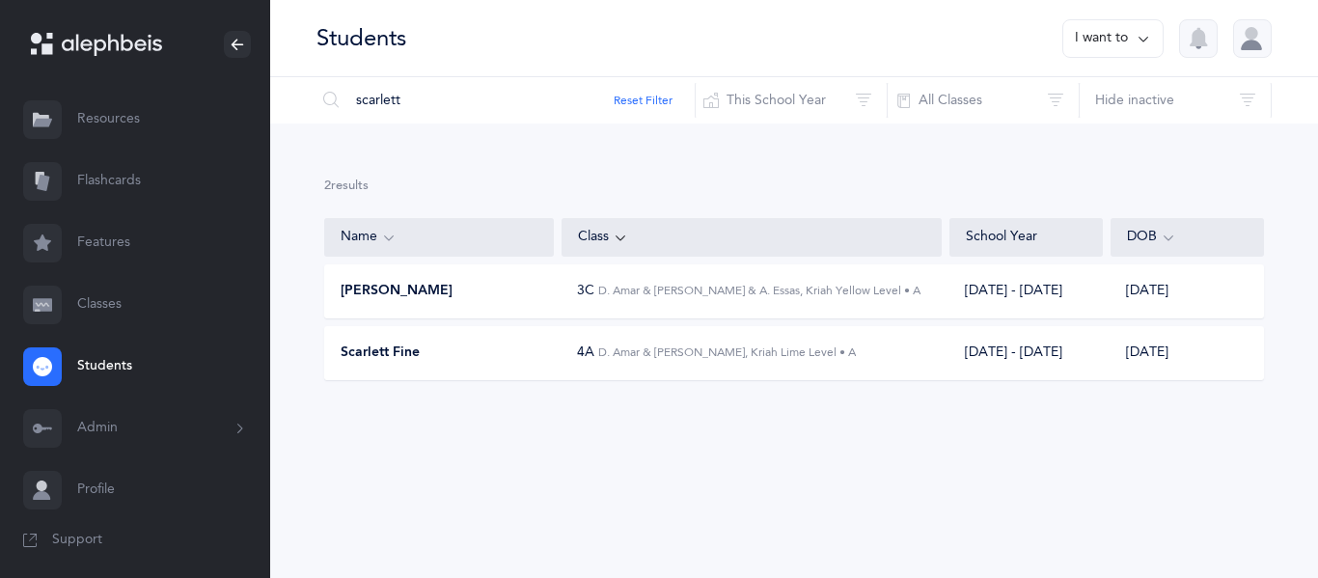
click at [569, 312] on div "[PERSON_NAME] 3C D. Amar & [PERSON_NAME] & A. Essas, Kriah Yellow Level • A [DA…" at bounding box center [793, 291] width 939 height 54
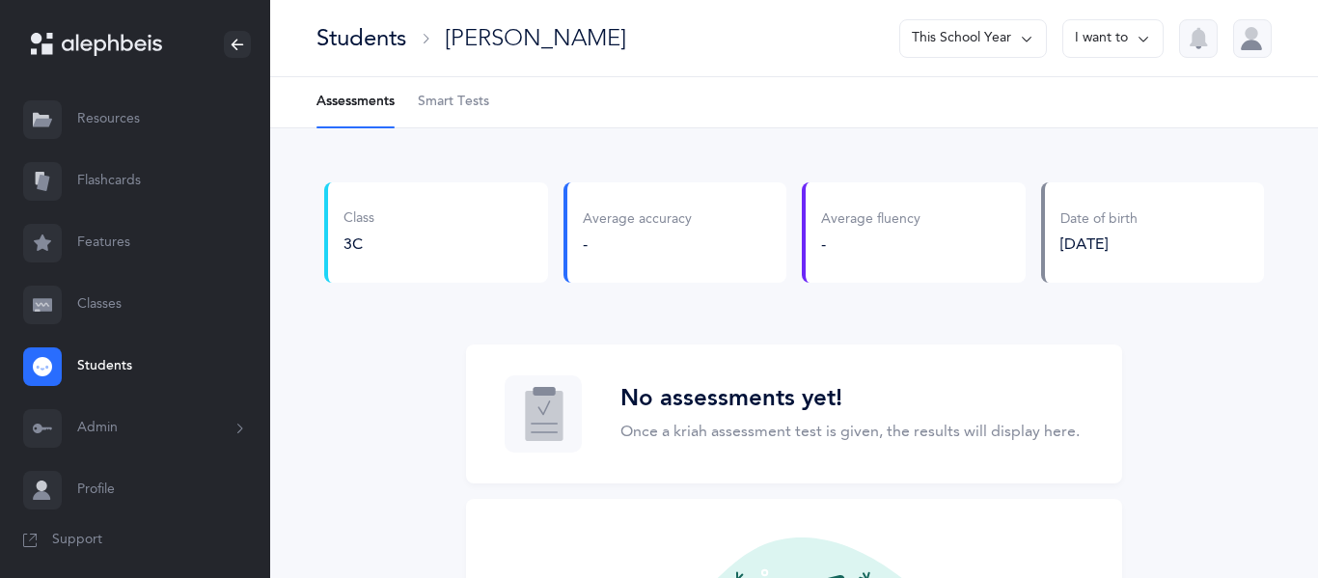
click at [947, 24] on button "This School Year" at bounding box center [973, 38] width 148 height 39
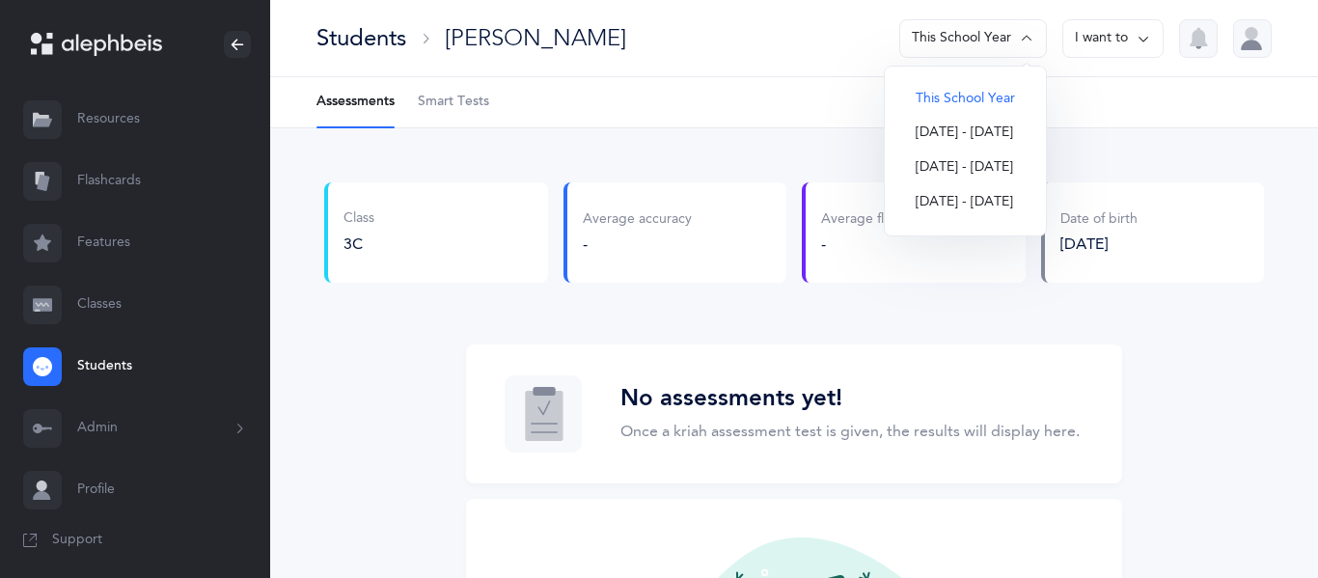
click at [942, 127] on button "[DATE] - [DATE]" at bounding box center [965, 133] width 130 height 35
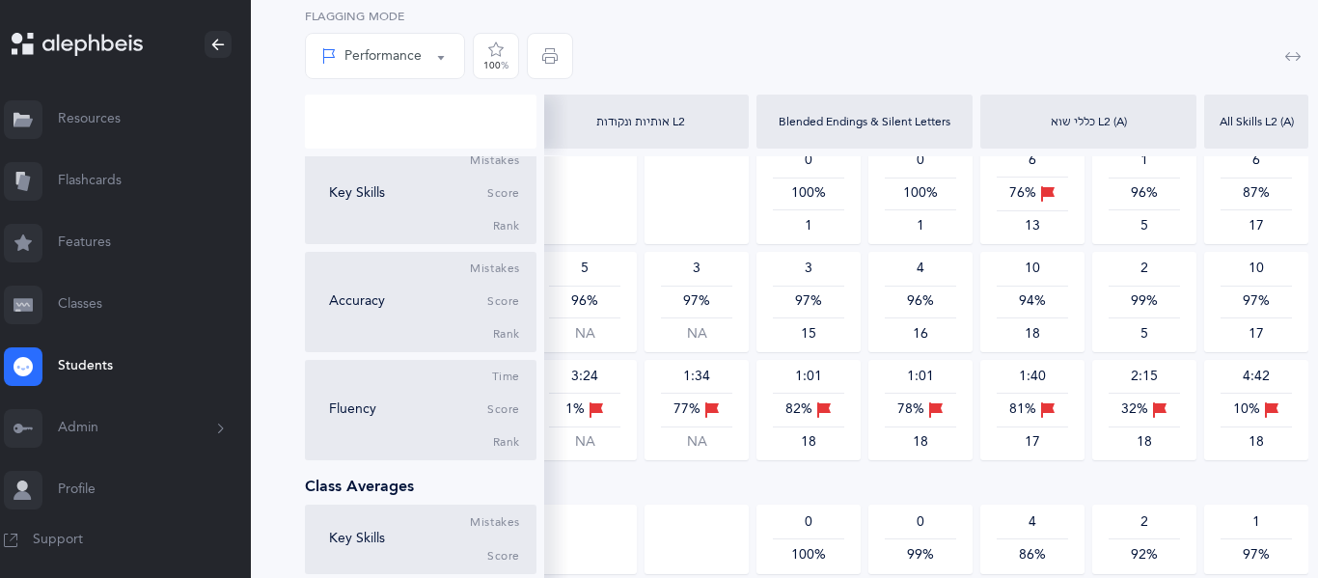
scroll to position [1605, 20]
click at [98, 282] on link "Classes" at bounding box center [115, 305] width 270 height 62
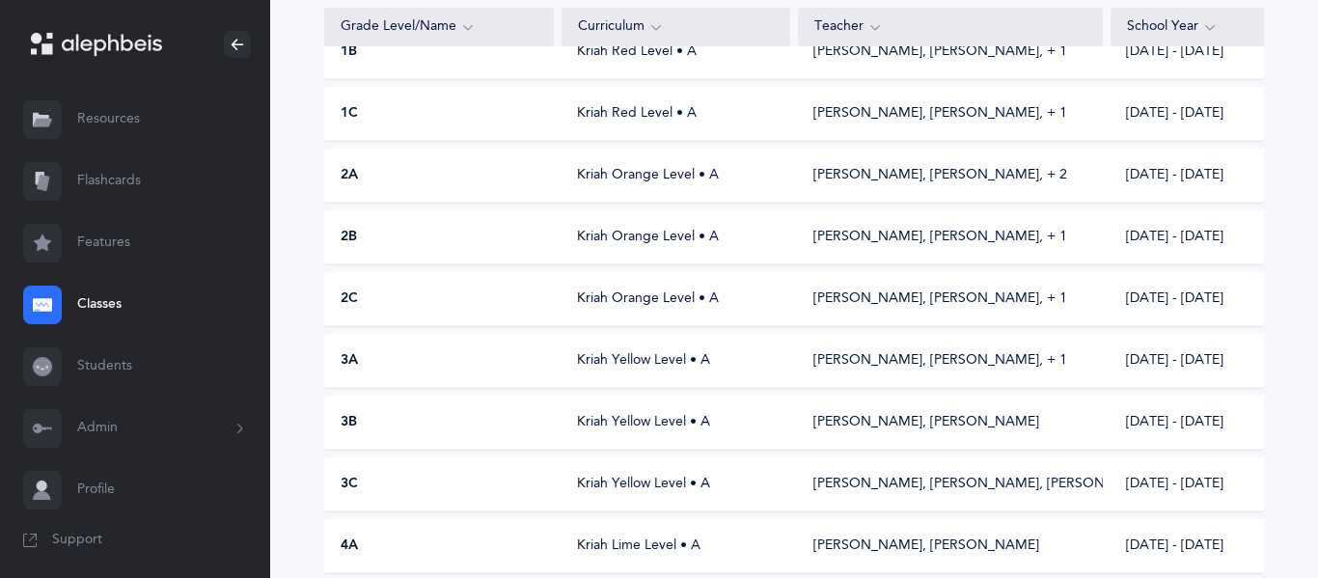
scroll to position [481, 0]
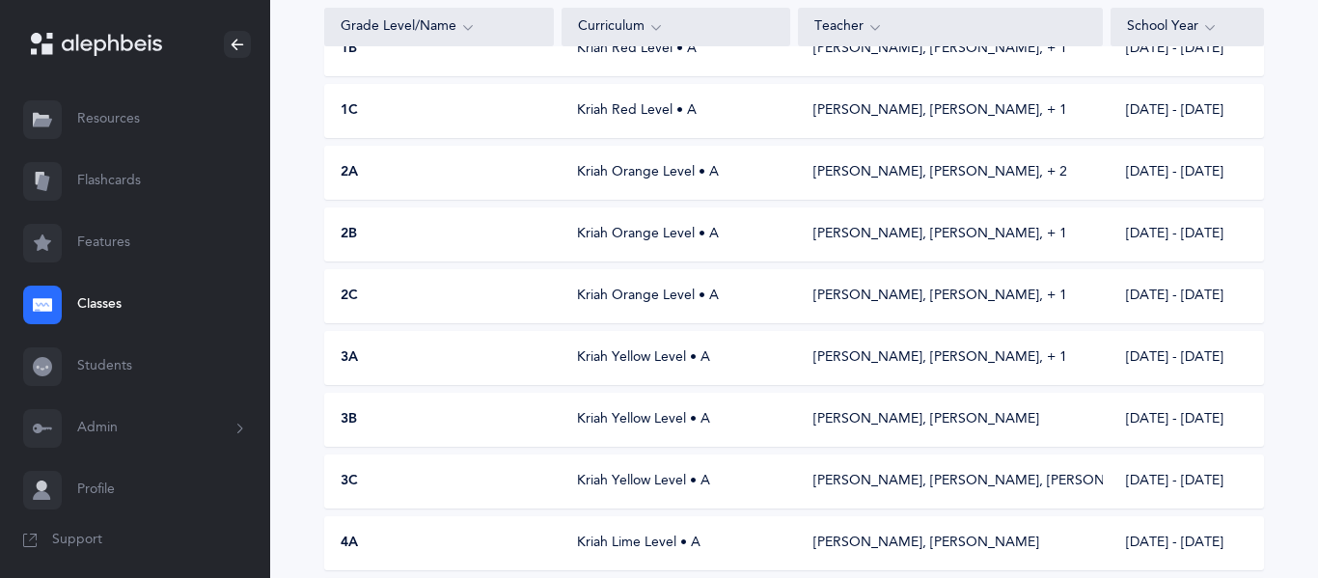
click at [114, 416] on button "Admin" at bounding box center [135, 428] width 270 height 62
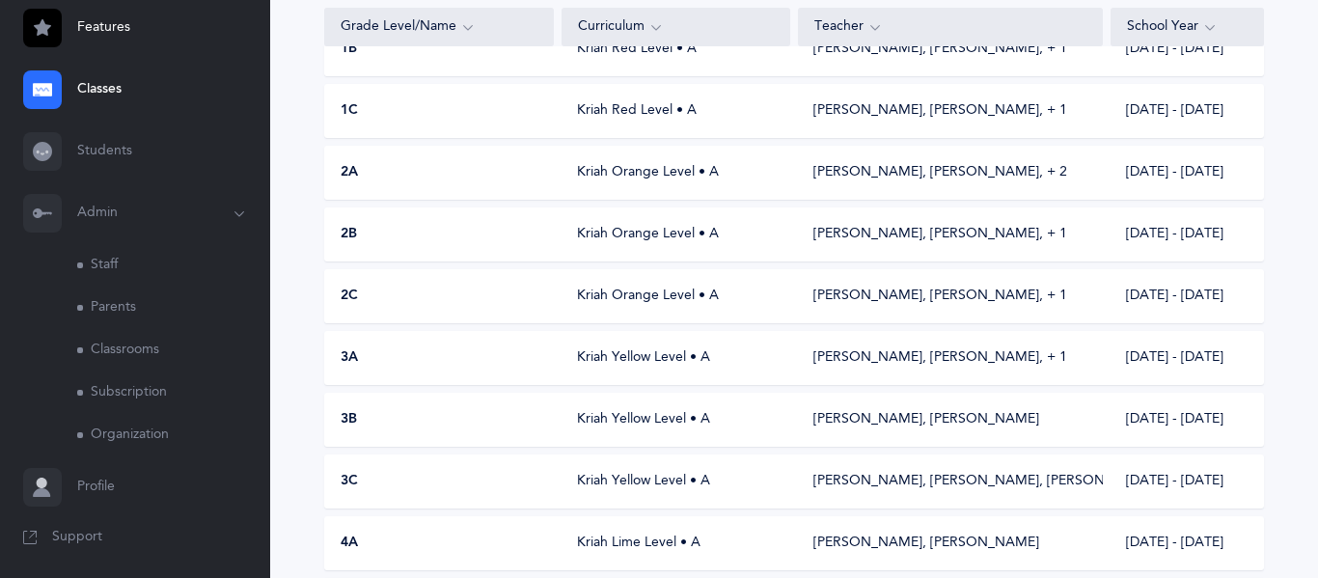
scroll to position [217, 0]
click at [158, 357] on link "Classrooms" at bounding box center [173, 348] width 193 height 42
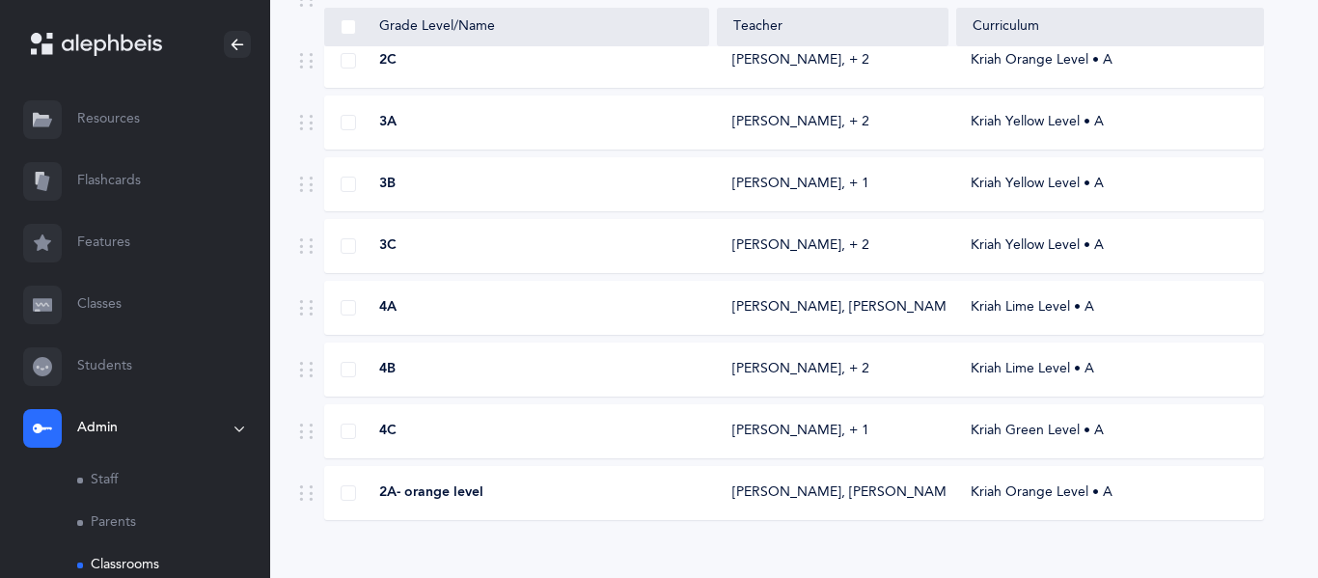
scroll to position [715, 0]
click at [557, 429] on div "4C" at bounding box center [517, 432] width 384 height 19
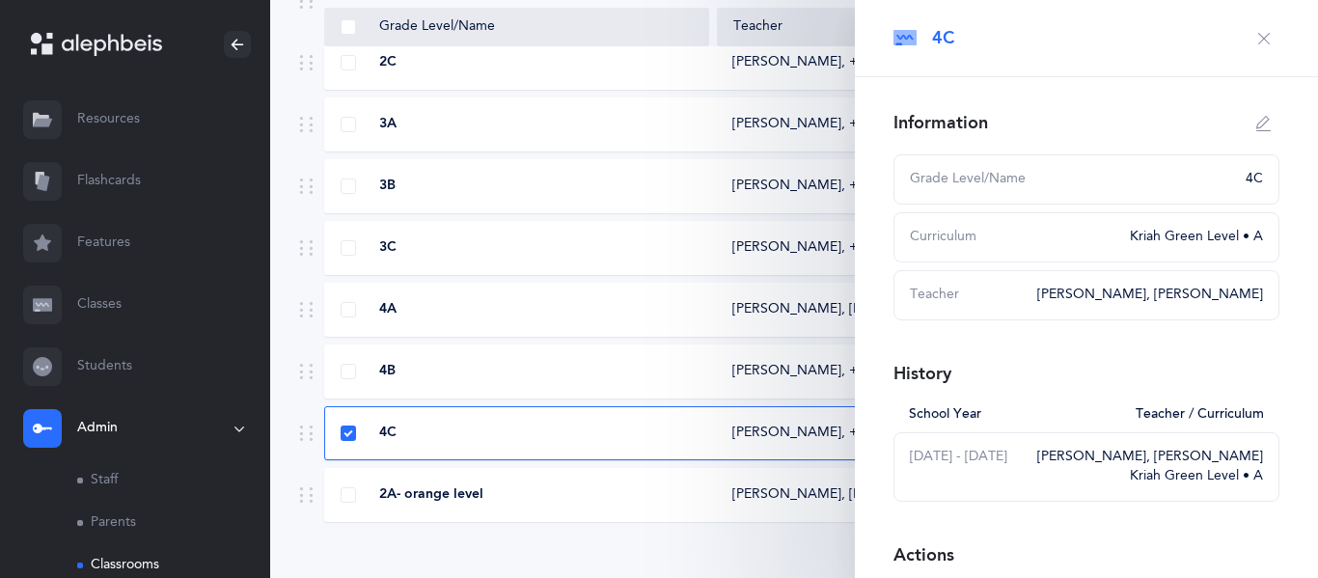
select select
click at [1259, 124] on icon "button" at bounding box center [1263, 123] width 15 height 15
type input "4C"
select select "12"
select select "1808"
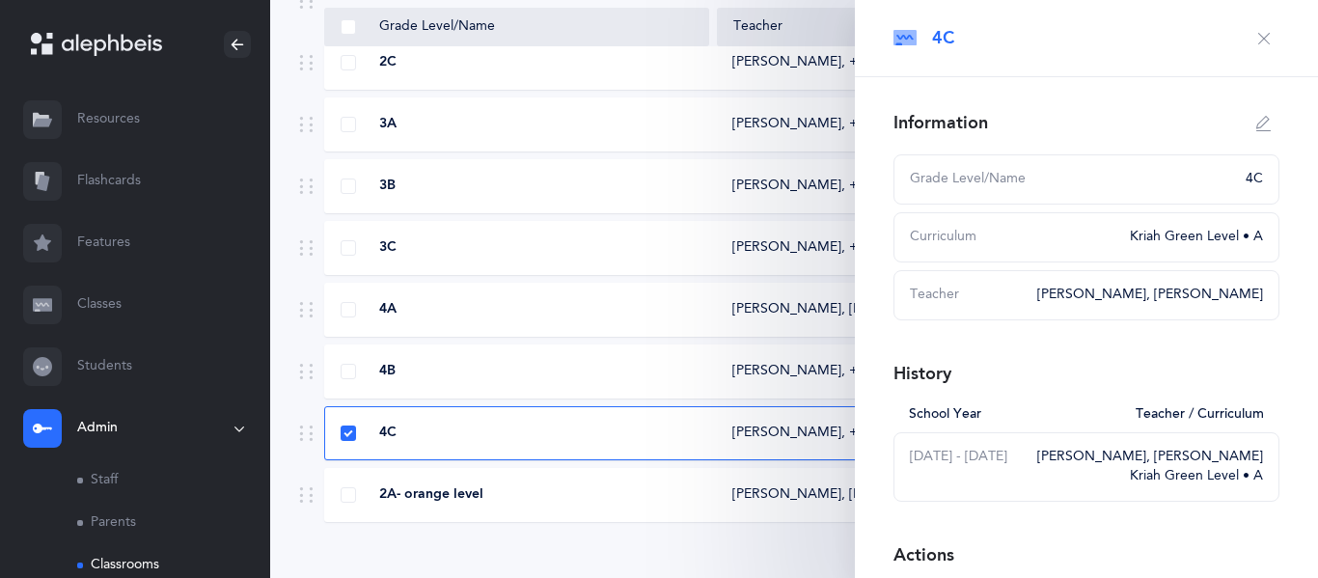
select select "2241"
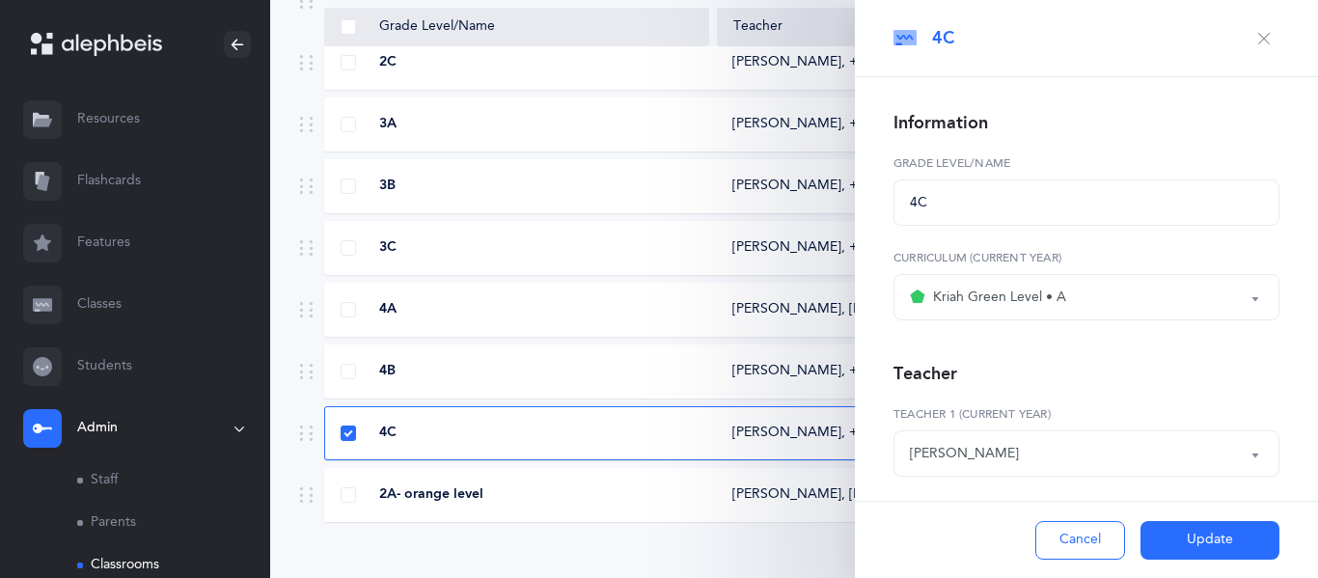
click at [965, 310] on div "Kriah Green Level • A" at bounding box center [1086, 297] width 353 height 33
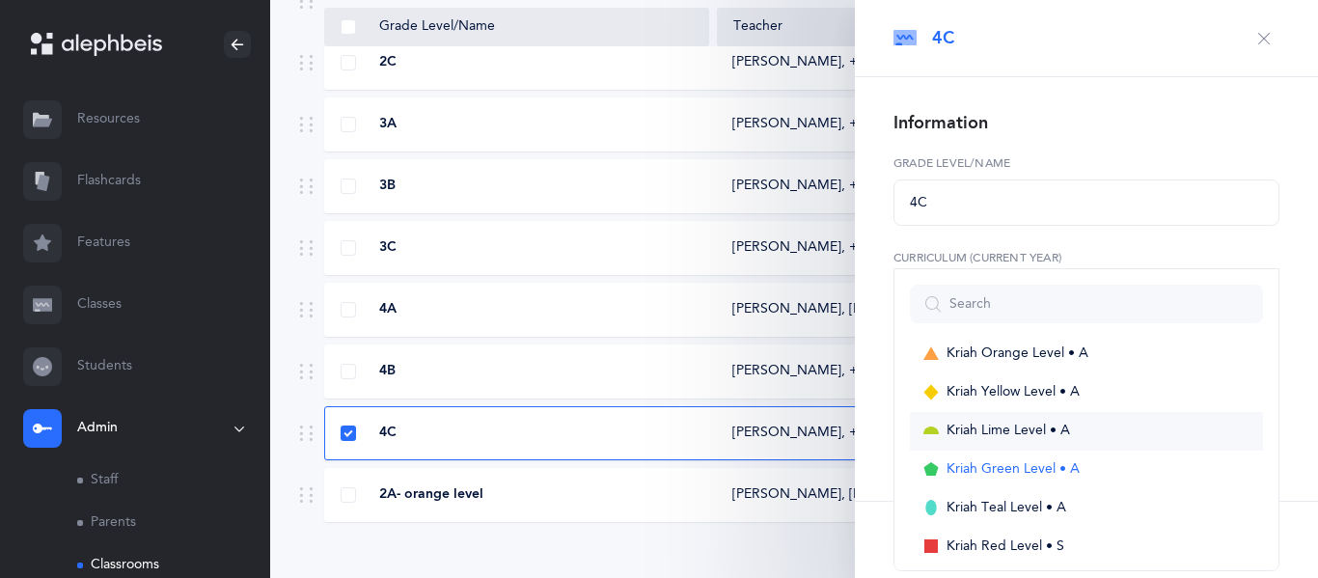
click at [939, 441] on link "Kriah Lime Level • A" at bounding box center [1086, 431] width 353 height 39
select select "10"
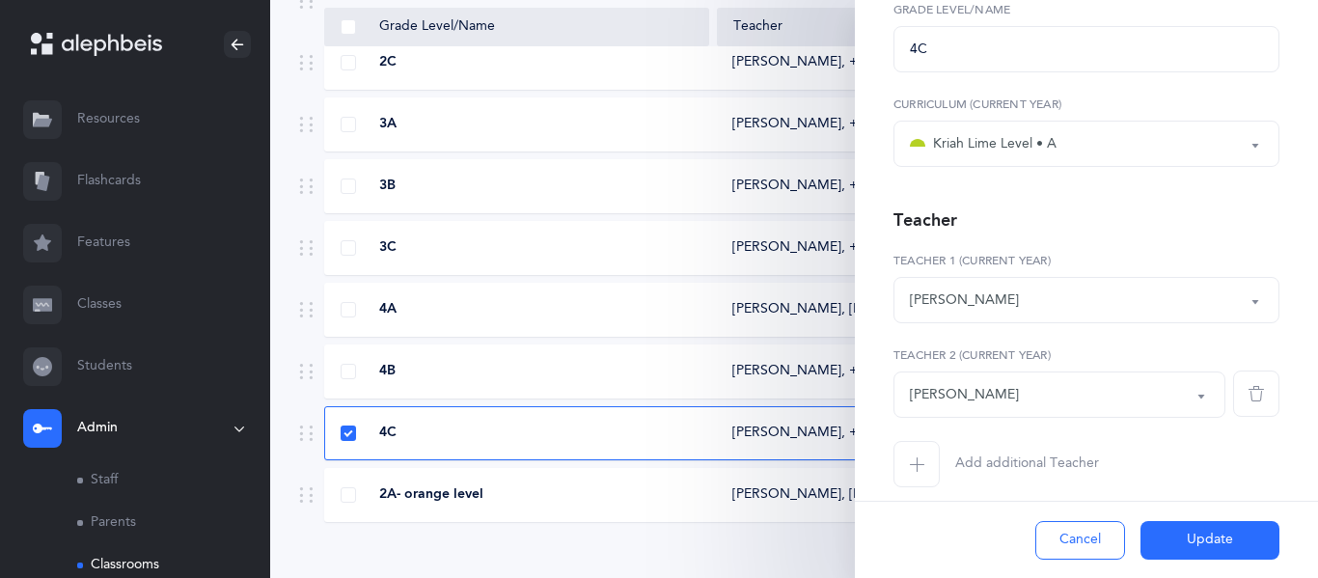
scroll to position [171, 0]
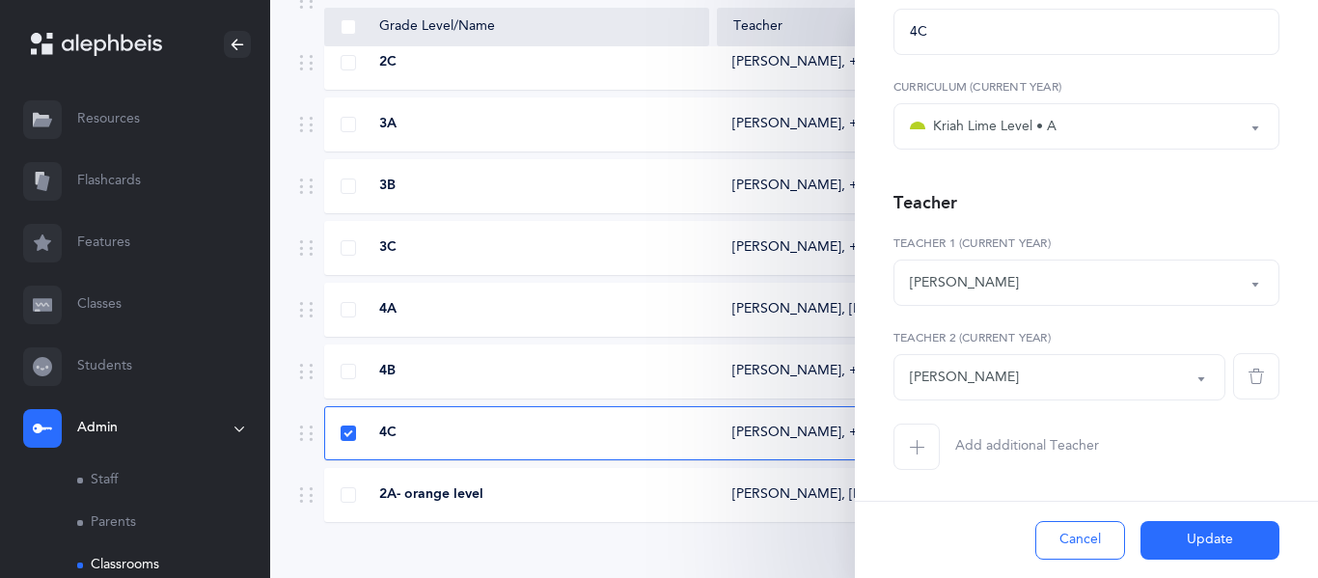
click at [939, 441] on button "Add additional Teacher" at bounding box center [995, 446] width 205 height 46
click at [937, 458] on div "*Choose teacher" at bounding box center [1059, 471] width 299 height 33
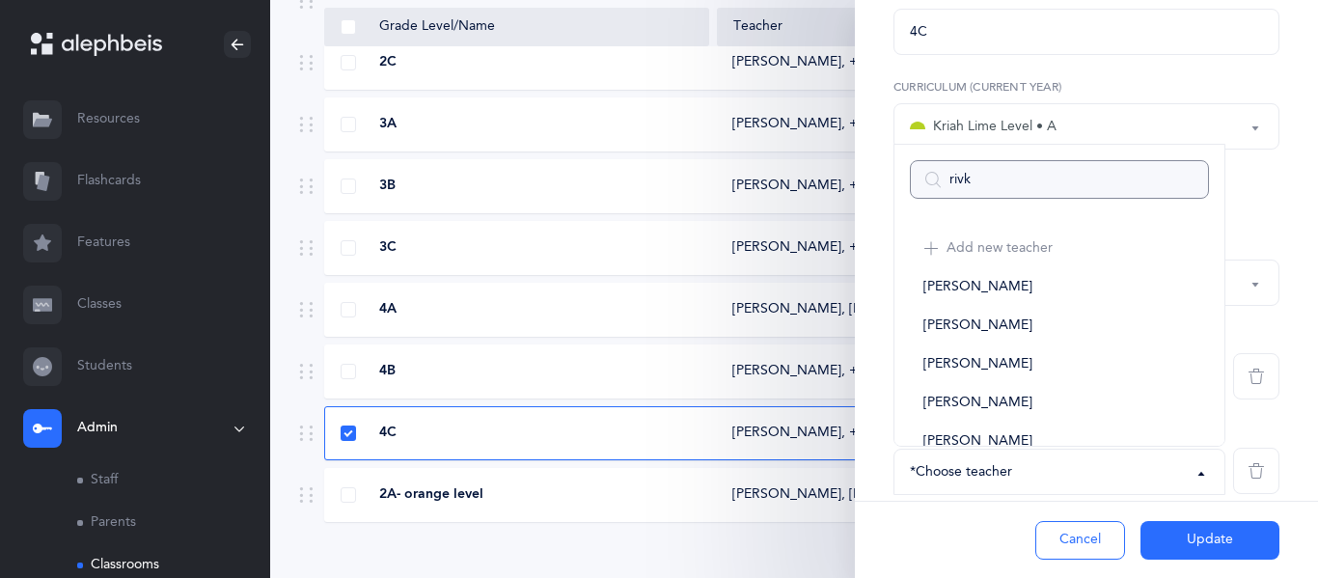
type input "[PERSON_NAME]"
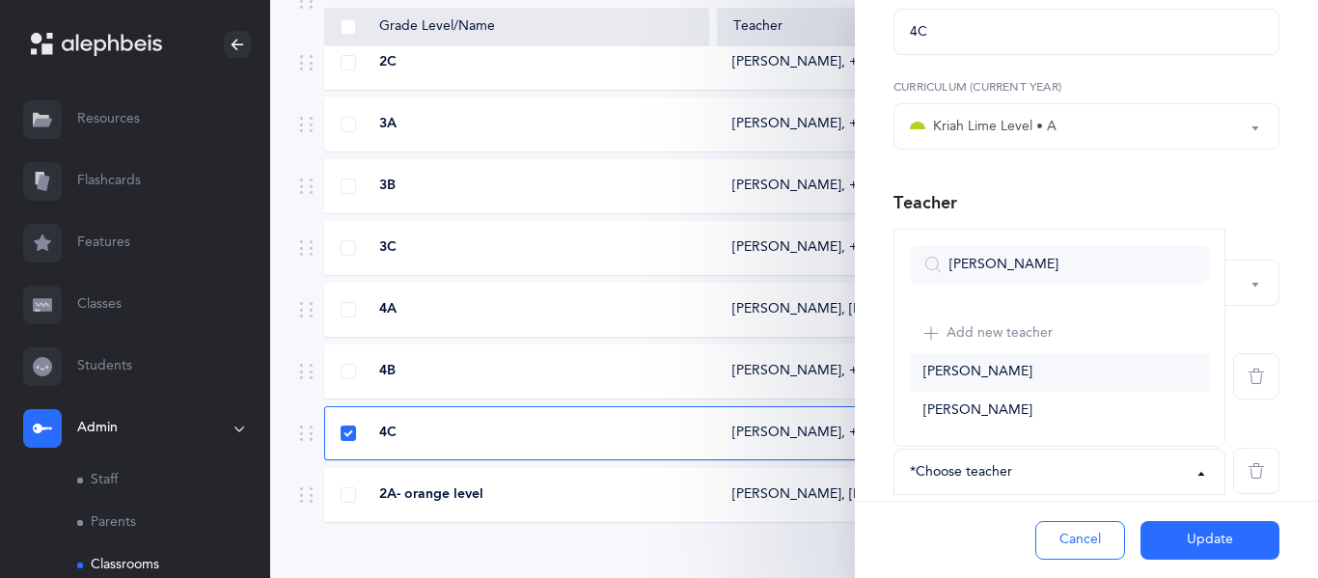
click at [1023, 379] on link "[PERSON_NAME]" at bounding box center [1059, 372] width 299 height 39
select select "2681"
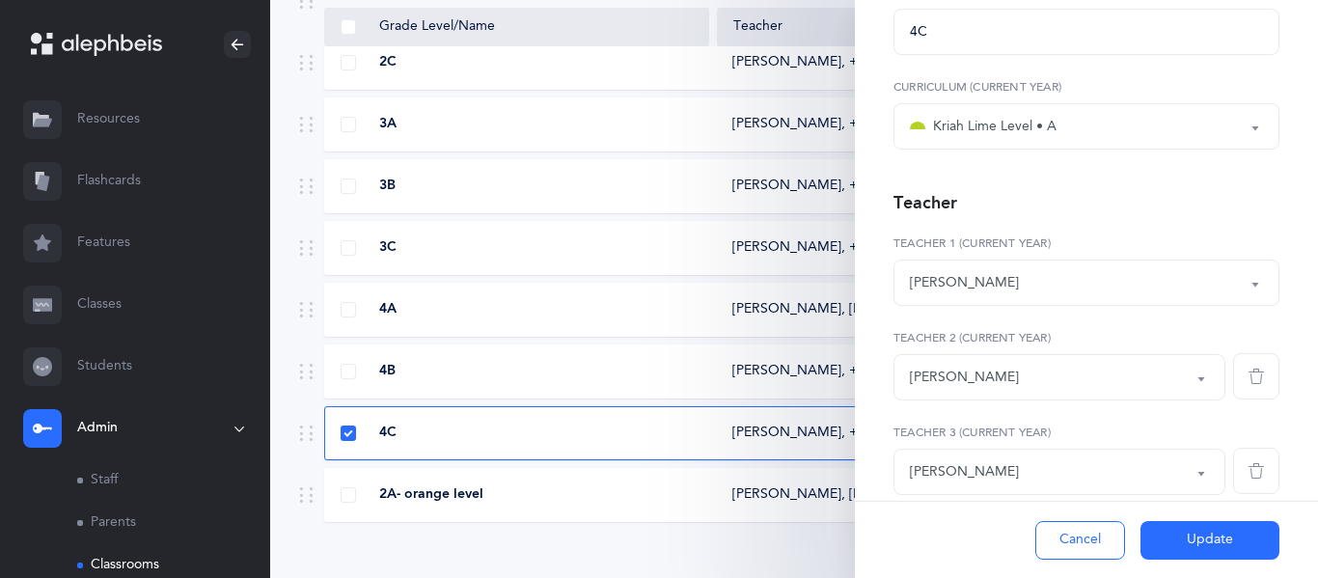
click at [1165, 534] on button "Update" at bounding box center [1209, 540] width 139 height 39
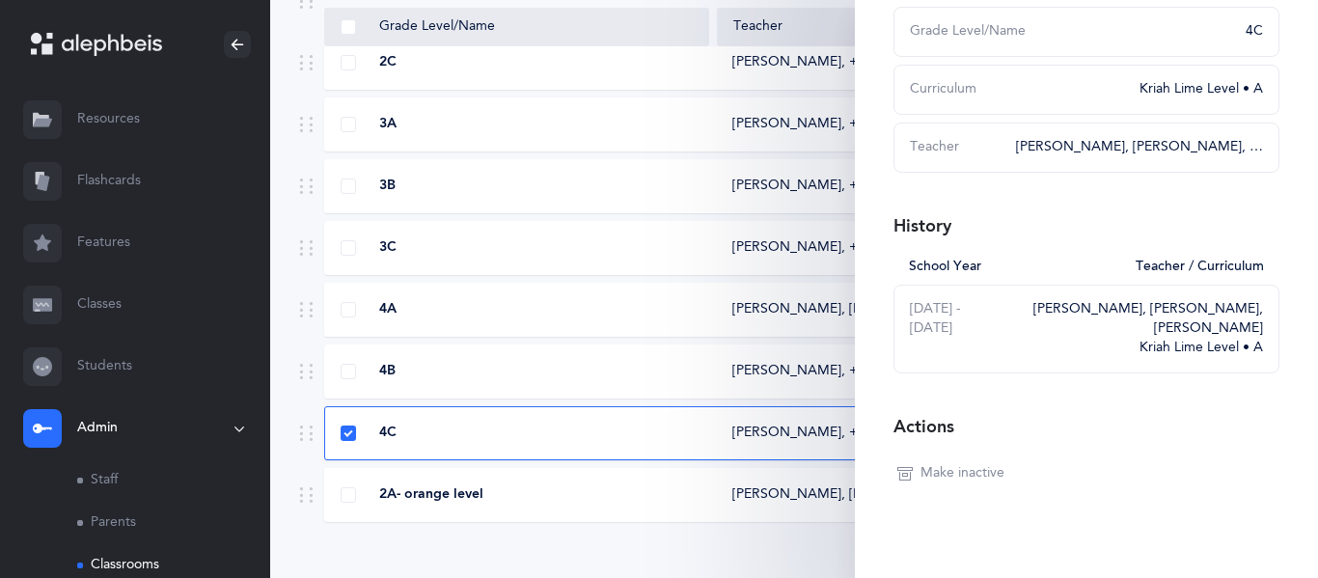
scroll to position [0, 0]
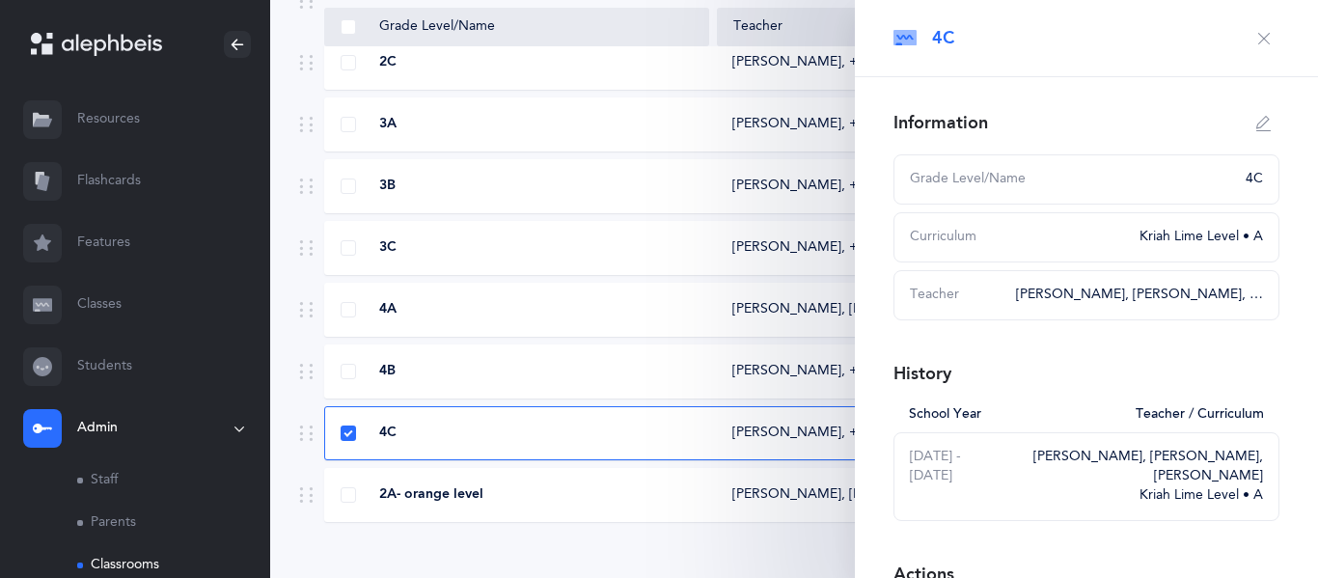
click at [1251, 34] on button "button" at bounding box center [1263, 38] width 31 height 31
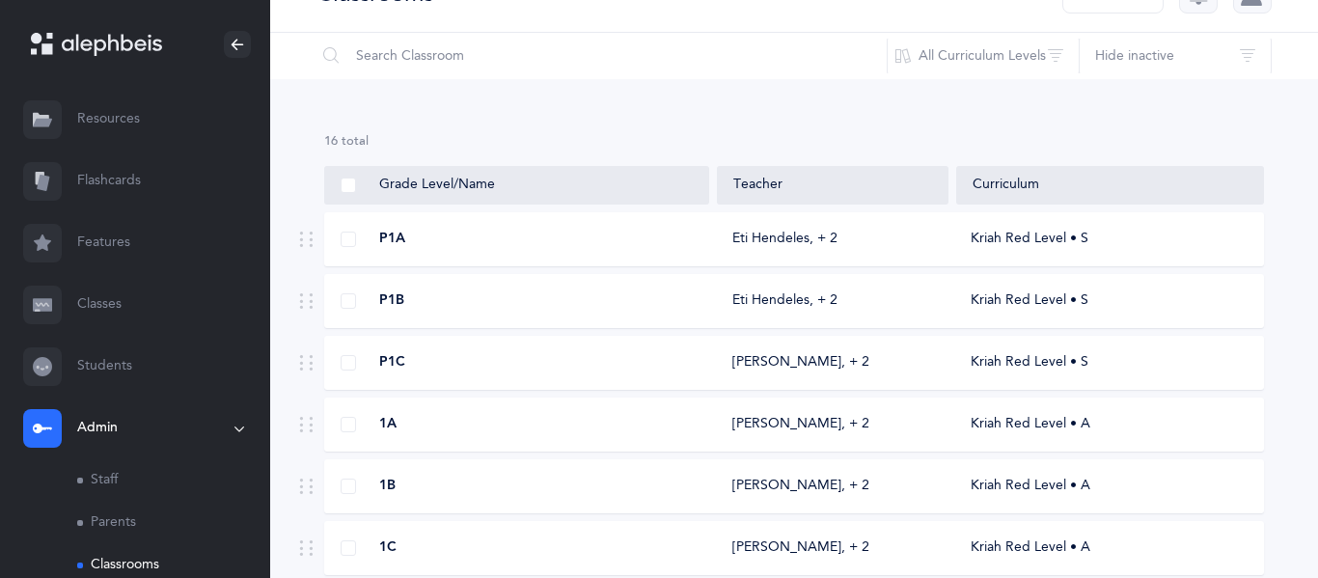
scroll to position [79, 0]
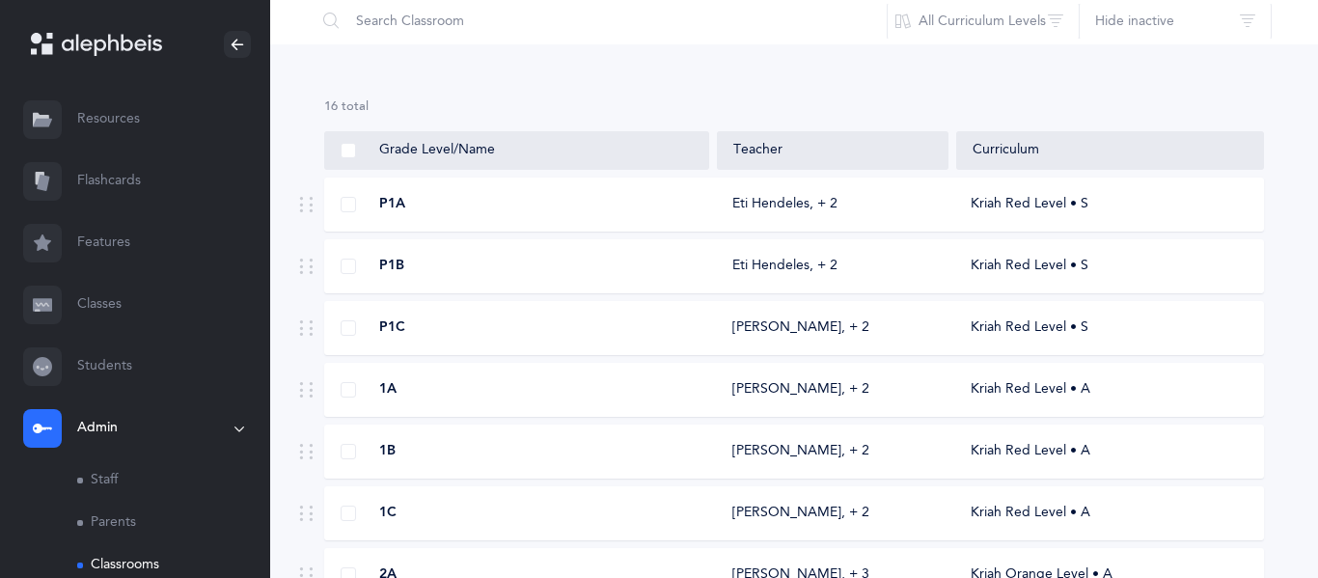
click at [489, 222] on div "P1A Eti Hendeles‪, + 2‬ Kriah Red Level • S" at bounding box center [793, 204] width 939 height 54
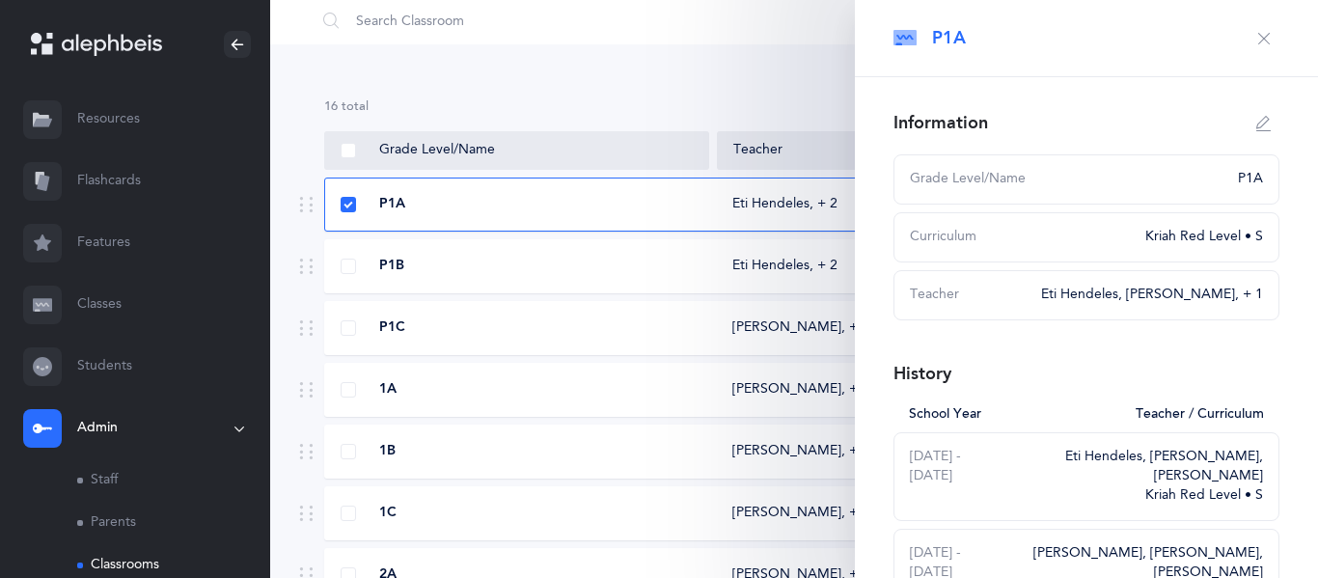
click at [472, 253] on div "P1B Eti Hendeles‪, + 2‬ Kriah Red Level • S" at bounding box center [793, 266] width 939 height 54
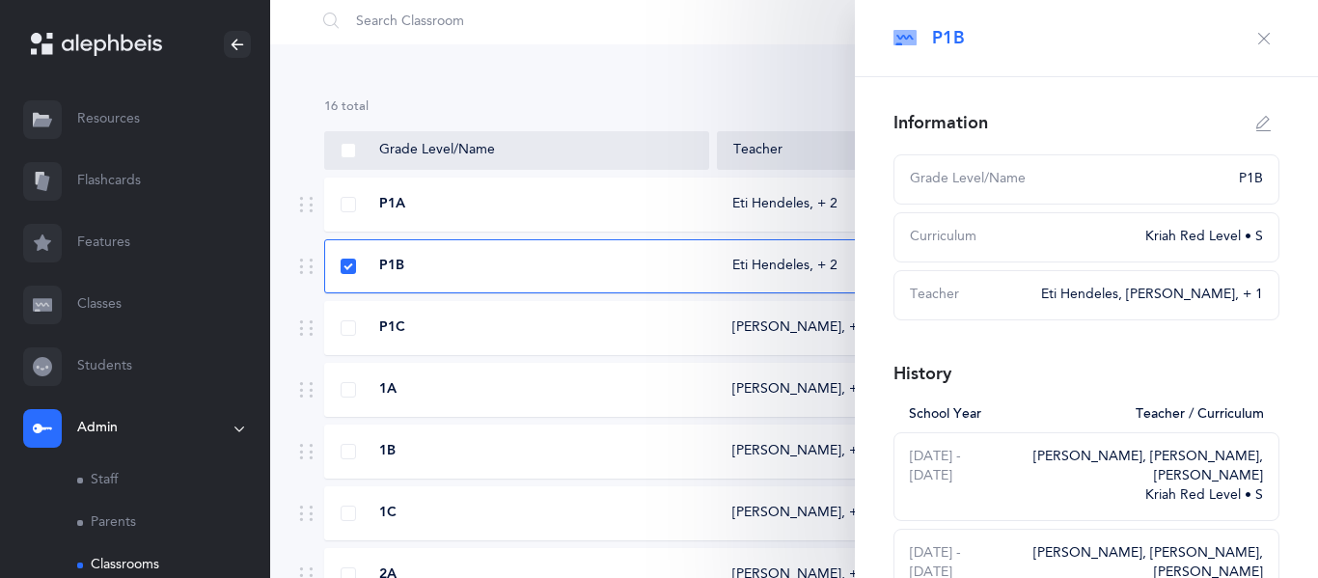
click at [499, 341] on div "P1C [PERSON_NAME]‪, + 2‬ Kriah Red Level • S" at bounding box center [793, 328] width 939 height 54
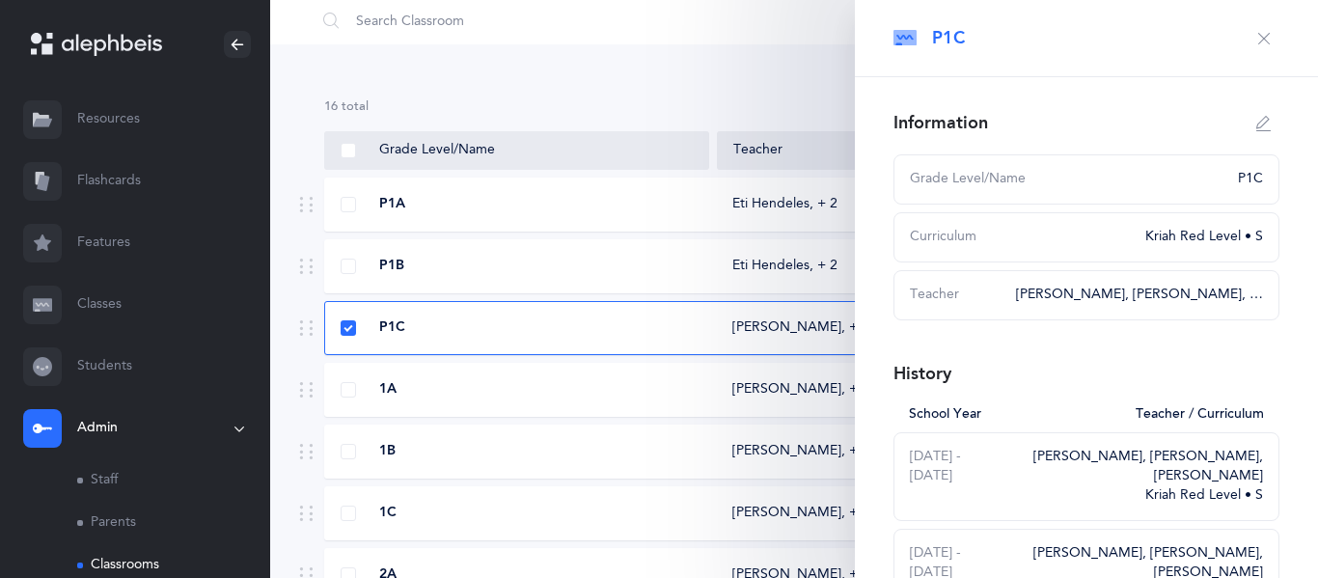
click at [469, 382] on div "1A" at bounding box center [517, 389] width 384 height 19
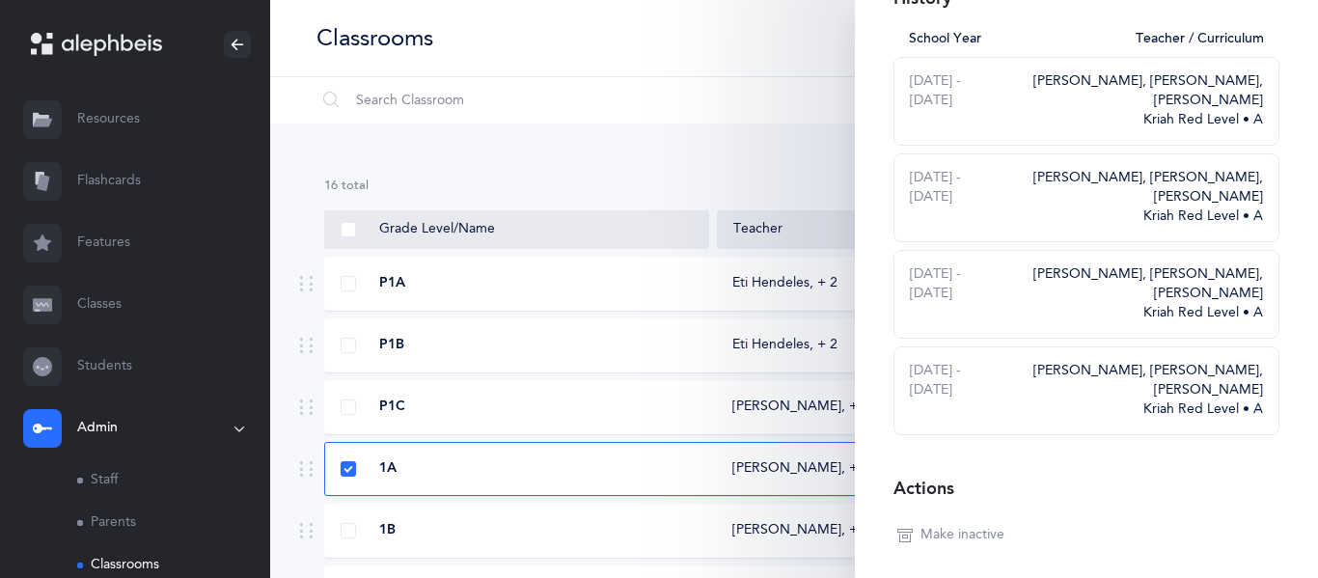
scroll to position [0, 0]
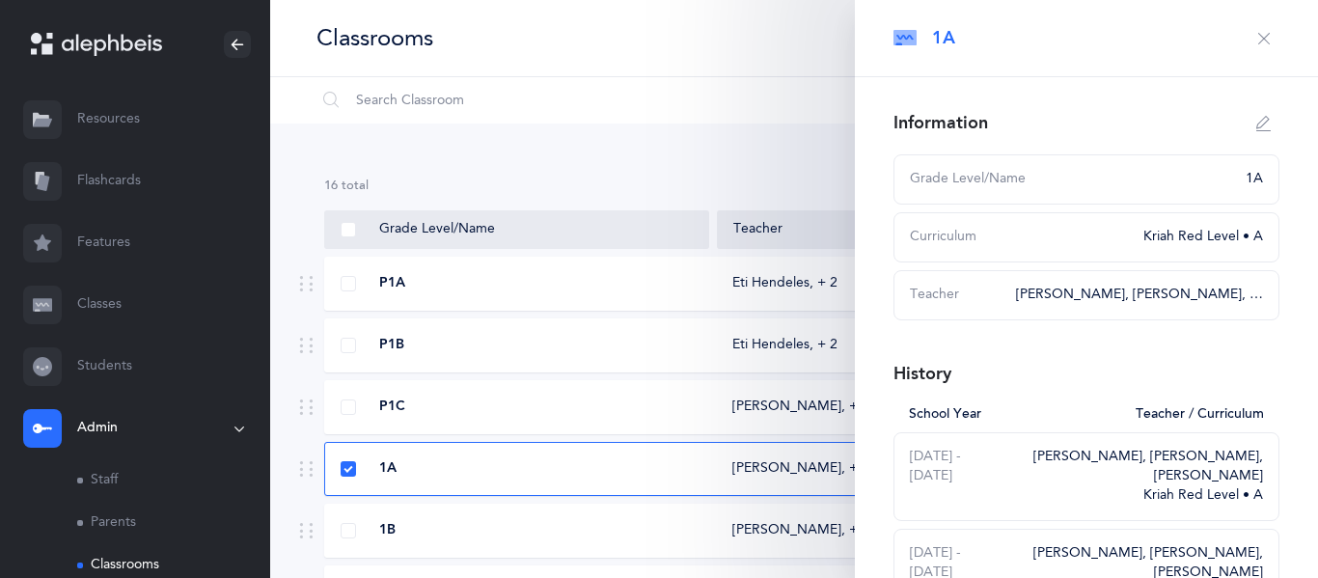
click at [1260, 31] on icon "button" at bounding box center [1263, 38] width 15 height 15
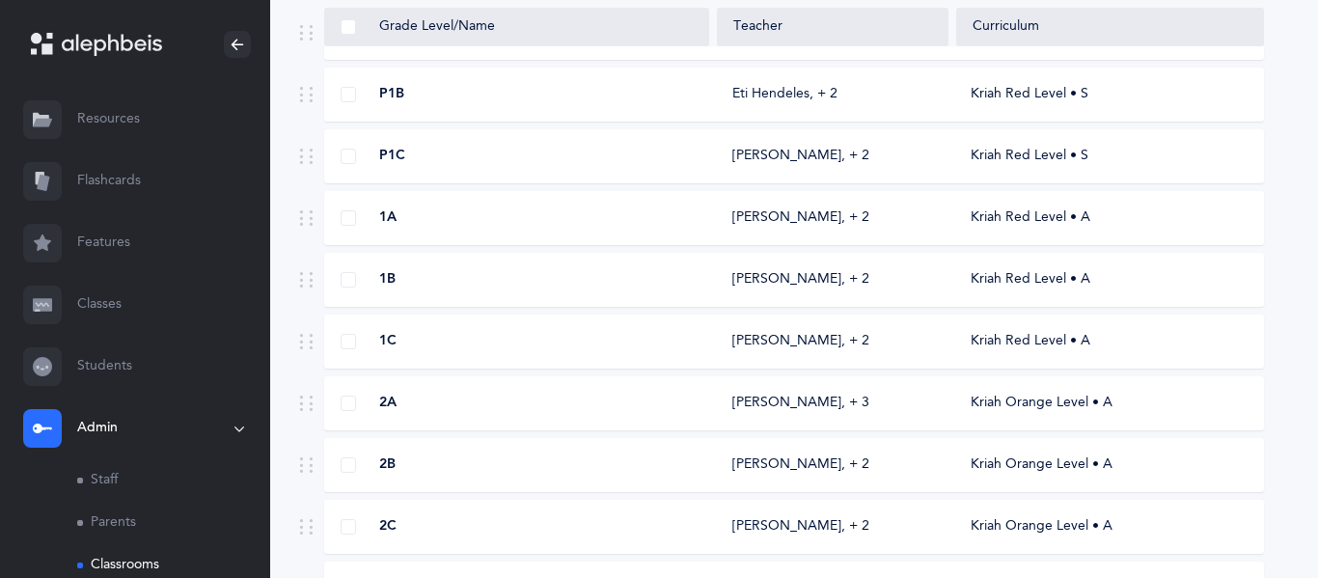
scroll to position [744, 0]
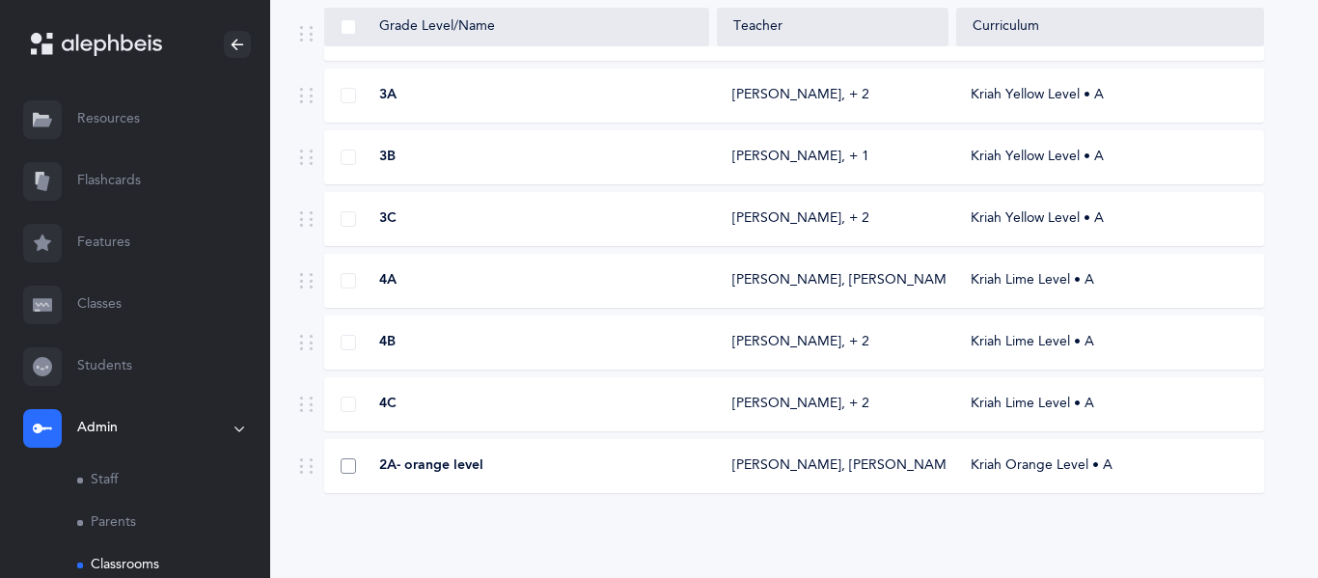
click at [346, 472] on span at bounding box center [347, 465] width 15 height 15
click at [0, 0] on input "checkbox" at bounding box center [0, 0] width 0 height 0
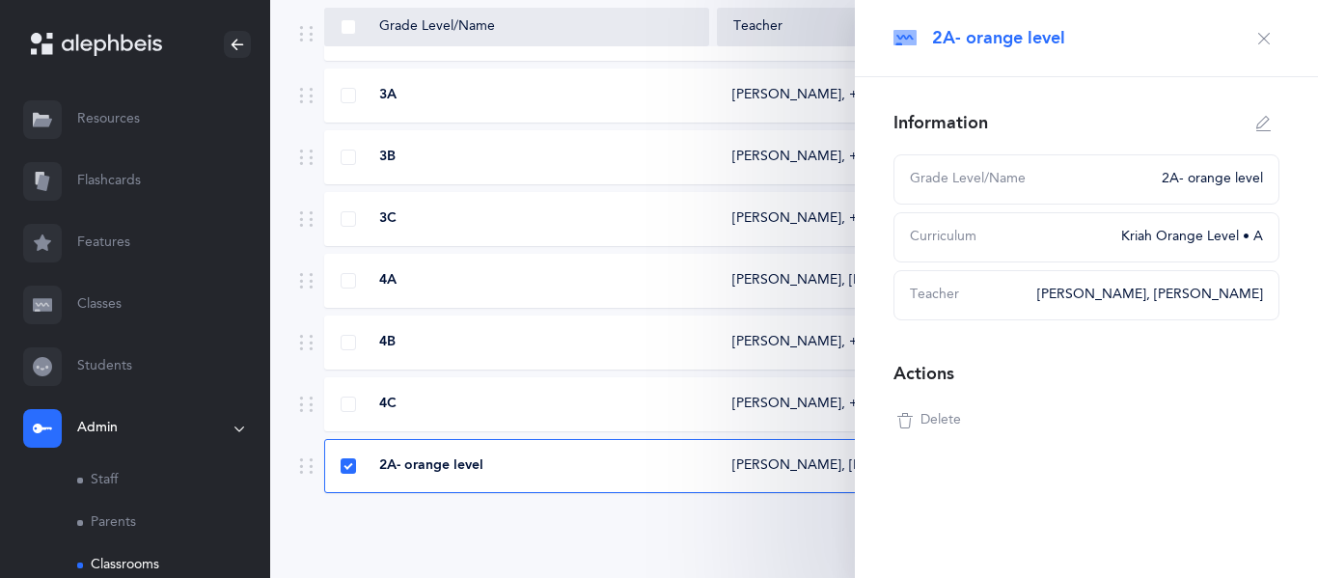
click at [923, 421] on span "Delete" at bounding box center [940, 420] width 41 height 19
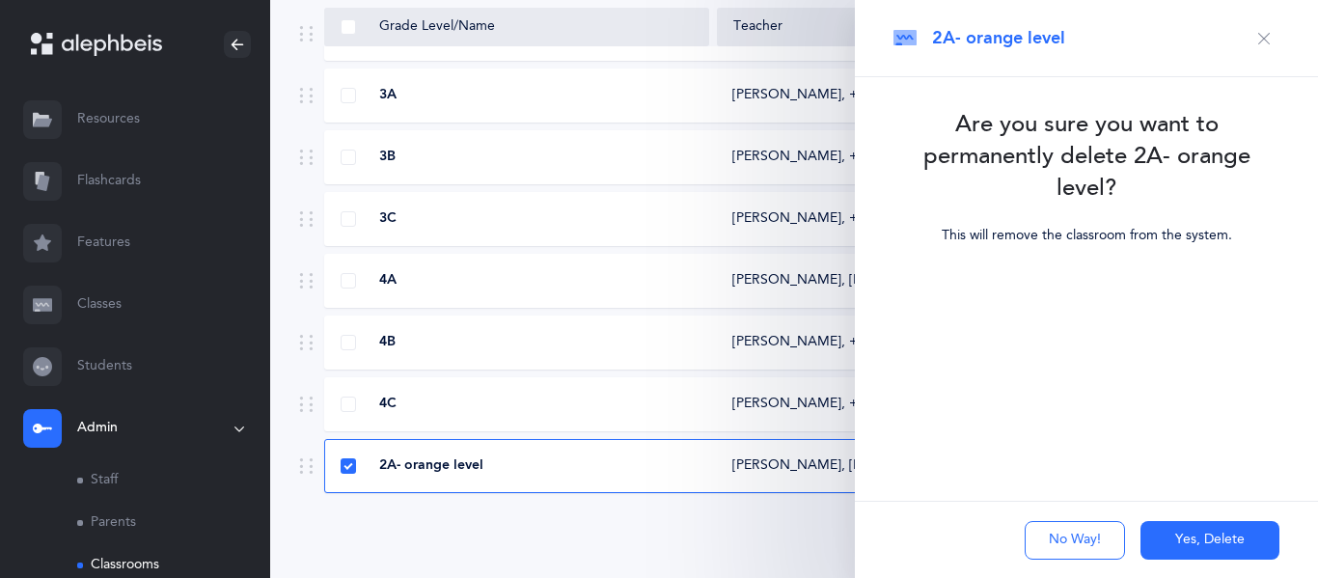
click at [1107, 550] on button "No Way!" at bounding box center [1074, 540] width 100 height 39
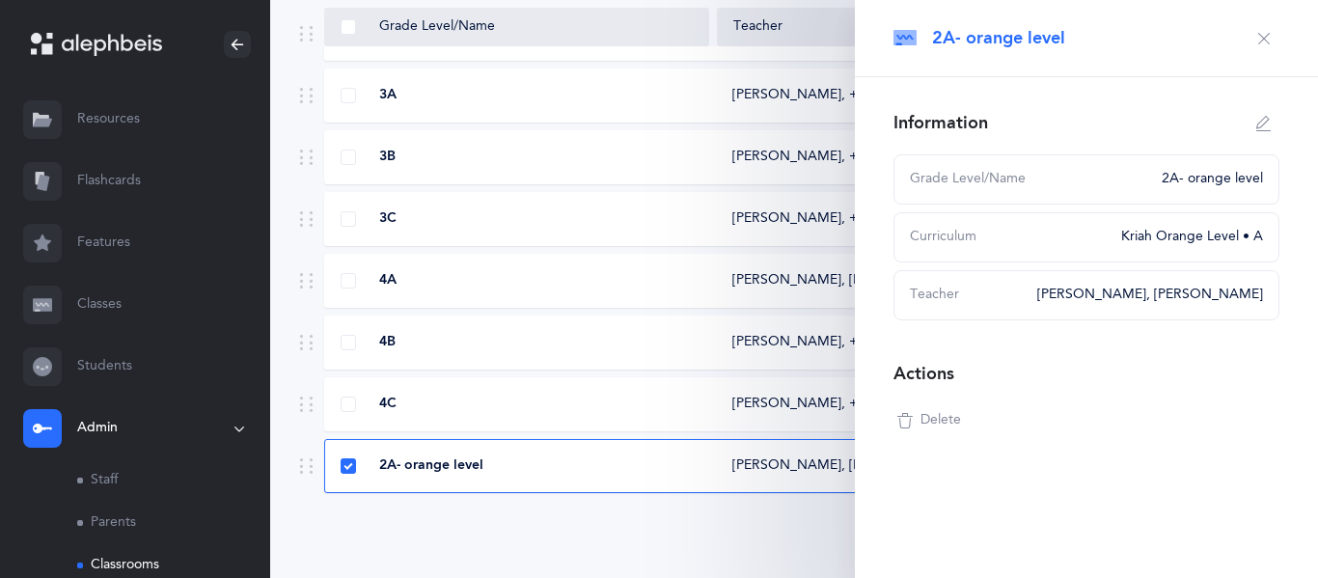
click at [1270, 19] on div "2A- orange level" at bounding box center [1086, 38] width 463 height 77
click at [1259, 39] on icon "button" at bounding box center [1263, 38] width 15 height 15
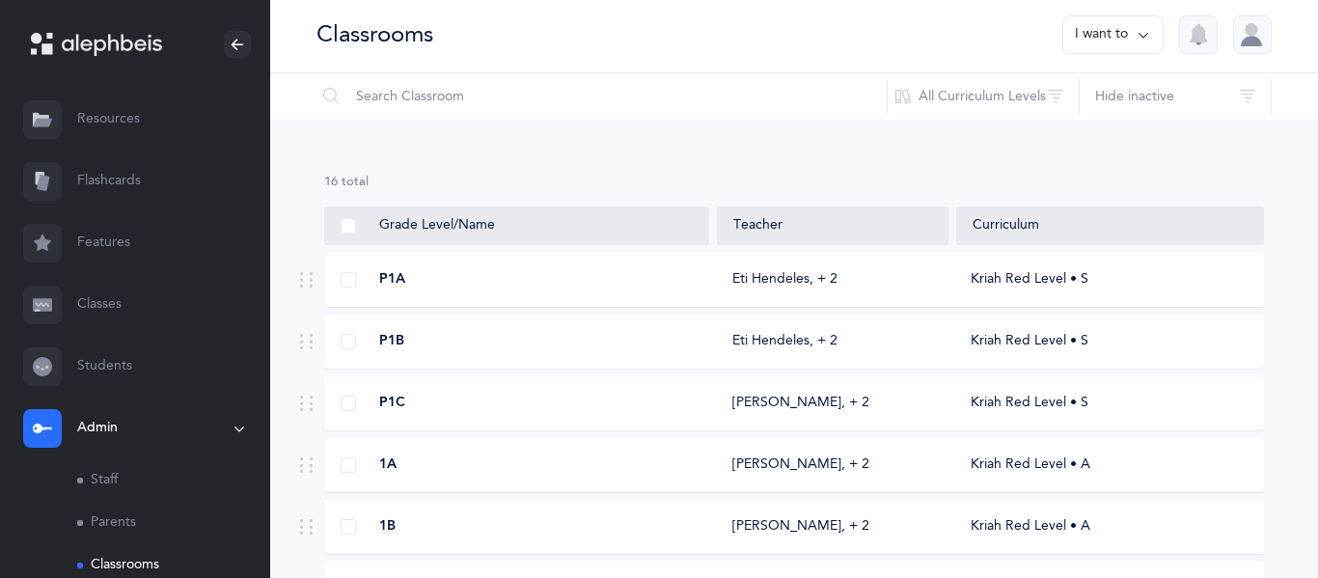
scroll to position [0, 0]
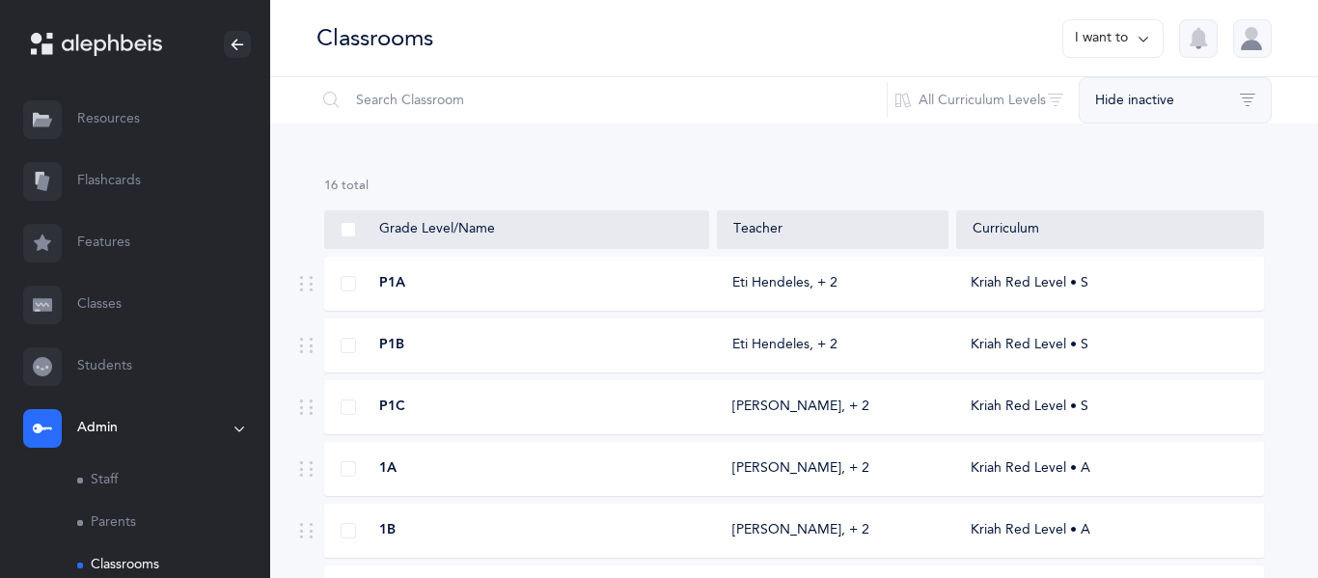
click at [1230, 117] on button "Hide inactive" at bounding box center [1174, 100] width 193 height 46
click at [1181, 152] on button "Hide inactive" at bounding box center [1176, 164] width 160 height 39
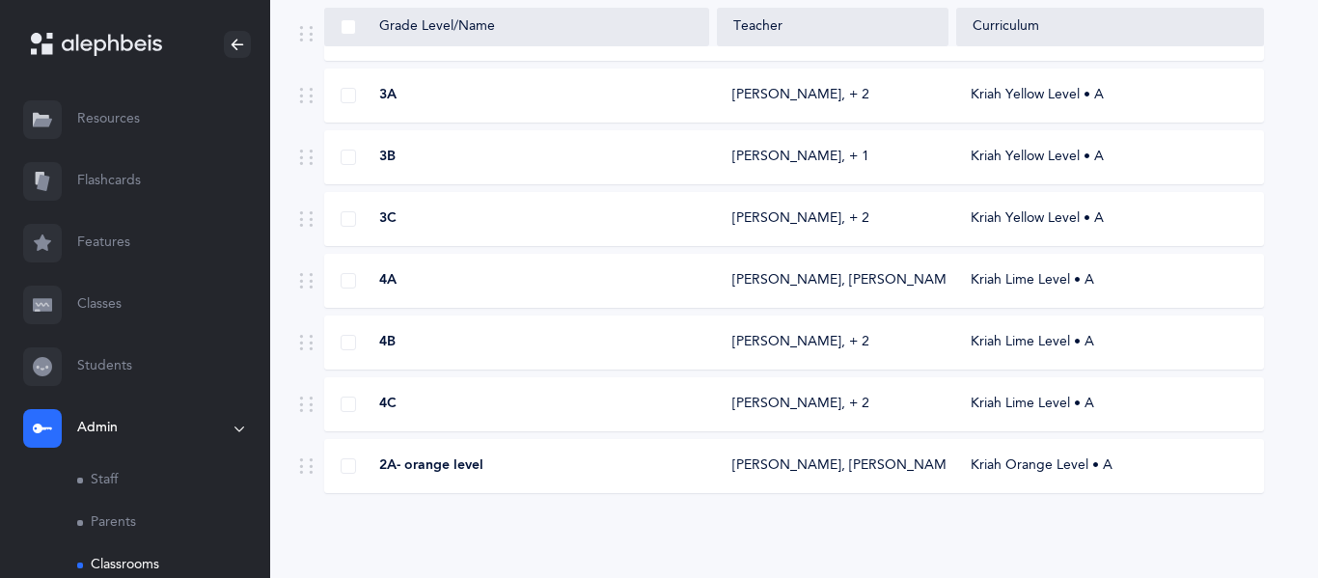
click at [552, 429] on div "4C [PERSON_NAME]‪, + 2‬ Kriah Lime Level • A" at bounding box center [793, 404] width 939 height 54
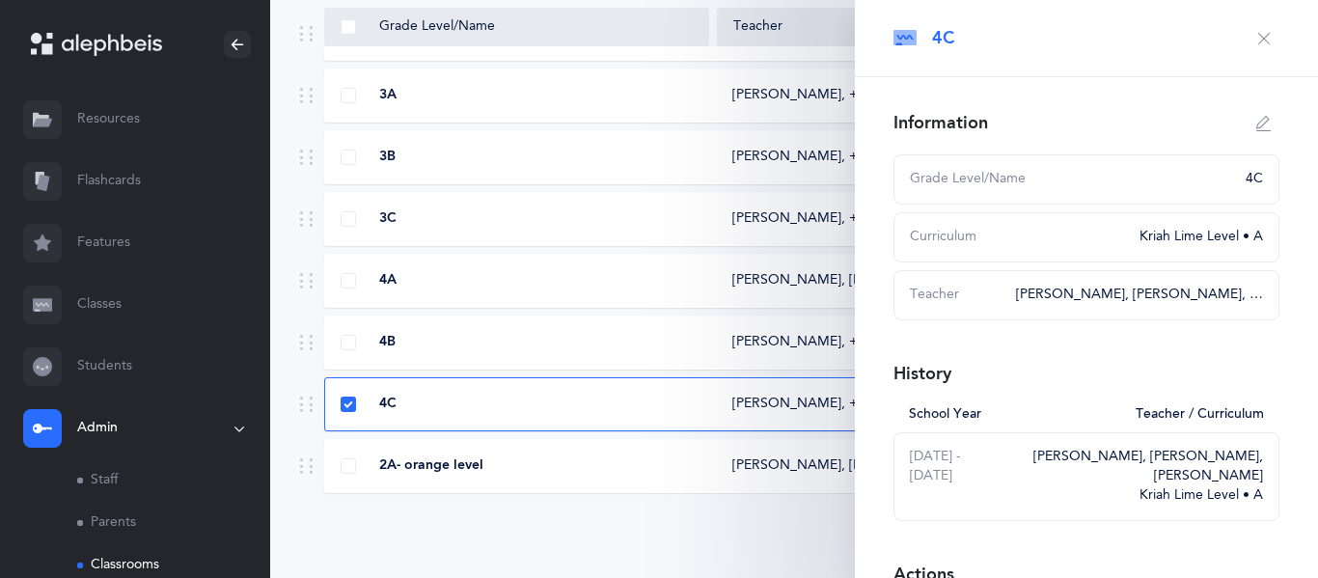
select select
click at [652, 466] on div "2A- orange level" at bounding box center [517, 465] width 384 height 19
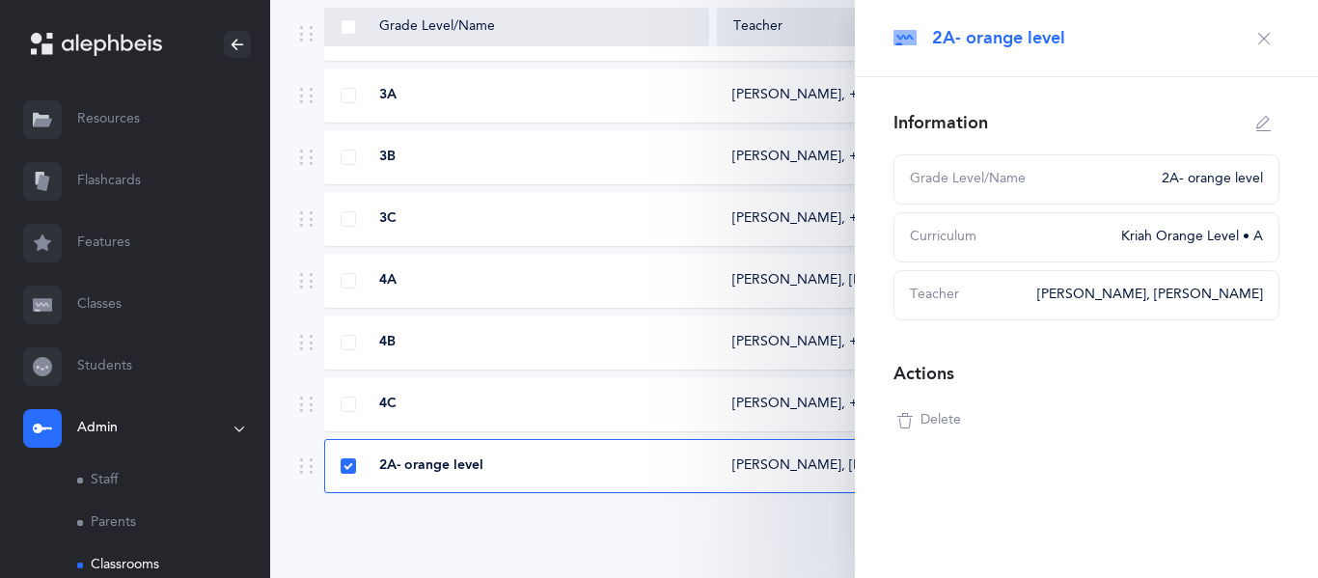
click at [1271, 115] on button "button" at bounding box center [1263, 123] width 31 height 31
type input "2A- orange level"
select select "3"
select select "1287"
select select "1564"
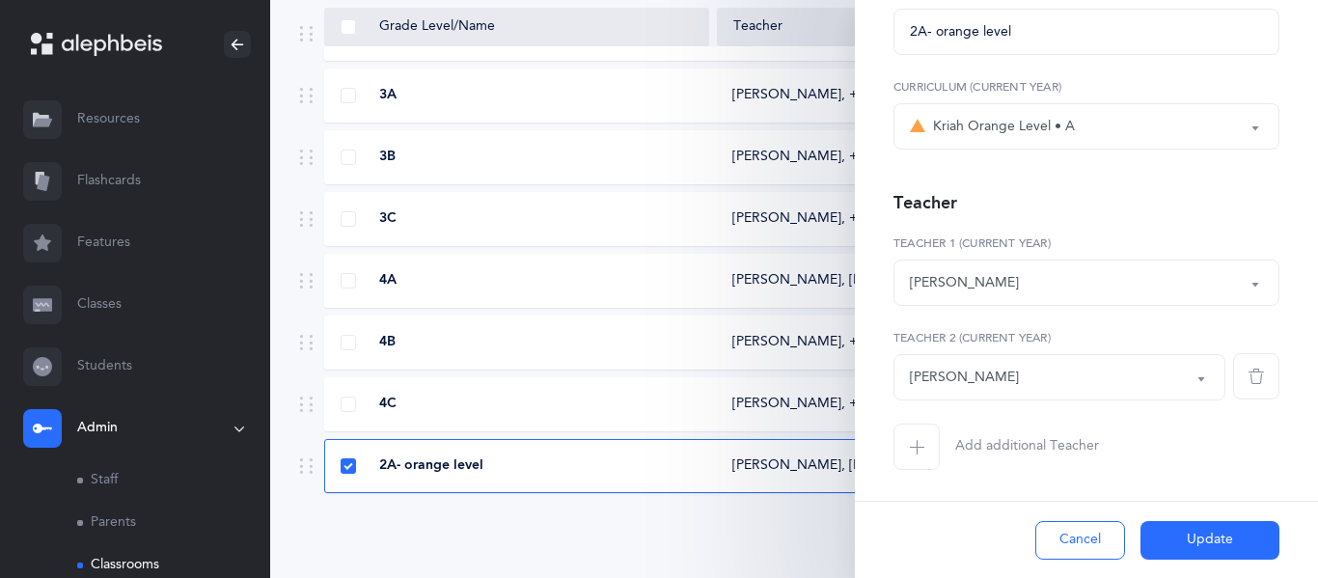
scroll to position [0, 0]
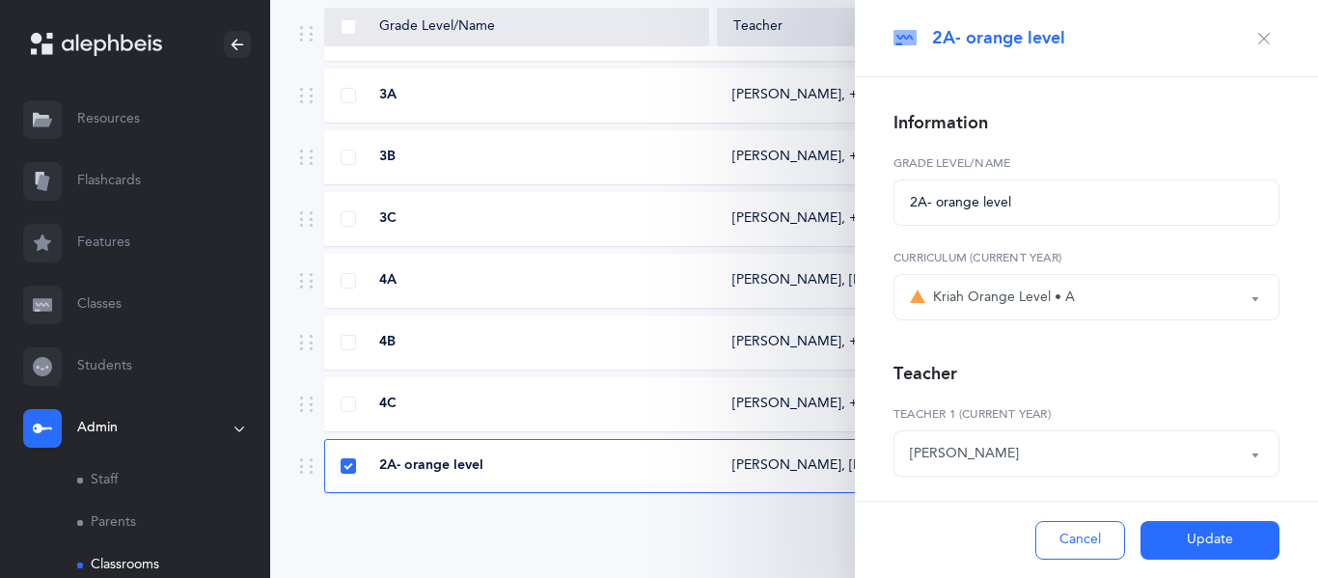
click at [1108, 545] on button "Cancel" at bounding box center [1080, 540] width 90 height 39
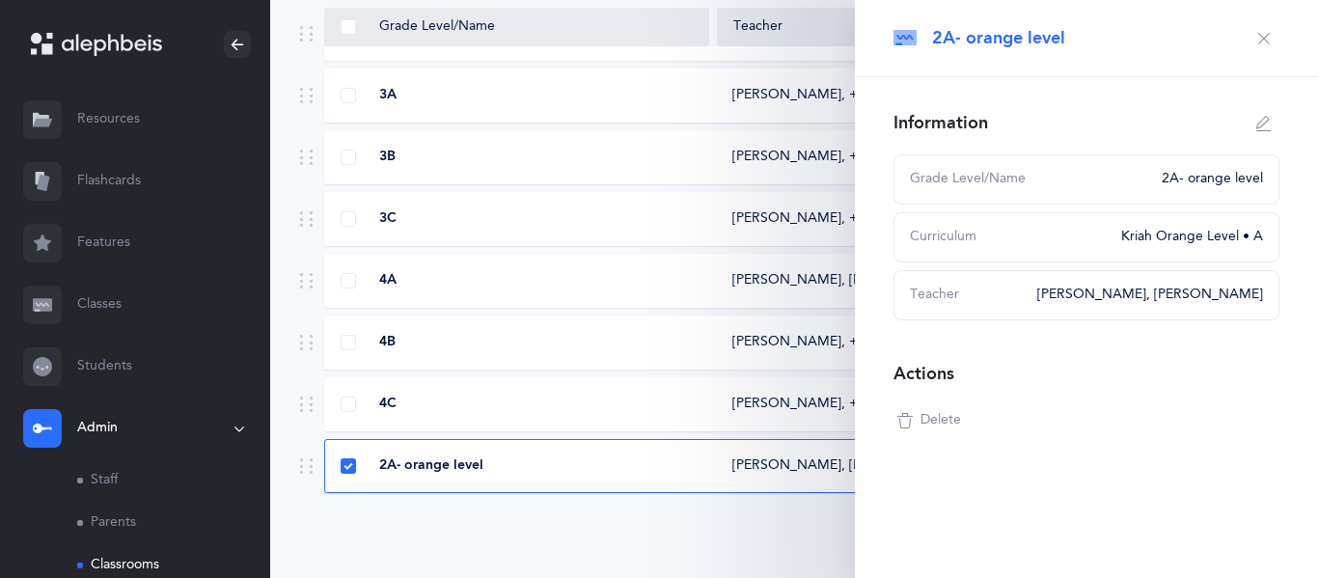
click at [1257, 31] on icon "button" at bounding box center [1263, 38] width 15 height 15
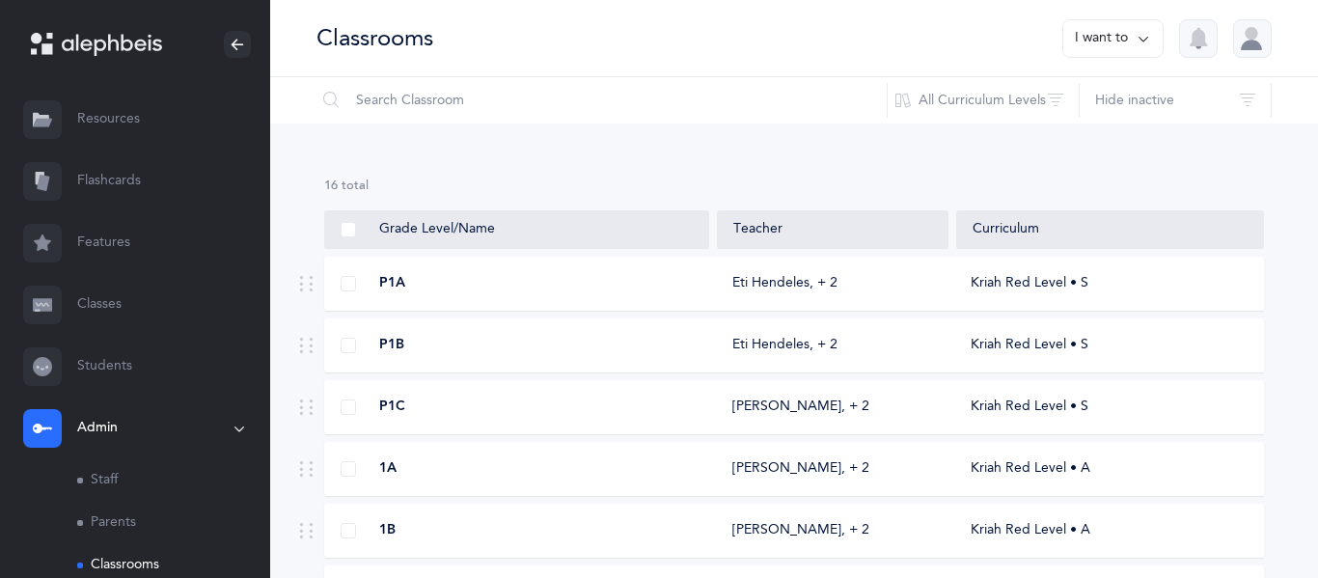
click at [126, 103] on link "Resources" at bounding box center [135, 120] width 270 height 62
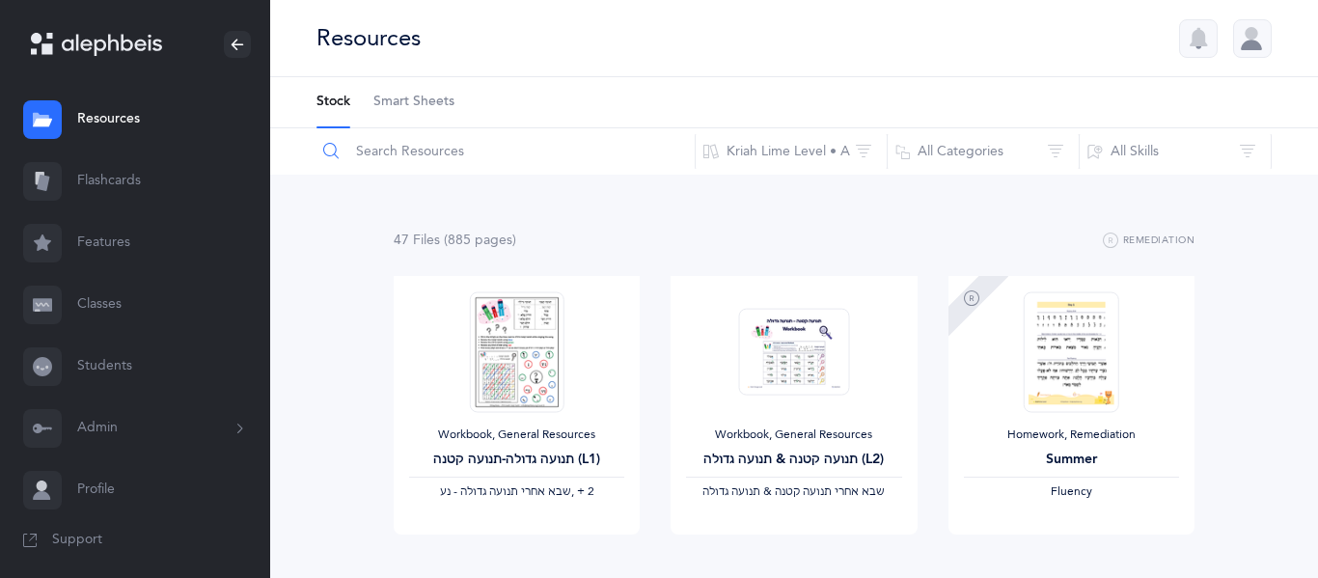
click at [404, 154] on input "text" at bounding box center [505, 151] width 380 height 46
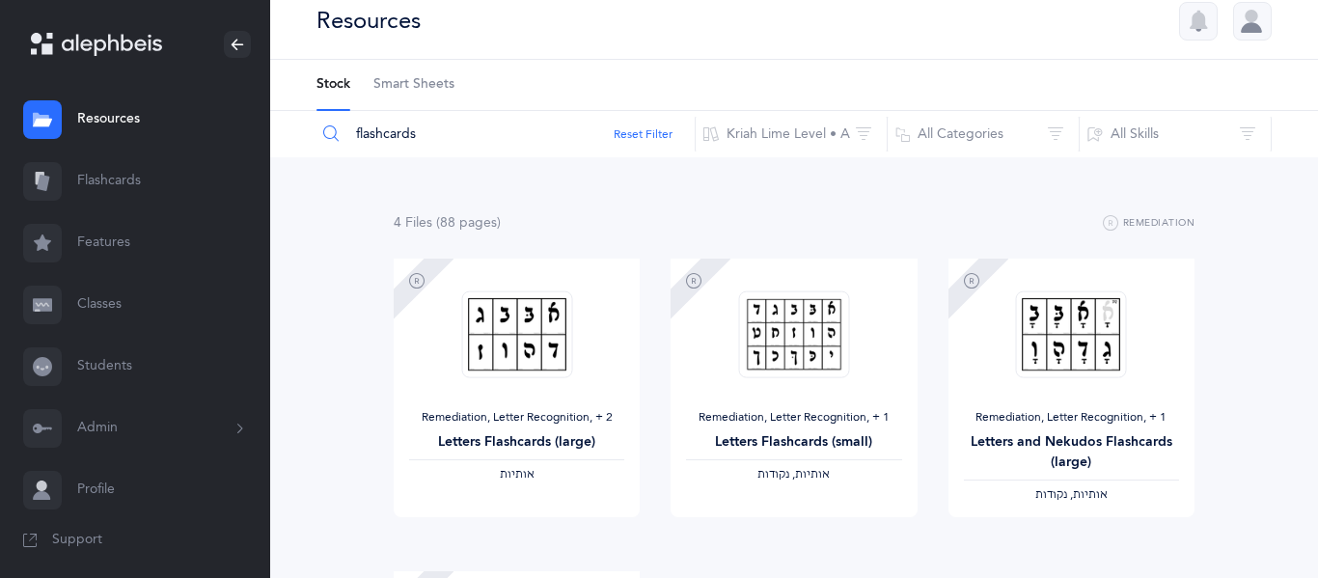
scroll to position [8, 0]
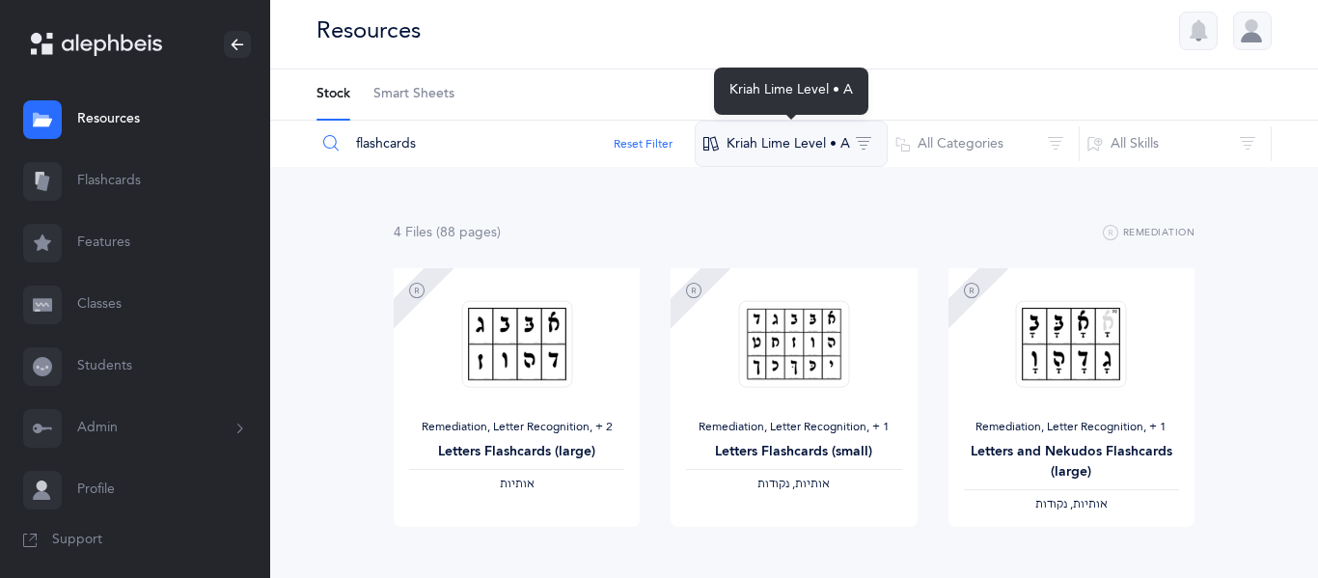
click at [814, 146] on button "Kriah Lime Level • A" at bounding box center [790, 144] width 193 height 46
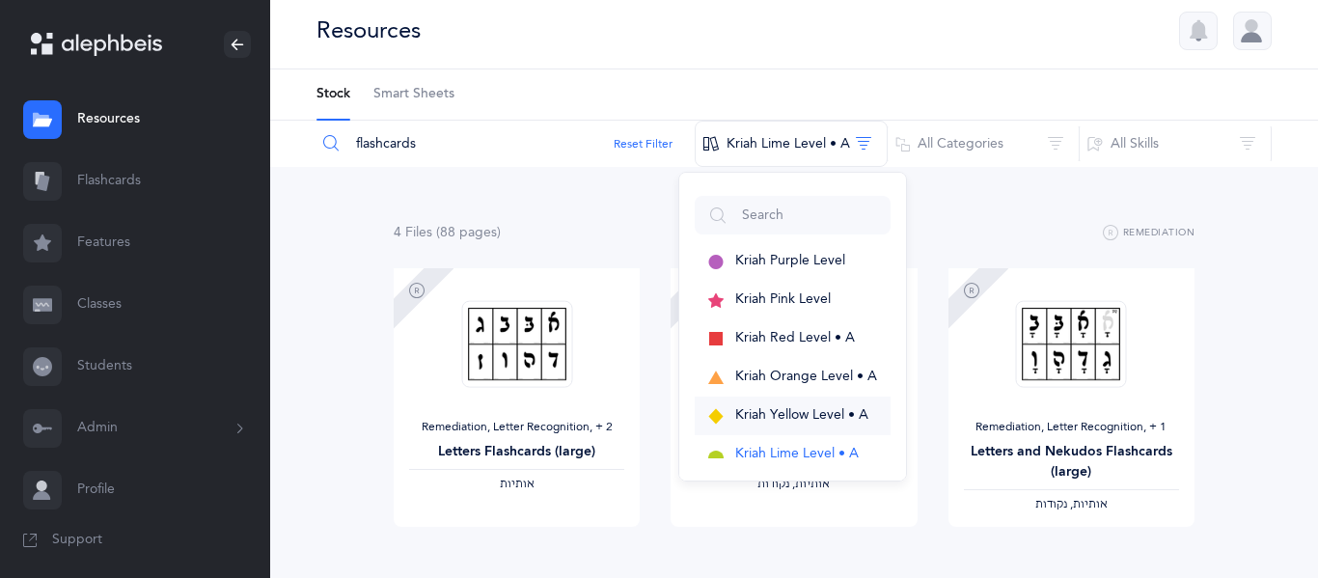
click at [752, 408] on span "Kriah Yellow Level • A" at bounding box center [801, 414] width 133 height 15
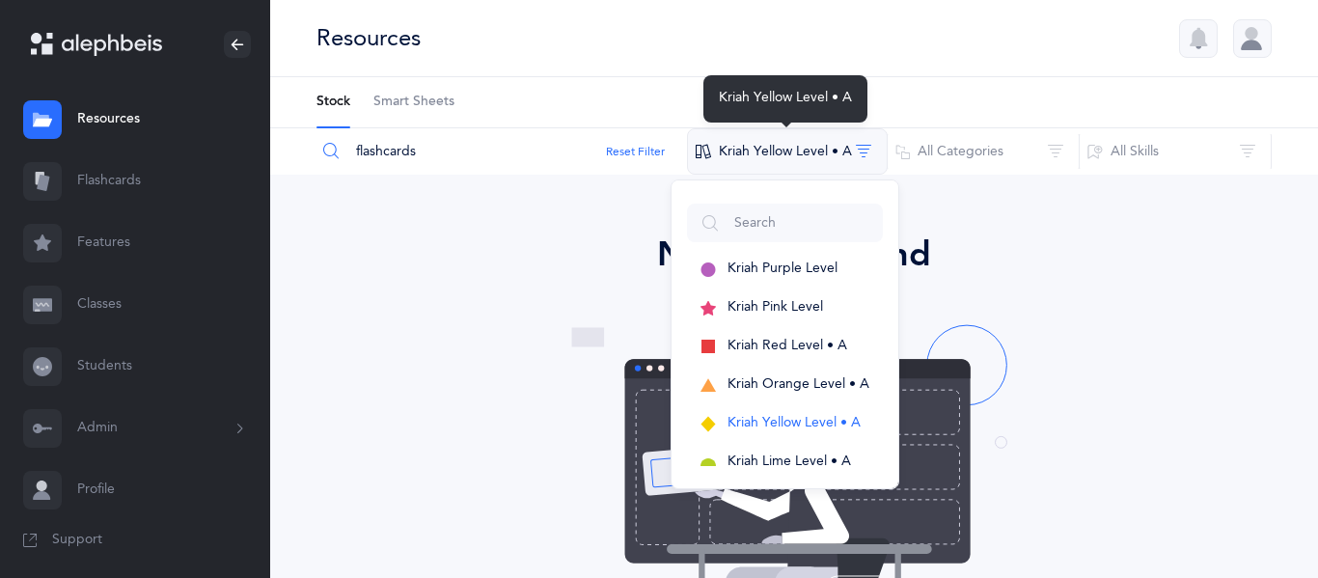
click at [776, 168] on button "Kriah Yellow Level • A" at bounding box center [787, 151] width 201 height 46
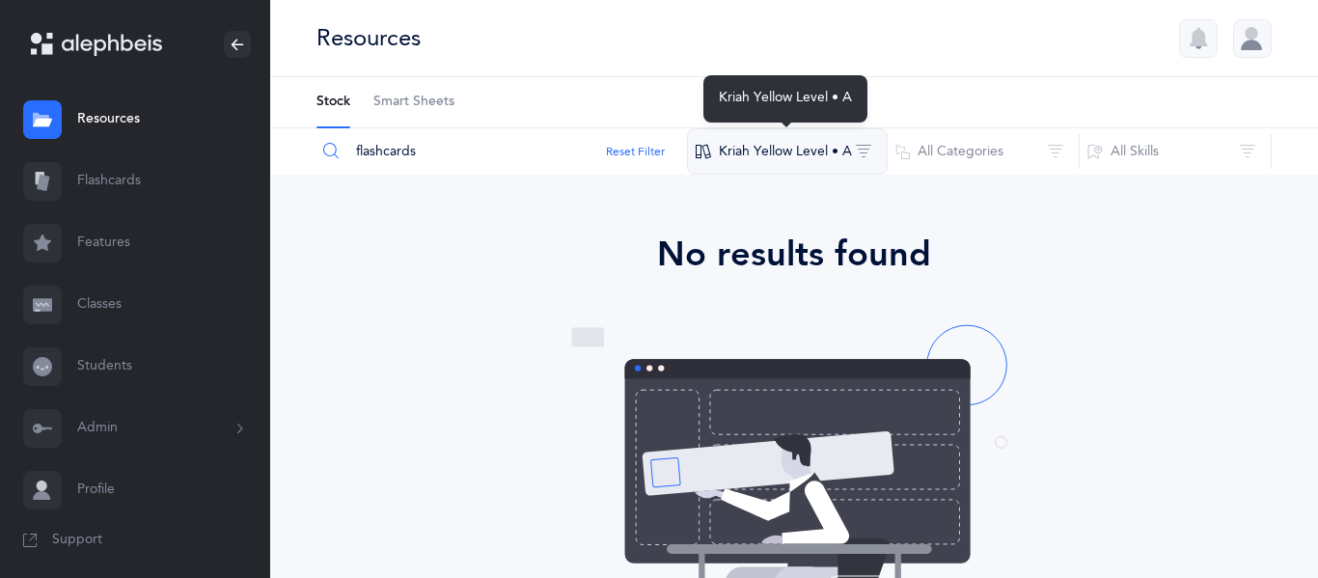
click at [788, 159] on button "Kriah Yellow Level • A" at bounding box center [787, 151] width 201 height 46
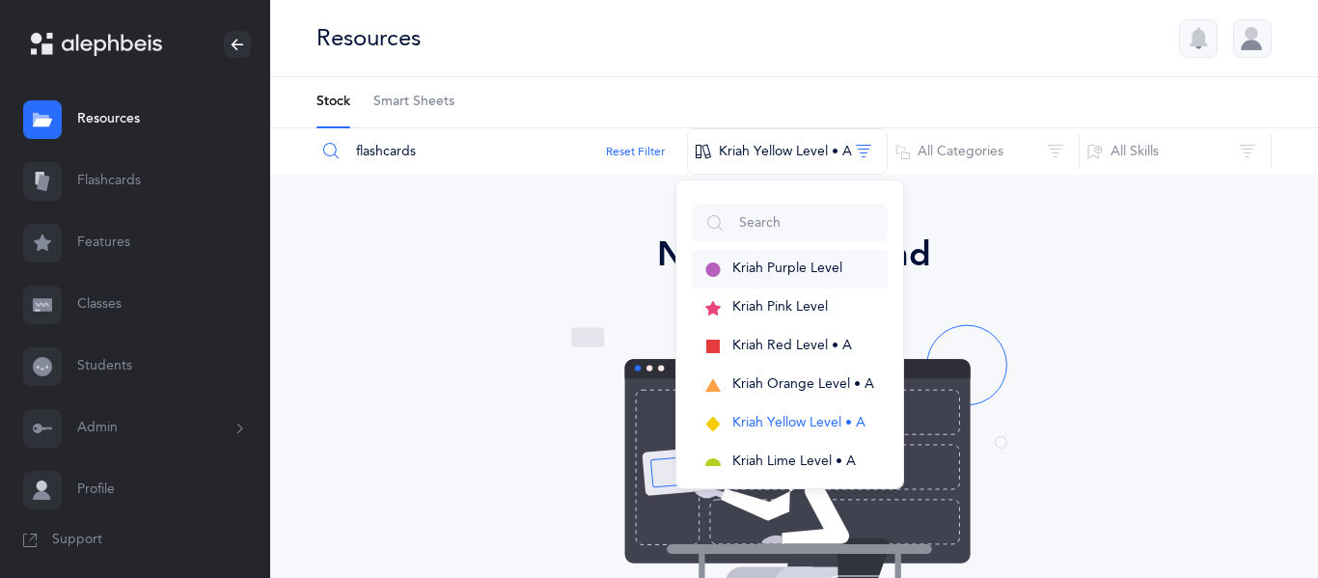
click at [755, 255] on button "Kriah Purple Level" at bounding box center [790, 269] width 196 height 39
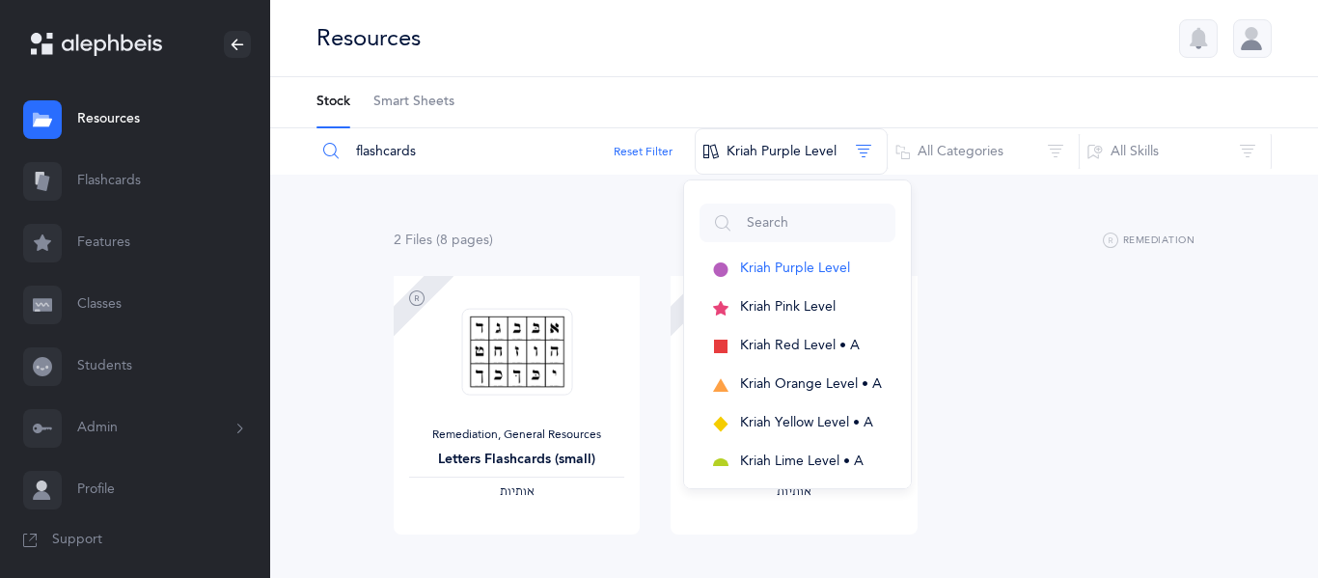
click at [1048, 376] on div "Remediation, General Resources Letters Flashcards (small) ‫אותיות‬ View Remedia…" at bounding box center [793, 432] width 831 height 313
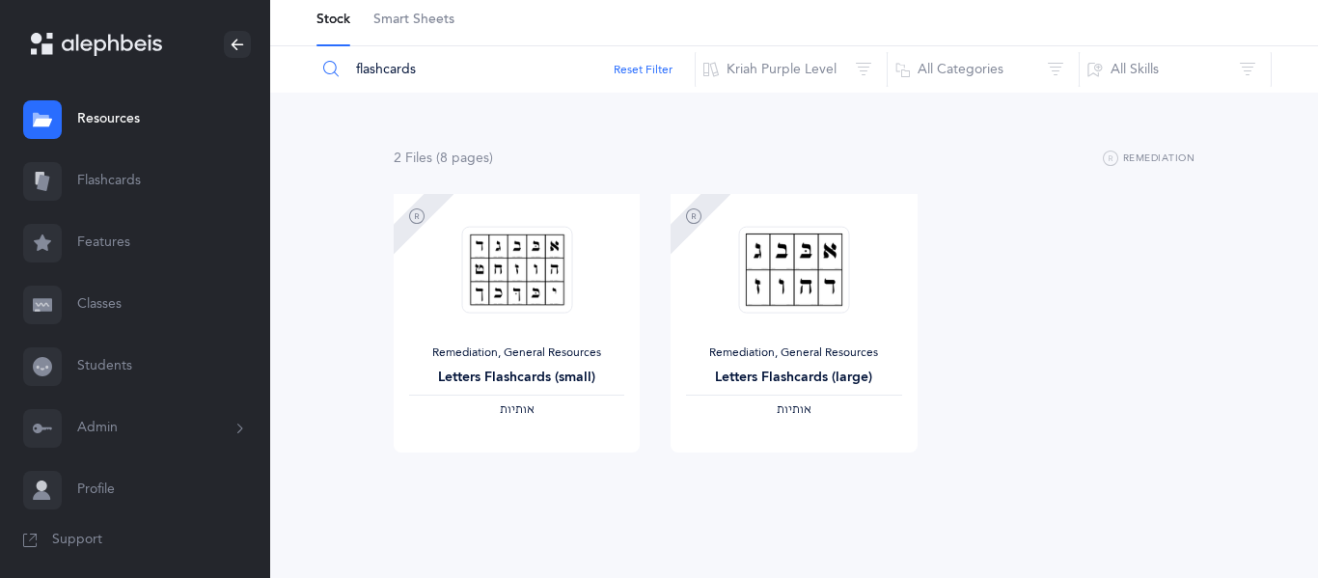
scroll to position [88, 0]
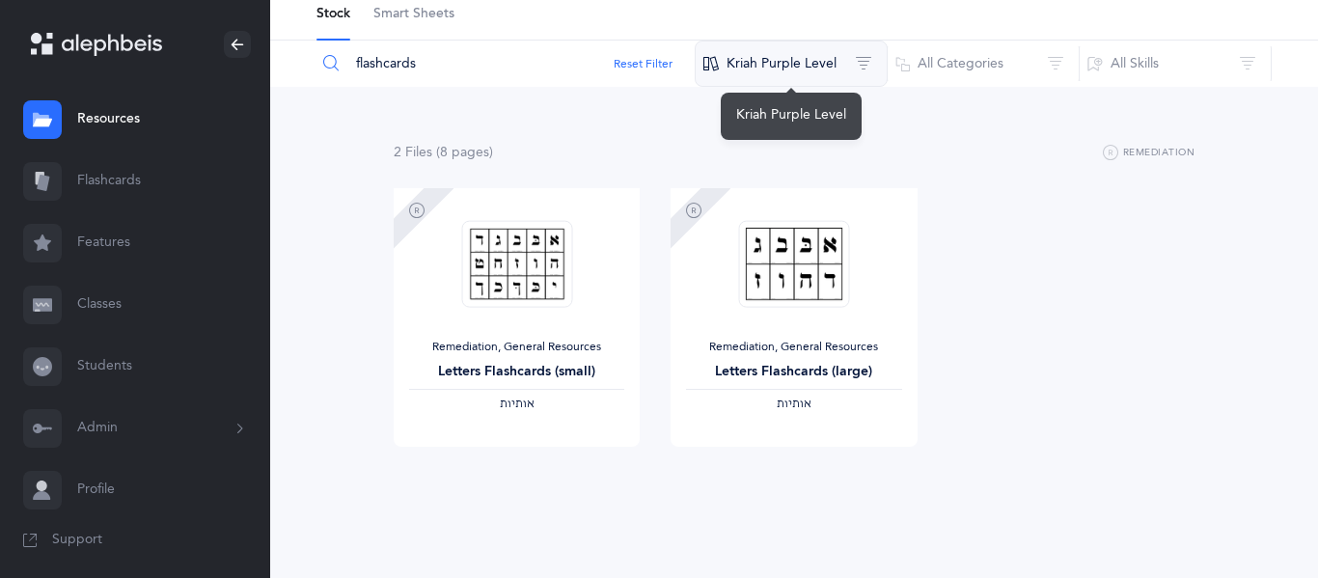
click at [857, 59] on button "Kriah Purple Level" at bounding box center [790, 64] width 193 height 46
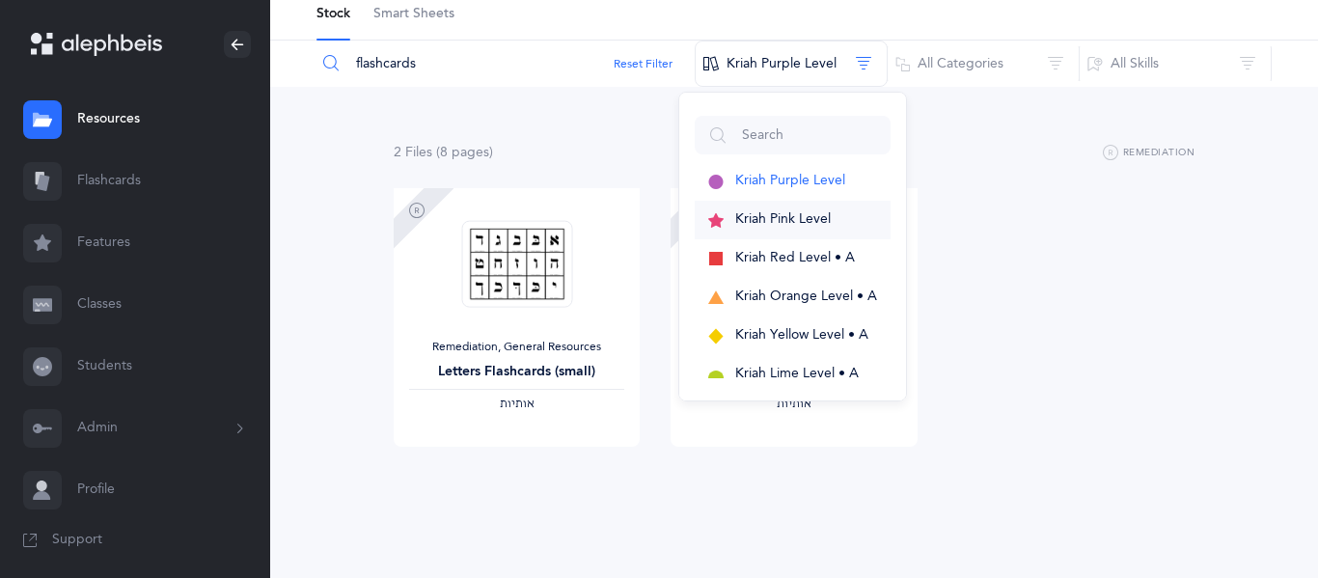
click at [798, 225] on span "Kriah Pink Level" at bounding box center [782, 218] width 95 height 15
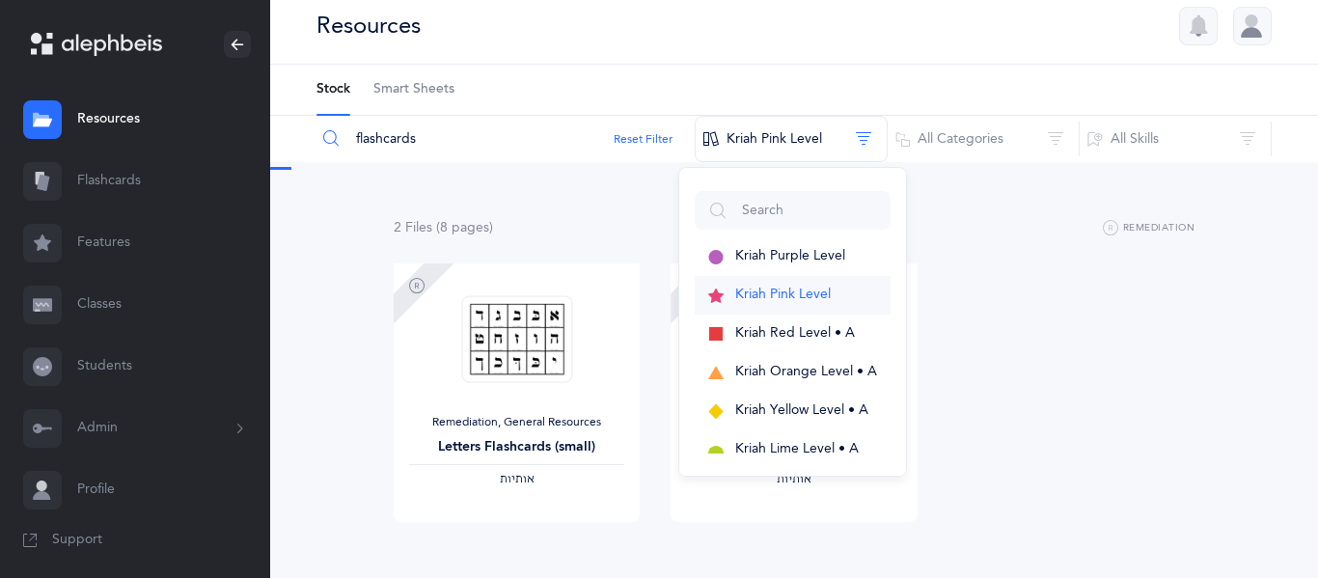
scroll to position [0, 0]
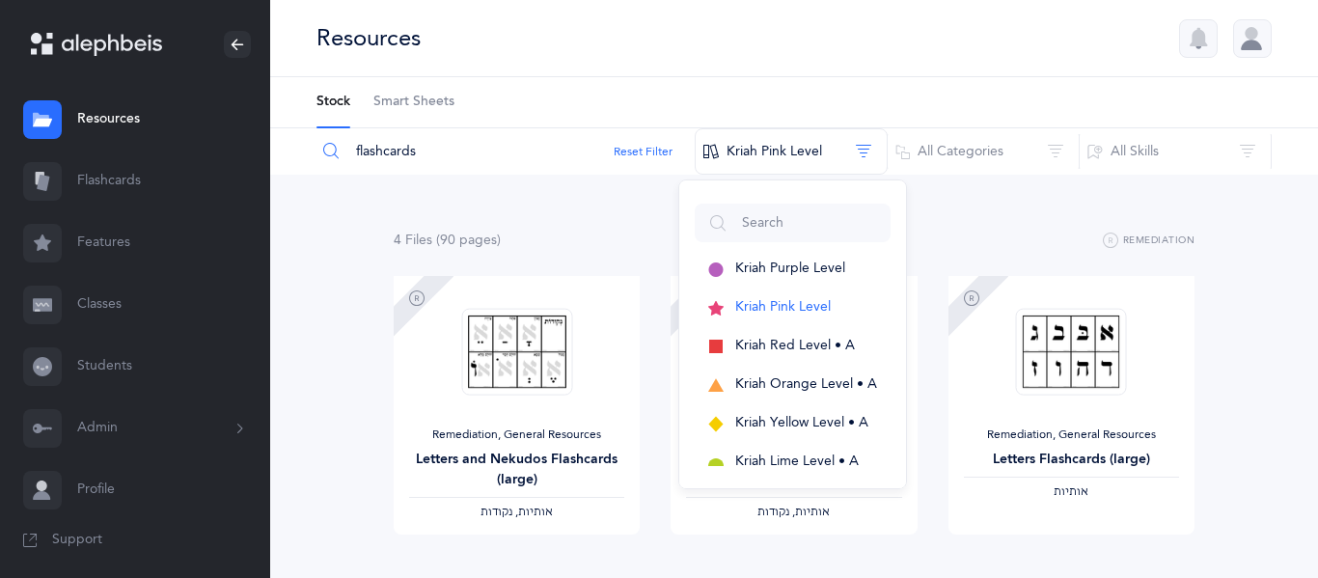
click at [1050, 99] on ul "Stock Smart Sheets" at bounding box center [793, 102] width 1047 height 51
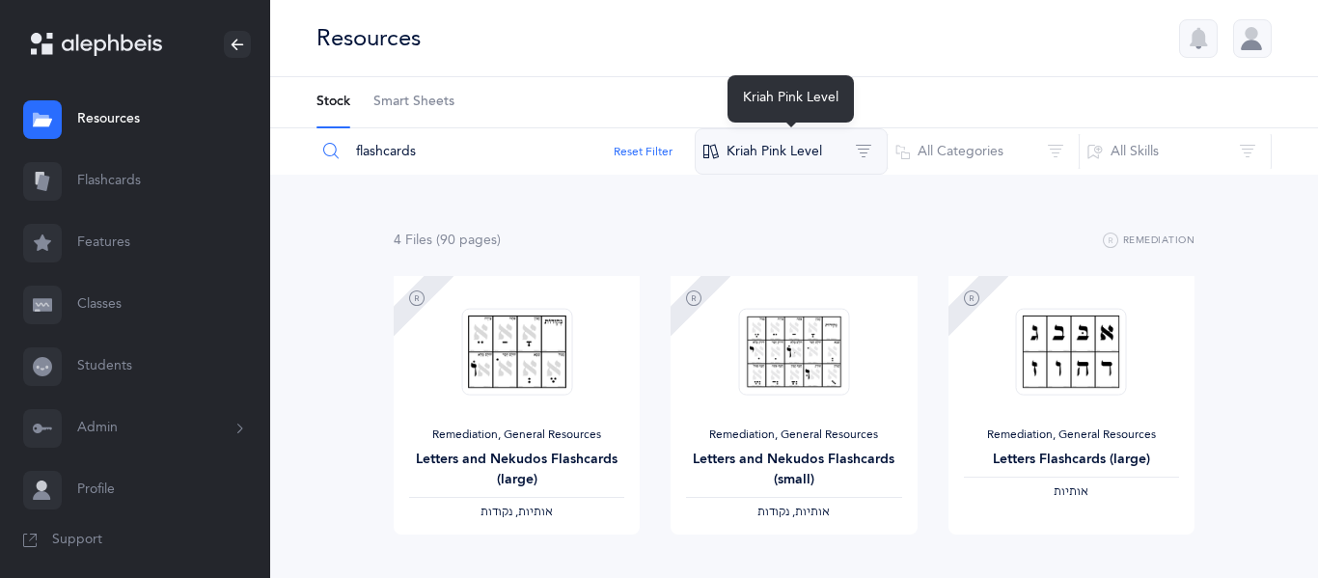
click at [799, 159] on button "Kriah Pink Level" at bounding box center [790, 151] width 193 height 46
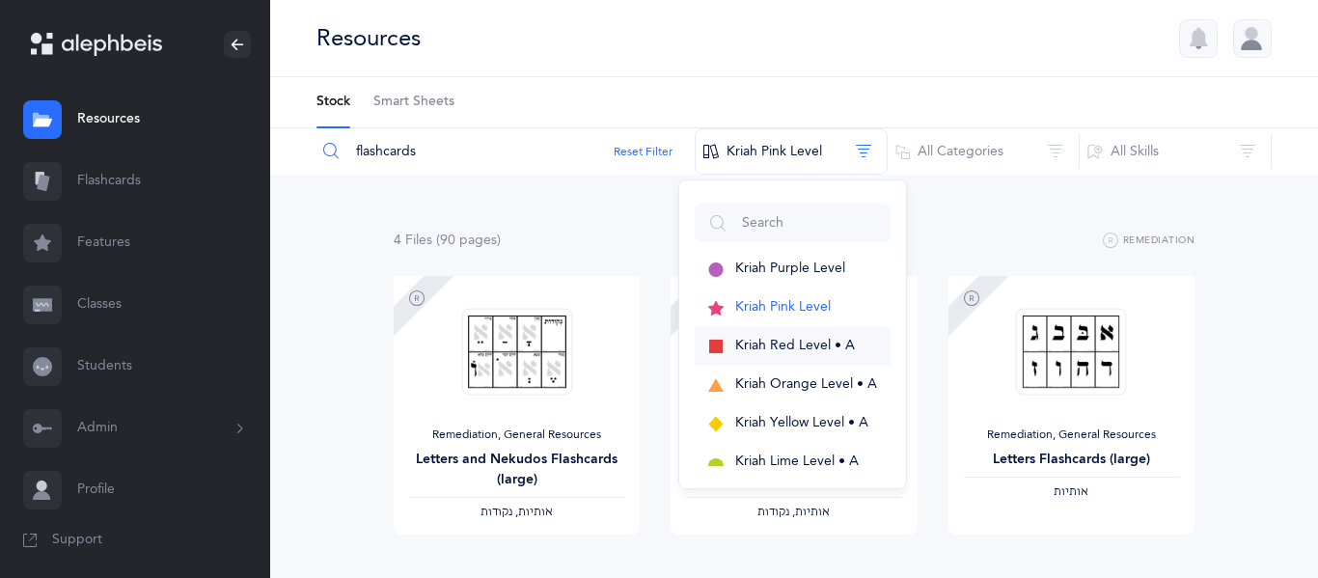
click at [767, 354] on button "Kriah Red Level • A" at bounding box center [792, 346] width 196 height 39
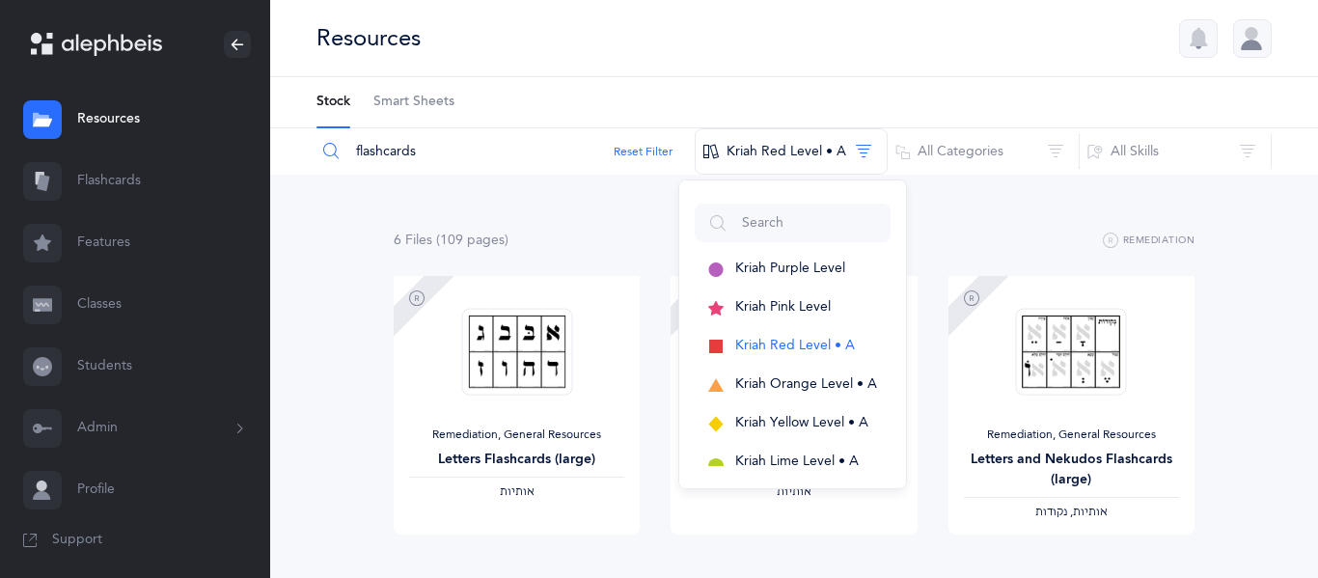
click at [1033, 75] on div "Resources" at bounding box center [793, 38] width 1047 height 77
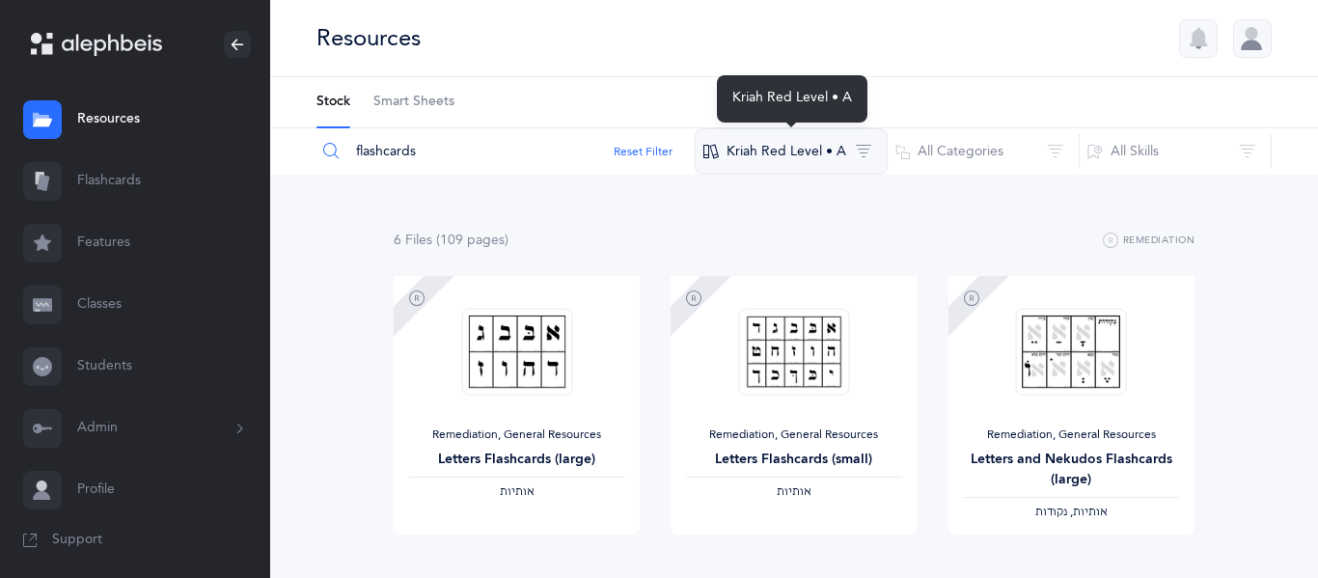
click at [832, 146] on button "Kriah Red Level • A" at bounding box center [790, 151] width 193 height 46
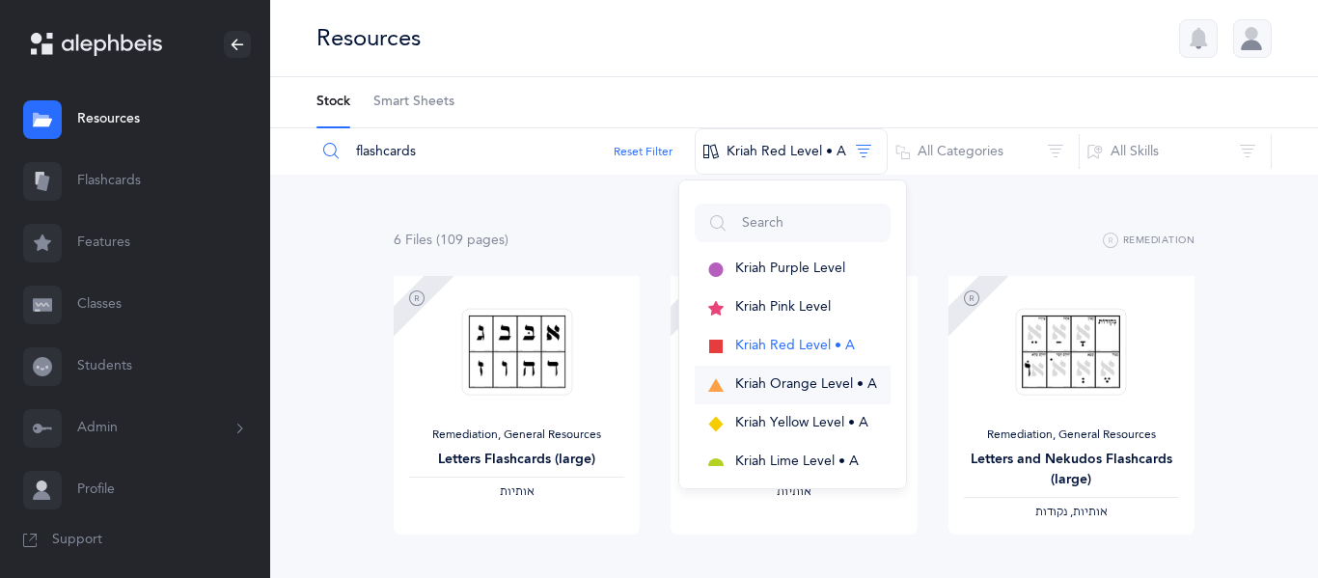
click at [775, 390] on span "Kriah Orange Level • A" at bounding box center [806, 383] width 142 height 15
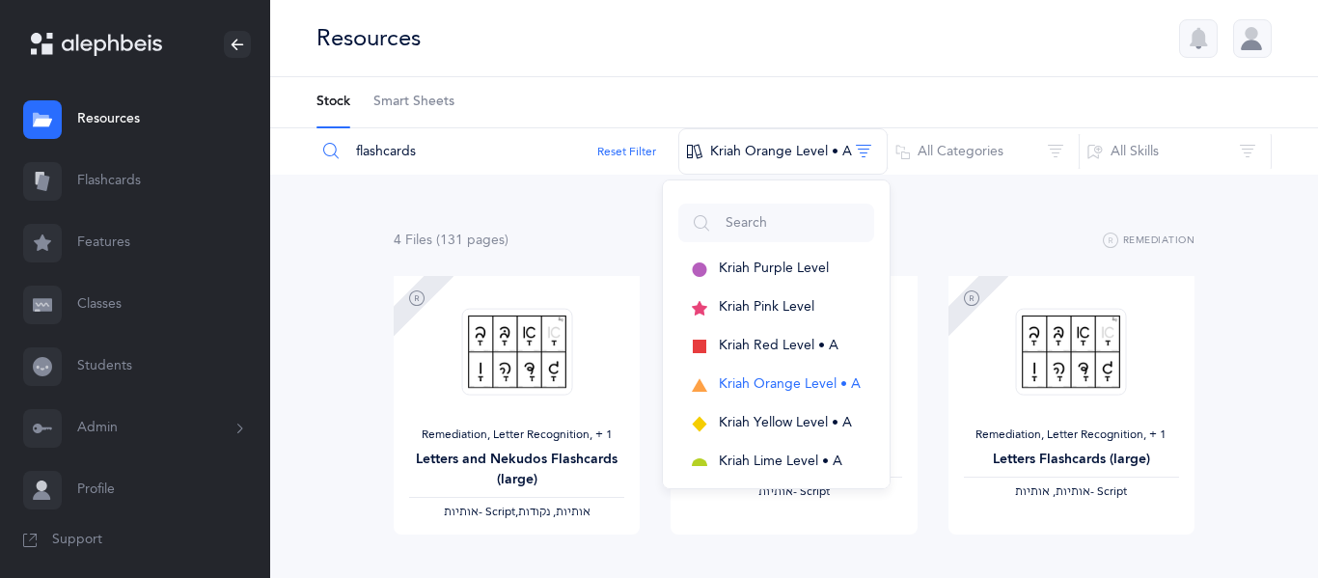
click at [946, 96] on ul "Stock Smart Sheets" at bounding box center [793, 102] width 1047 height 51
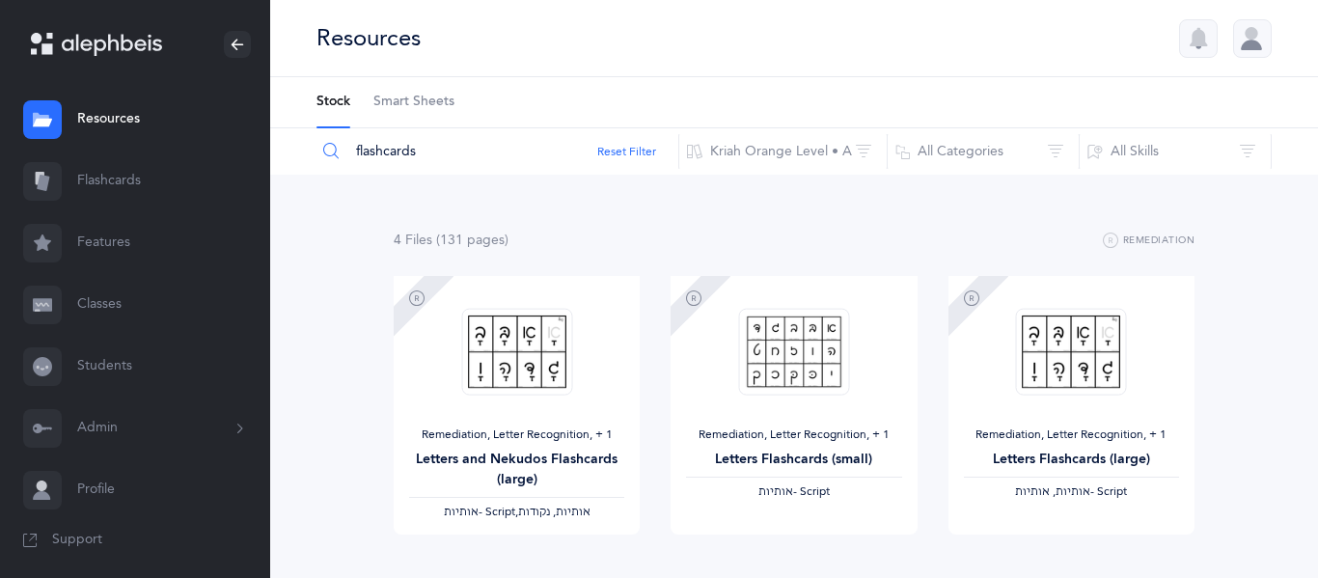
click at [495, 147] on input "flashcards" at bounding box center [497, 151] width 364 height 46
drag, startPoint x: 495, startPoint y: 147, endPoint x: 350, endPoint y: 150, distance: 144.7
click at [350, 150] on input "flashcards" at bounding box center [497, 151] width 364 height 46
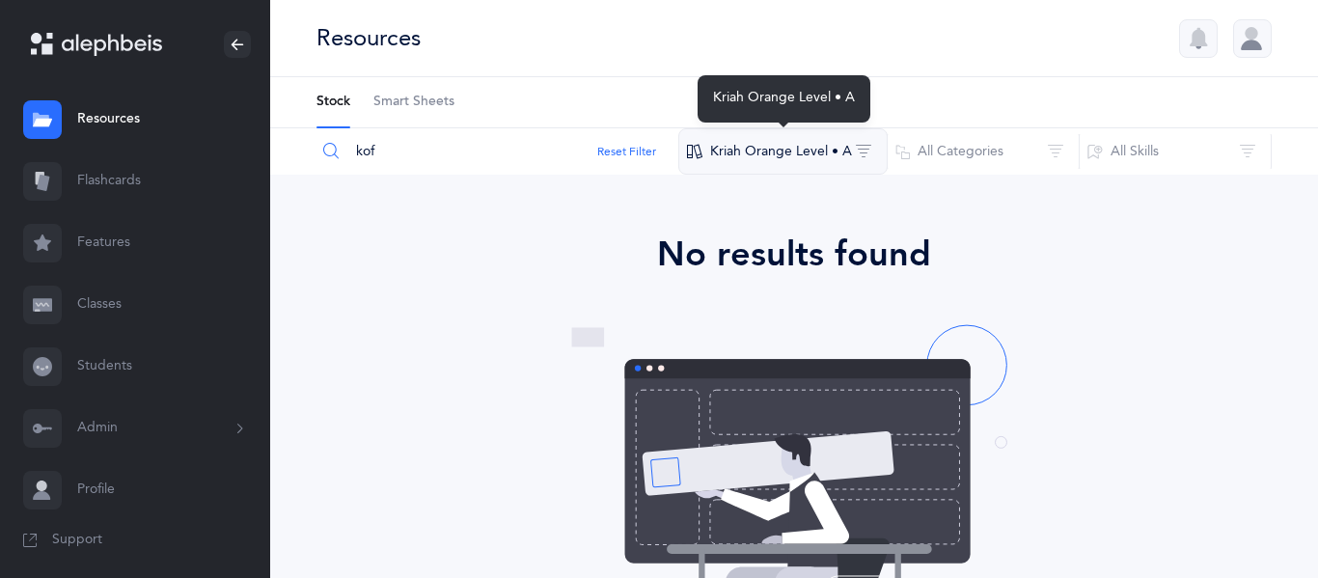
click at [823, 152] on button "Kriah Orange Level • A" at bounding box center [782, 151] width 209 height 46
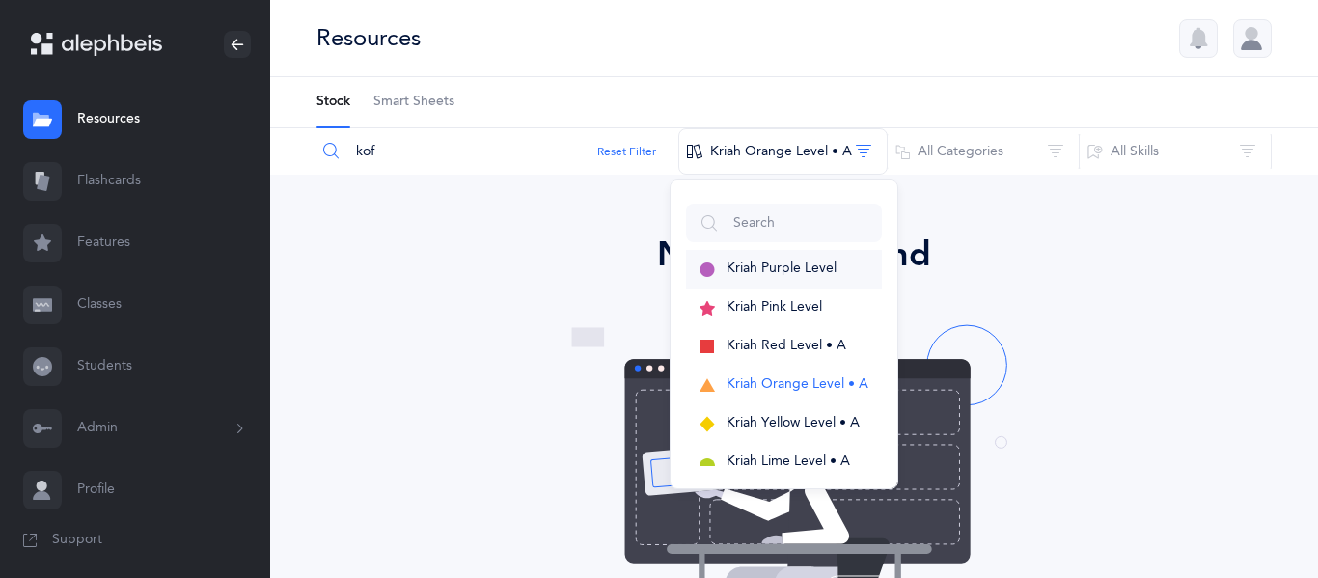
click at [744, 272] on span "Kriah Purple Level" at bounding box center [781, 267] width 110 height 15
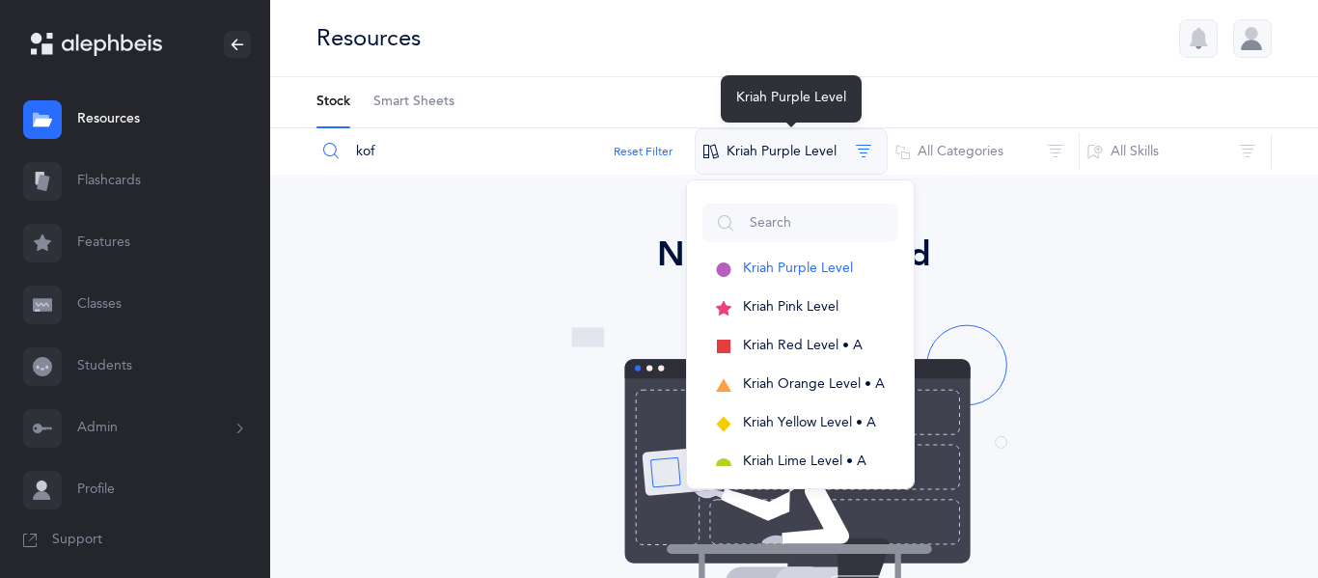
click at [863, 149] on button "Kriah Purple Level" at bounding box center [790, 151] width 193 height 46
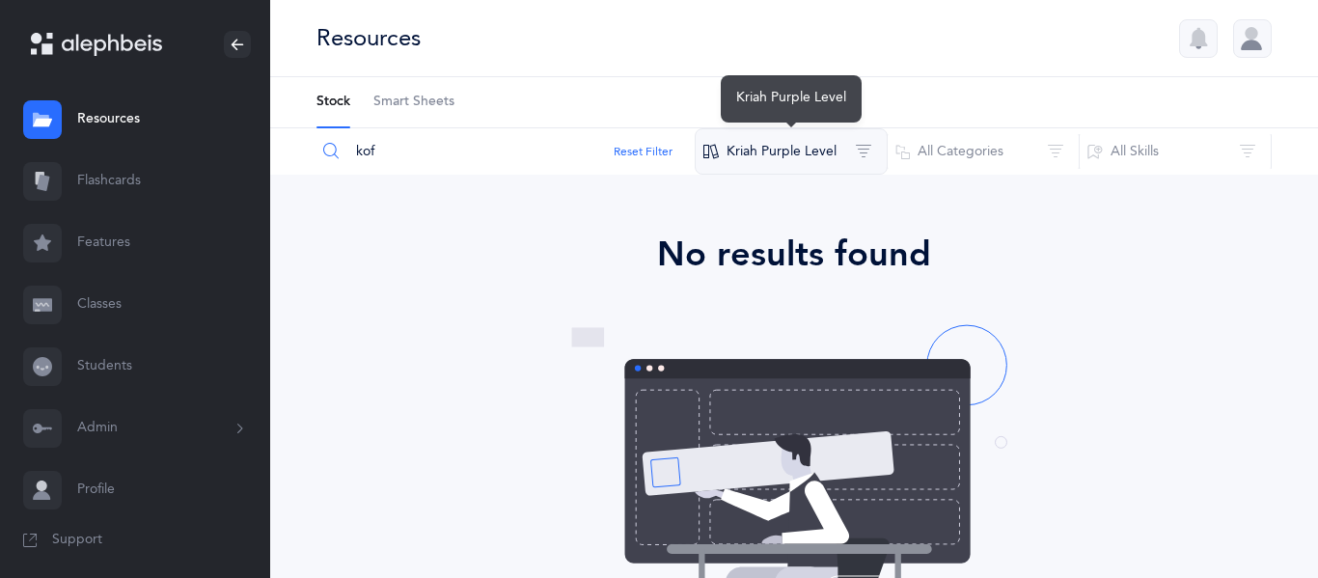
click at [850, 168] on button "Kriah Purple Level" at bounding box center [790, 151] width 193 height 46
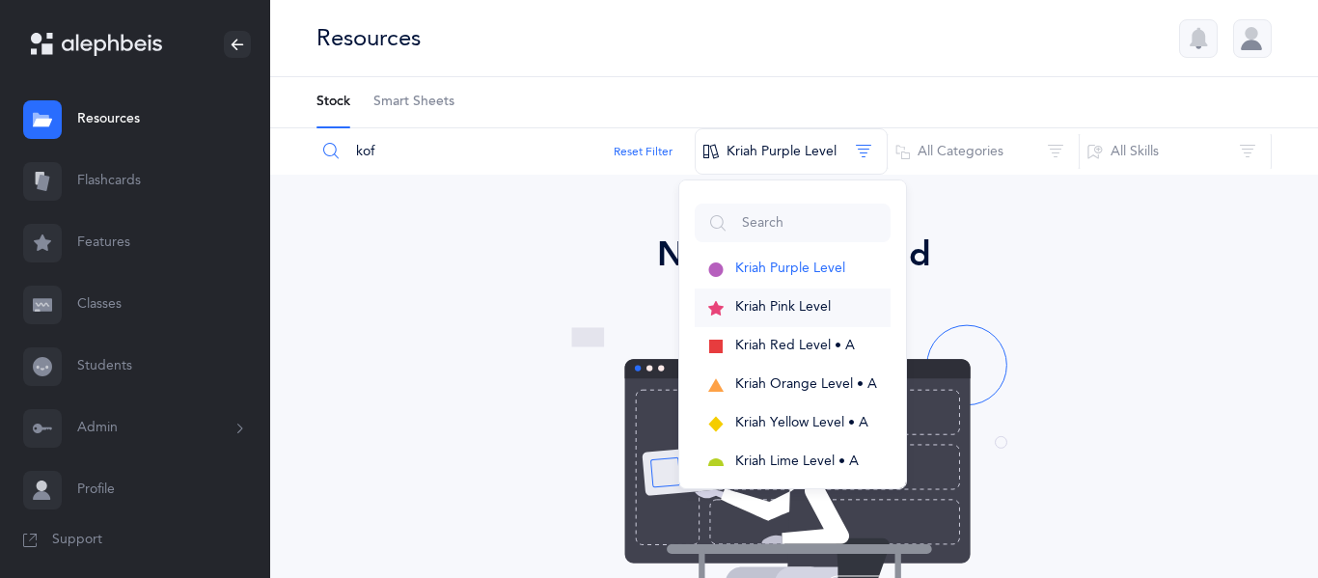
click at [794, 292] on button "Kriah Pink Level" at bounding box center [792, 307] width 196 height 39
click at [766, 352] on span "Kriah Red Level • A" at bounding box center [795, 345] width 120 height 15
click at [756, 387] on span "Kriah Orange Level • A" at bounding box center [806, 383] width 142 height 15
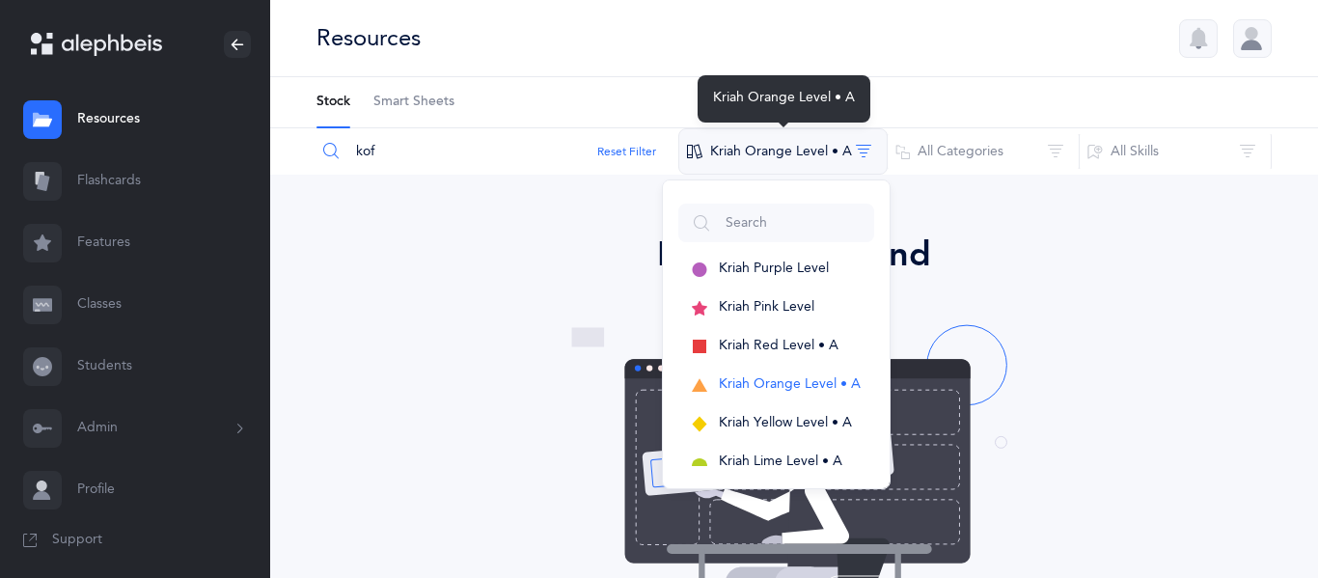
click at [777, 159] on button "Kriah Orange Level • A" at bounding box center [782, 151] width 209 height 46
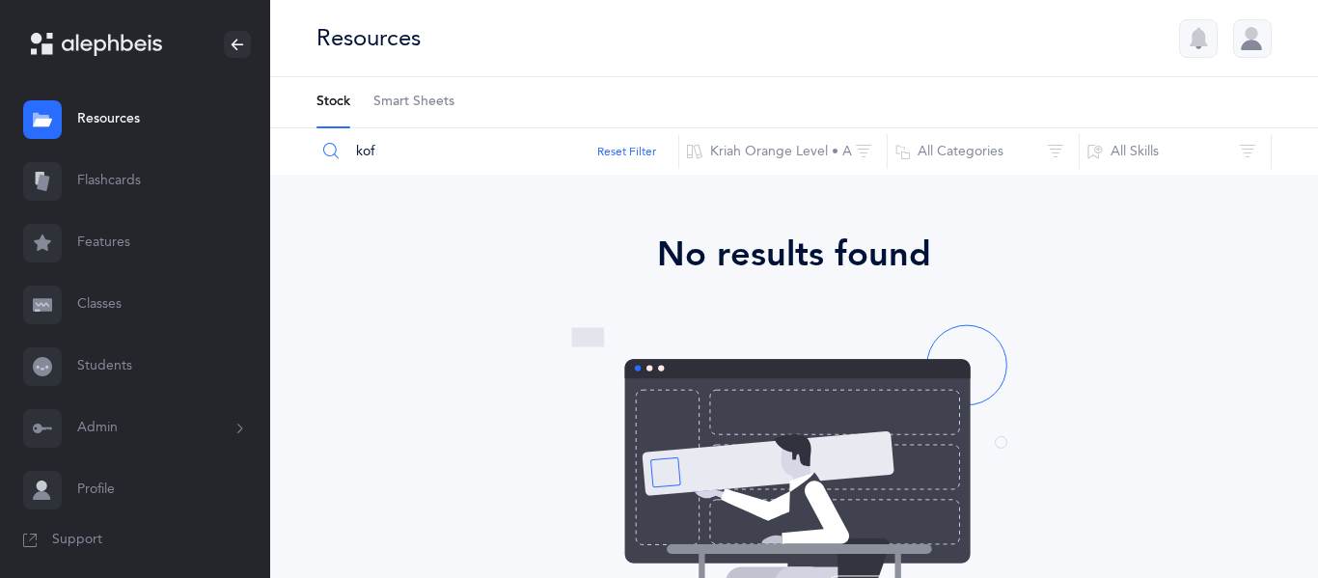
drag, startPoint x: 470, startPoint y: 158, endPoint x: 364, endPoint y: 150, distance: 106.4
click at [364, 150] on input "kof" at bounding box center [497, 151] width 364 height 46
type input "k"
type input "remediation"
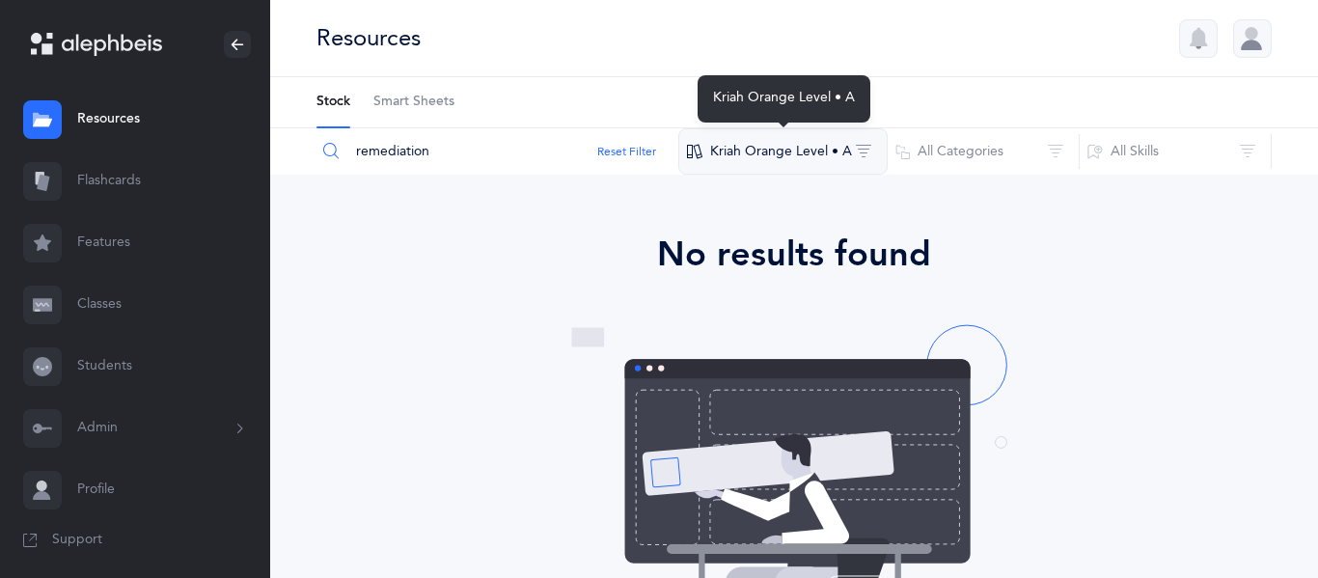
click at [710, 145] on button "Kriah Orange Level • A" at bounding box center [782, 151] width 209 height 46
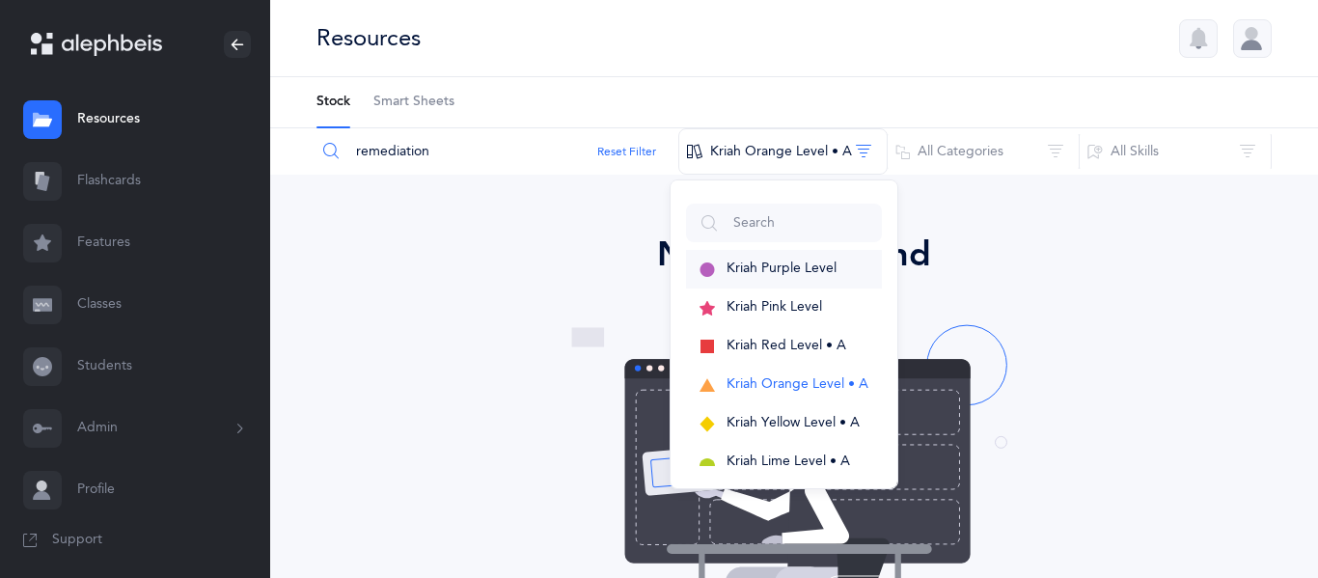
click at [709, 274] on span "button" at bounding box center [706, 269] width 15 height 17
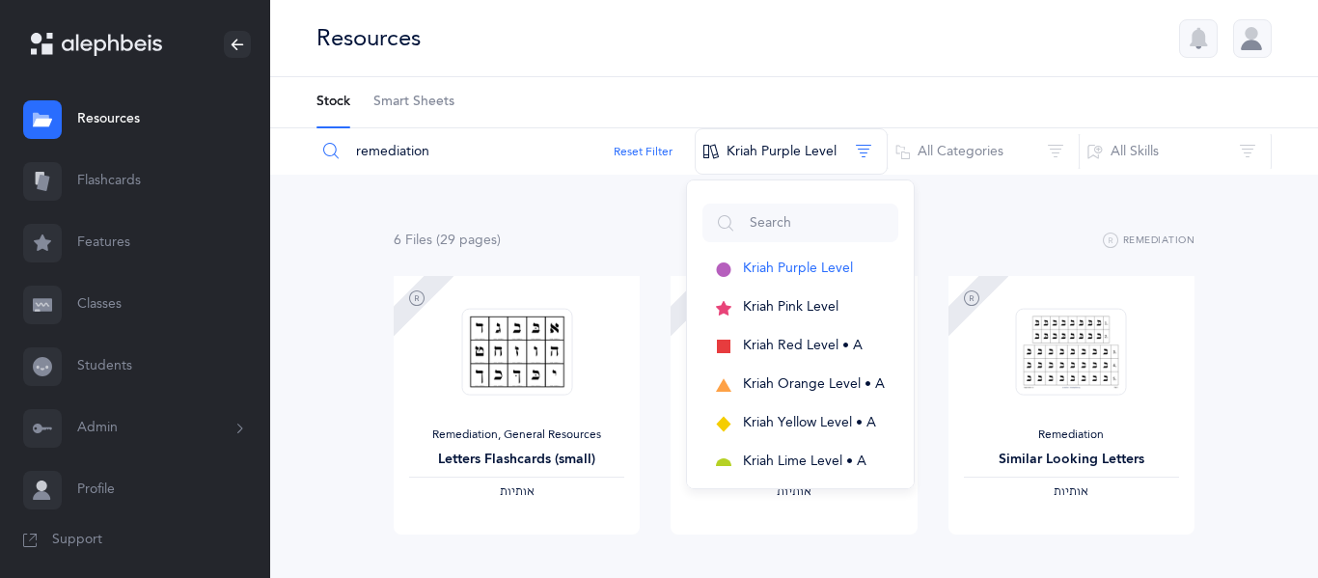
click at [344, 387] on div "6 File s (29 page s ) Remediation Remediation, General Resources Letters Flashc…" at bounding box center [793, 576] width 1047 height 803
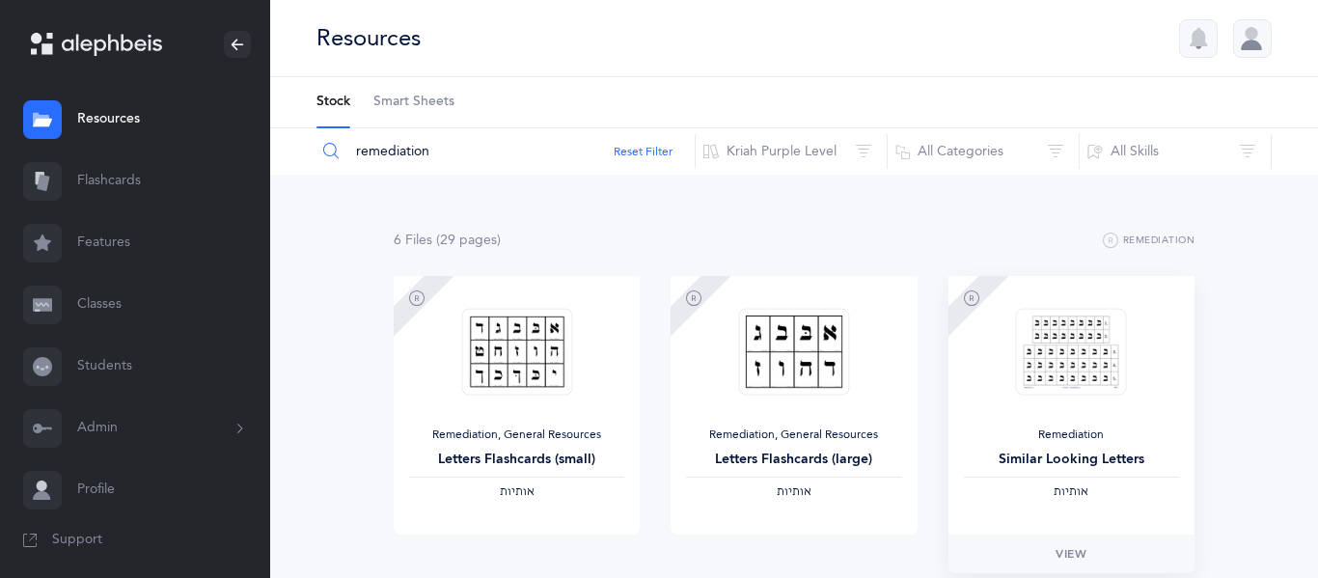
click at [1071, 338] on img at bounding box center [1071, 352] width 111 height 88
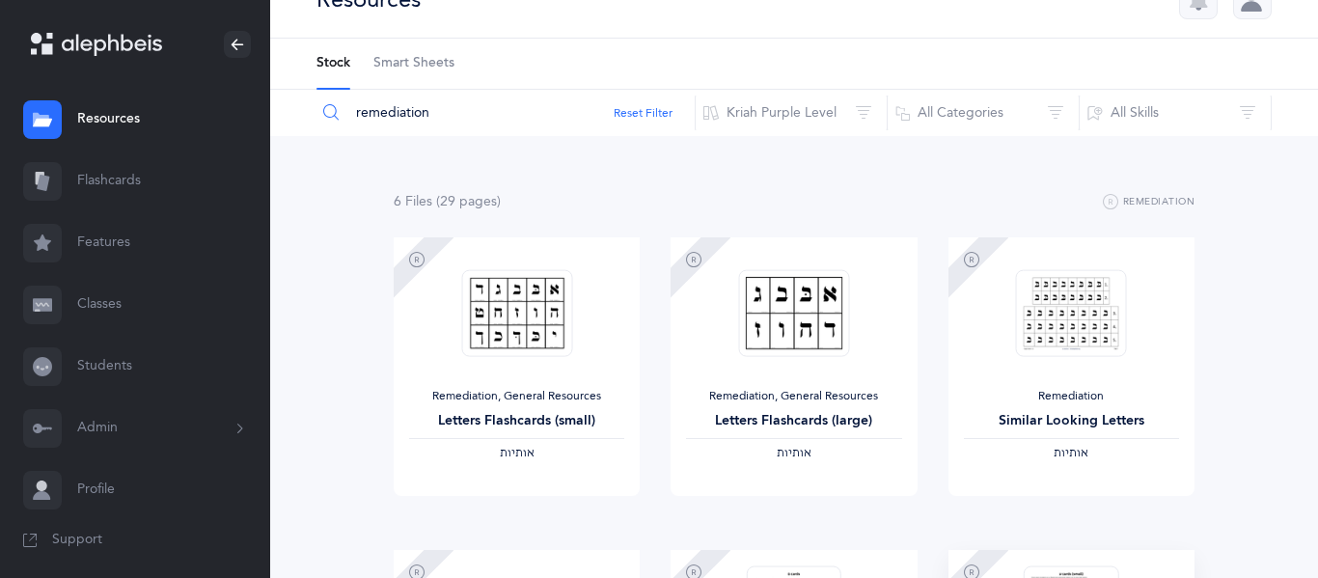
scroll to position [42, 0]
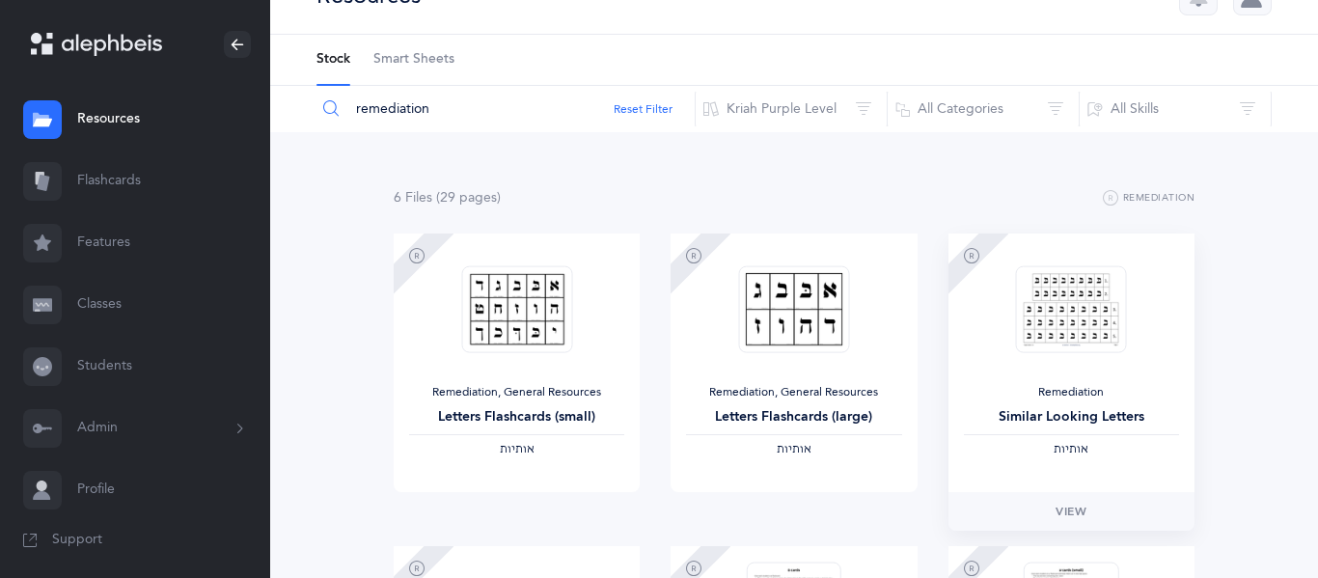
click at [1114, 334] on img at bounding box center [1071, 309] width 111 height 88
click at [1043, 510] on link "View" at bounding box center [1071, 511] width 246 height 39
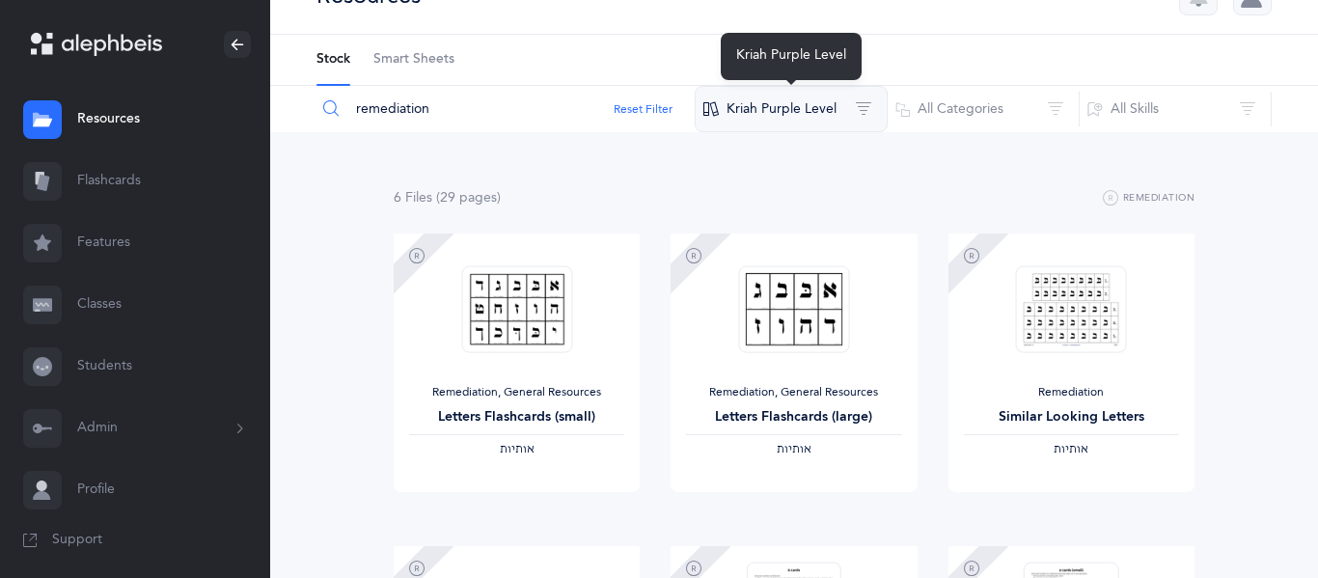
click at [752, 114] on button "Kriah Purple Level" at bounding box center [790, 109] width 193 height 46
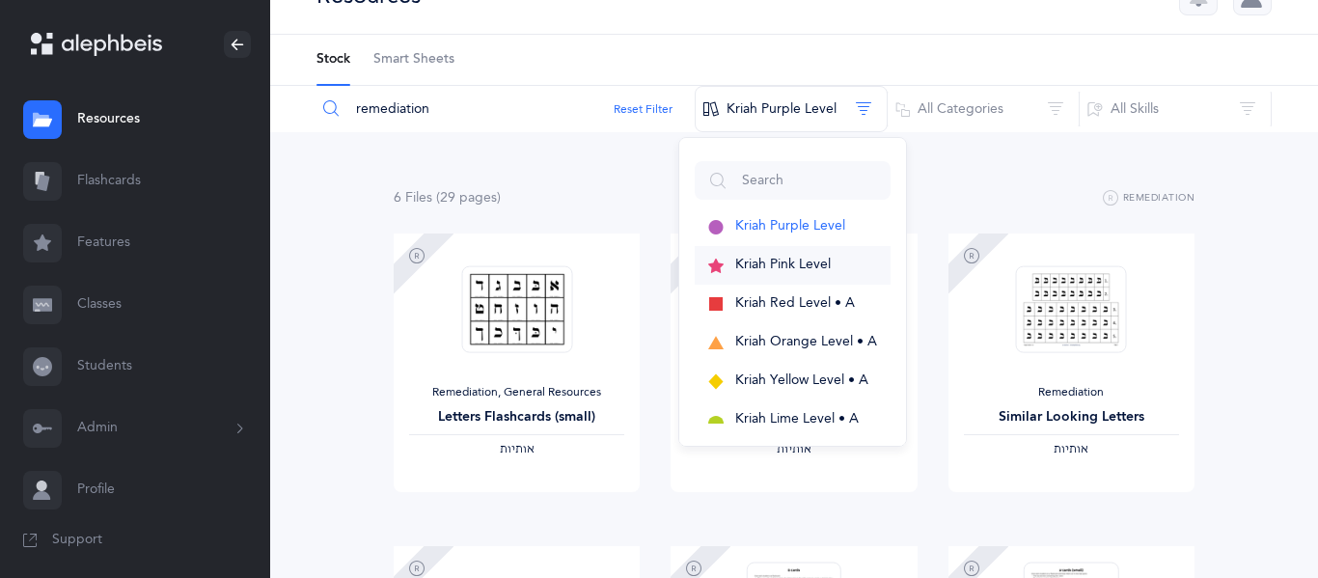
click at [738, 259] on span "Kriah Pink Level" at bounding box center [782, 264] width 95 height 15
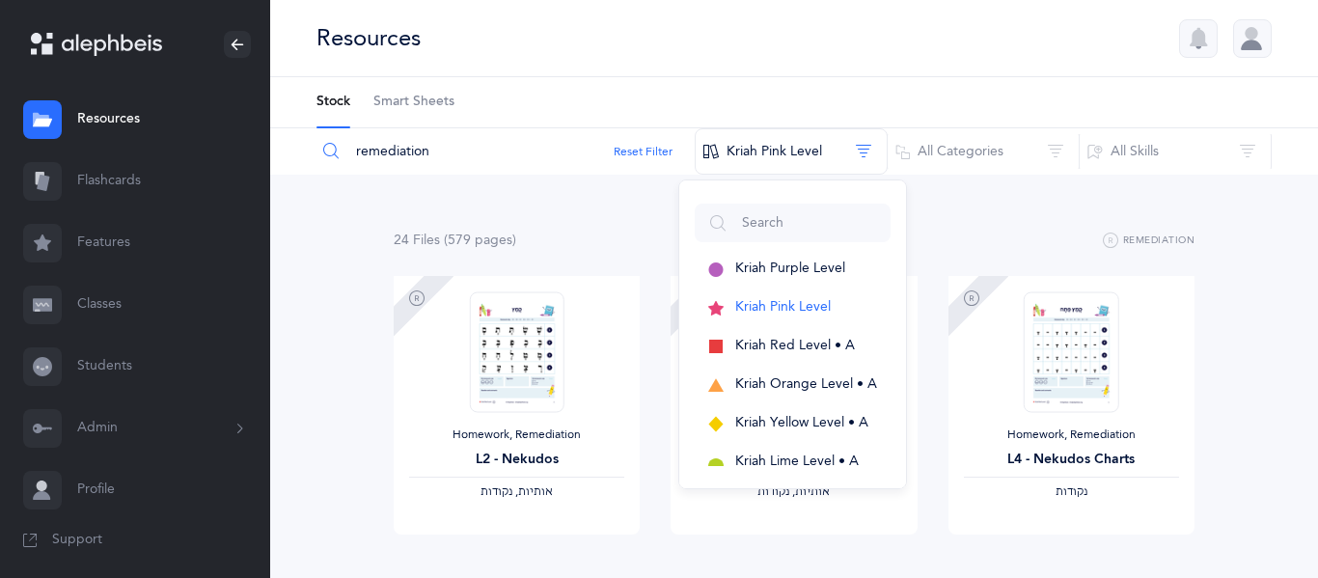
click at [594, 231] on div "24 File s (579 page s ) Remediation" at bounding box center [794, 241] width 801 height 24
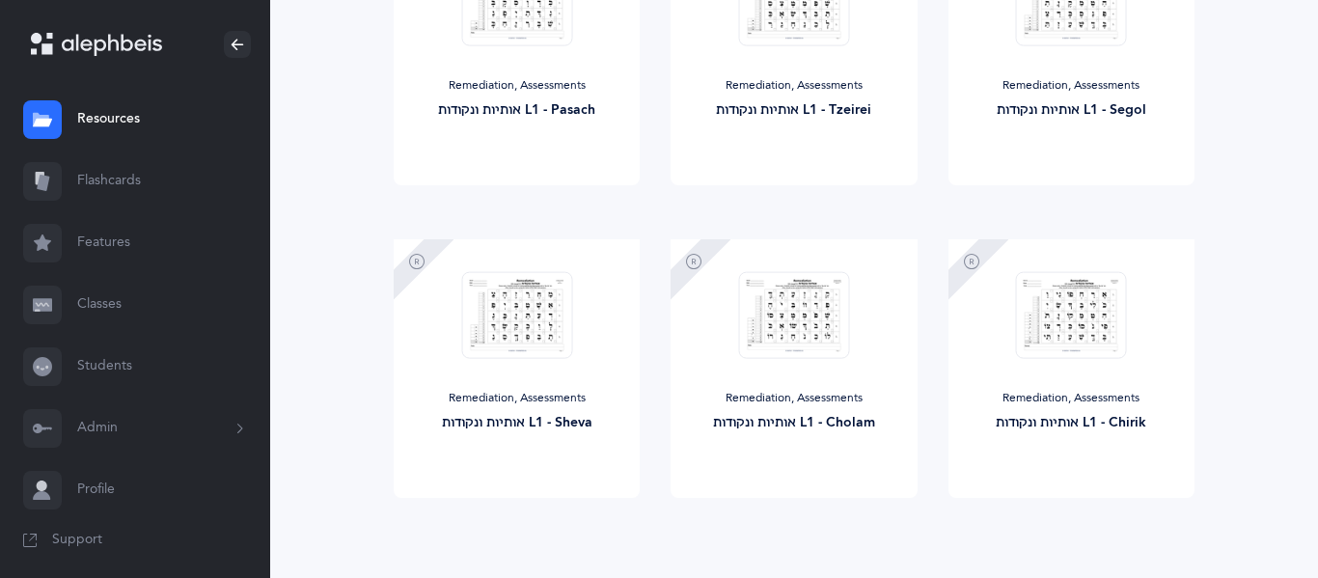
scroll to position [1720, 0]
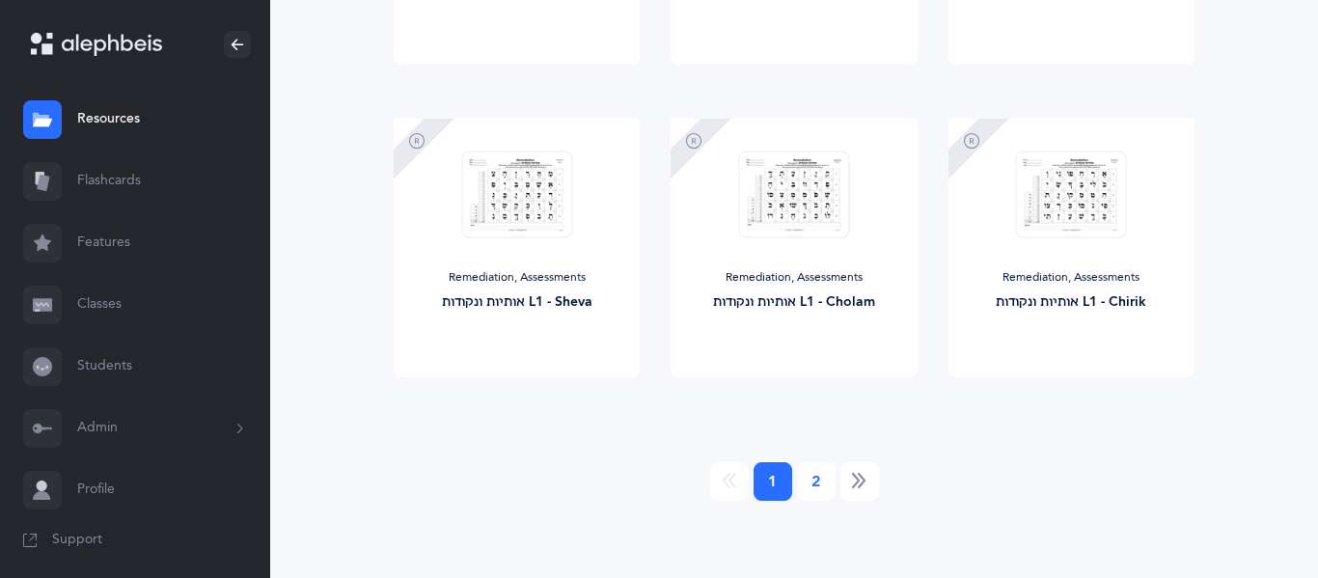
click at [808, 489] on link "2" at bounding box center [816, 481] width 39 height 39
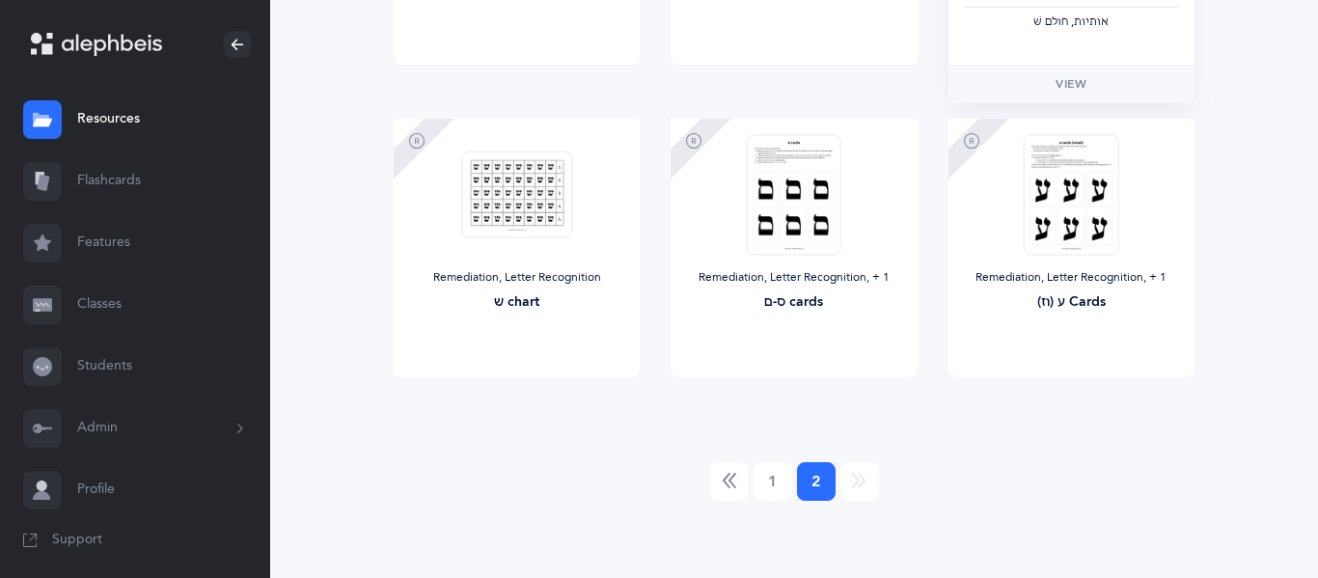
scroll to position [0, 0]
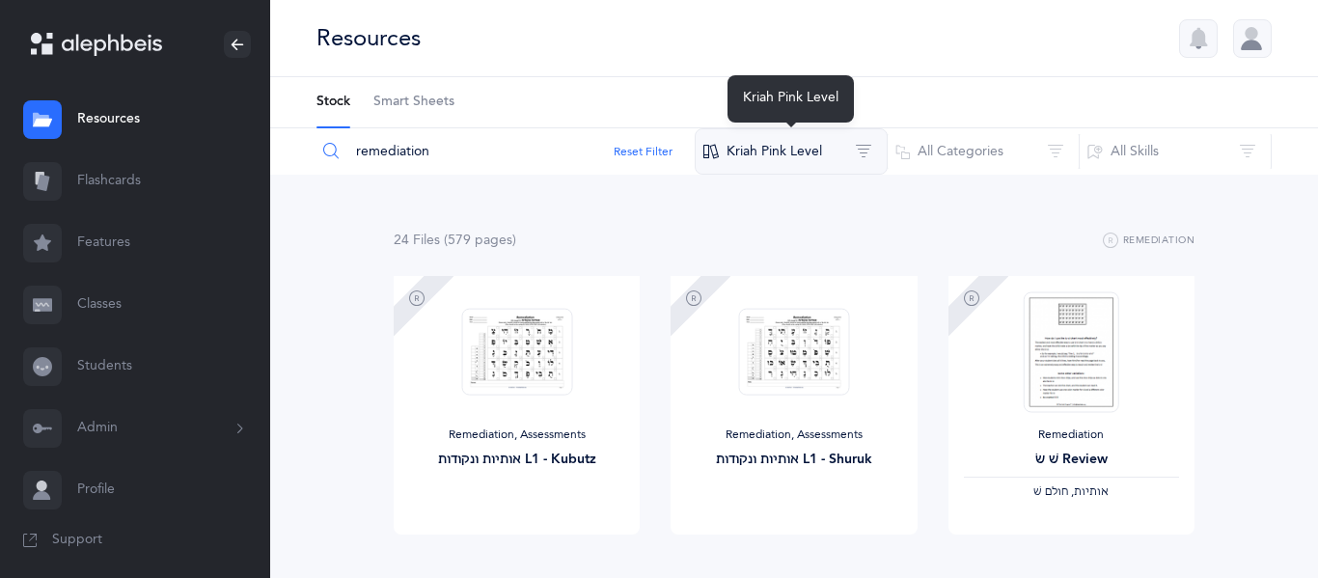
click at [833, 135] on button "Kriah Pink Level" at bounding box center [790, 151] width 193 height 46
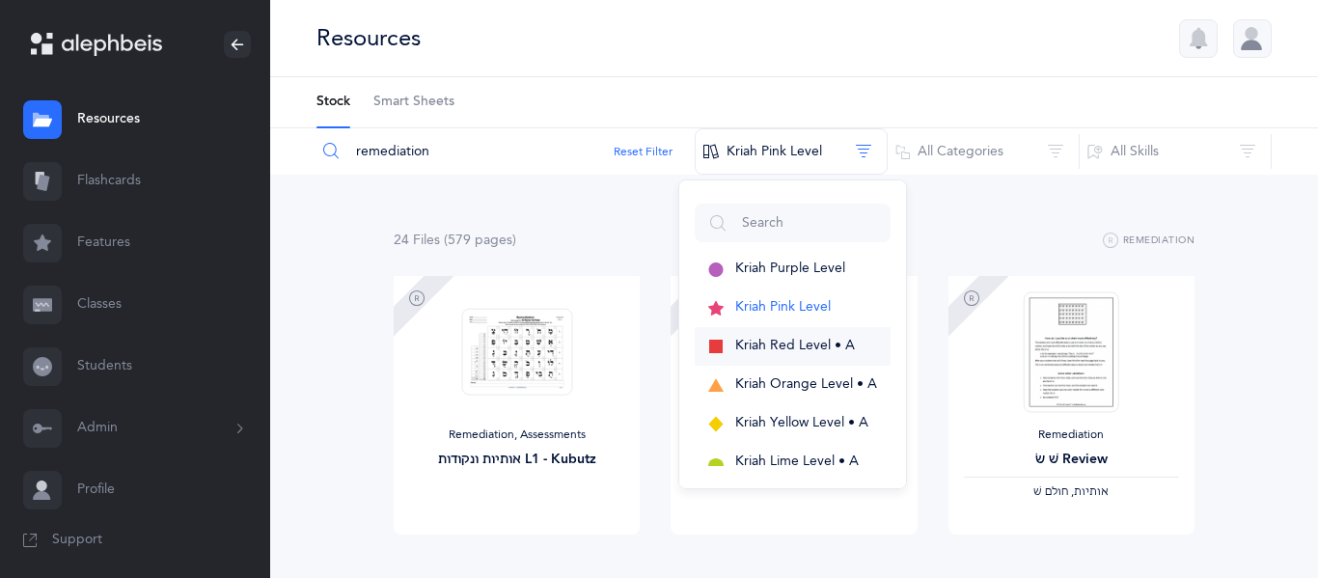
click at [767, 334] on button "Kriah Red Level • A" at bounding box center [792, 346] width 196 height 39
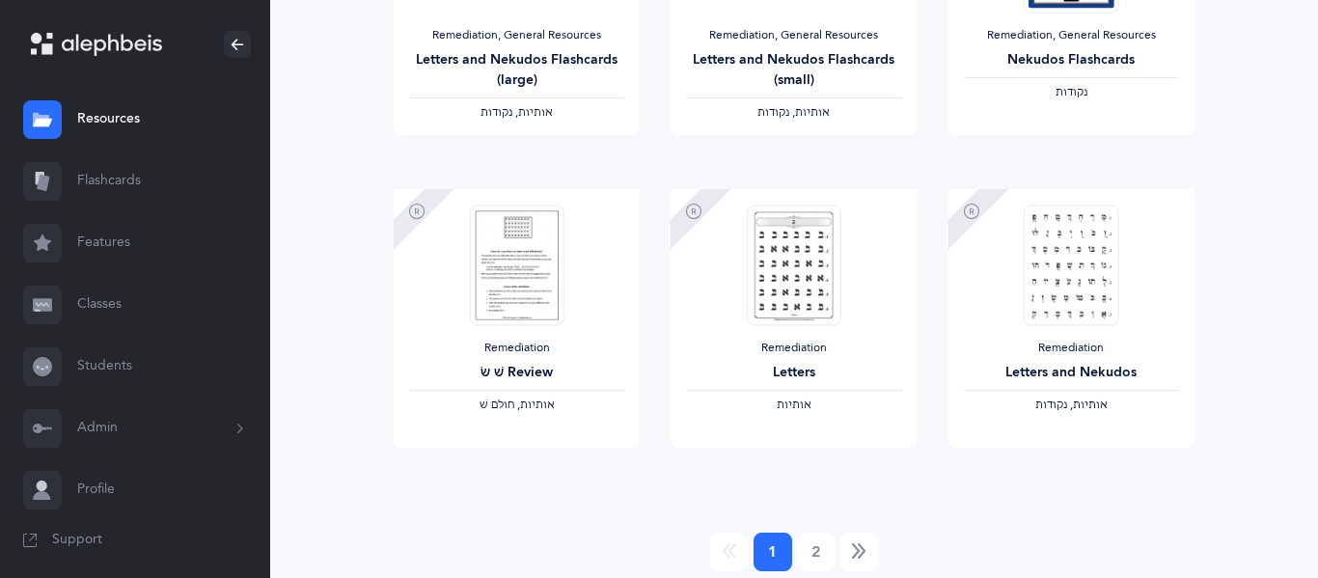
scroll to position [1720, 0]
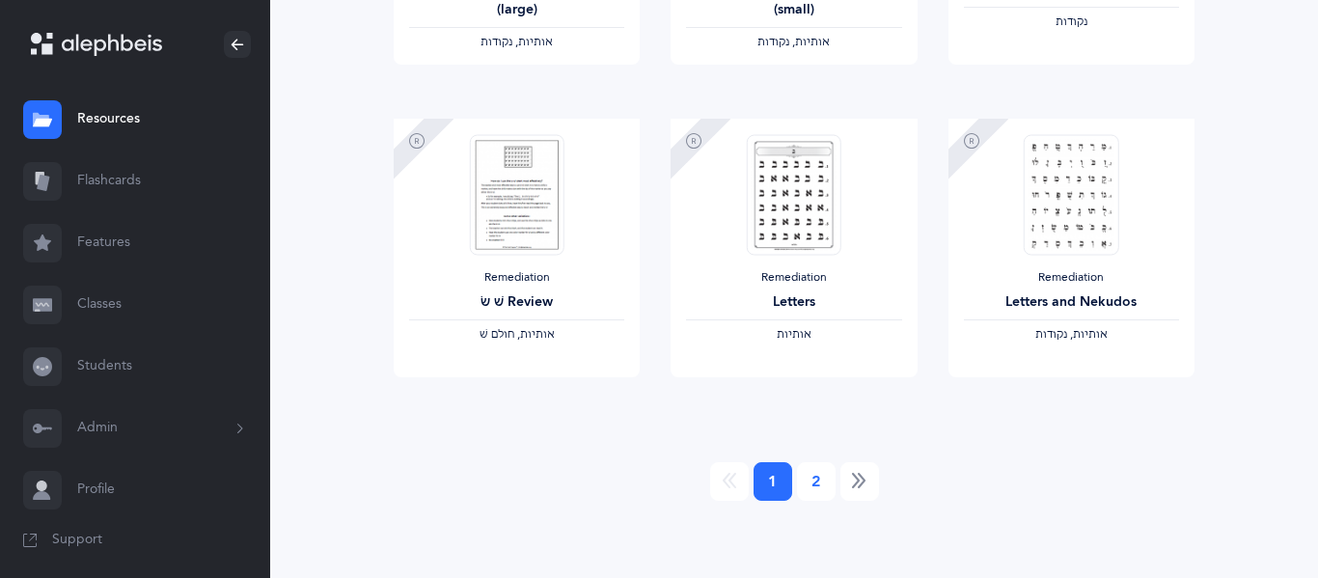
click at [824, 491] on link "2" at bounding box center [816, 481] width 39 height 39
